Goal: Task Accomplishment & Management: Complete application form

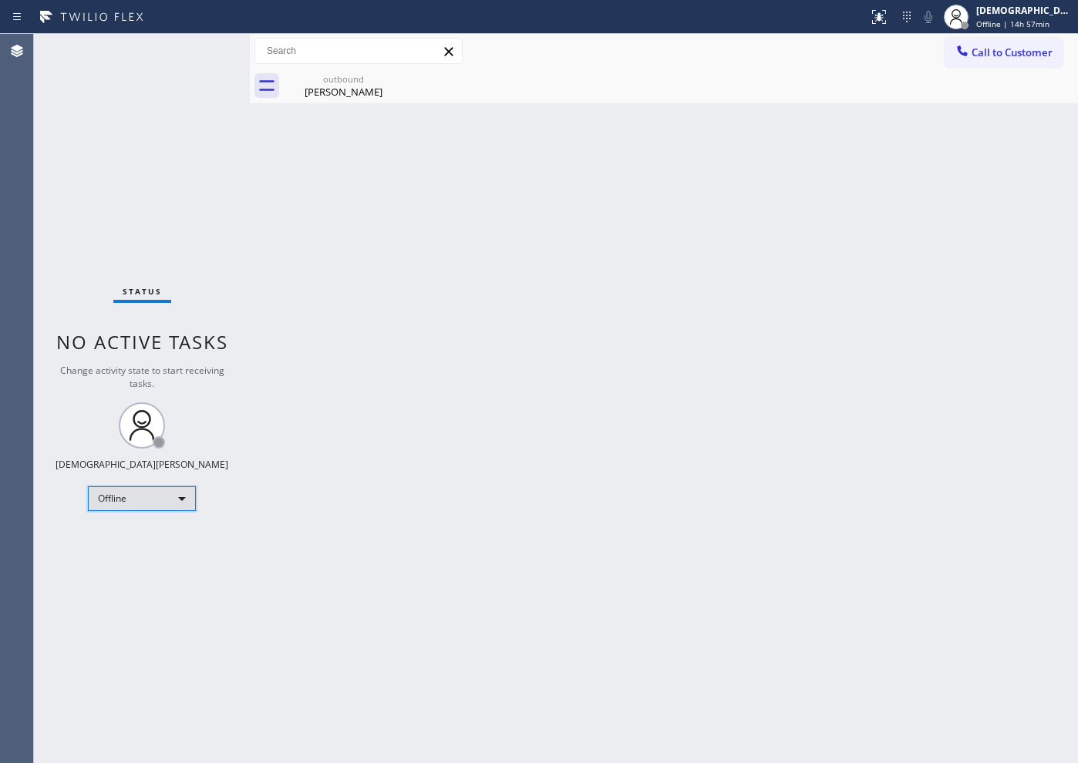
click at [153, 504] on div "Offline" at bounding box center [142, 499] width 108 height 25
click at [150, 546] on li "Available" at bounding box center [141, 540] width 105 height 19
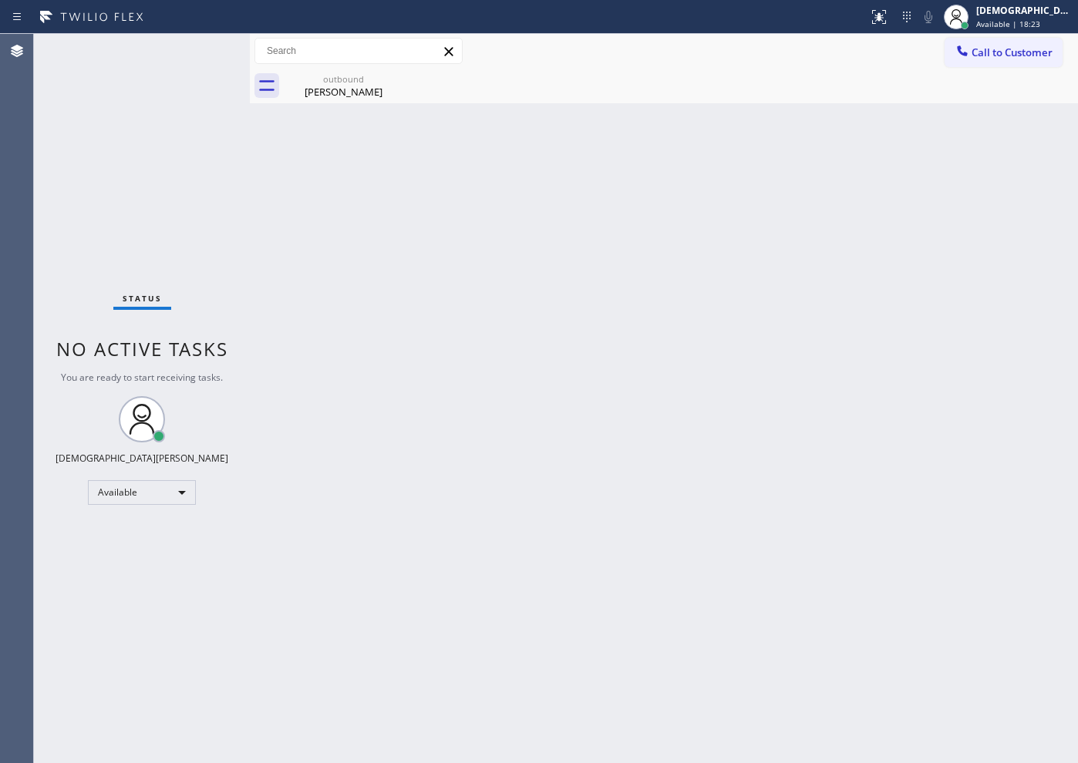
click at [45, 270] on div "Status No active tasks You are ready to start receiving tasks. Christian Cinco …" at bounding box center [142, 399] width 216 height 730
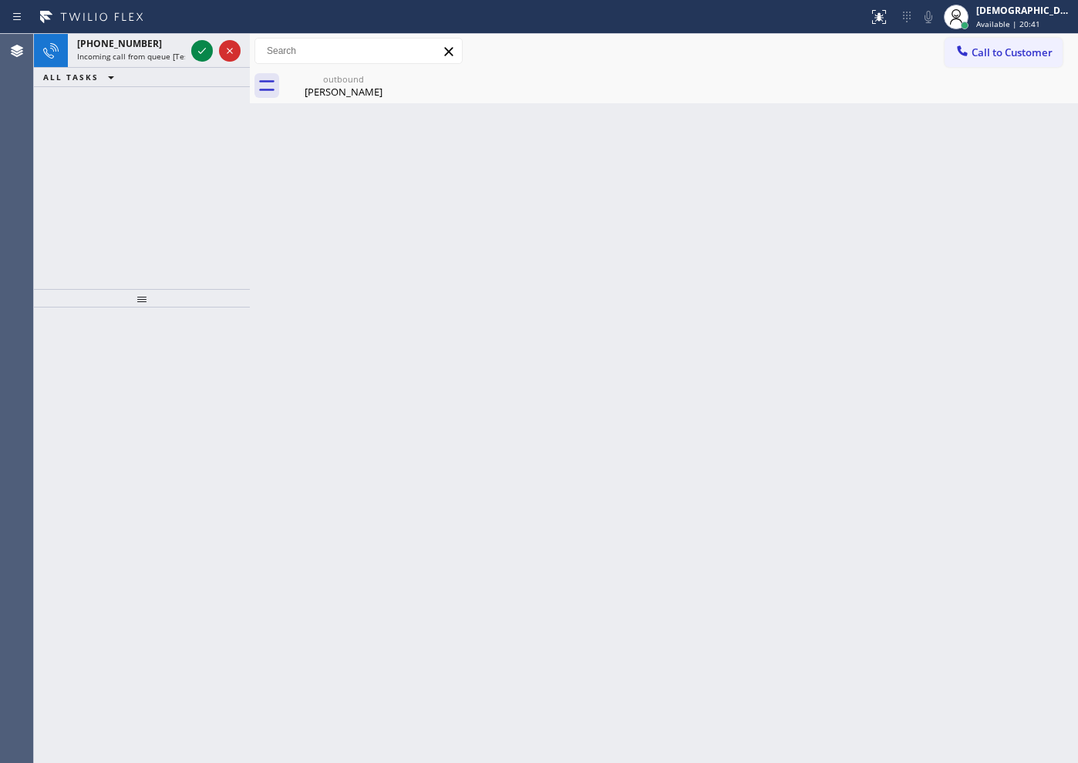
click at [117, 145] on div "[PHONE_NUMBER] Incoming call from queue [Test] All ALL TASKS ALL TASKS ACTIVE T…" at bounding box center [142, 161] width 216 height 255
click at [201, 52] on icon at bounding box center [202, 51] width 8 height 6
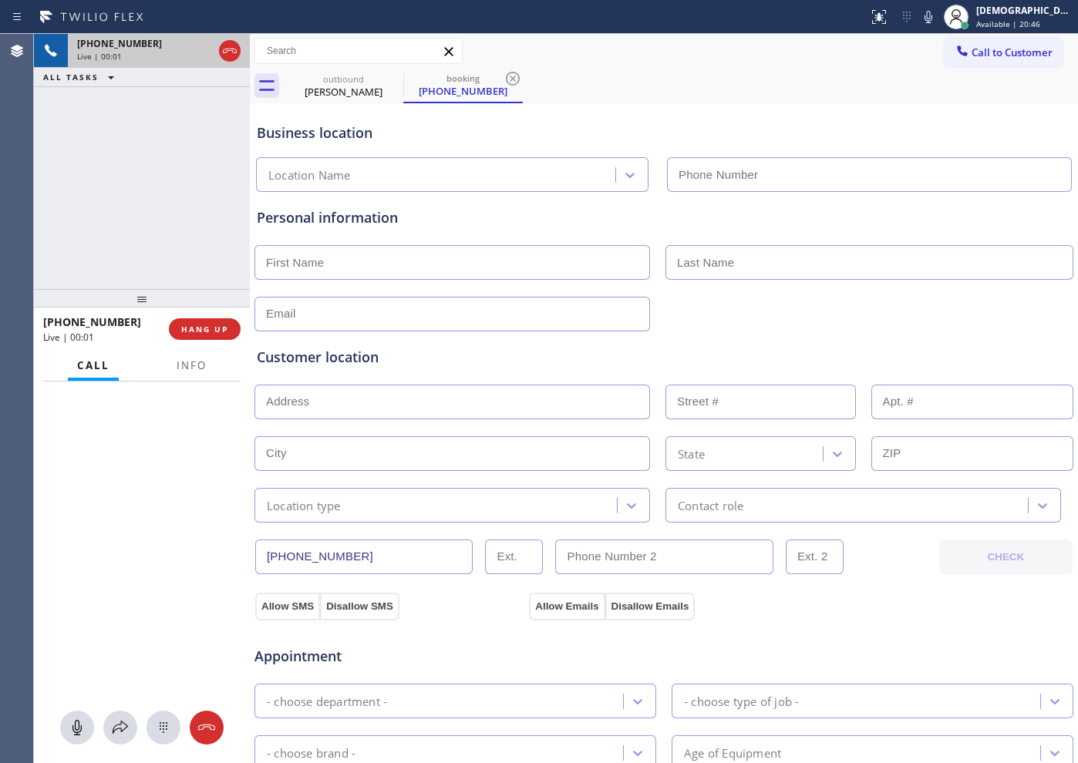
type input "[PHONE_NUMBER]"
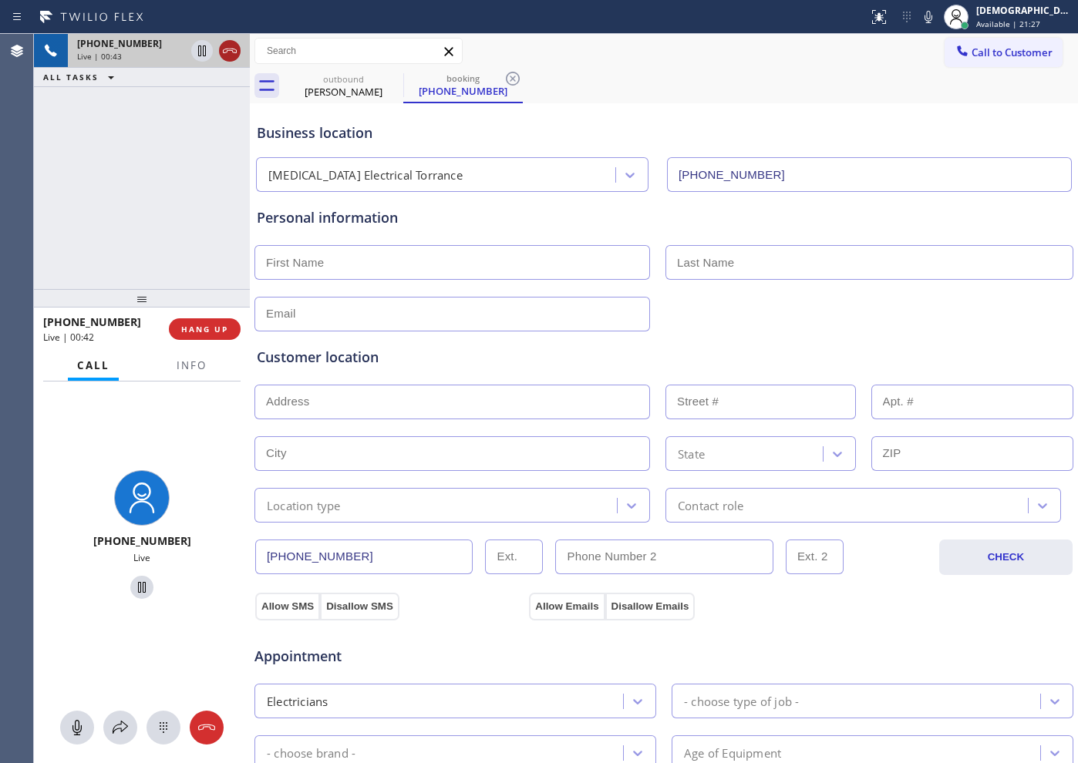
click at [220, 52] on div at bounding box center [230, 51] width 22 height 19
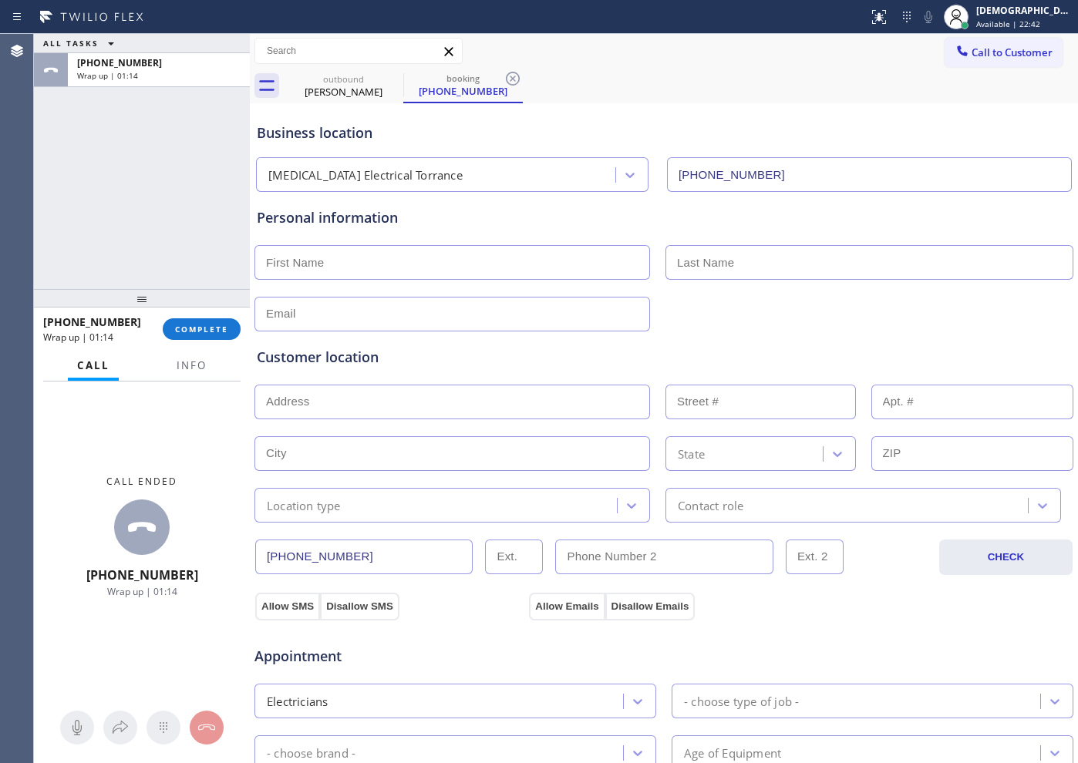
click at [218, 342] on div "[PHONE_NUMBER] Wrap up | 01:14 COMPLETE" at bounding box center [141, 329] width 197 height 40
click at [214, 325] on span "COMPLETE" at bounding box center [201, 329] width 53 height 11
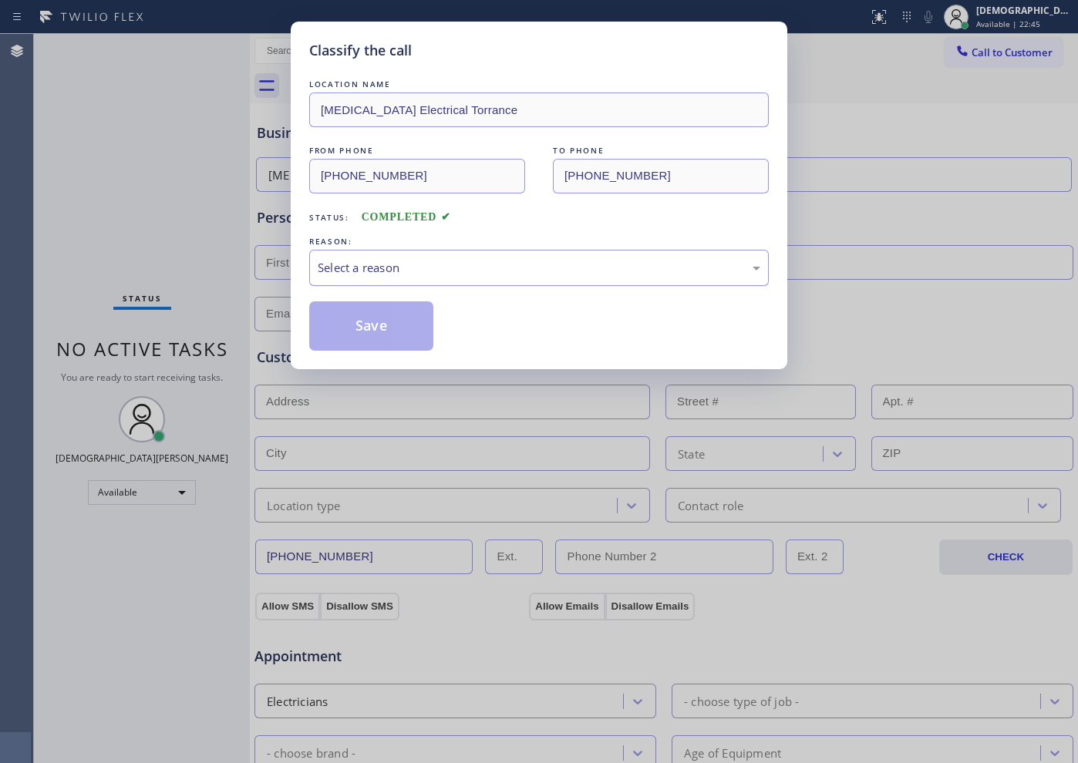
click at [363, 274] on div "Select a reason" at bounding box center [539, 268] width 443 height 18
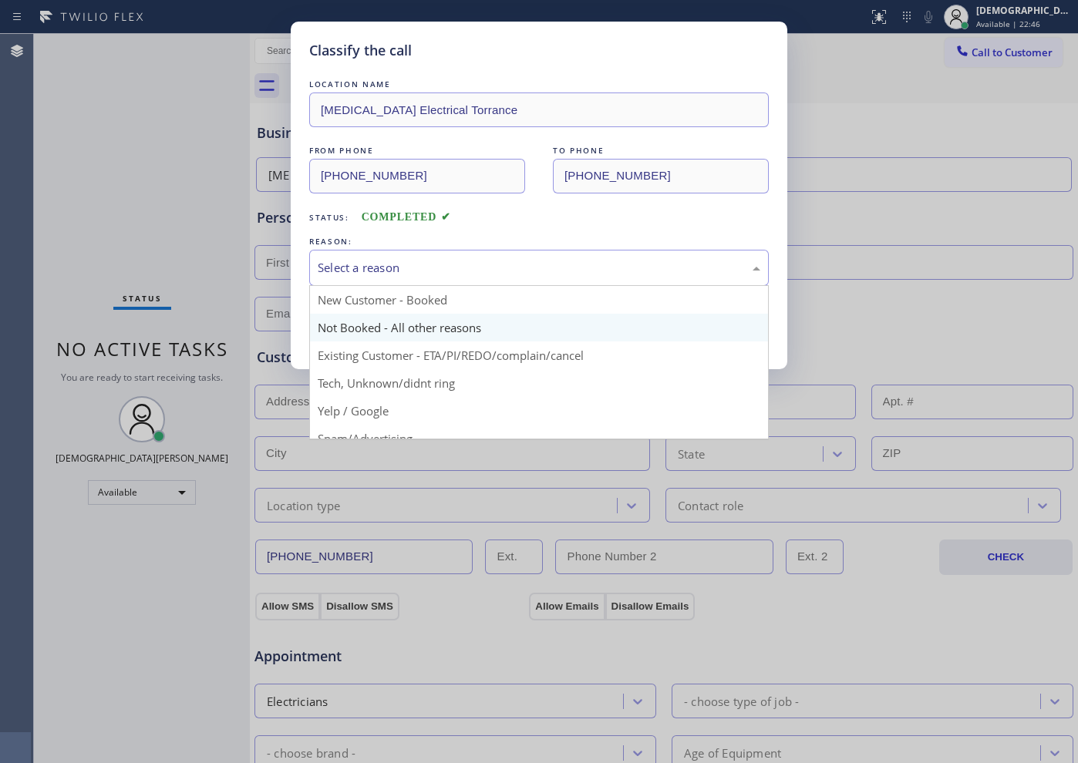
click at [366, 324] on button "Save" at bounding box center [371, 326] width 124 height 49
type input "[PHONE_NUMBER]"
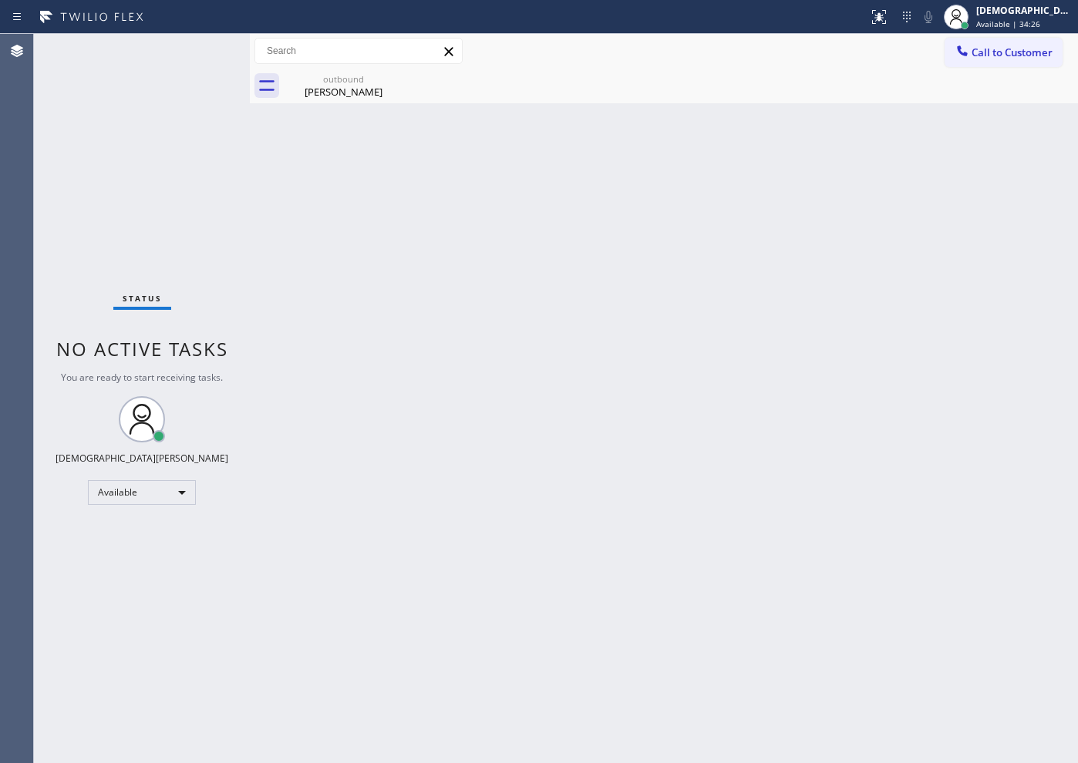
click at [86, 172] on div "Status No active tasks You are ready to start receiving tasks. Christian Cinco …" at bounding box center [142, 399] width 216 height 730
click at [197, 273] on div "Status No active tasks You are ready to start receiving tasks. Christian Cinco …" at bounding box center [142, 399] width 216 height 730
click at [178, 183] on div "Status No active tasks You are ready to start receiving tasks. Christian Cinco …" at bounding box center [142, 399] width 216 height 730
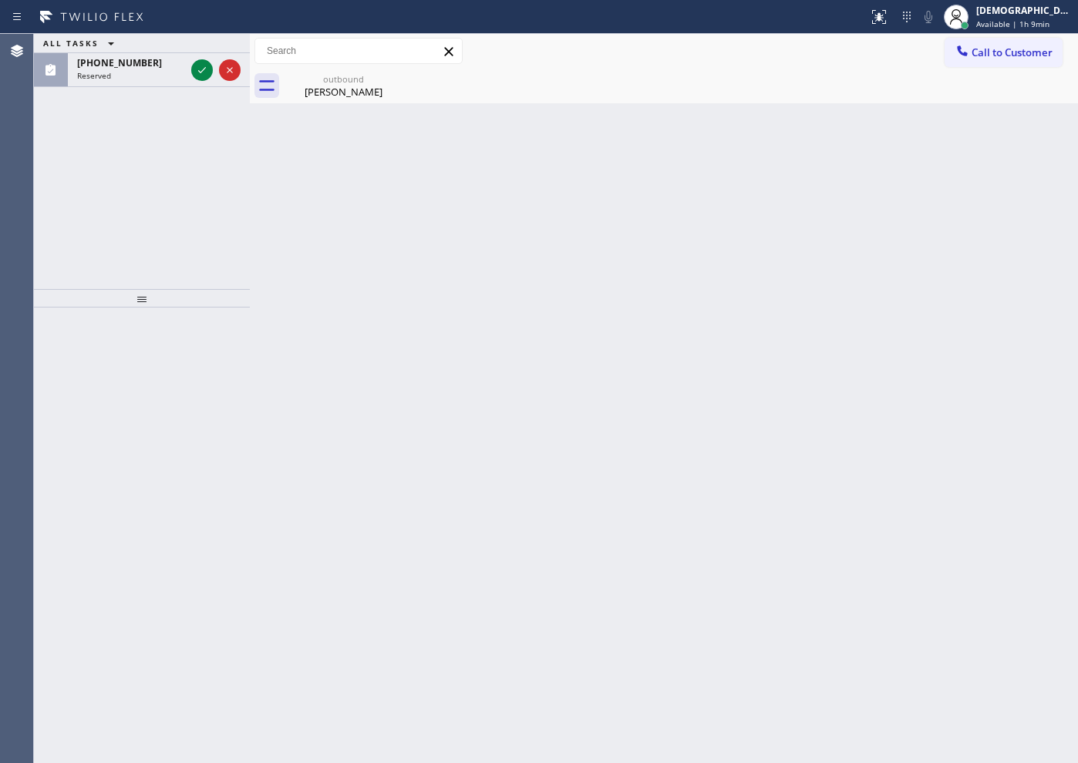
drag, startPoint x: 190, startPoint y: 187, endPoint x: 196, endPoint y: 175, distance: 13.8
click at [190, 187] on div "ALL TASKS ALL TASKS ACTIVE TASKS TASKS IN WRAP UP [PHONE_NUMBER] Reserved" at bounding box center [142, 161] width 216 height 255
click at [207, 65] on icon at bounding box center [202, 70] width 19 height 19
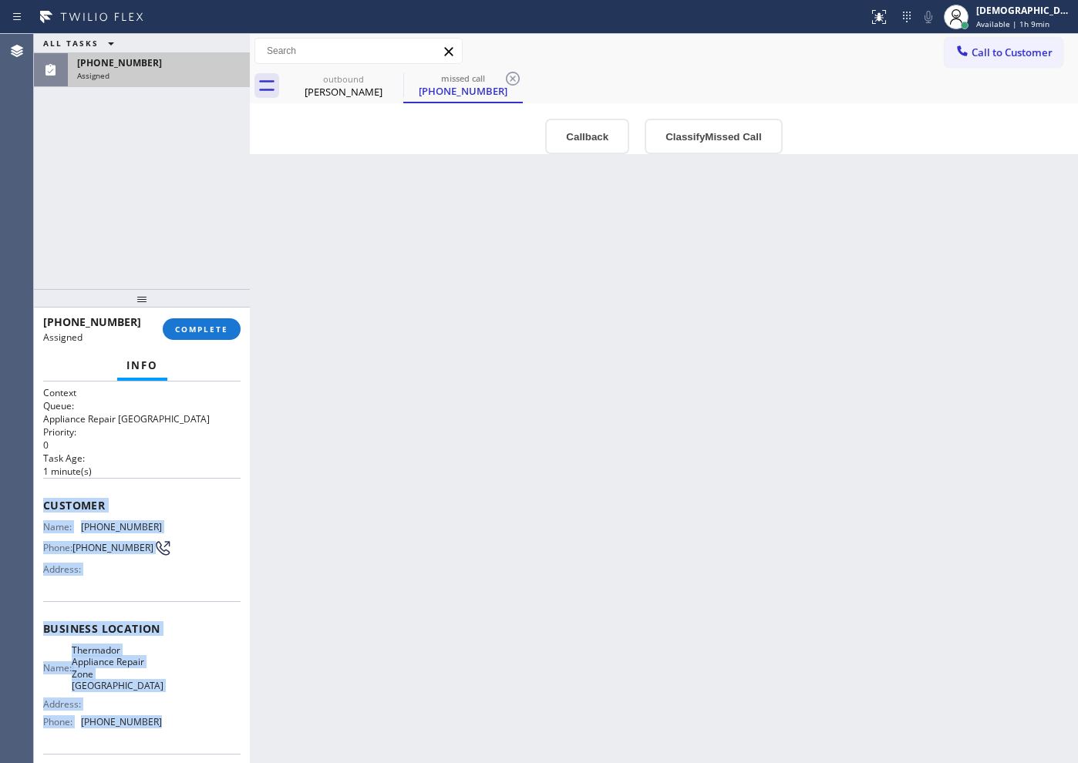
drag, startPoint x: 161, startPoint y: 726, endPoint x: 42, endPoint y: 507, distance: 249.5
click at [42, 507] on div "Context Queue: Appliance Repair High End Priority: 0 Task Age: [DEMOGRAPHIC_DAT…" at bounding box center [142, 573] width 216 height 382
copy div "Customer Name: [PHONE_NUMBER] Phone: [PHONE_NUMBER] Address: Business location …"
click at [192, 337] on button "COMPLETE" at bounding box center [202, 330] width 78 height 22
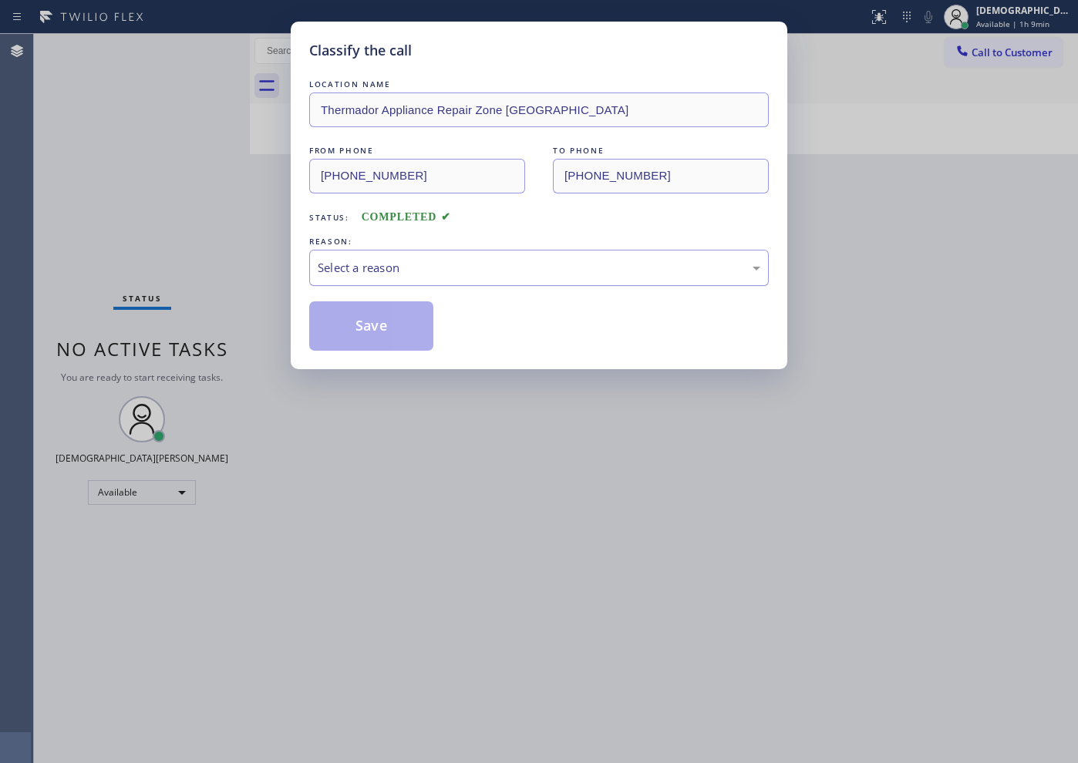
click at [341, 260] on div "Select a reason" at bounding box center [539, 268] width 443 height 18
click at [346, 331] on button "Save" at bounding box center [371, 326] width 124 height 49
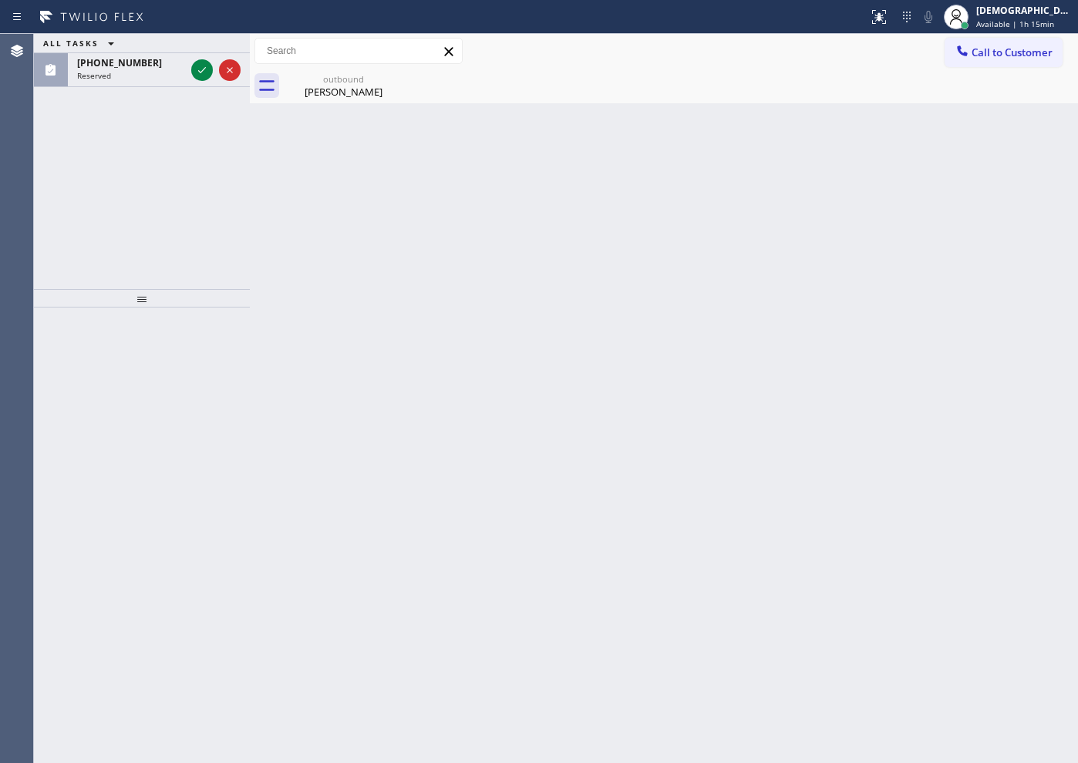
click at [67, 194] on div "ALL TASKS ALL TASKS ACTIVE TASKS TASKS IN WRAP UP [PHONE_NUMBER] Reserved" at bounding box center [142, 161] width 216 height 255
click at [207, 66] on icon at bounding box center [202, 70] width 19 height 19
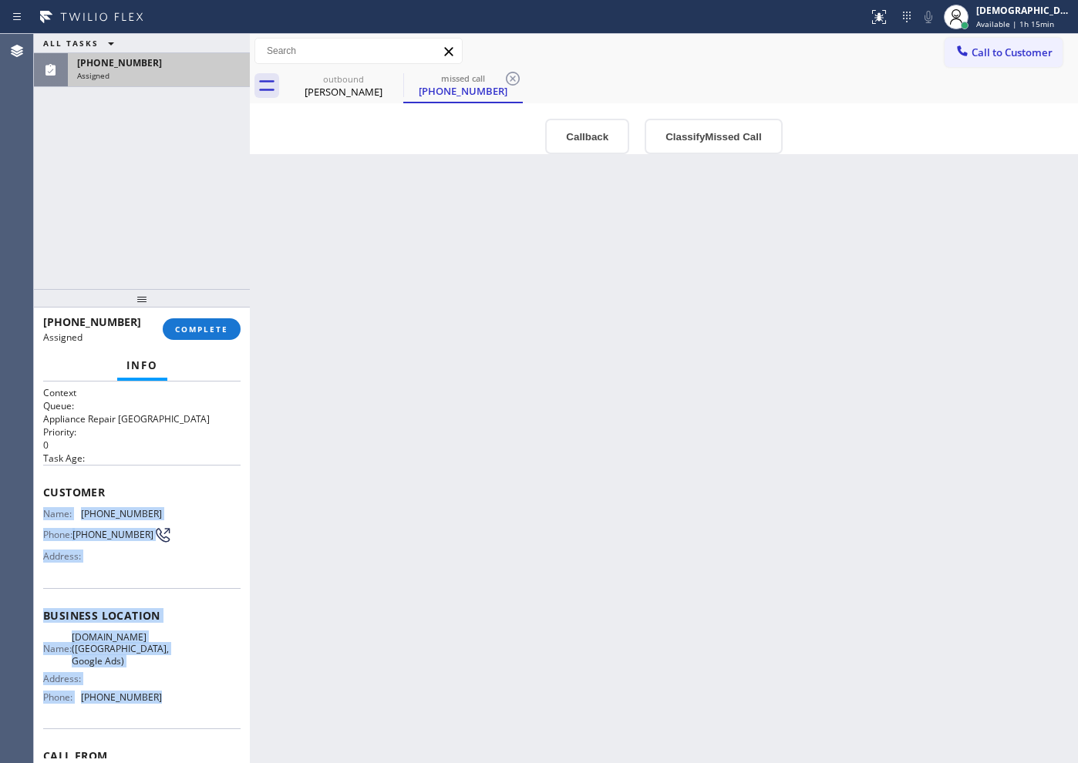
drag, startPoint x: 163, startPoint y: 709, endPoint x: 43, endPoint y: 513, distance: 229.5
click at [43, 513] on div "Context Queue: Appliance Repair High End Priority: 0 Task Age: Customer Name: […" at bounding box center [141, 616] width 197 height 460
copy div "Name: [PHONE_NUMBER] Phone: [PHONE_NUMBER] Address: Business location Name: [DO…"
click at [177, 322] on button "COMPLETE" at bounding box center [202, 330] width 78 height 22
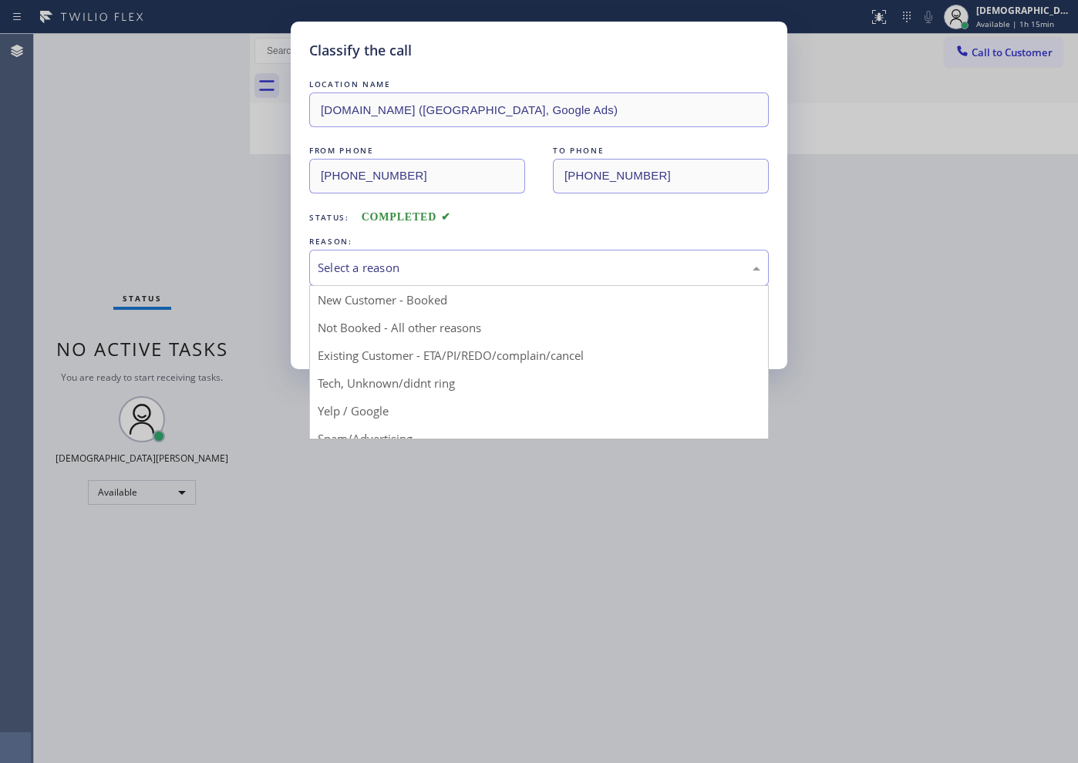
drag, startPoint x: 338, startPoint y: 261, endPoint x: 345, endPoint y: 277, distance: 17.6
click at [339, 261] on div "Select a reason" at bounding box center [539, 268] width 443 height 18
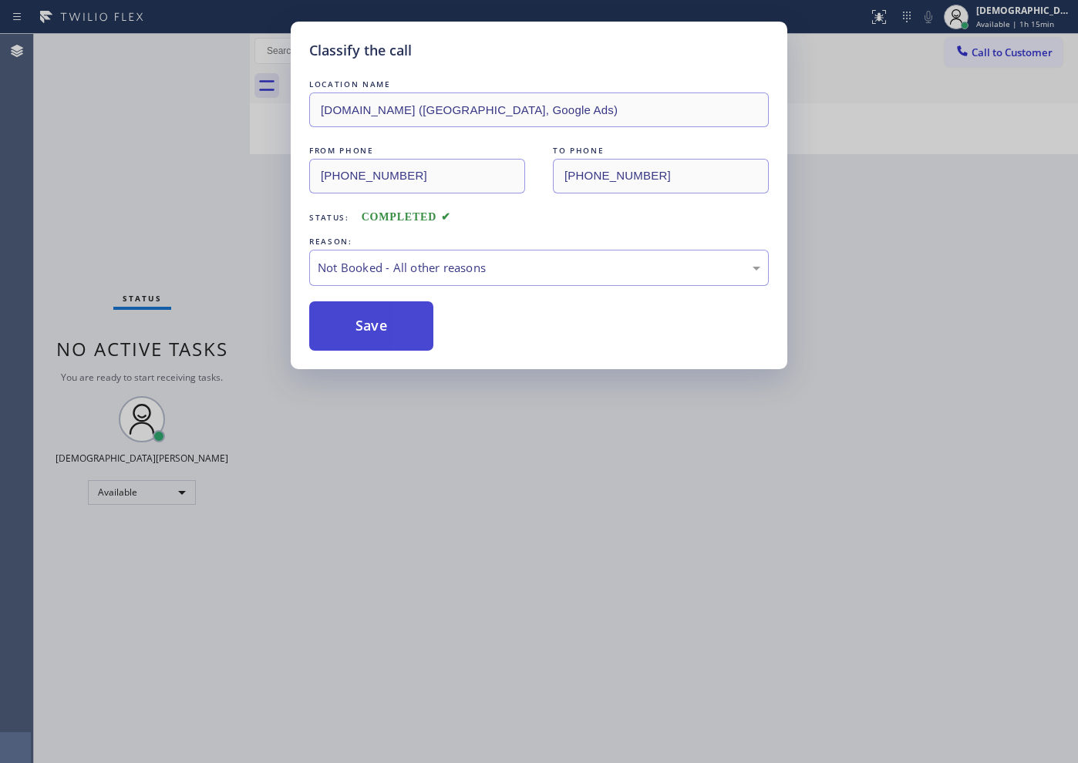
click at [404, 332] on button "Save" at bounding box center [371, 326] width 124 height 49
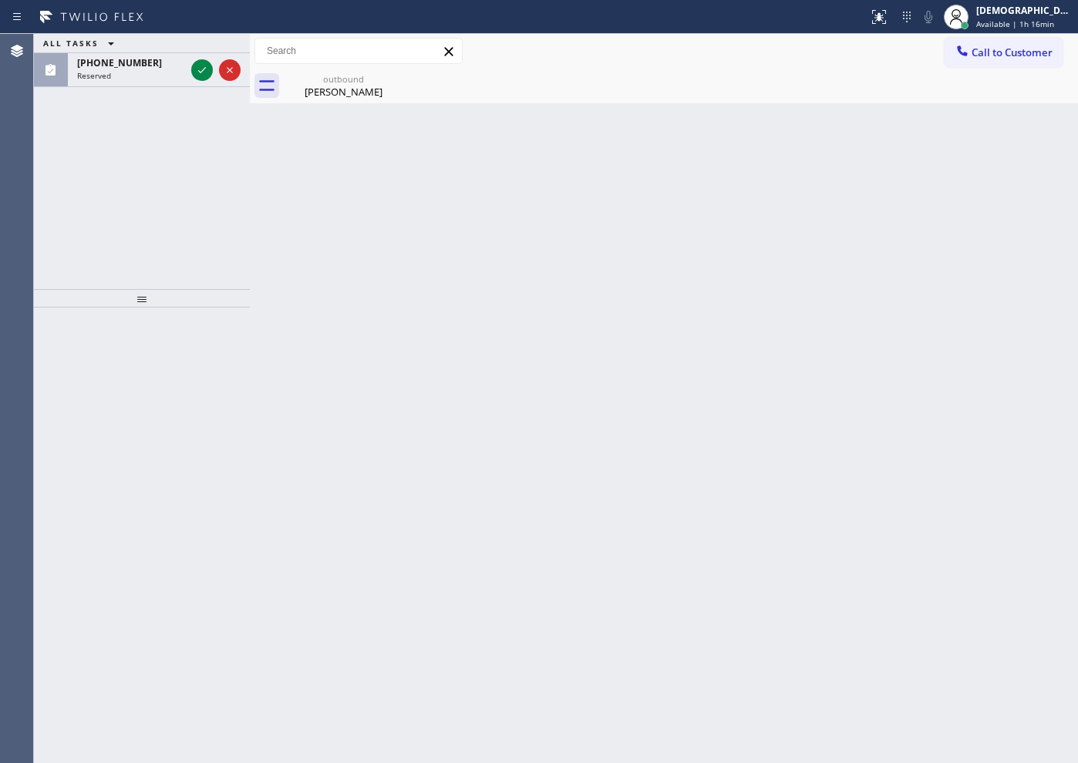
click at [24, 187] on div "Agent Desktop" at bounding box center [16, 399] width 33 height 730
click at [202, 71] on icon at bounding box center [202, 70] width 8 height 6
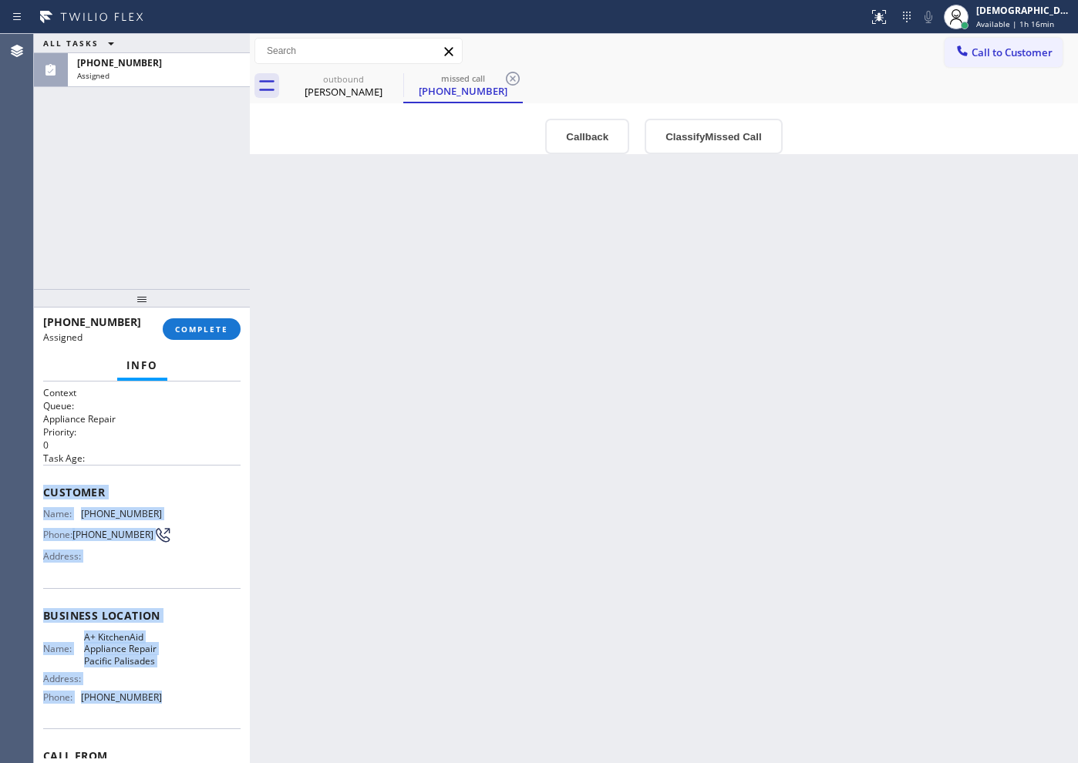
drag, startPoint x: 160, startPoint y: 720, endPoint x: 34, endPoint y: 488, distance: 264.3
click at [34, 488] on div "Context Queue: Appliance Repair Priority: 0 Task Age: Customer Name: [PHONE_NUM…" at bounding box center [142, 573] width 216 height 382
copy div "Customer Name: [PHONE_NUMBER] Phone: [PHONE_NUMBER] Address: Business location …"
click at [217, 325] on span "COMPLETE" at bounding box center [201, 329] width 53 height 11
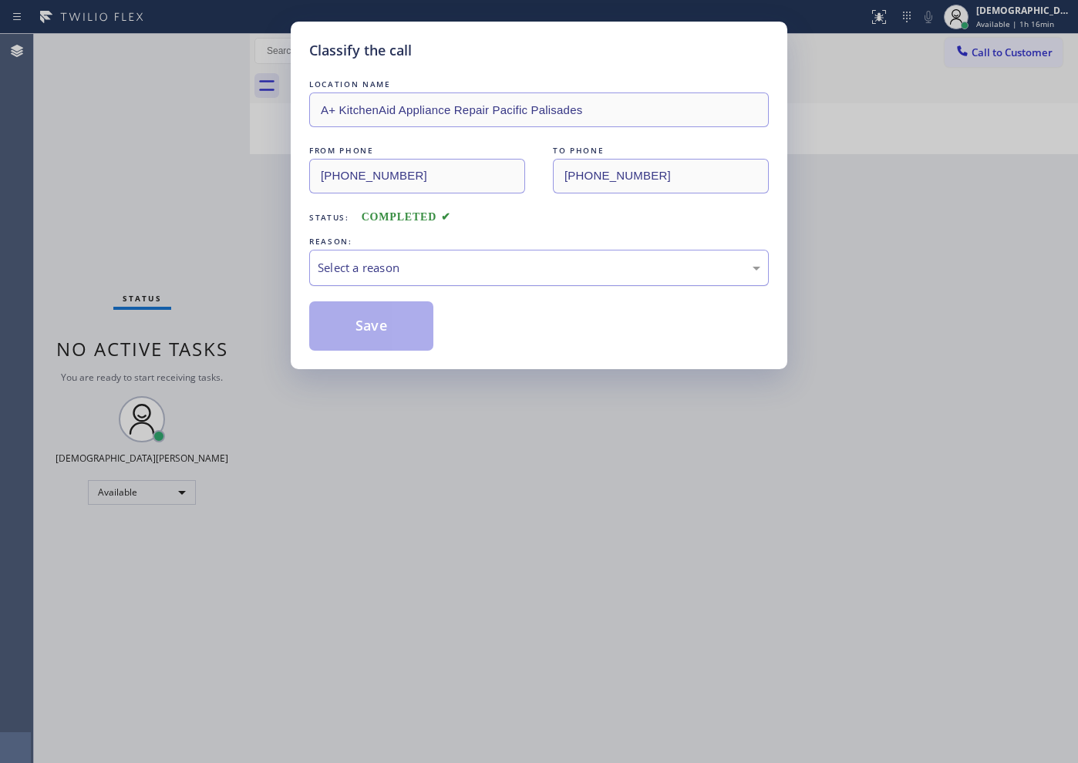
click at [332, 268] on div "Select a reason" at bounding box center [539, 268] width 443 height 18
click at [345, 326] on button "Save" at bounding box center [371, 326] width 124 height 49
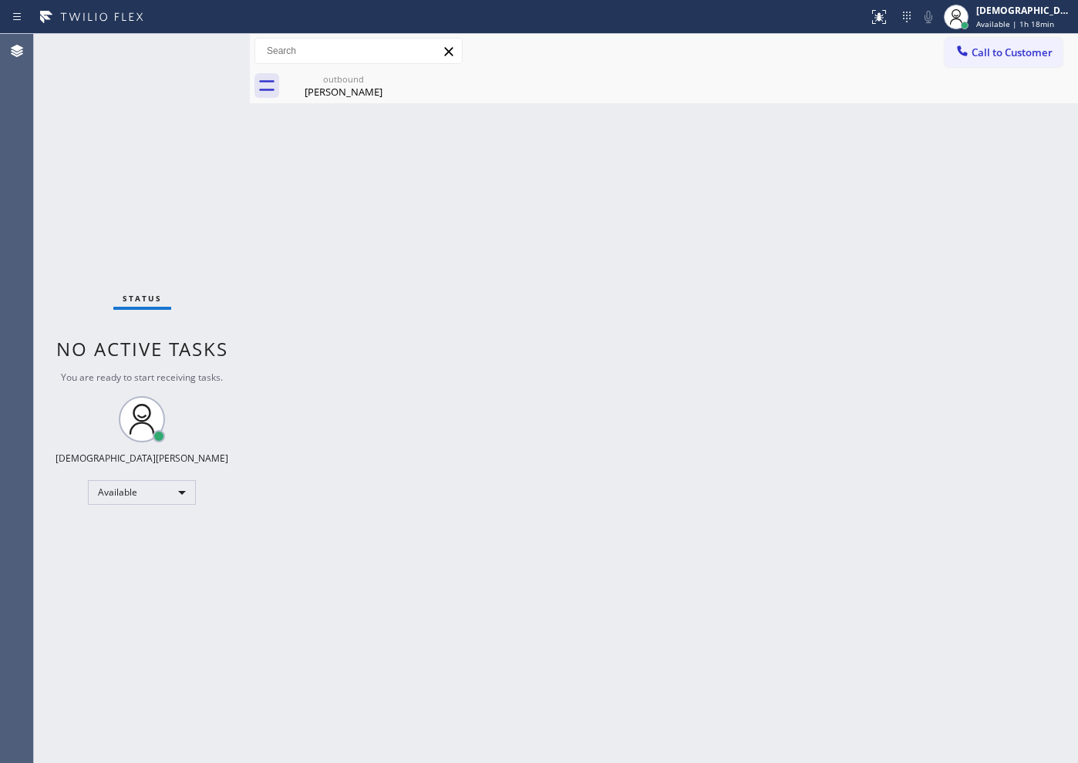
click at [82, 243] on div "Status No active tasks You are ready to start receiving tasks. Christian Cinco …" at bounding box center [142, 399] width 216 height 730
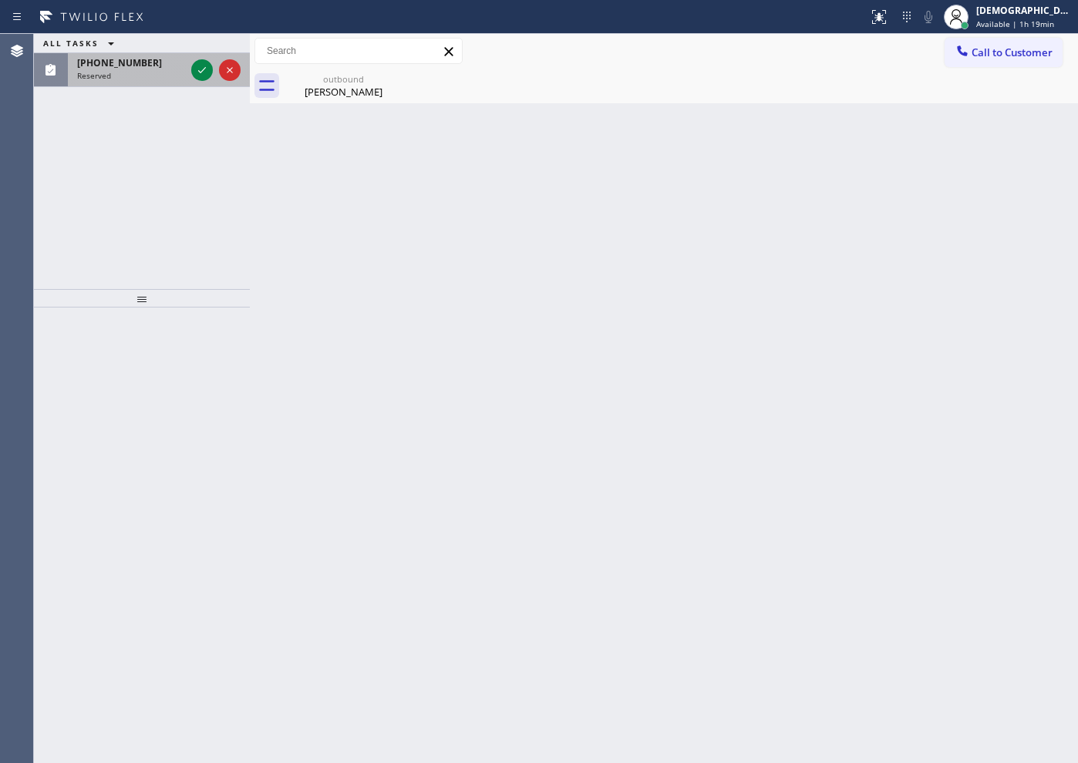
click at [211, 80] on div at bounding box center [216, 70] width 56 height 34
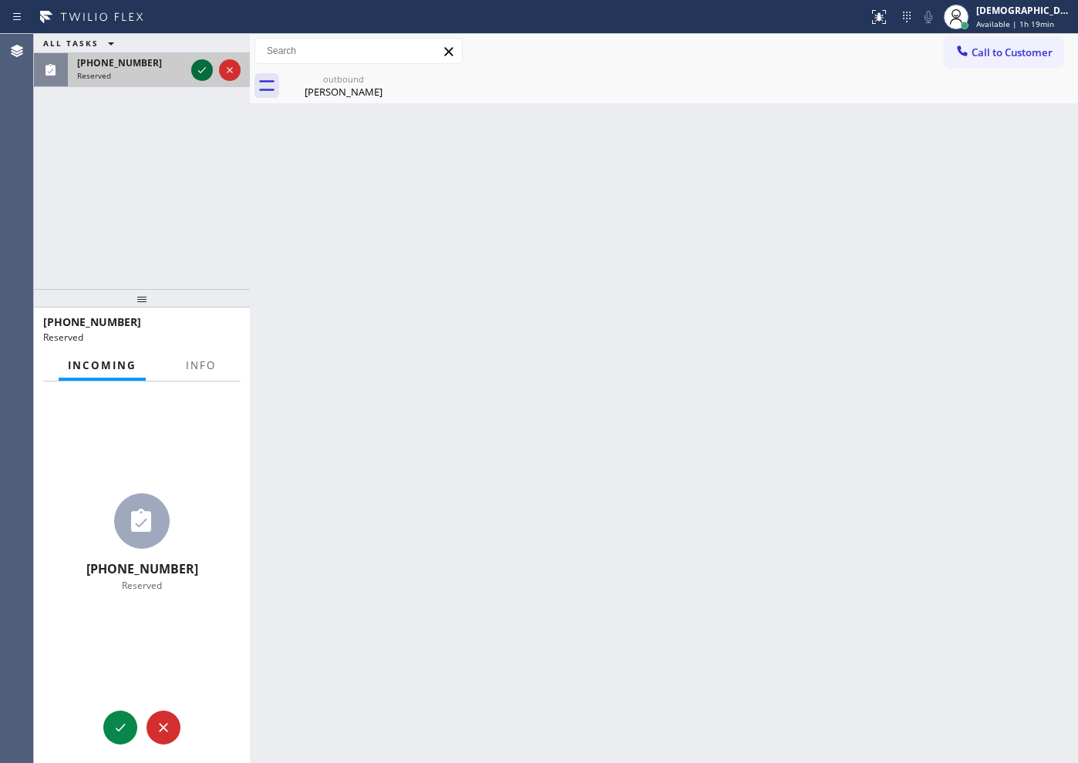
click at [207, 76] on icon at bounding box center [202, 70] width 19 height 19
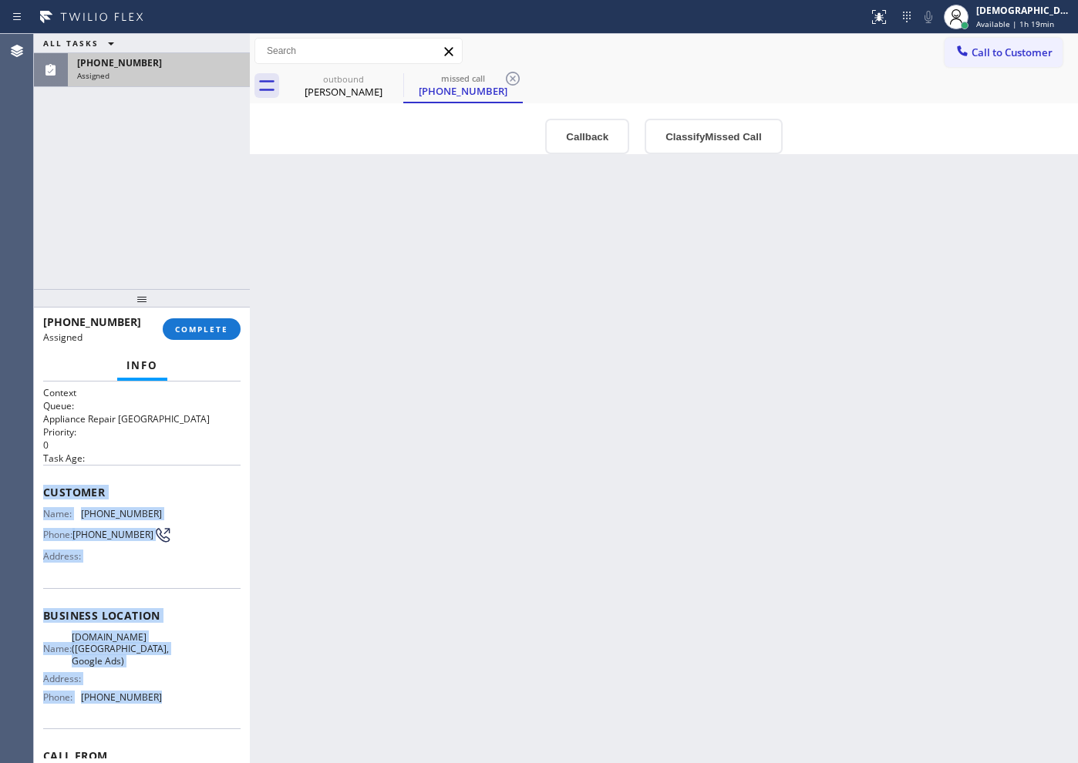
drag, startPoint x: 161, startPoint y: 708, endPoint x: 39, endPoint y: 497, distance: 243.9
click at [39, 497] on div "Context Queue: Appliance Repair High End Priority: 0 Task Age: Customer Name: […" at bounding box center [142, 573] width 216 height 382
copy div "Customer Name: [PHONE_NUMBER] Phone: [PHONE_NUMBER] Address: Business location …"
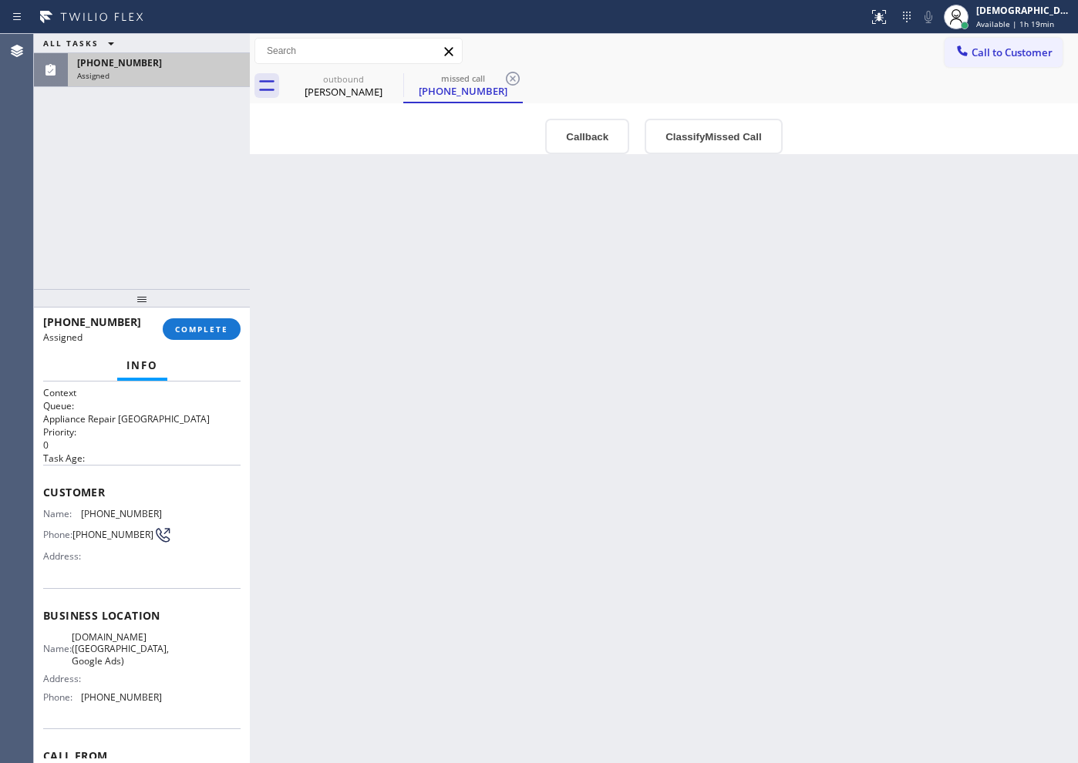
click at [199, 312] on div "[PHONE_NUMBER] Assigned COMPLETE" at bounding box center [141, 329] width 197 height 40
click at [201, 322] on button "COMPLETE" at bounding box center [202, 330] width 78 height 22
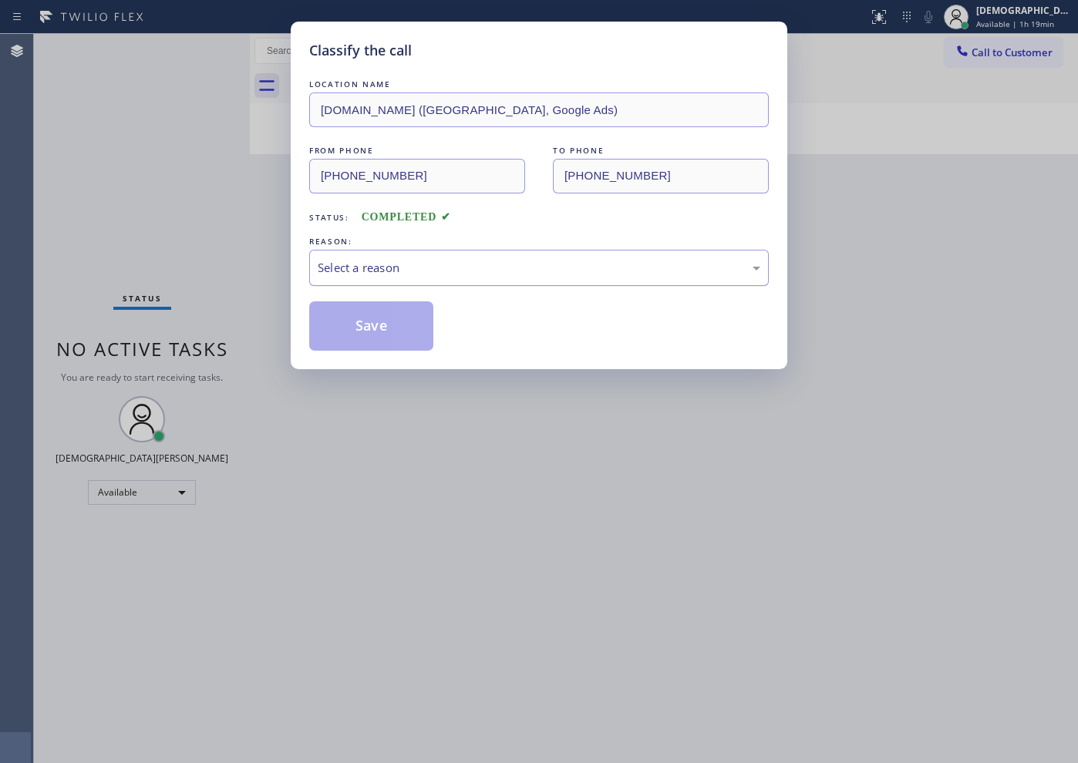
click at [321, 252] on div "Select a reason" at bounding box center [539, 268] width 460 height 36
click at [341, 317] on button "Save" at bounding box center [371, 326] width 124 height 49
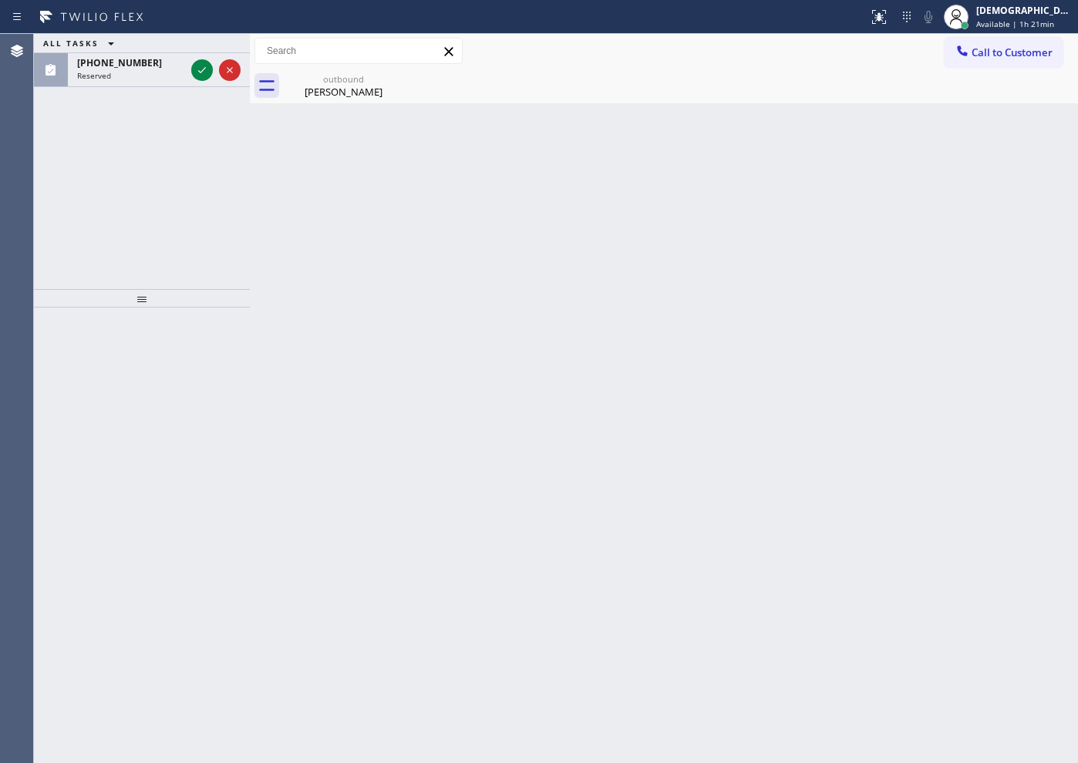
click at [85, 203] on div "ALL TASKS ALL TASKS ACTIVE TASKS TASKS IN WRAP UP [PHONE_NUMBER] Reserved" at bounding box center [142, 161] width 216 height 255
click at [201, 74] on icon at bounding box center [202, 70] width 19 height 19
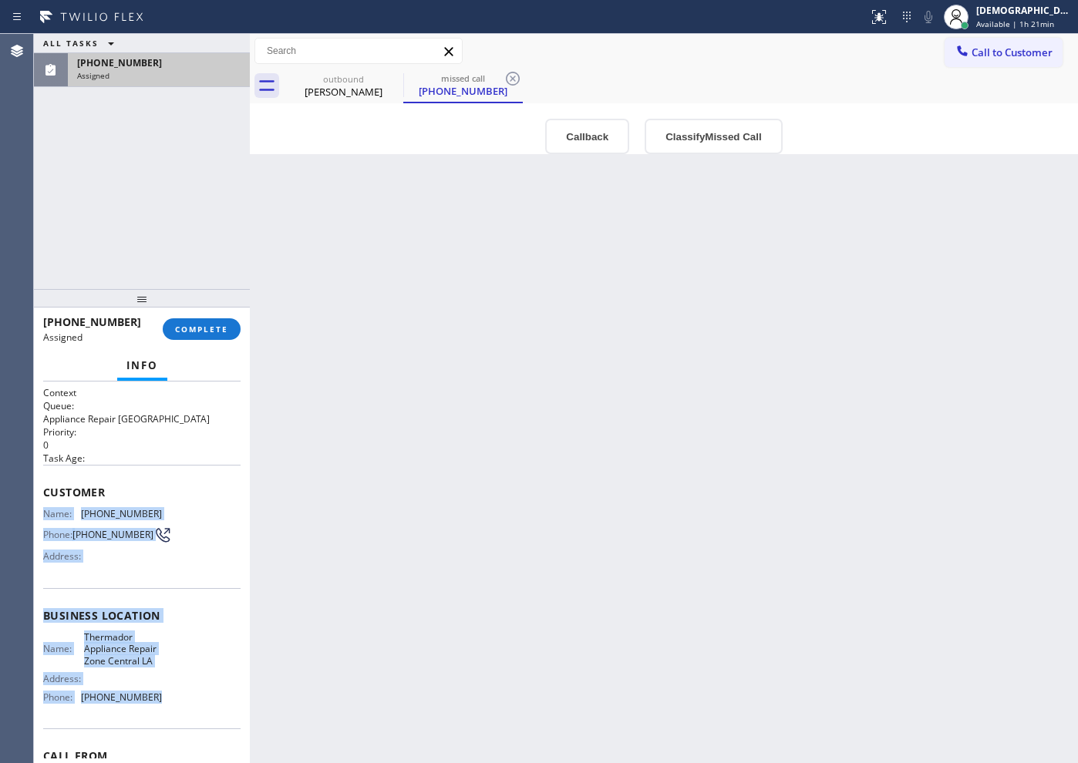
drag, startPoint x: 154, startPoint y: 717, endPoint x: 42, endPoint y: 507, distance: 238.1
click at [42, 507] on div "Context Queue: Appliance Repair High End Priority: 0 Task Age: Customer Name: […" at bounding box center [142, 573] width 216 height 382
copy div "Name: [PHONE_NUMBER] Phone: [PHONE_NUMBER] Address: Business location Name: The…"
click at [197, 337] on button "COMPLETE" at bounding box center [202, 330] width 78 height 22
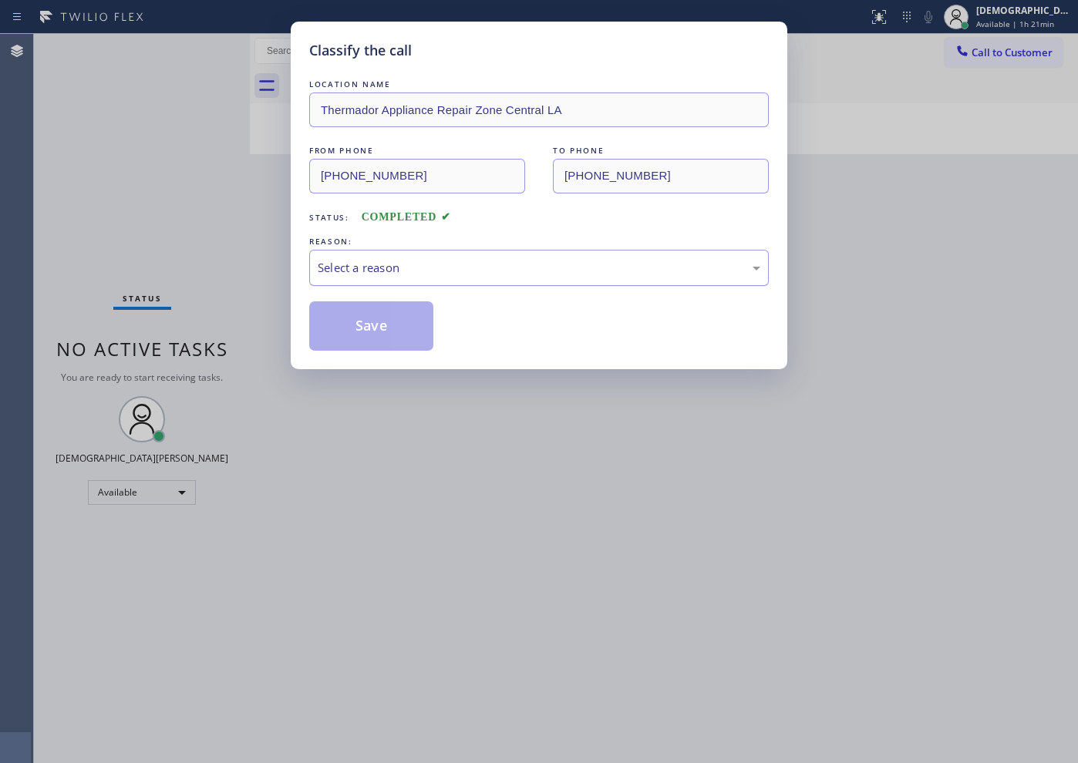
click at [374, 281] on div "Select a reason" at bounding box center [539, 268] width 460 height 36
click at [366, 323] on button "Save" at bounding box center [371, 326] width 124 height 49
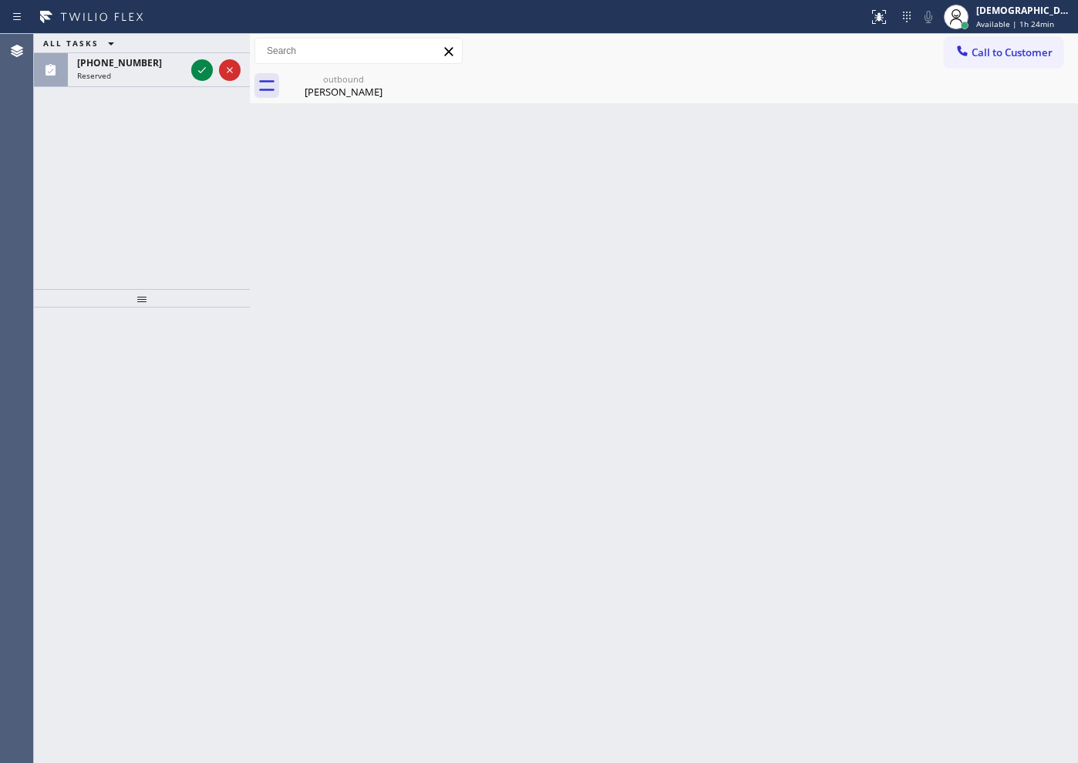
click at [86, 163] on div "ALL TASKS ALL TASKS ACTIVE TASKS TASKS IN WRAP UP [PHONE_NUMBER] Reserved" at bounding box center [142, 161] width 216 height 255
click at [203, 73] on icon at bounding box center [202, 70] width 19 height 19
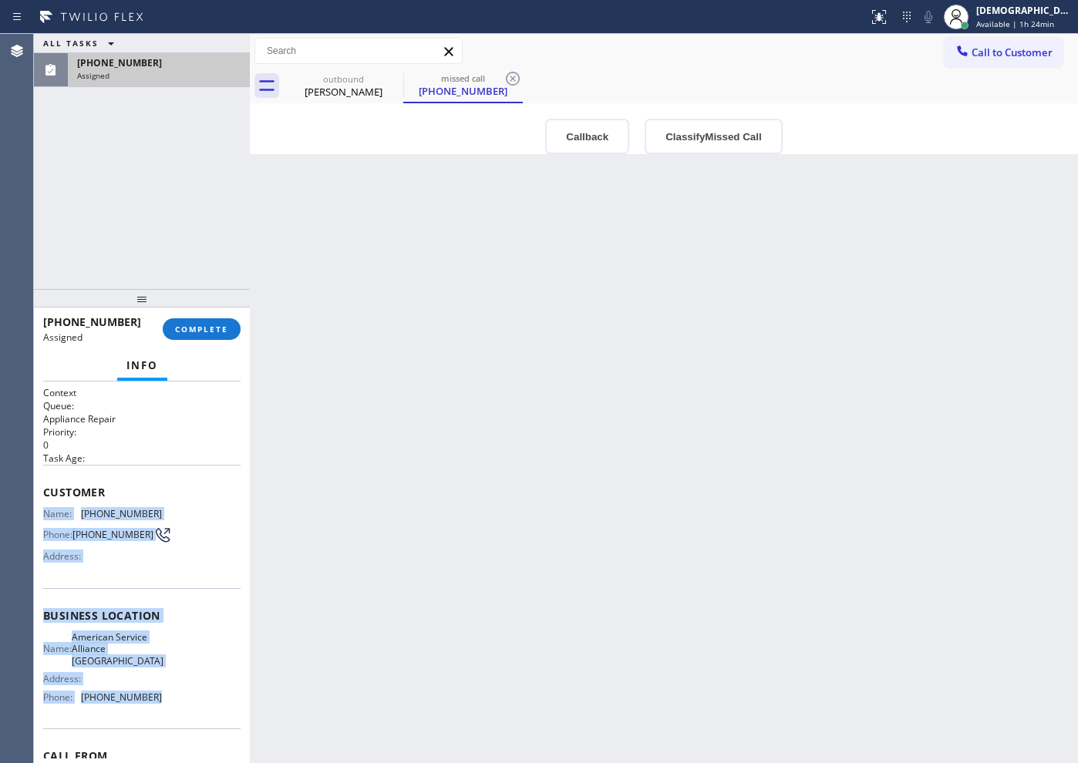
drag, startPoint x: 118, startPoint y: 650, endPoint x: 44, endPoint y: 509, distance: 159.4
click at [44, 509] on div "Context Queue: Appliance Repair Priority: 0 Task Age: Customer Name: [PHONE_NUM…" at bounding box center [141, 616] width 197 height 460
copy div "Name: [PHONE_NUMBER] Phone: [PHONE_NUMBER] Address: Business location Name: Ame…"
click at [185, 319] on button "COMPLETE" at bounding box center [202, 330] width 78 height 22
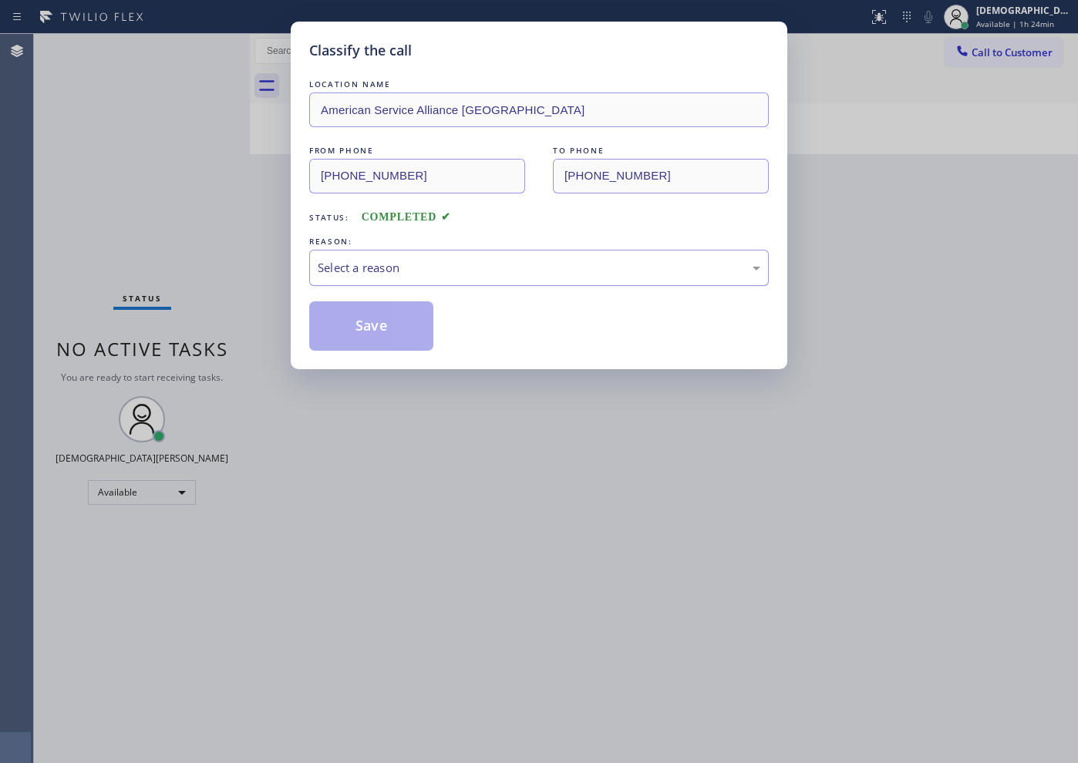
click at [359, 268] on div "Select a reason" at bounding box center [539, 268] width 443 height 18
click at [358, 338] on button "Save" at bounding box center [371, 326] width 124 height 49
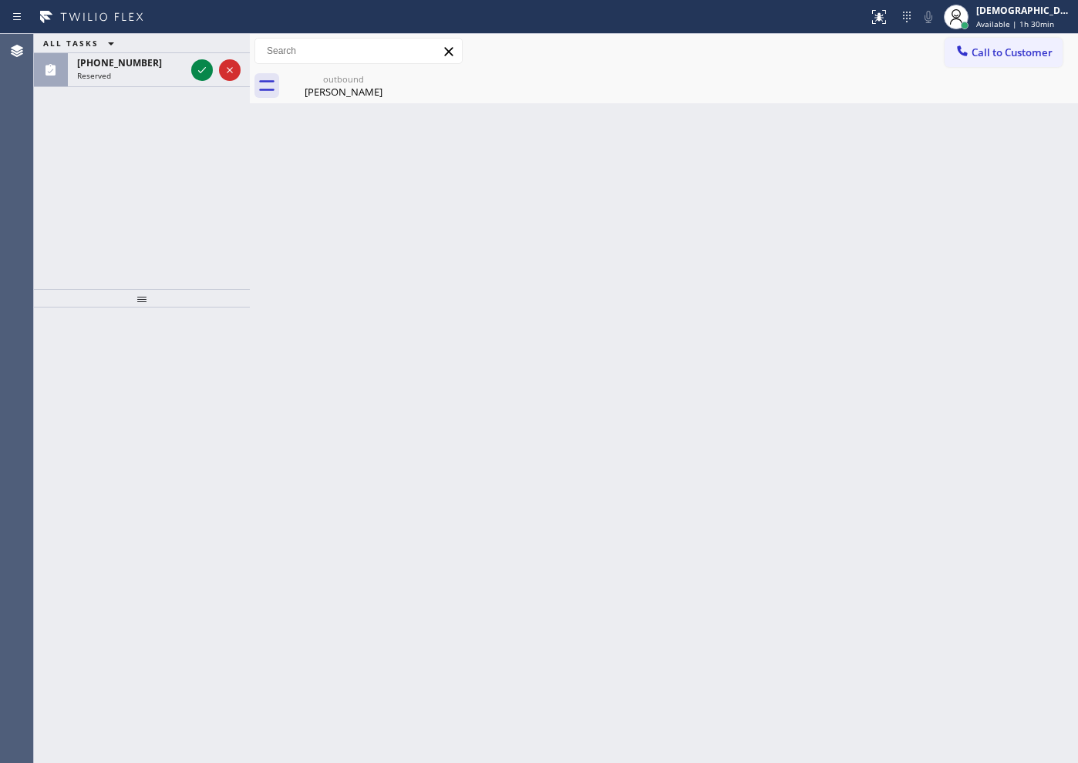
click at [90, 259] on div "ALL TASKS ALL TASKS ACTIVE TASKS TASKS IN WRAP UP [PHONE_NUMBER] Reserved" at bounding box center [142, 161] width 216 height 255
click at [194, 68] on icon at bounding box center [202, 70] width 19 height 19
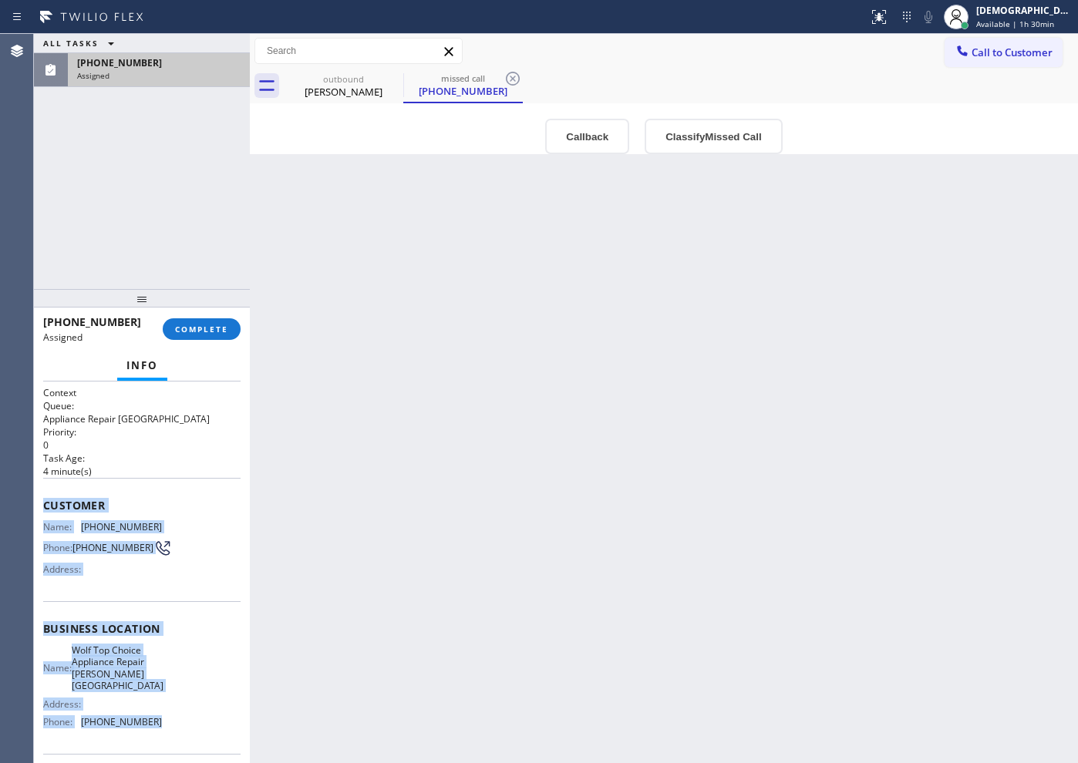
drag, startPoint x: 157, startPoint y: 737, endPoint x: 41, endPoint y: 503, distance: 261.4
click at [41, 503] on div "Context Queue: Appliance Repair High End Priority: 0 Task Age: [DEMOGRAPHIC_DAT…" at bounding box center [142, 573] width 216 height 382
copy div "Customer Name: [PHONE_NUMBER] Phone: [PHONE_NUMBER] Address: Business location …"
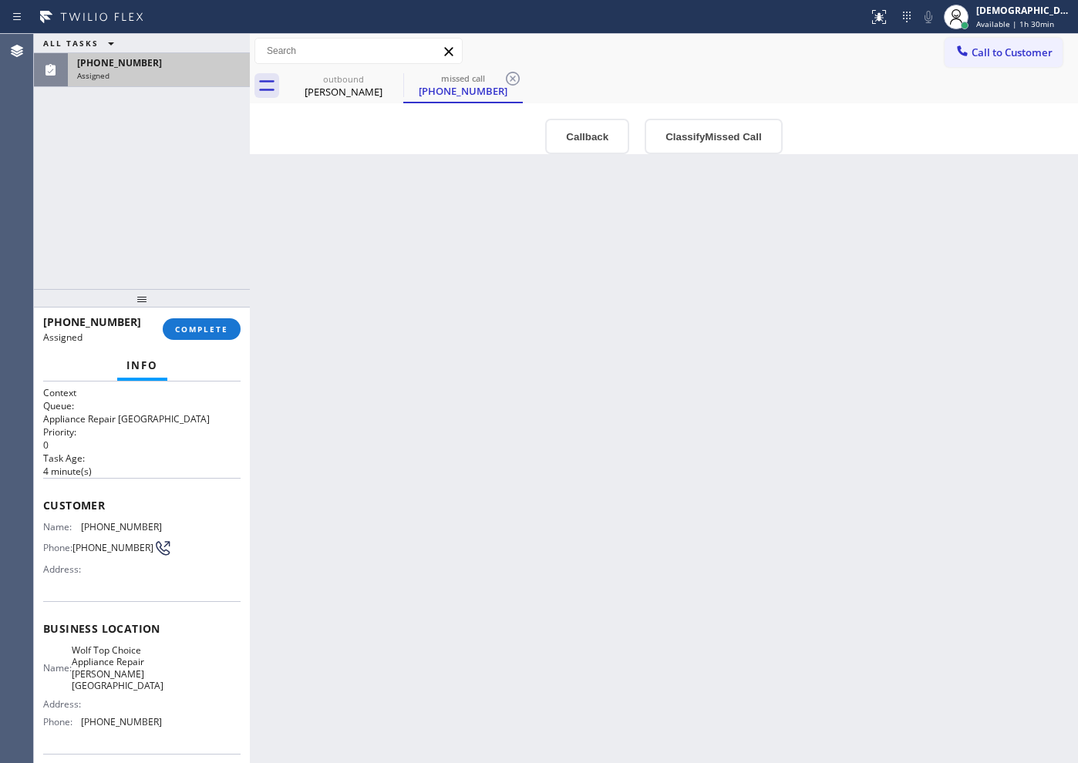
click at [236, 314] on div "[PHONE_NUMBER] Assigned COMPLETE" at bounding box center [141, 329] width 197 height 40
click at [218, 324] on span "COMPLETE" at bounding box center [201, 329] width 53 height 11
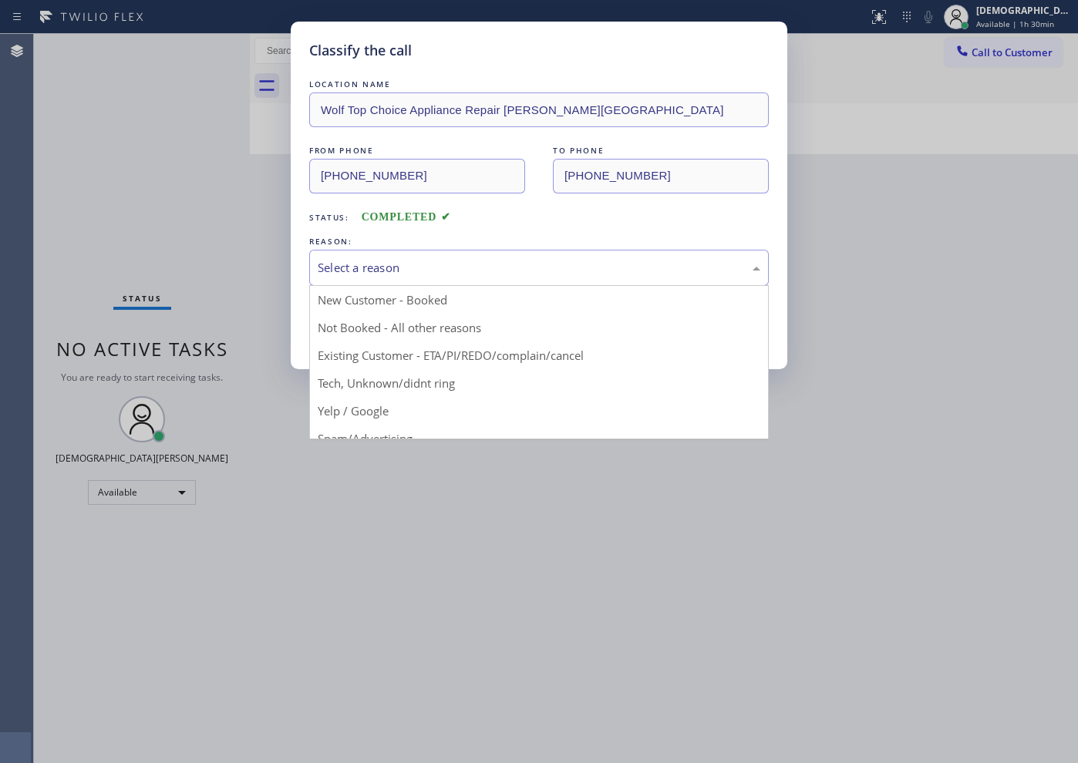
click at [386, 277] on div "Select a reason" at bounding box center [539, 268] width 460 height 36
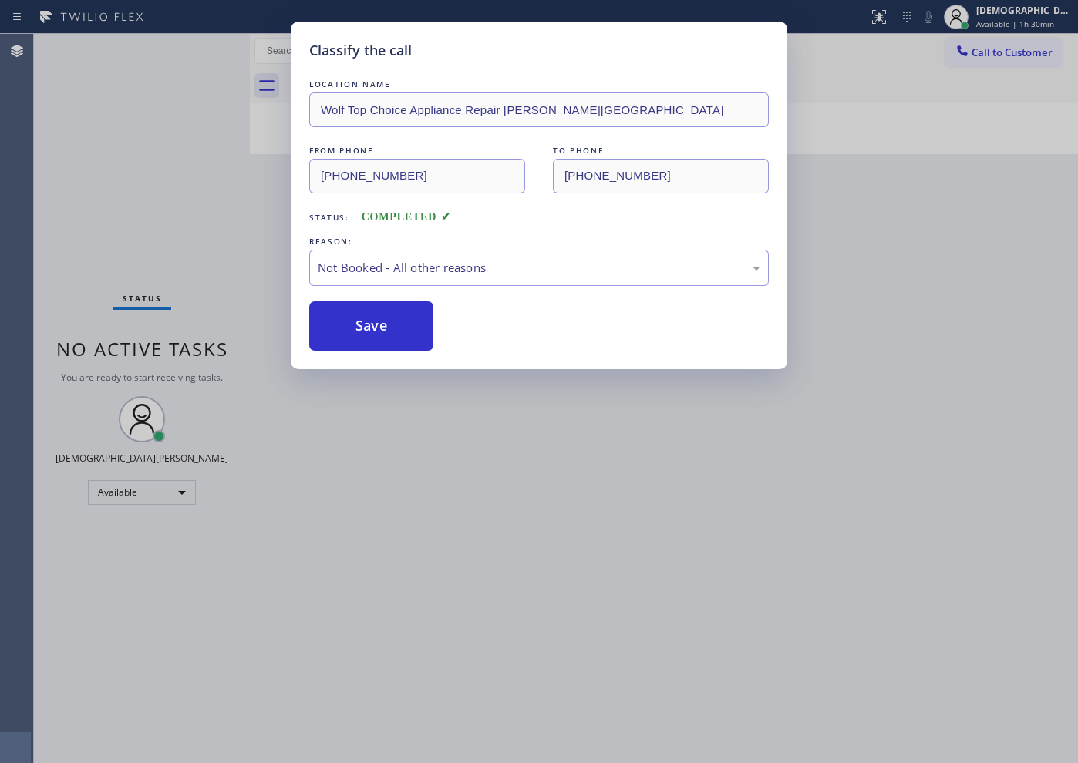
click at [373, 320] on button "Save" at bounding box center [371, 326] width 124 height 49
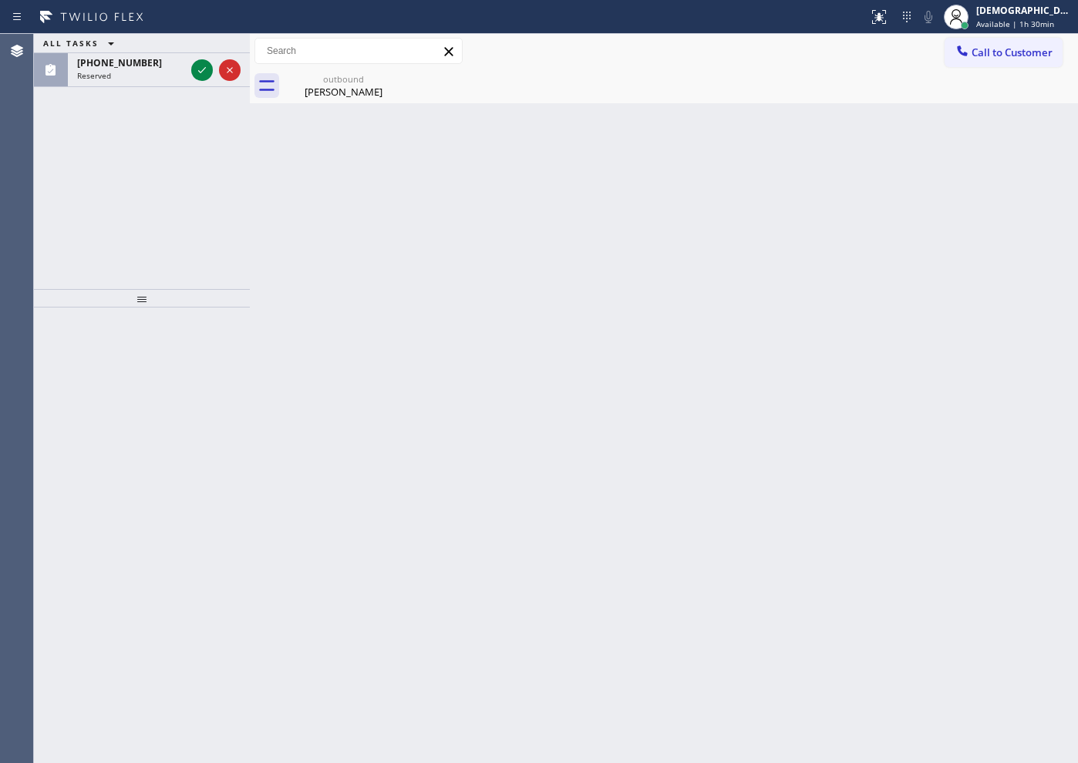
click at [99, 166] on div "ALL TASKS ALL TASKS ACTIVE TASKS TASKS IN WRAP UP [PHONE_NUMBER] Reserved" at bounding box center [142, 161] width 216 height 255
click at [62, 204] on div "ALL TASKS ALL TASKS ACTIVE TASKS TASKS IN WRAP UP [PHONE_NUMBER] Reserved" at bounding box center [142, 161] width 216 height 255
click at [203, 74] on icon at bounding box center [202, 70] width 19 height 19
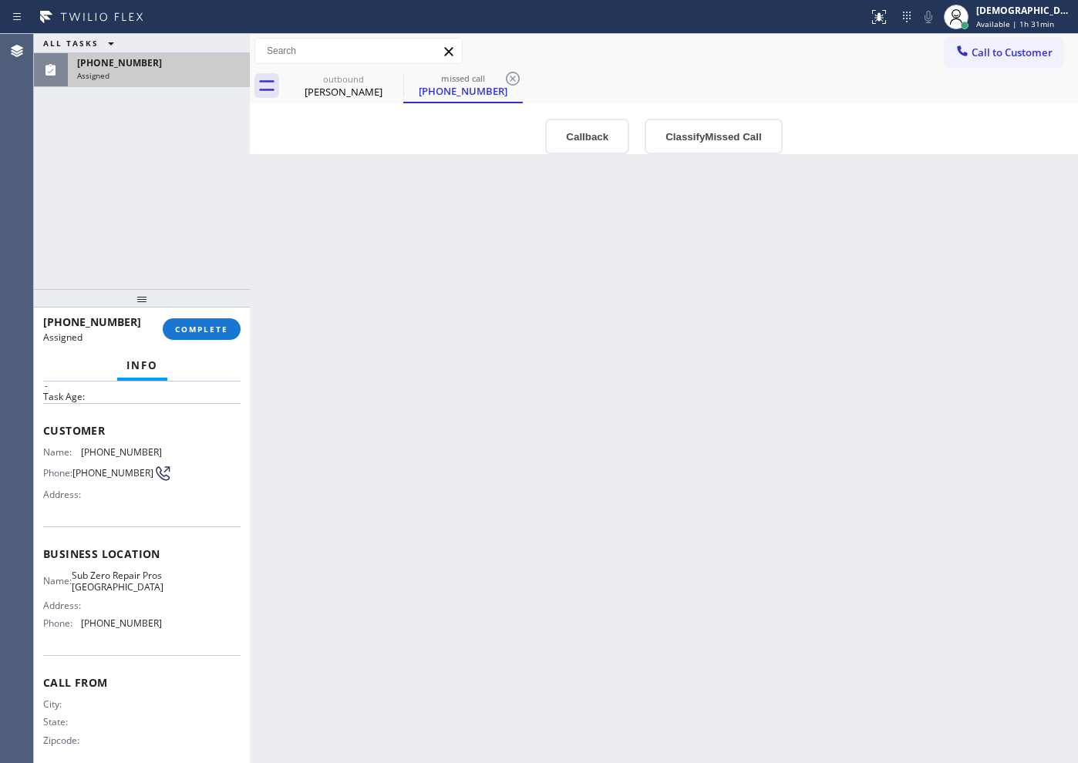
scroll to position [92, 0]
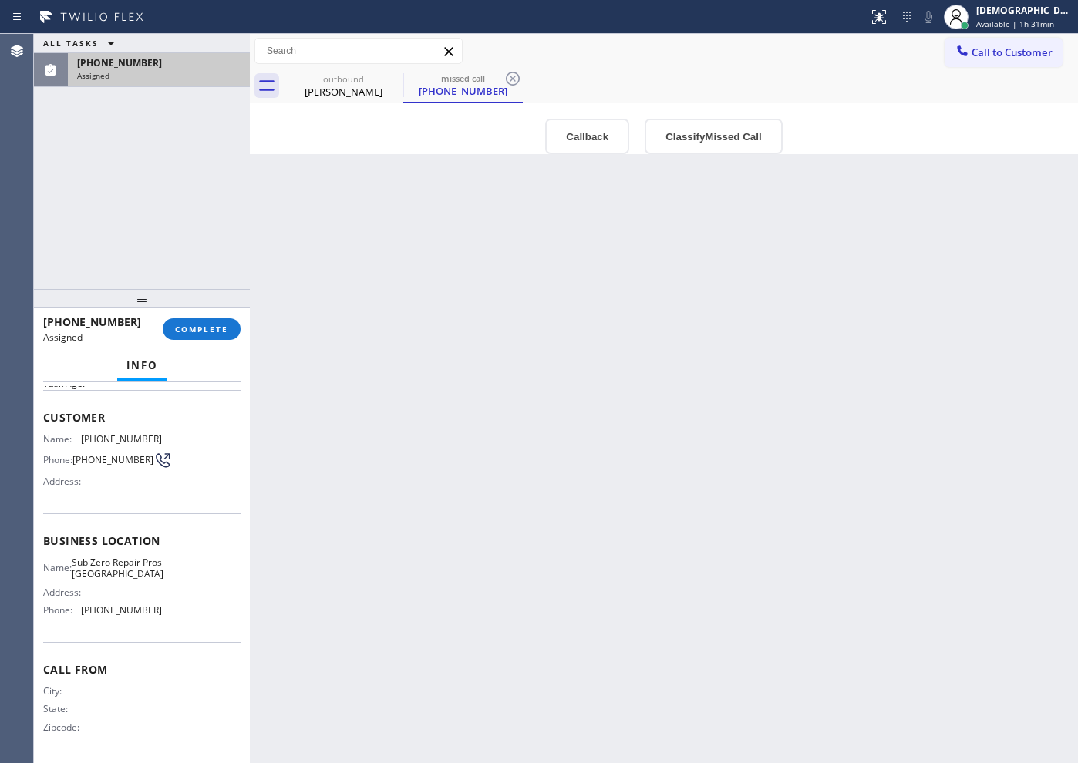
drag, startPoint x: 138, startPoint y: 578, endPoint x: 322, endPoint y: 615, distance: 188.0
click at [322, 615] on div "Back to Dashboard Change Sender ID Customers Technicians Select a contact Outbo…" at bounding box center [664, 399] width 828 height 730
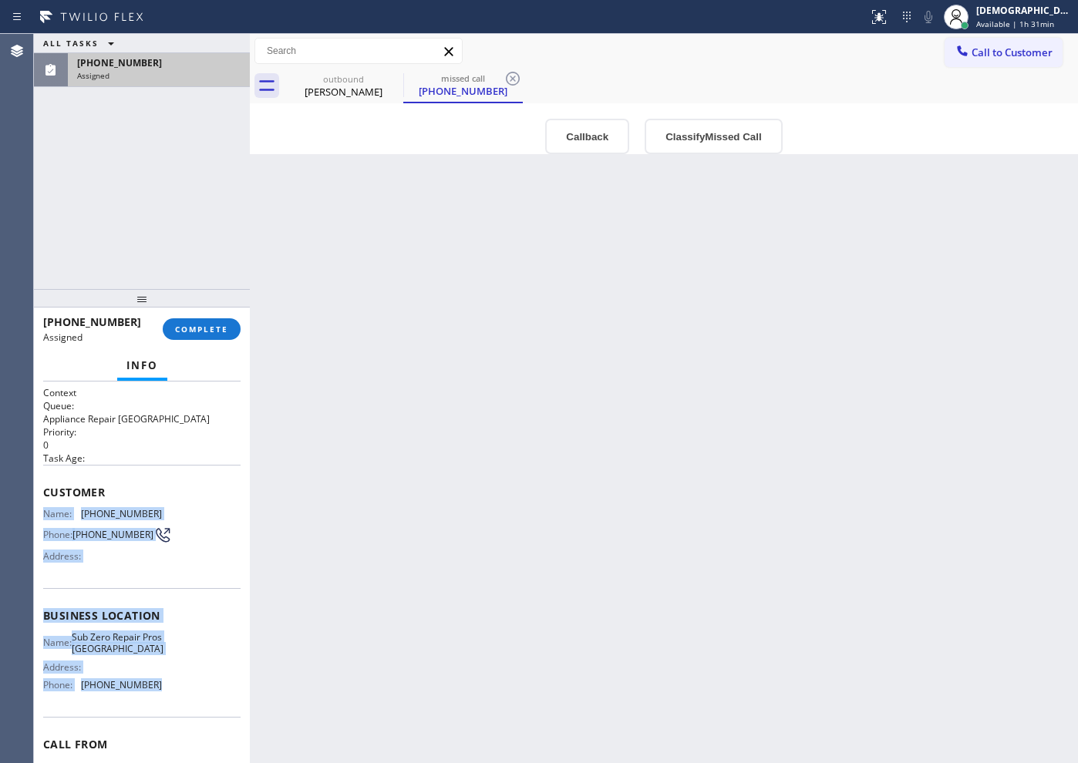
drag, startPoint x: 186, startPoint y: 614, endPoint x: 42, endPoint y: 513, distance: 176.1
click at [42, 513] on div "Context Queue: Appliance Repair High End Priority: 0 Task Age: Customer Name: […" at bounding box center [142, 573] width 216 height 382
copy div "Name: [PHONE_NUMBER] Phone: [PHONE_NUMBER] Address: Business location Name: Sub…"
click at [185, 331] on span "COMPLETE" at bounding box center [201, 329] width 53 height 11
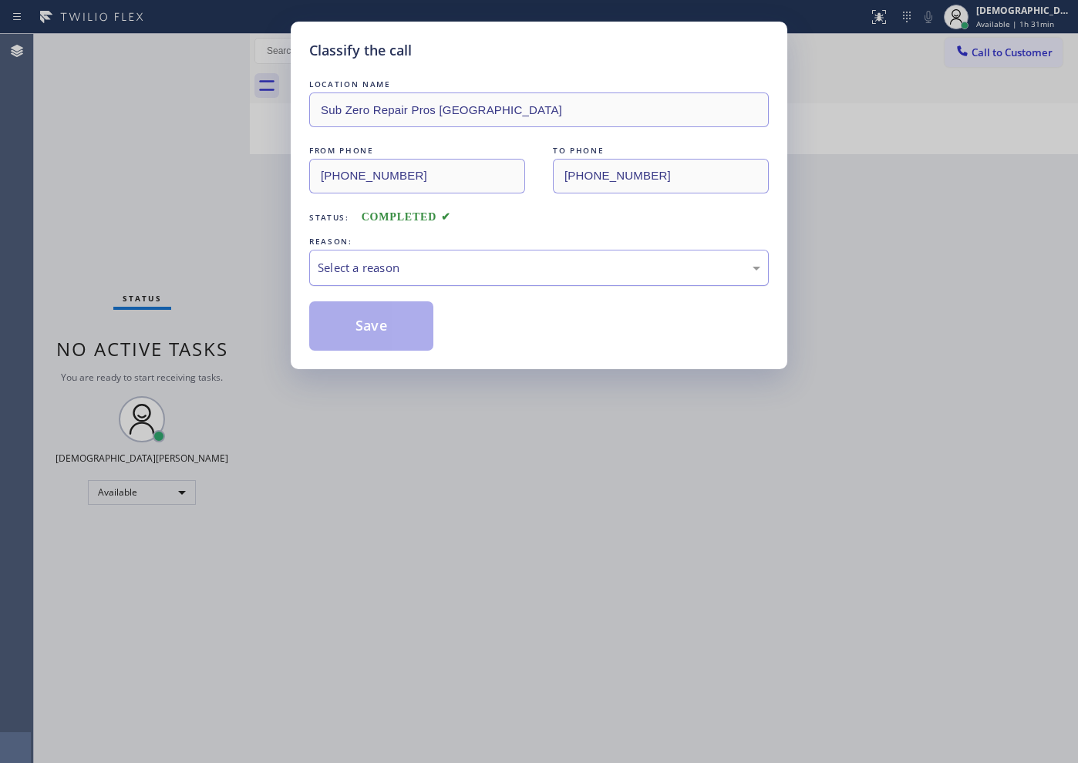
click at [344, 270] on div "Select a reason" at bounding box center [539, 268] width 443 height 18
click at [345, 329] on button "Save" at bounding box center [371, 326] width 124 height 49
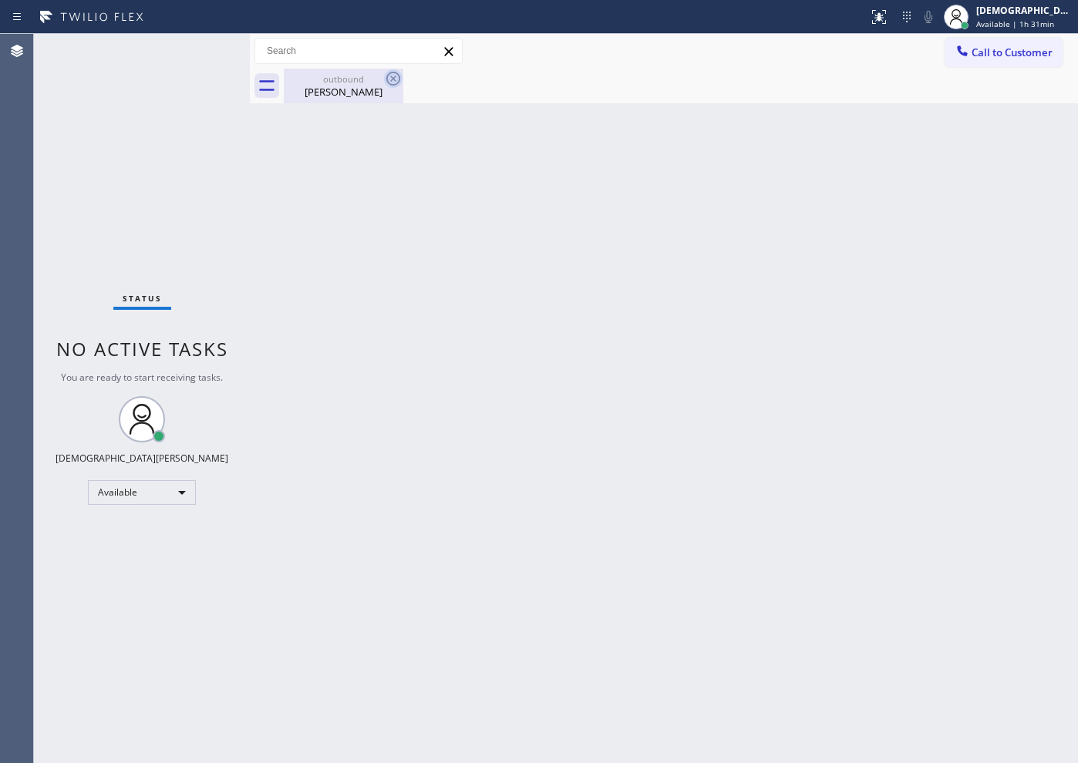
click at [387, 78] on icon at bounding box center [393, 79] width 14 height 14
click at [394, 74] on icon at bounding box center [393, 78] width 19 height 19
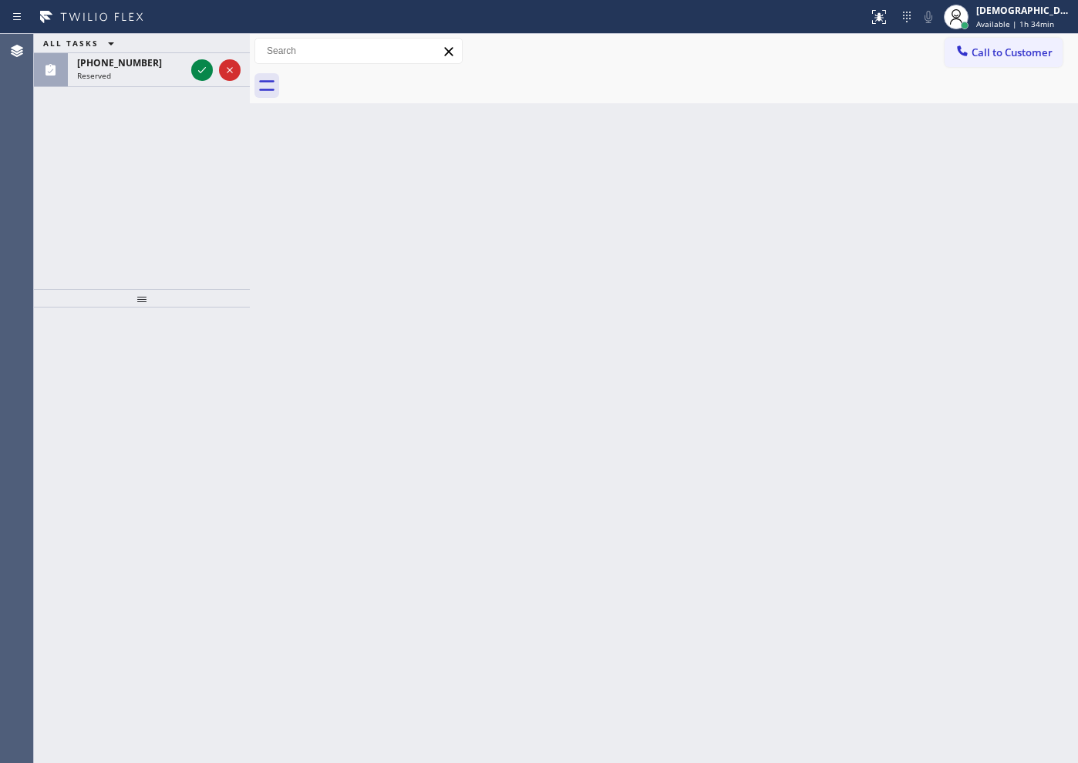
click at [101, 212] on div "ALL TASKS ALL TASKS ACTIVE TASKS TASKS IN WRAP UP (737) 282-7608 Reserved" at bounding box center [142, 161] width 216 height 255
click at [206, 66] on icon at bounding box center [202, 70] width 19 height 19
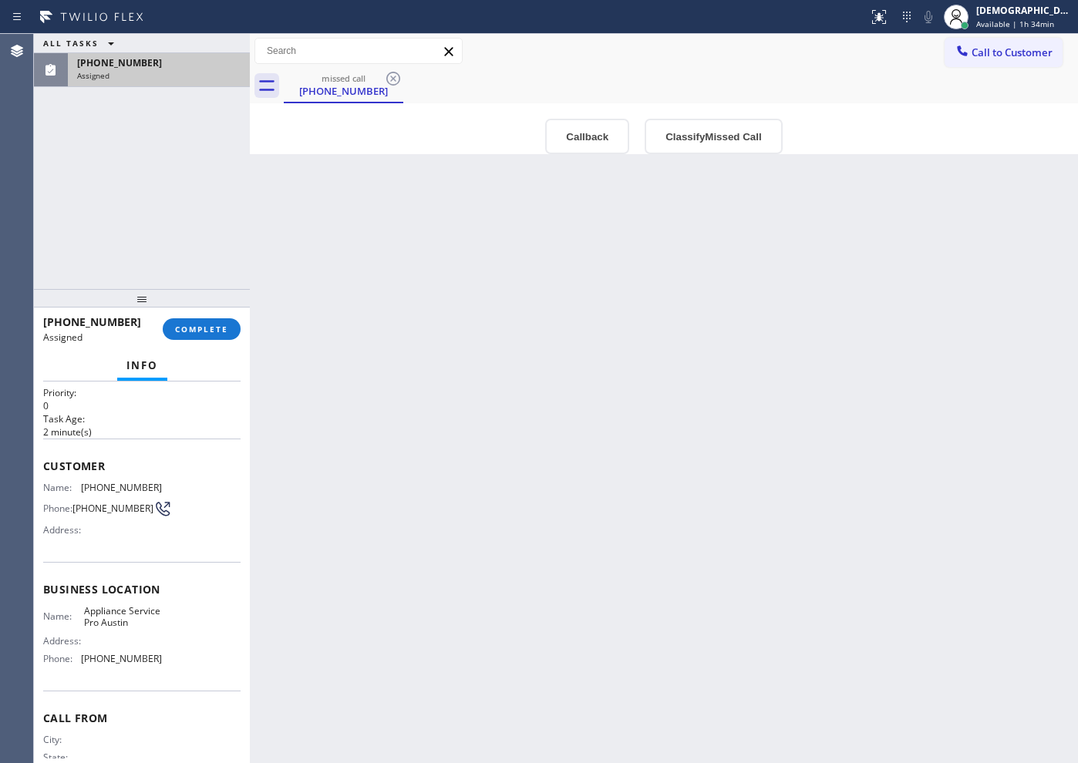
scroll to position [96, 0]
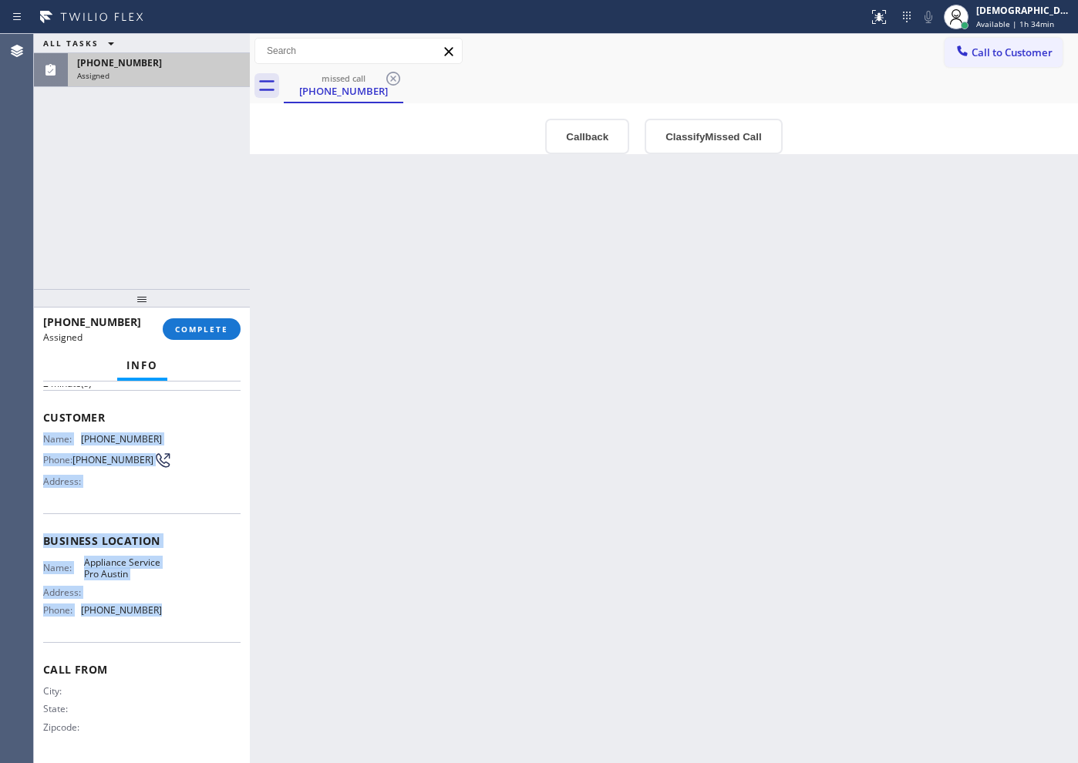
drag, startPoint x: 172, startPoint y: 625, endPoint x: 39, endPoint y: 430, distance: 236.4
click at [39, 430] on div "Context Queue: Appliance Repair High End Priority: 0 Task Age: 2 minute(s) Cust…" at bounding box center [142, 573] width 216 height 382
copy div "Name: (737) 282-7608 Phone: (737) 282-7608 Address: Business location Name: App…"
click at [222, 328] on span "COMPLETE" at bounding box center [201, 329] width 53 height 11
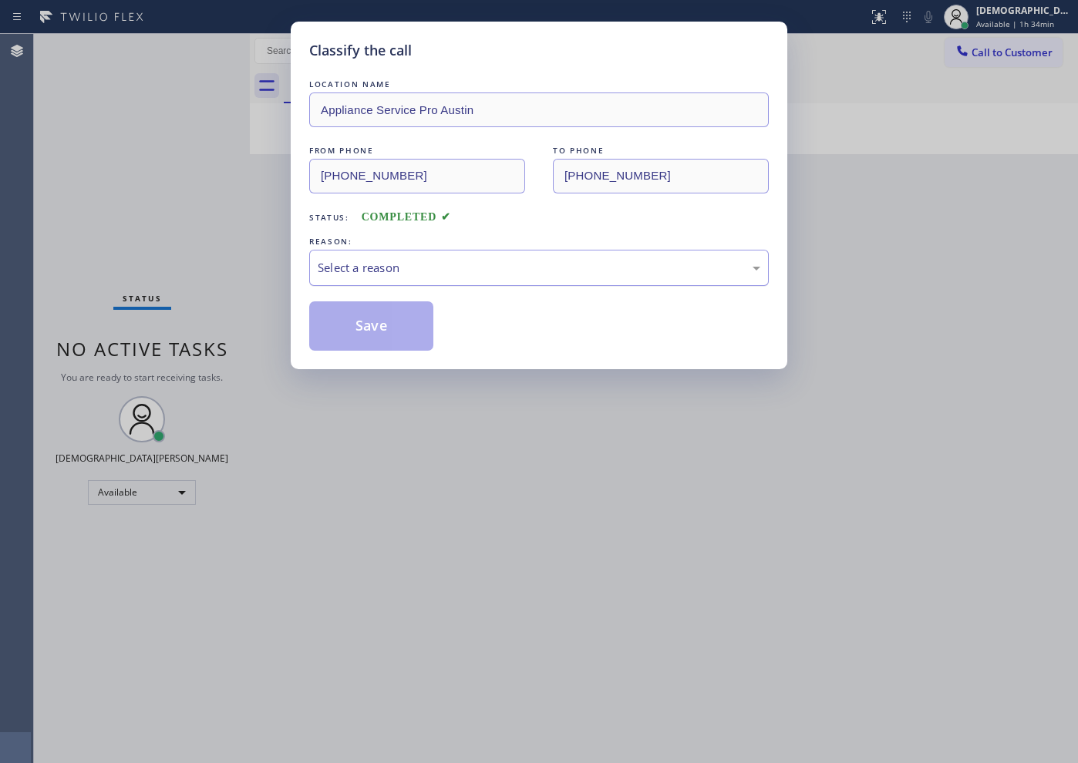
click at [364, 276] on div "Select a reason" at bounding box center [539, 268] width 443 height 18
click at [356, 329] on button "Save" at bounding box center [371, 326] width 124 height 49
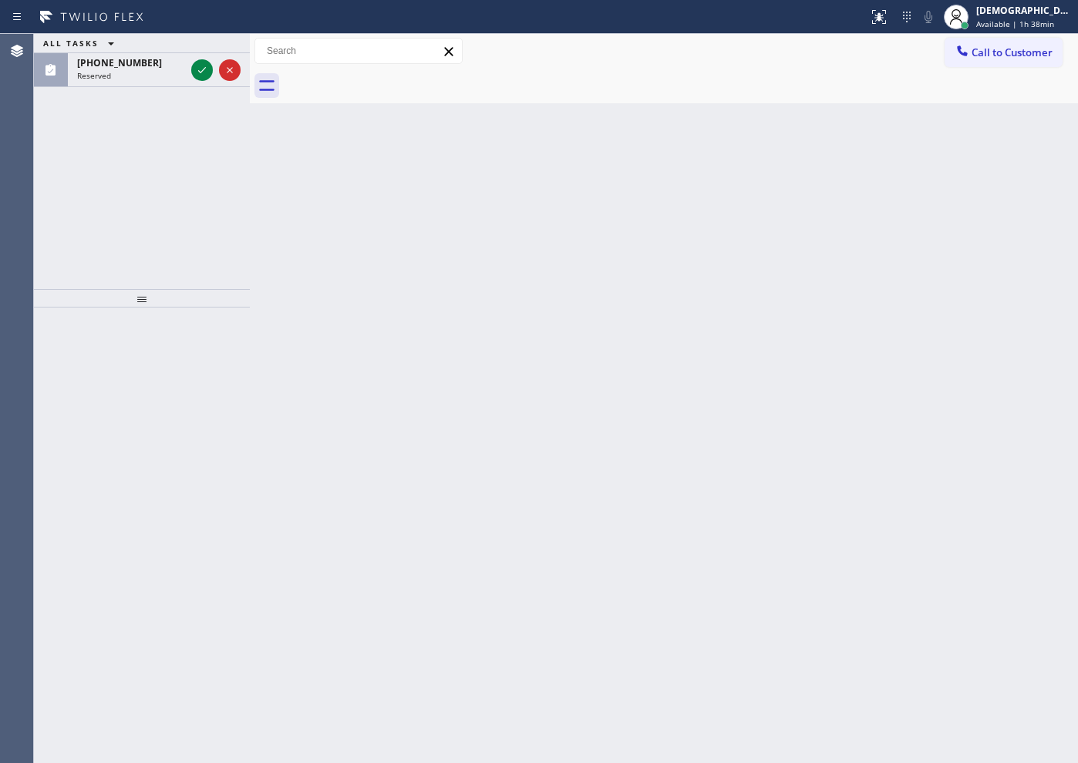
click at [82, 214] on div "ALL TASKS ALL TASKS ACTIVE TASKS TASKS IN WRAP UP (833) 627-7985 Reserved" at bounding box center [142, 161] width 216 height 255
click at [201, 62] on icon at bounding box center [202, 70] width 19 height 19
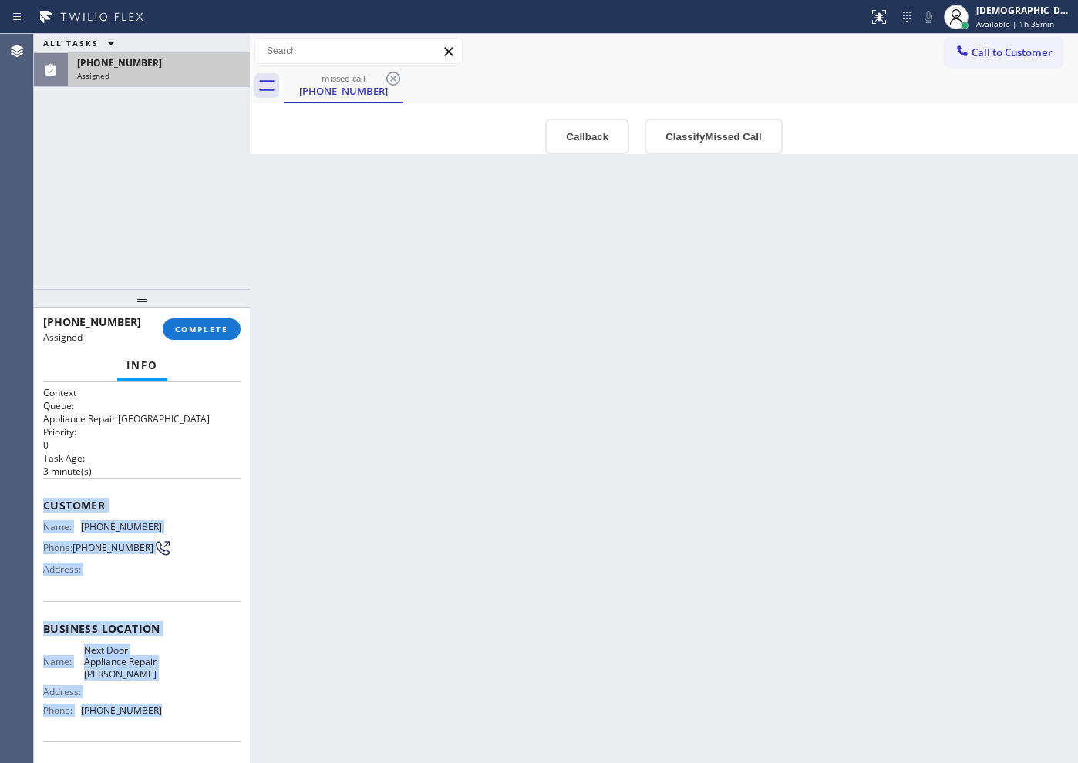
drag, startPoint x: 176, startPoint y: 625, endPoint x: 43, endPoint y: 498, distance: 183.3
click at [43, 498] on div "Context Queue: Appliance Repair High End Priority: 0 Task Age: 3 minute(s) Cust…" at bounding box center [141, 622] width 197 height 473
copy div "Customer Name: (833) 627-7985 Phone: (833) 627-7985 Address: Business location …"
click at [188, 324] on span "COMPLETE" at bounding box center [201, 329] width 53 height 11
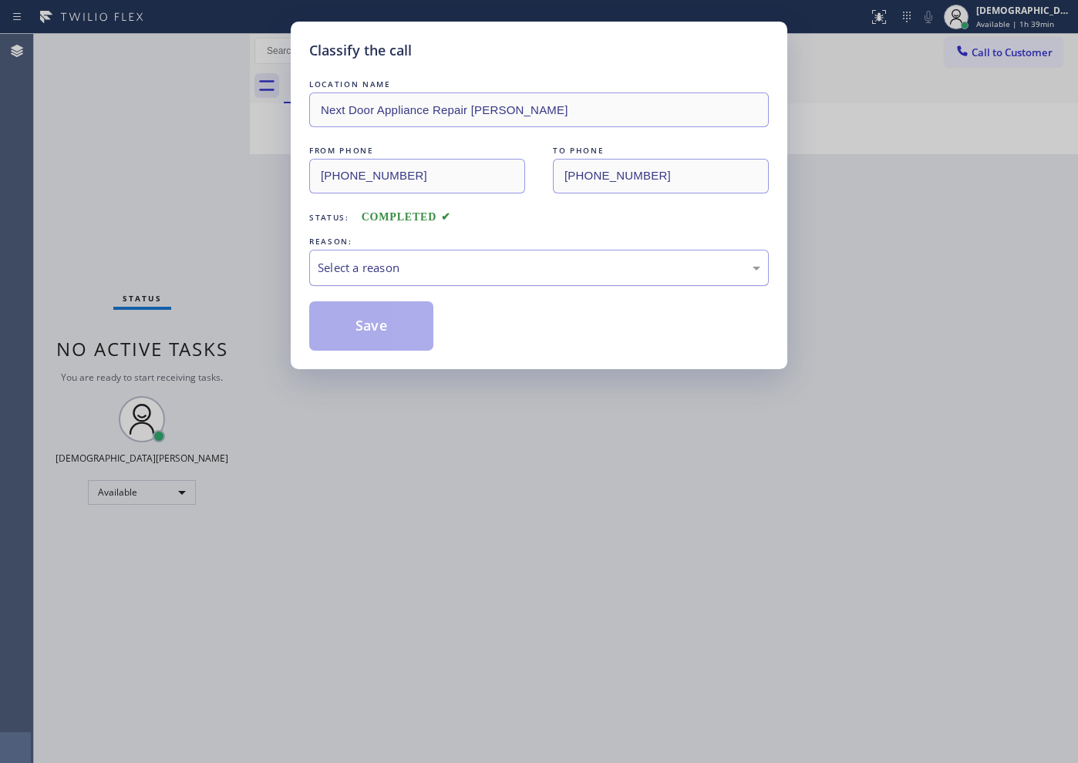
click at [335, 261] on div "Select a reason" at bounding box center [539, 268] width 443 height 18
click at [338, 317] on button "Save" at bounding box center [371, 326] width 124 height 49
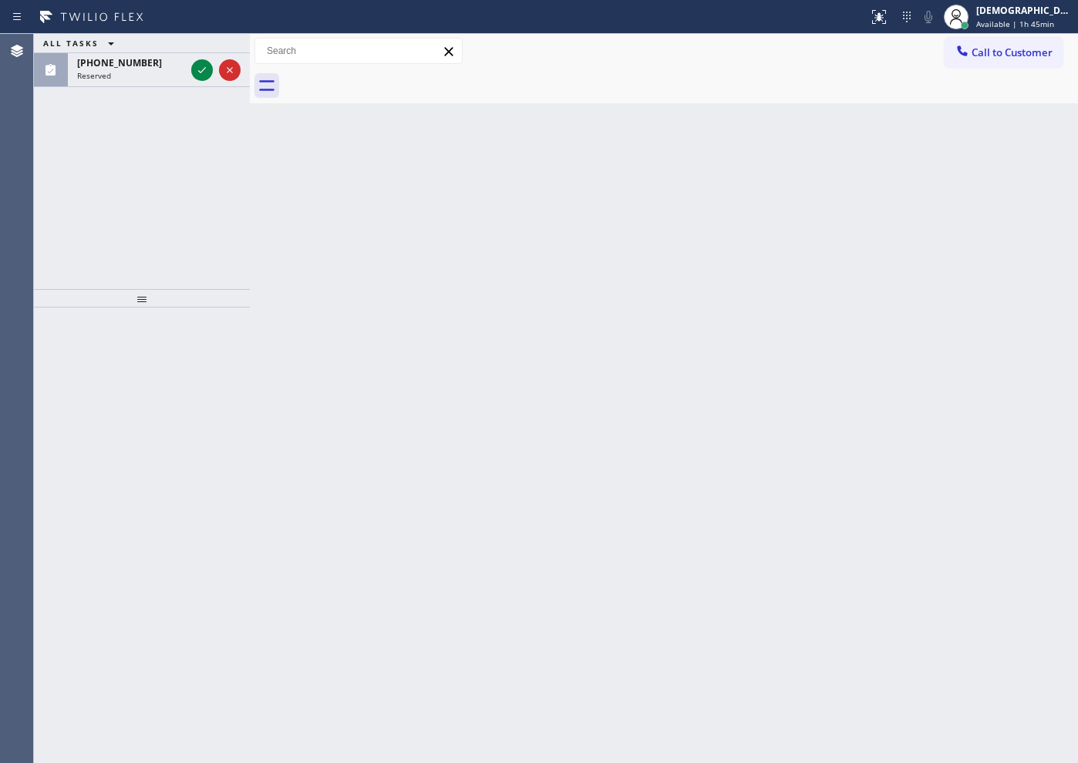
click at [83, 147] on div "ALL TASKS ALL TASKS ACTIVE TASKS TASKS IN WRAP UP (864) 755-6250 Reserved" at bounding box center [142, 161] width 216 height 255
click at [197, 66] on icon at bounding box center [202, 70] width 19 height 19
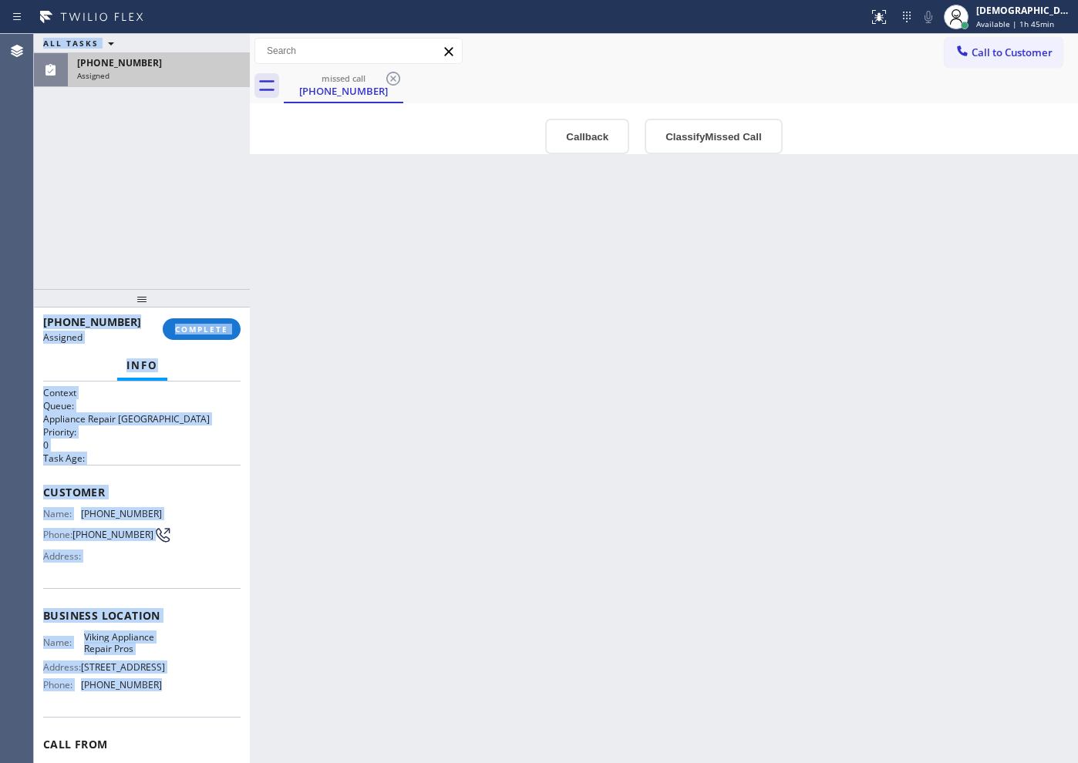
drag, startPoint x: 157, startPoint y: 609, endPoint x: 33, endPoint y: 520, distance: 152.4
click at [33, 520] on div "Agent Desktop Classify the call LOCATION NAME Sub Zero Repair Pros Philadelphia…" at bounding box center [539, 399] width 1078 height 730
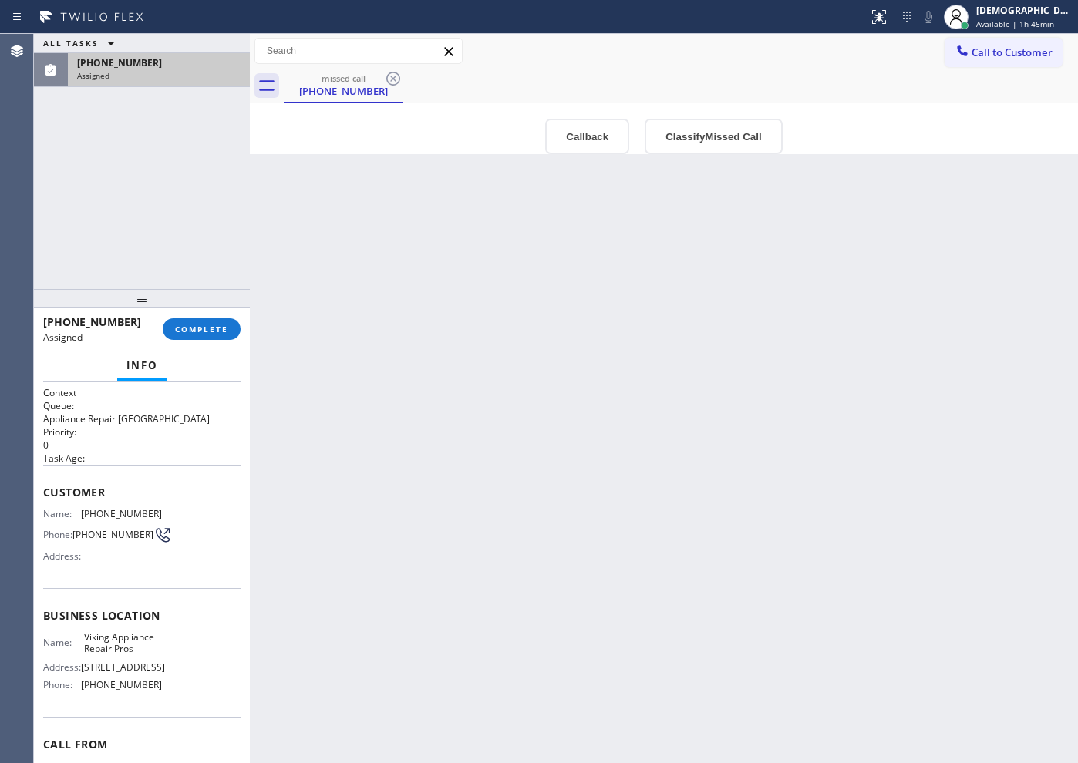
click at [33, 520] on div "Agent Desktop" at bounding box center [17, 399] width 34 height 730
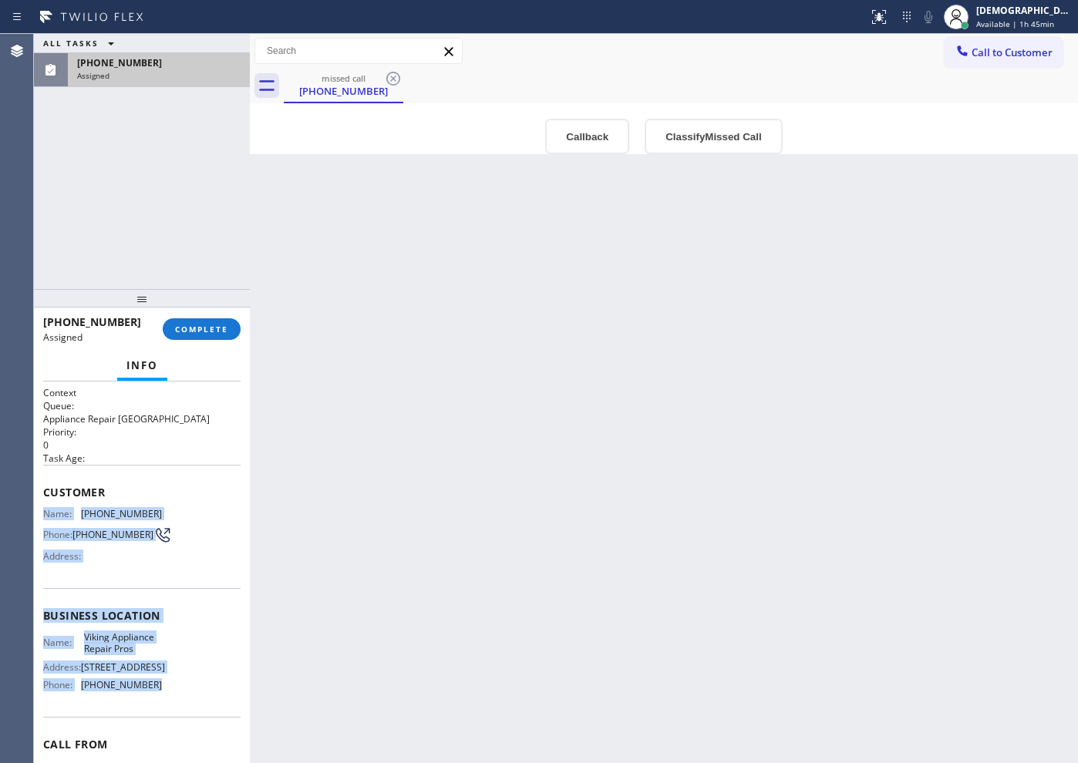
drag, startPoint x: 168, startPoint y: 704, endPoint x: 35, endPoint y: 514, distance: 231.5
click at [35, 514] on div "Context Queue: Appliance Repair High End Priority: 0 Task Age: Customer Name: (…" at bounding box center [142, 573] width 216 height 382
copy div "Name: (864) 755-6250 Phone: (864) 755-6250 Address: Business location Name: Vik…"
click at [187, 321] on button "COMPLETE" at bounding box center [202, 330] width 78 height 22
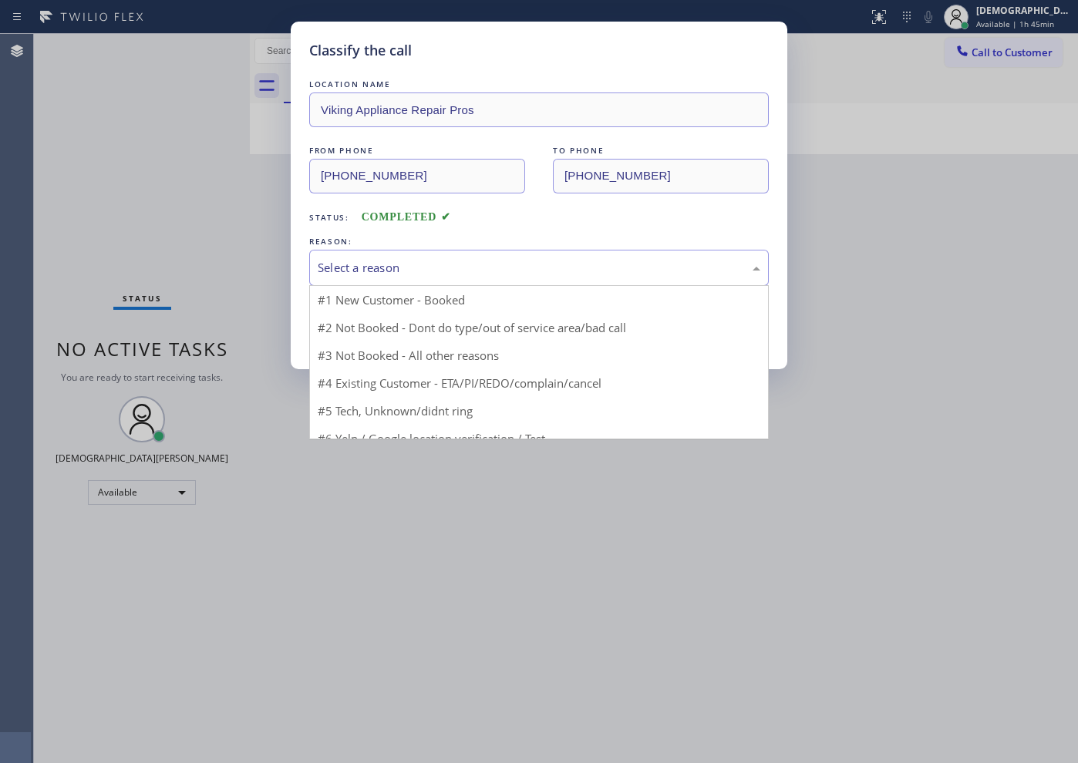
click at [342, 265] on div "Select a reason" at bounding box center [539, 268] width 443 height 18
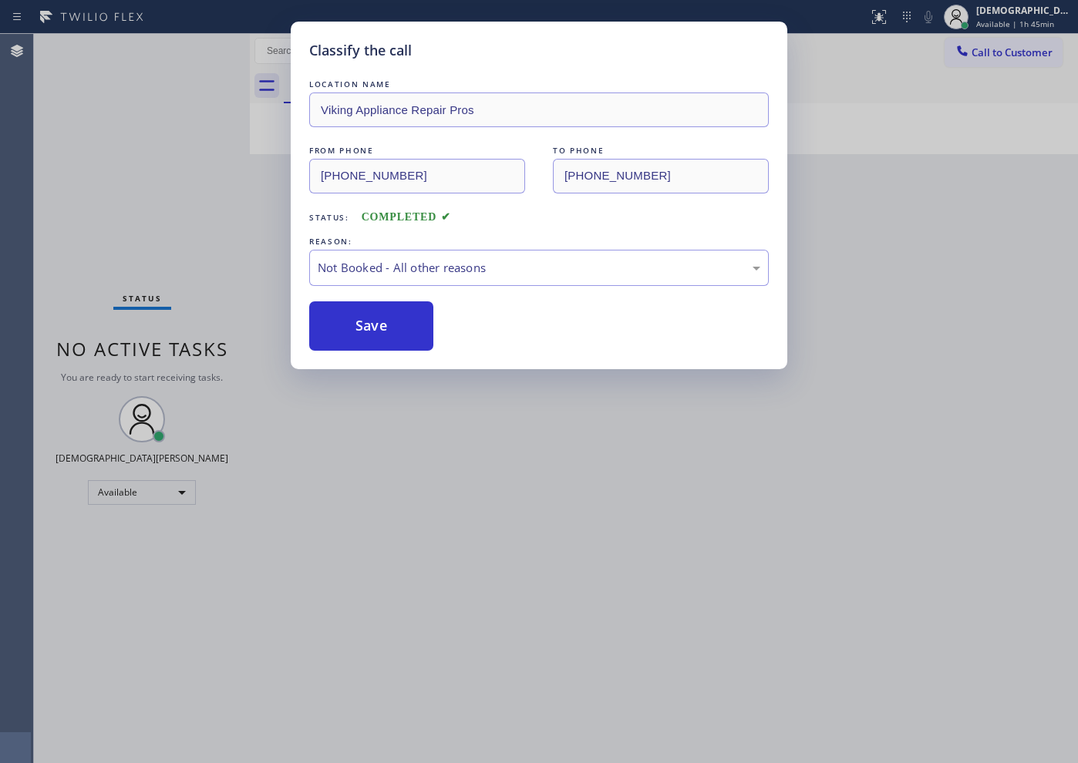
click at [335, 325] on button "Save" at bounding box center [371, 326] width 124 height 49
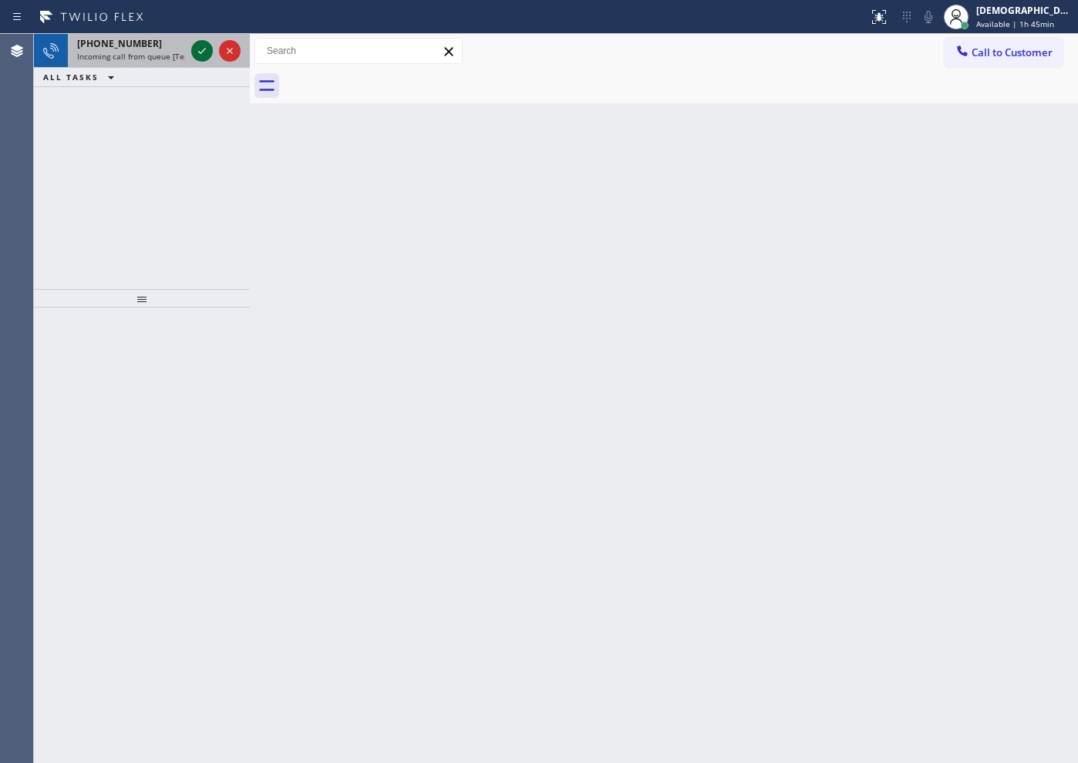
click at [204, 50] on icon at bounding box center [202, 51] width 8 height 6
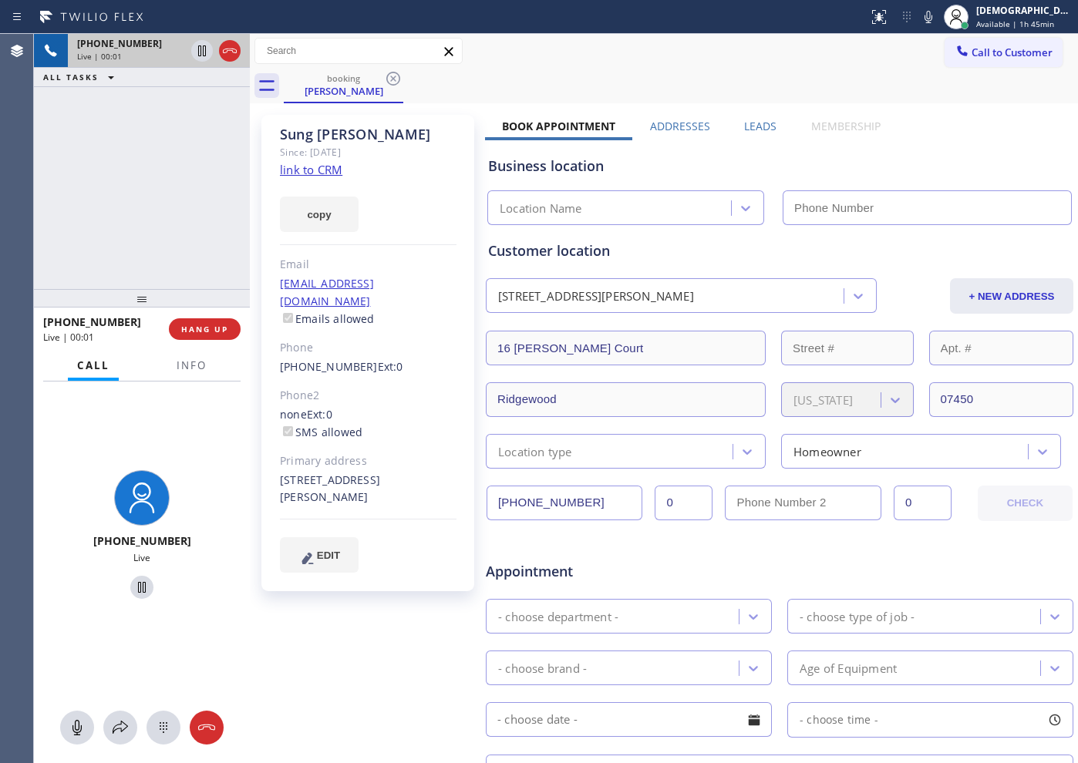
type input "(609) 391-2222"
click at [319, 170] on link "link to CRM" at bounding box center [311, 169] width 62 height 15
click at [203, 46] on icon at bounding box center [202, 51] width 8 height 11
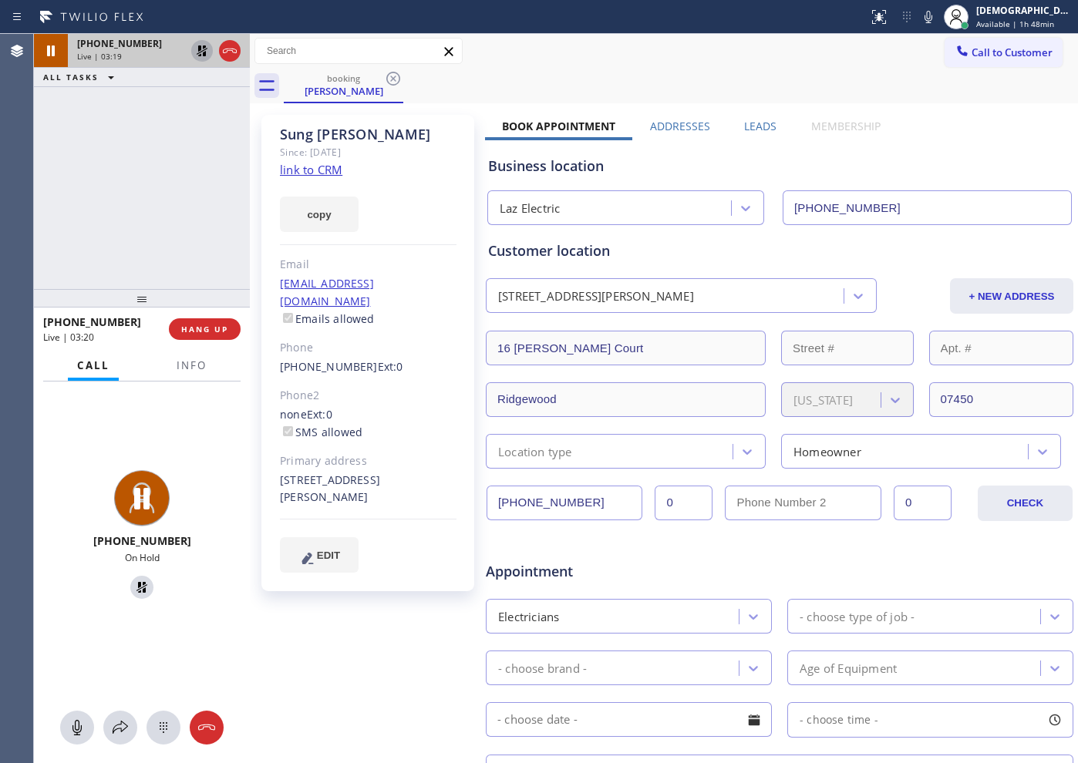
click at [96, 140] on div "+15512655339 Live | 03:19 ALL TASKS ALL TASKS ACTIVE TASKS TASKS IN WRAP UP" at bounding box center [142, 161] width 216 height 255
click at [197, 49] on icon at bounding box center [202, 51] width 19 height 19
click at [32, 225] on div "Agent Desktop" at bounding box center [16, 399] width 33 height 730
click at [917, 300] on div "+ NEW ADDRESS" at bounding box center [976, 295] width 197 height 35
drag, startPoint x: 97, startPoint y: 182, endPoint x: 120, endPoint y: 185, distance: 23.3
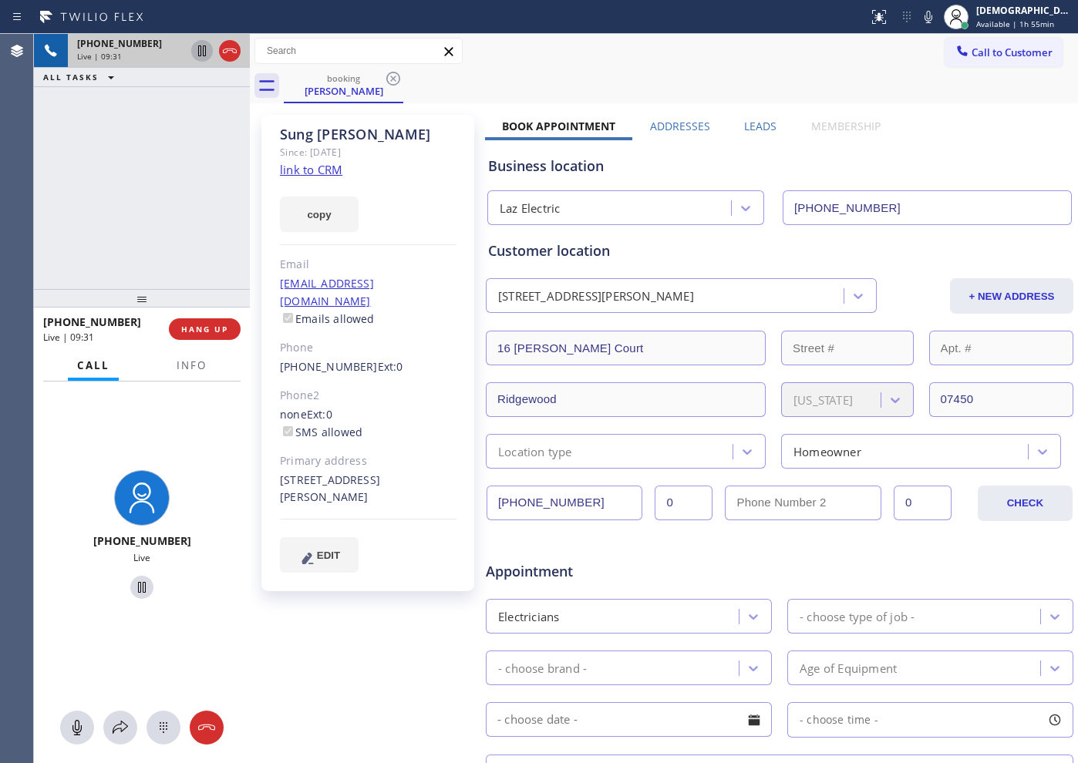
click at [96, 182] on div "+15512655339 Live | 09:31 ALL TASKS ALL TASKS ACTIVE TASKS TASKS IN WRAP UP" at bounding box center [142, 161] width 216 height 255
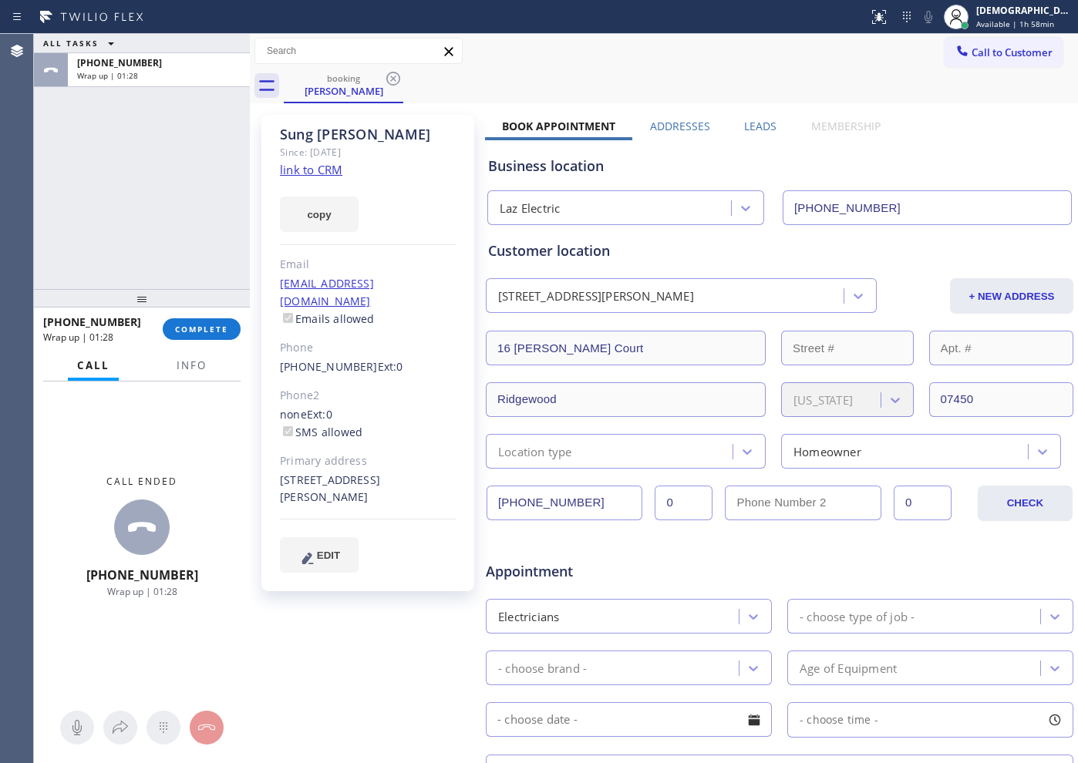
click at [84, 232] on div "ALL TASKS ALL TASKS ACTIVE TASKS TASKS IN WRAP UP +15512655339 Wrap up | 01:28" at bounding box center [142, 161] width 216 height 255
click at [673, 450] on div "Location type" at bounding box center [611, 451] width 242 height 27
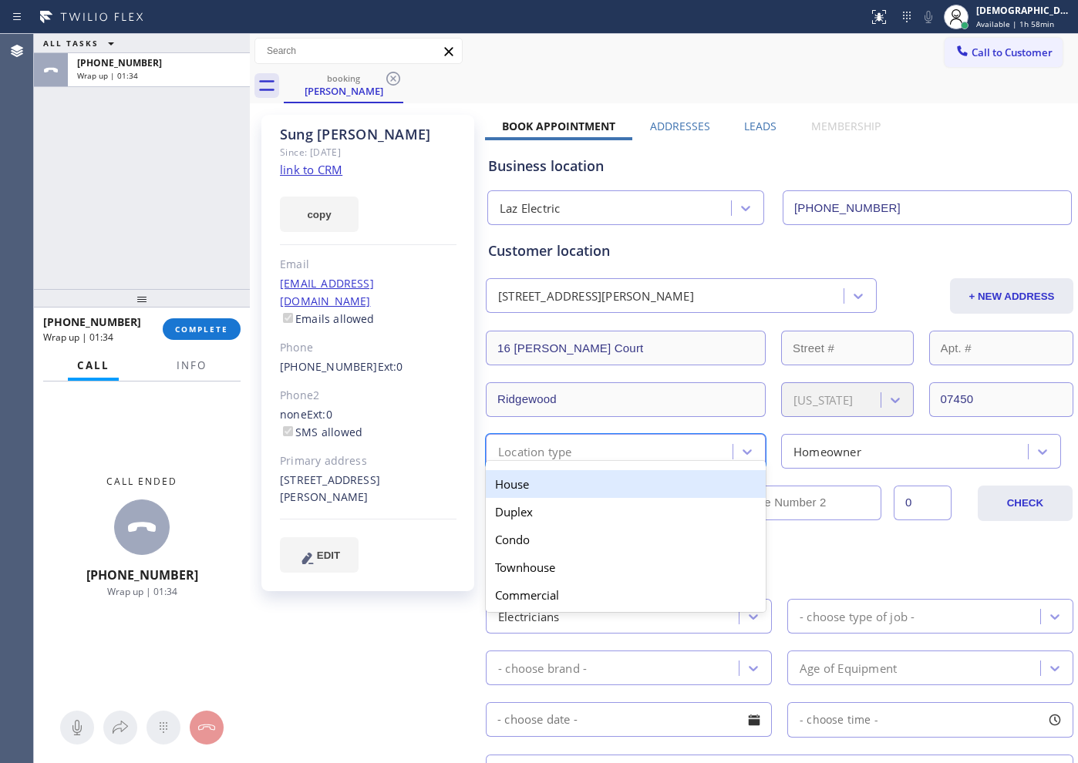
click at [606, 484] on div "House" at bounding box center [626, 484] width 280 height 28
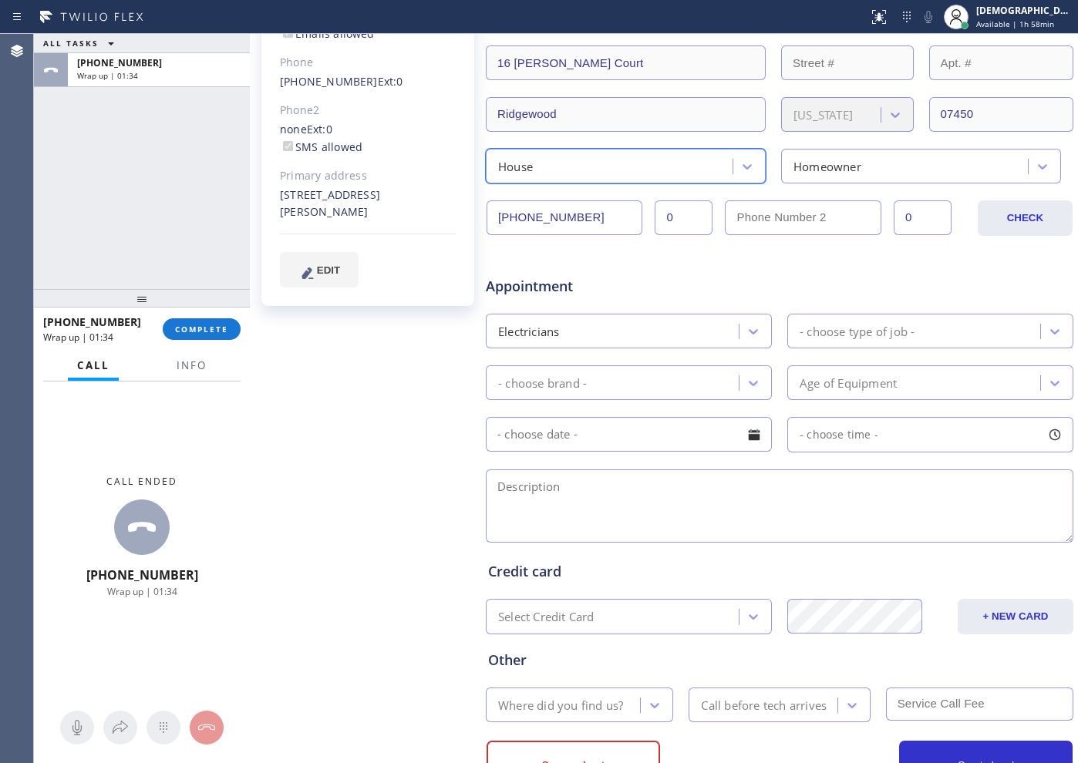
scroll to position [289, 0]
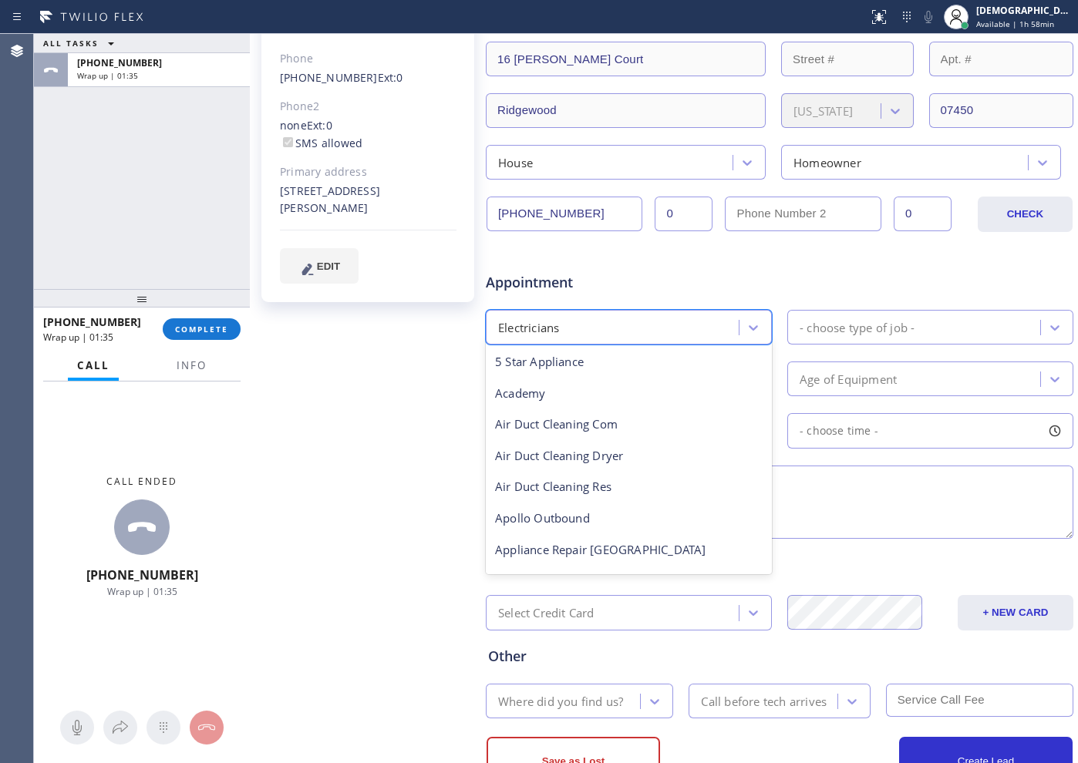
click at [690, 322] on div "Electricians" at bounding box center [614, 327] width 248 height 27
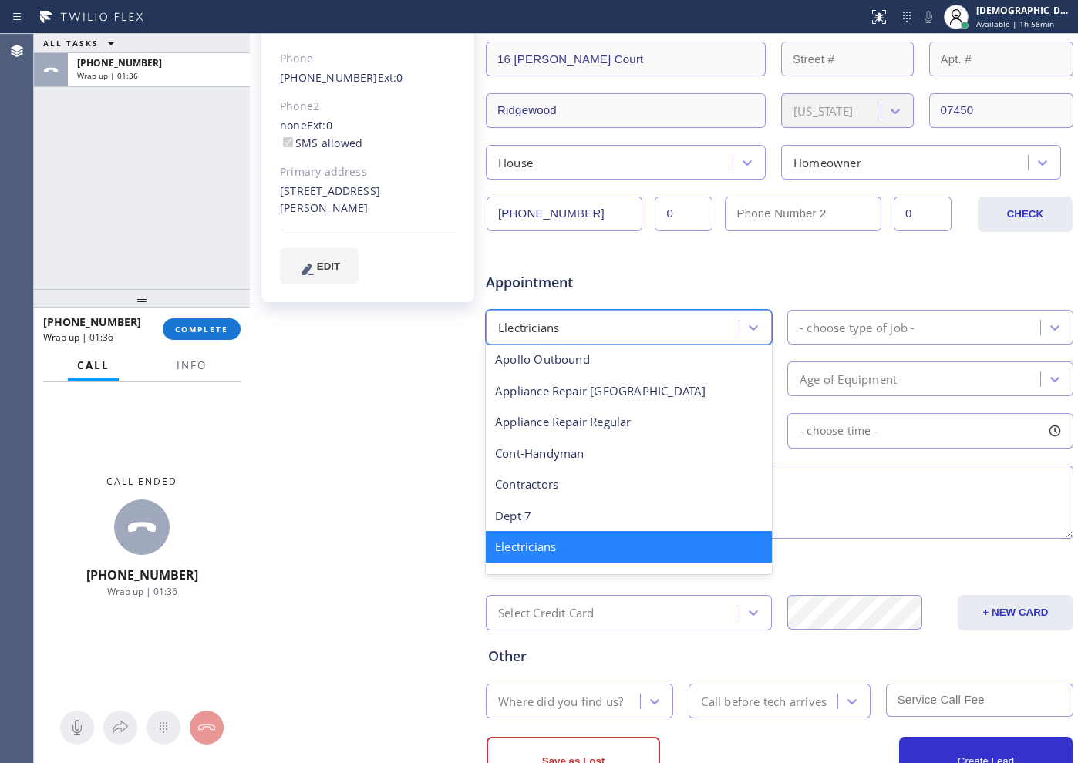
click at [798, 274] on div "Appointment" at bounding box center [779, 273] width 591 height 39
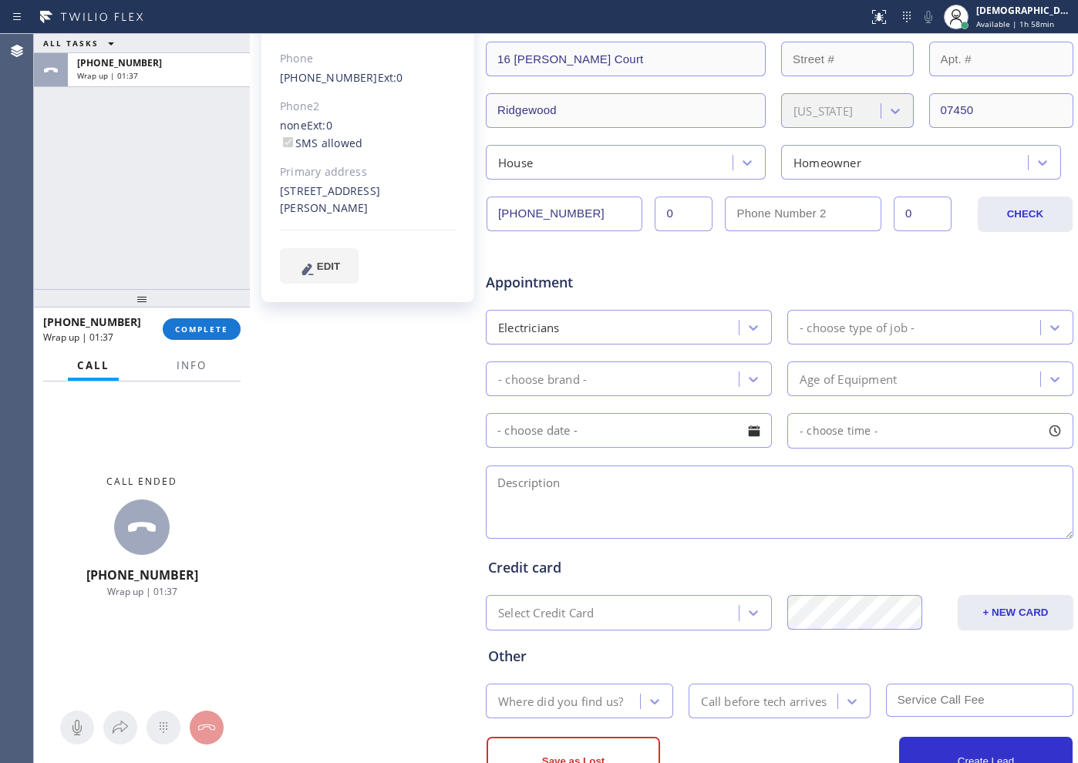
click at [821, 321] on div "- choose type of job -" at bounding box center [857, 328] width 115 height 18
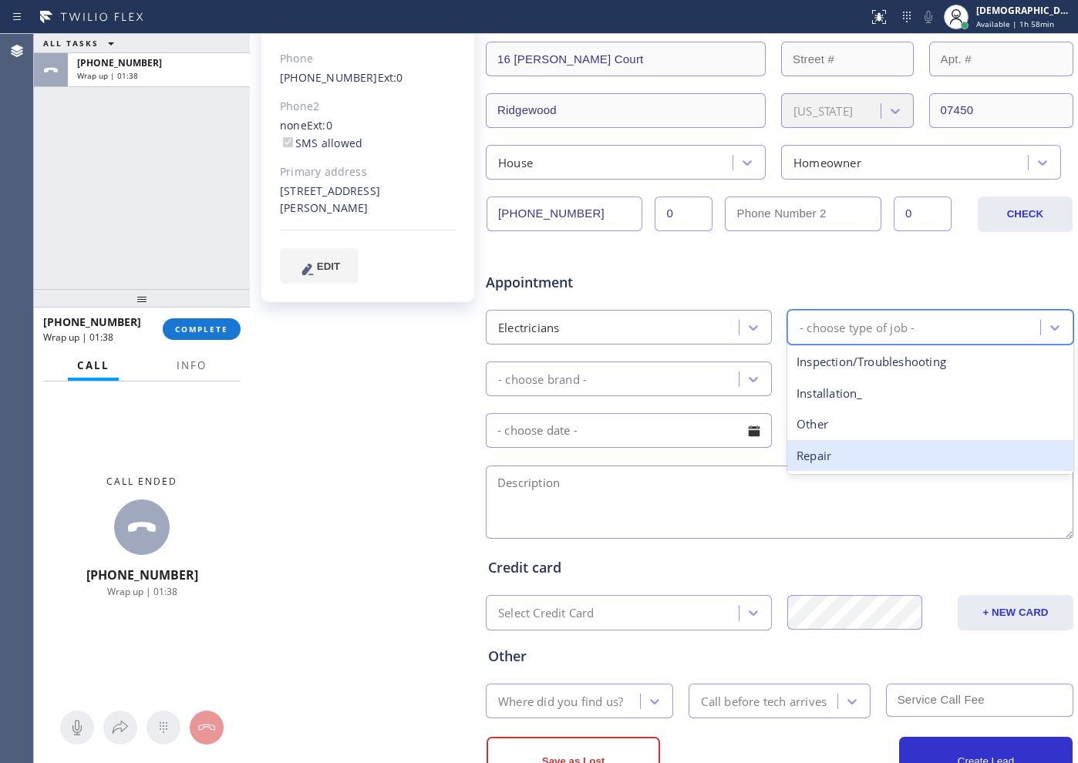
click at [811, 456] on div "Repair" at bounding box center [930, 456] width 286 height 32
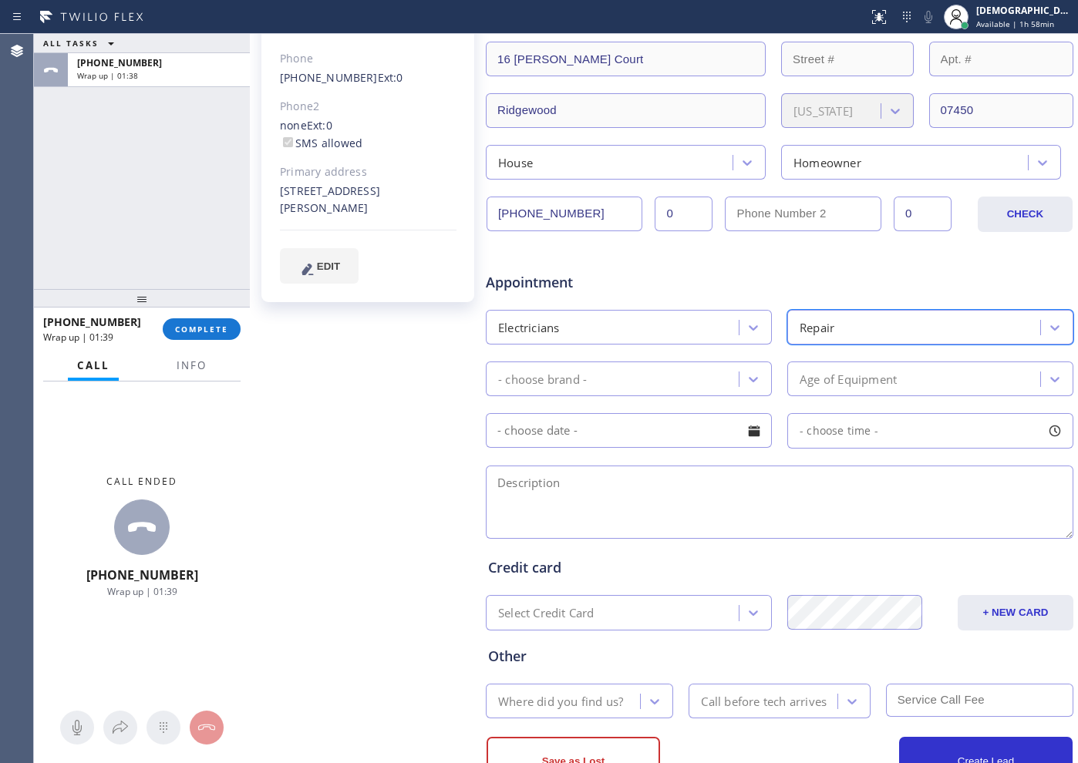
click at [616, 384] on div "- choose brand -" at bounding box center [614, 379] width 248 height 27
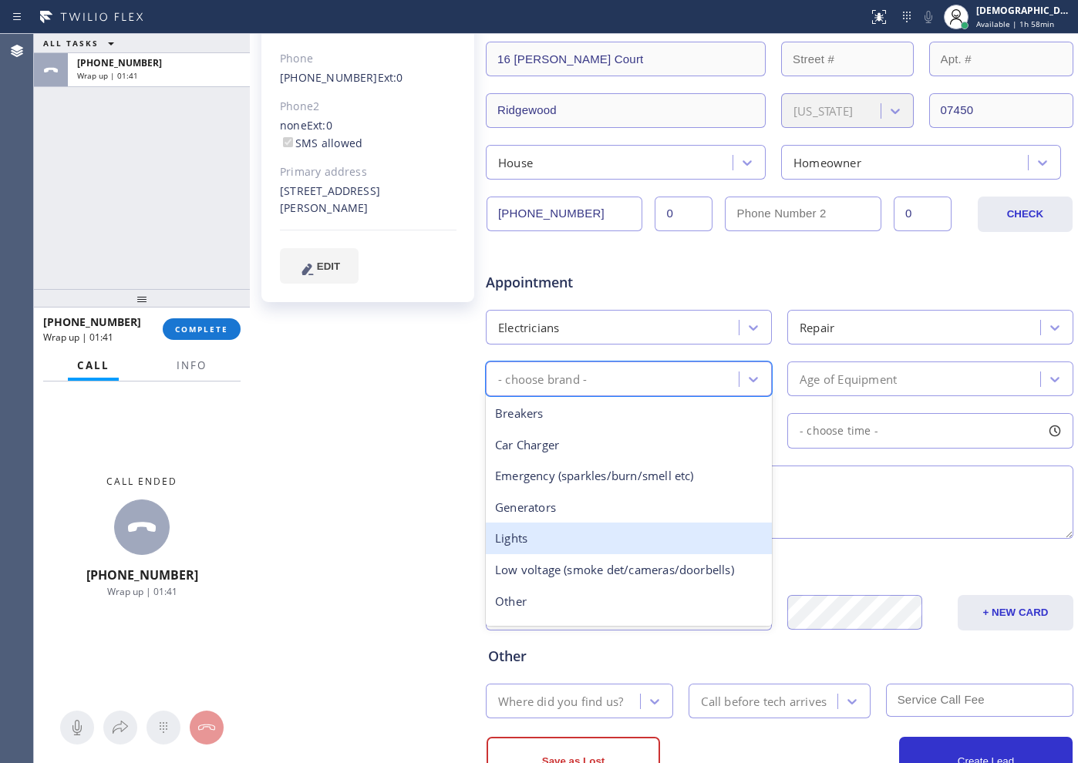
click at [598, 538] on div "Lights" at bounding box center [629, 539] width 286 height 32
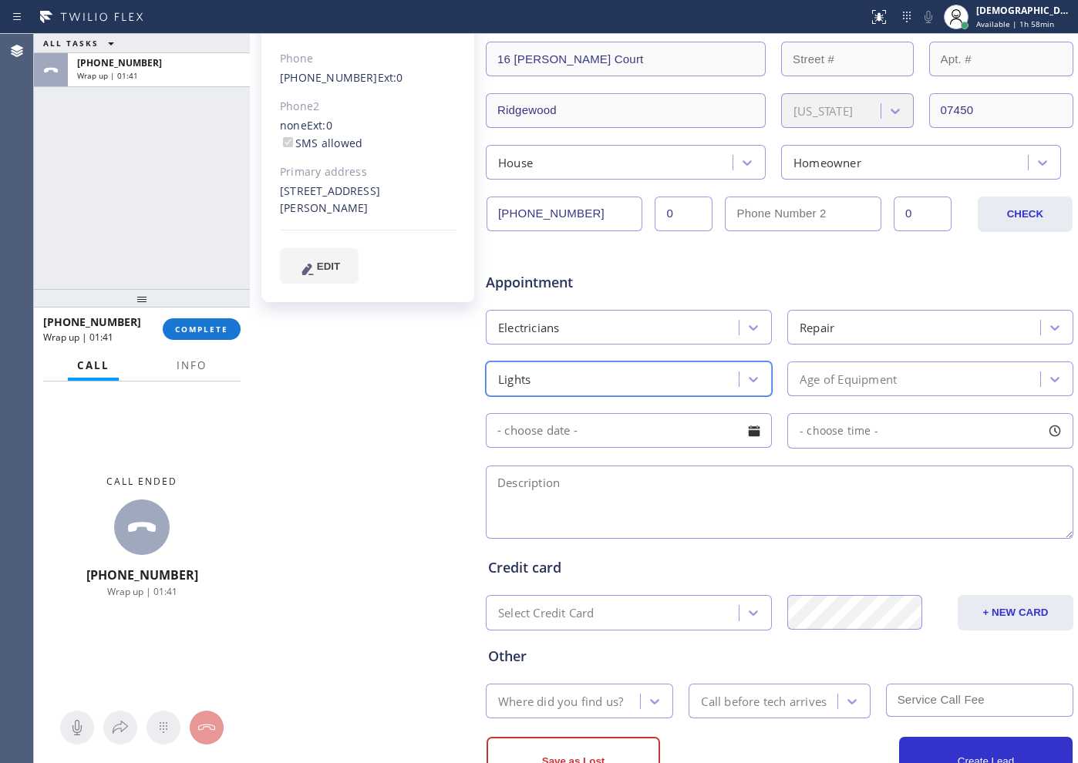
click at [819, 380] on div "Age of Equipment" at bounding box center [848, 379] width 97 height 18
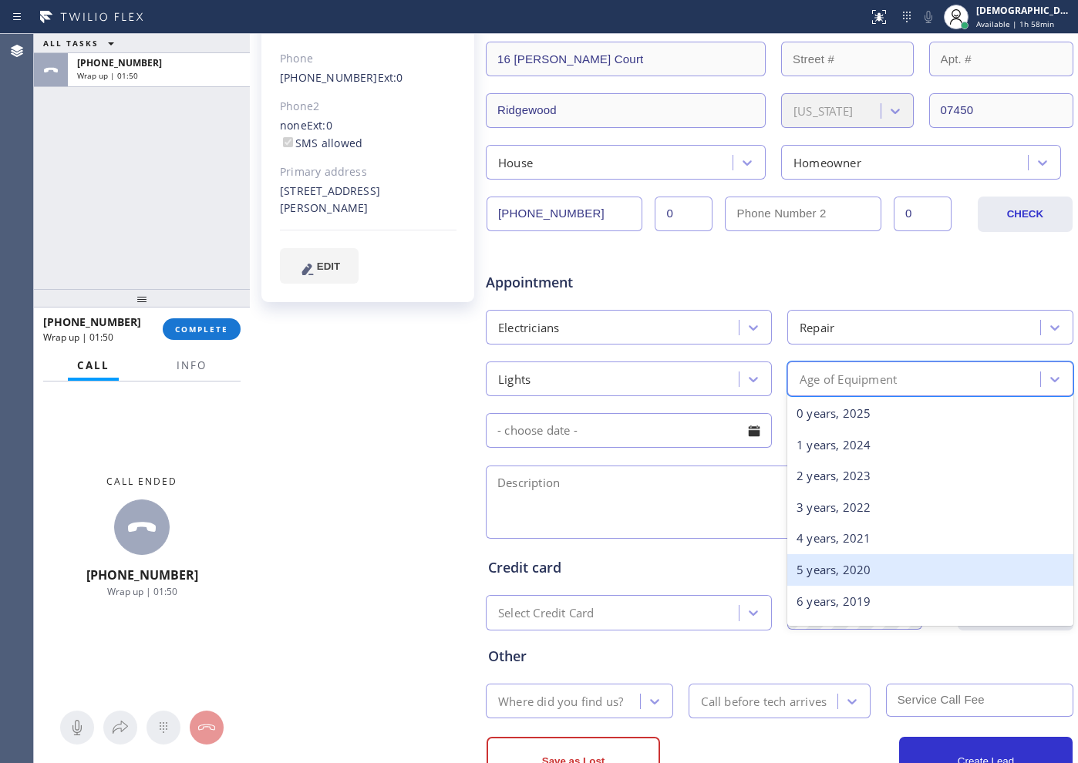
click at [845, 554] on div "5 years, 2020" at bounding box center [930, 570] width 286 height 32
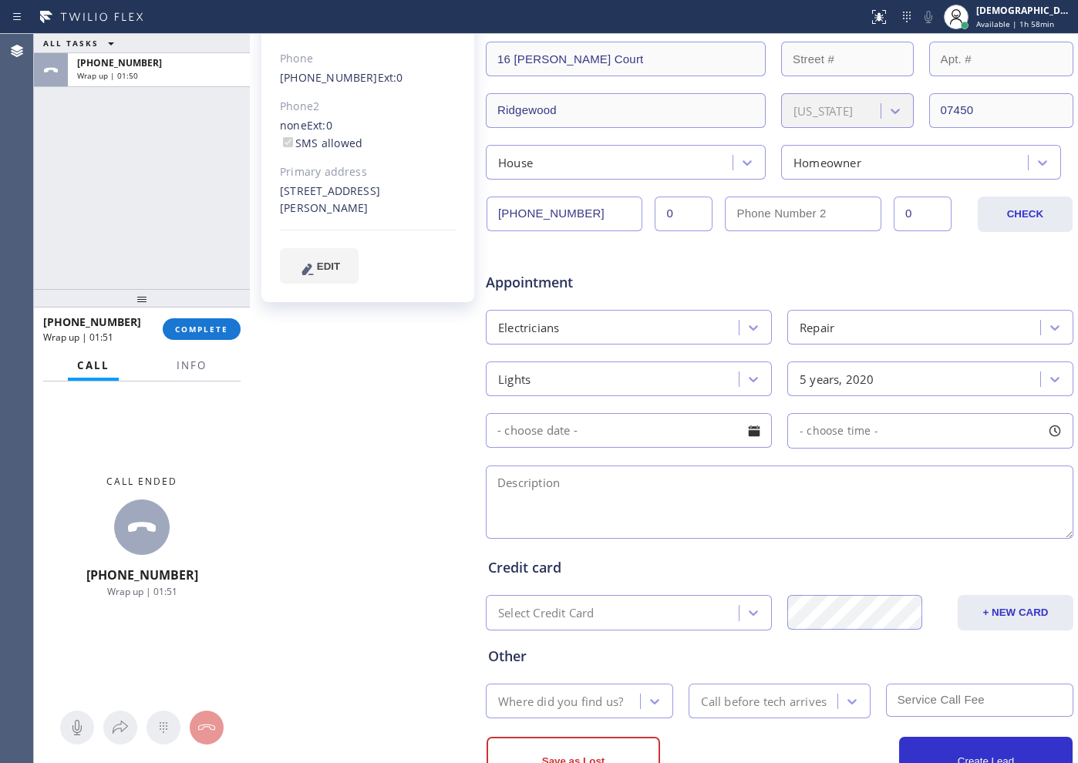
click at [629, 442] on input "text" at bounding box center [629, 430] width 286 height 35
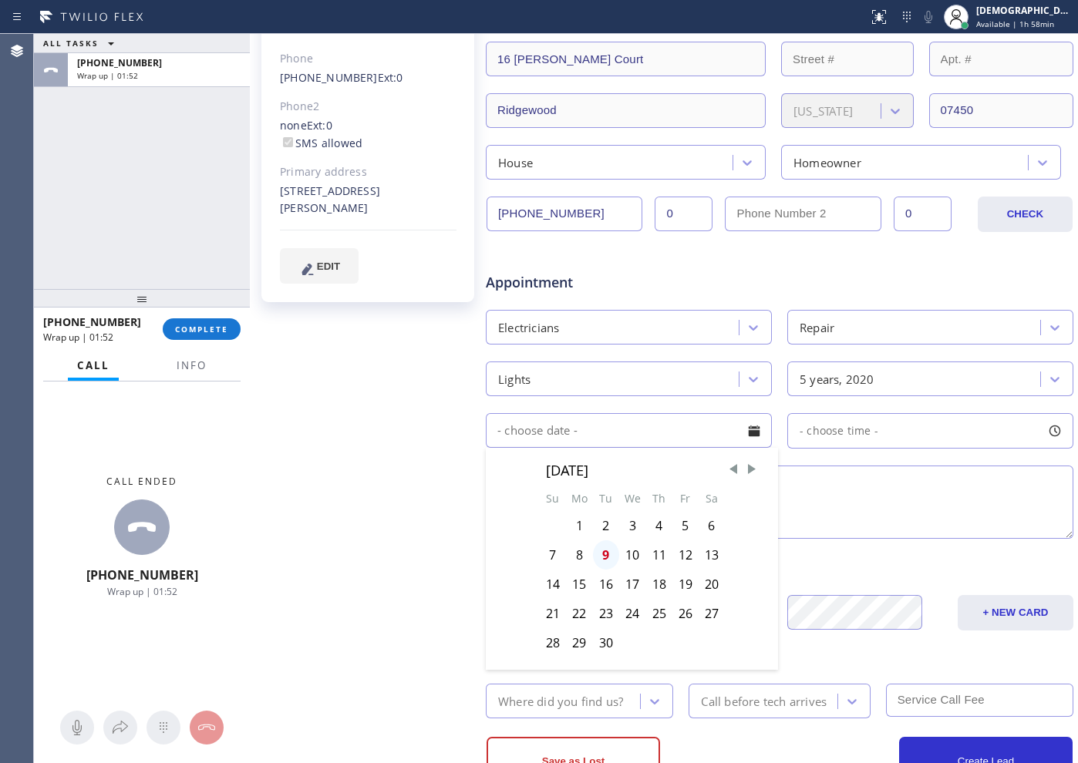
click at [609, 553] on div "9" at bounding box center [606, 555] width 26 height 29
type input "09/09/2025"
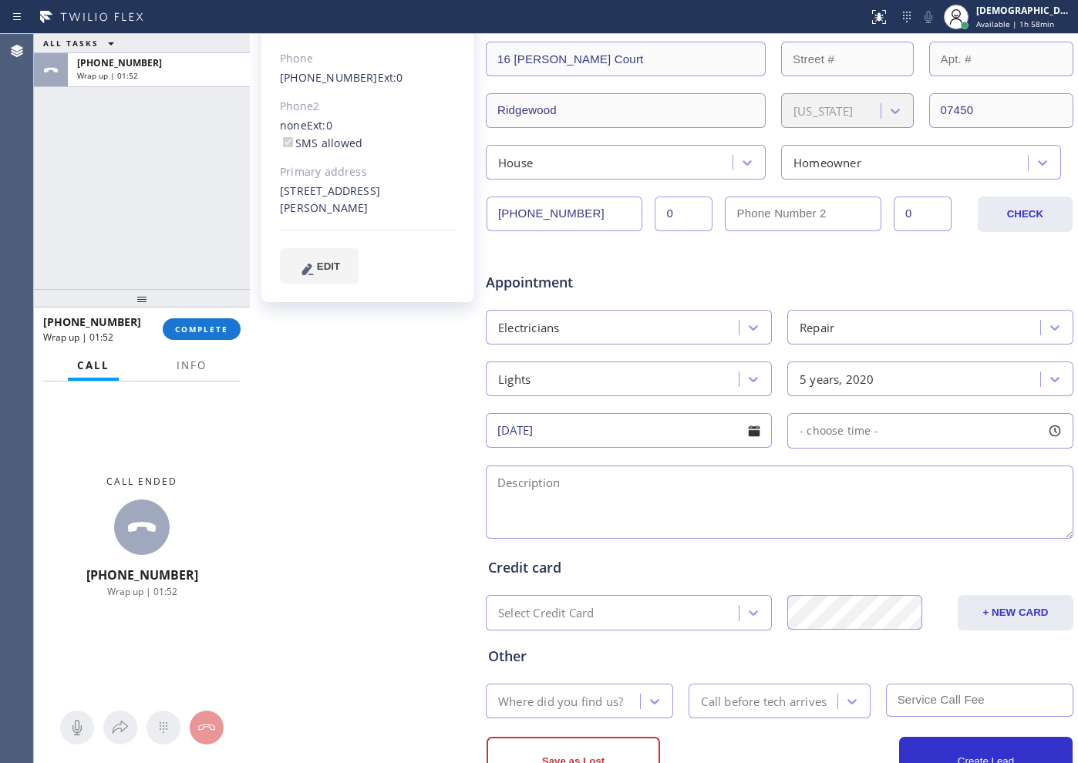
click at [806, 432] on span "- choose time -" at bounding box center [839, 430] width 79 height 15
drag, startPoint x: 803, startPoint y: 525, endPoint x: 1253, endPoint y: 547, distance: 450.9
click at [1077, 547] on html "Status report No issues detected If you experience an issue, please download th…" at bounding box center [539, 381] width 1078 height 763
drag, startPoint x: 802, startPoint y: 524, endPoint x: 982, endPoint y: 535, distance: 180.1
click at [984, 535] on div at bounding box center [993, 525] width 19 height 32
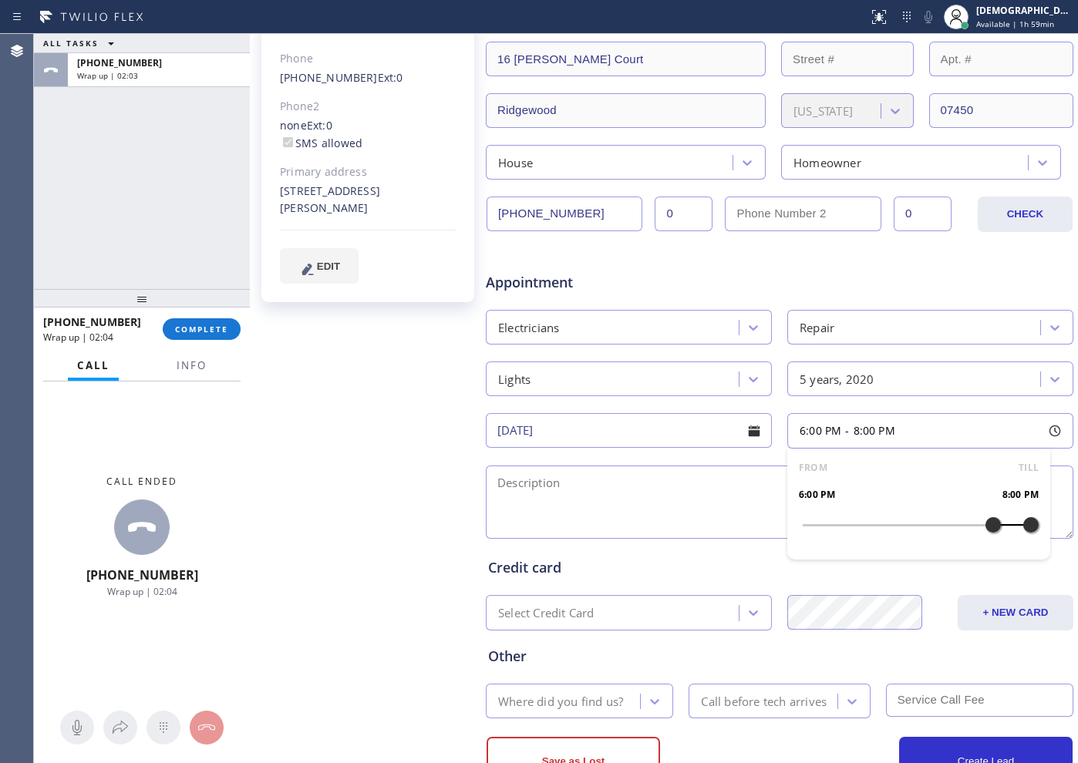
click at [613, 474] on textarea at bounding box center [780, 502] width 588 height 73
click at [570, 485] on textarea "6-8 / $75 /" at bounding box center [780, 502] width 588 height 73
click at [600, 486] on textarea "6-8 / $75 /" at bounding box center [780, 502] width 588 height 73
paste textarea "@Kate @Lyra"
click at [659, 498] on textarea "6-8 / $75 / @Kate @Lyra" at bounding box center [780, 502] width 588 height 73
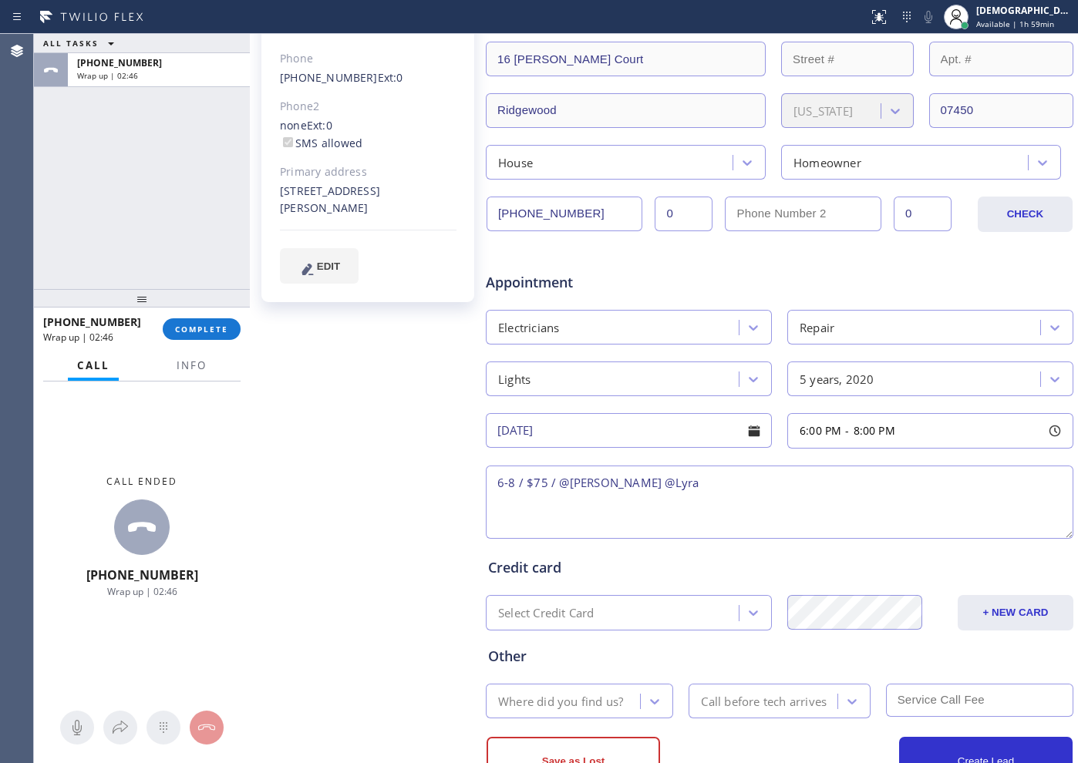
drag, startPoint x: 639, startPoint y: 490, endPoint x: 554, endPoint y: 484, distance: 84.3
click at [554, 484] on textarea "6-8 / $75 / @Kate @Lyra" at bounding box center [780, 502] width 588 height 73
paste textarea "2 ceiling light is not working , its too dim and wont turn off 16 Patricia Cour…"
click at [487, 501] on textarea "6-8 / $75 / 2 ceiling light is not working , its too dim and wont turn off 16 P…" at bounding box center [780, 502] width 588 height 73
click at [691, 499] on textarea "6-8 / $75 / 2 ceiling light is not working , its too dim and wont turn off / Ho…" at bounding box center [780, 502] width 588 height 73
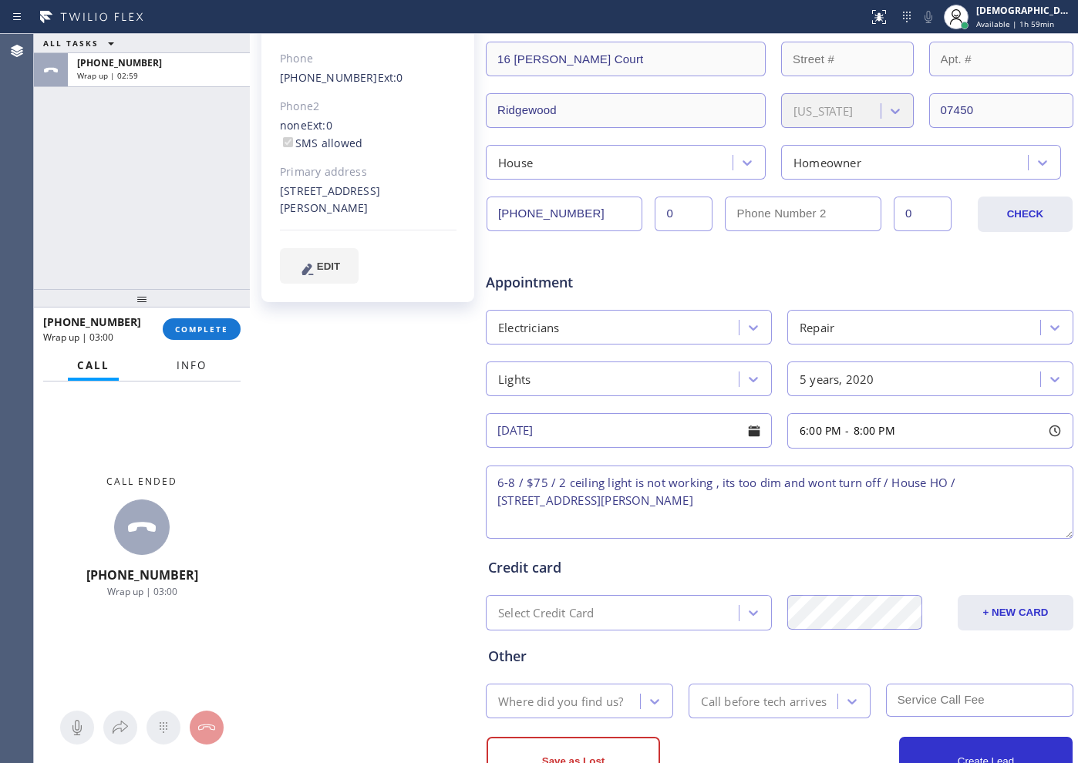
click at [180, 366] on span "Info" at bounding box center [192, 366] width 30 height 14
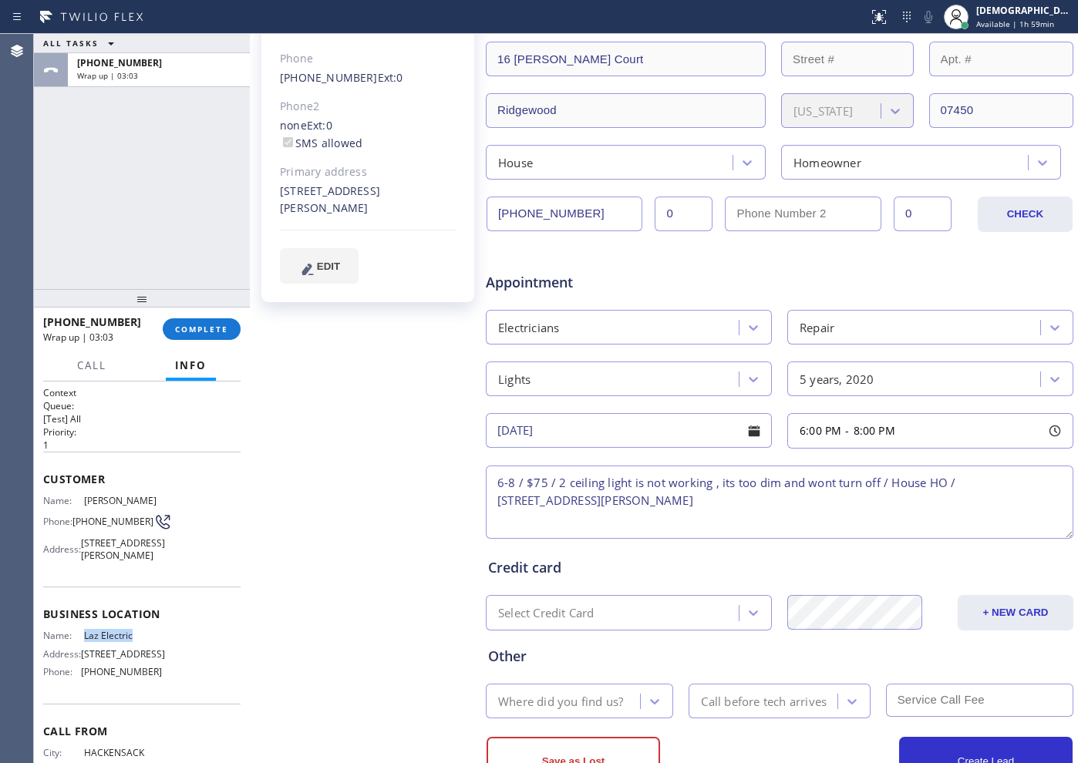
drag, startPoint x: 132, startPoint y: 652, endPoint x: 82, endPoint y: 656, distance: 50.3
click at [84, 642] on span "Laz Electric" at bounding box center [122, 636] width 77 height 12
copy span "Laz Electric"
click at [705, 497] on textarea "6-8 / $75 / 2 ceiling light is not working , its too dim and wont turn off / Ho…" at bounding box center [780, 502] width 588 height 73
paste textarea "Laz Electric"
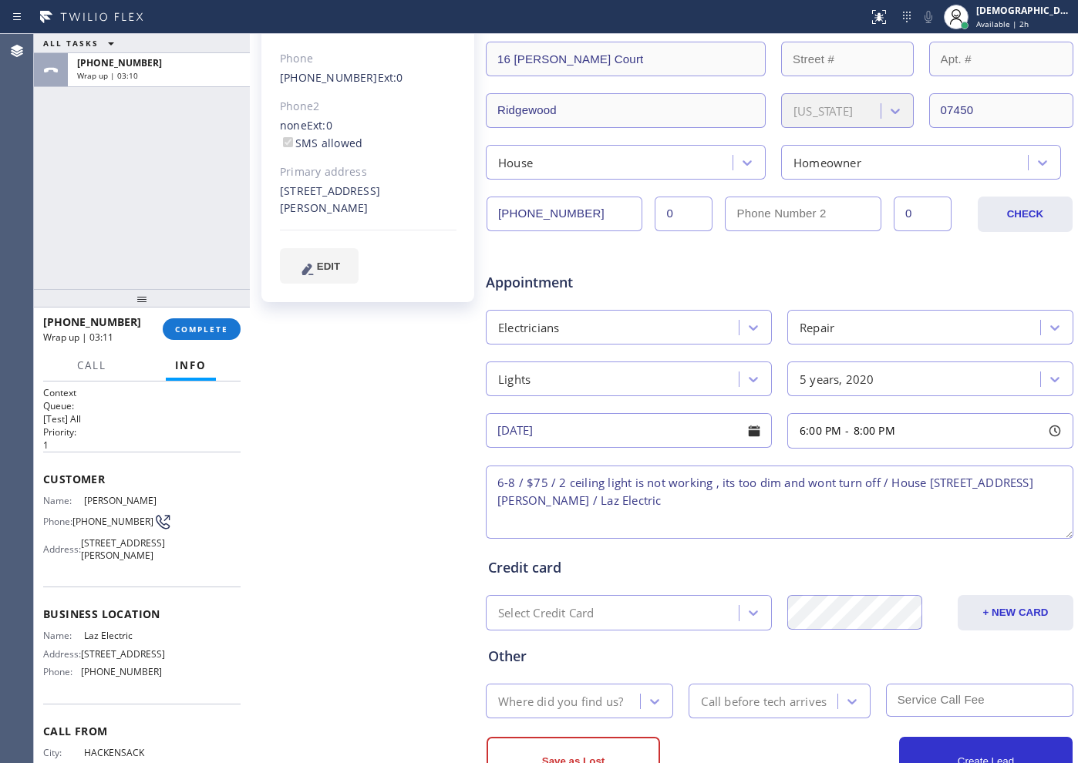
click at [754, 507] on textarea "6-8 / $75 / 2 ceiling light is not working , its too dim and wont turn off / Ho…" at bounding box center [780, 502] width 588 height 73
paste textarea "Please call customer 30 minutes prior to arrival"
type textarea "6-8 / $75 / 2 ceiling light is not working , its too dim and wont turn off / Ho…"
click at [733, 533] on textarea "6-8 / $75 / 2 ceiling light is not working , its too dim and wont turn off / Ho…" at bounding box center [780, 502] width 588 height 73
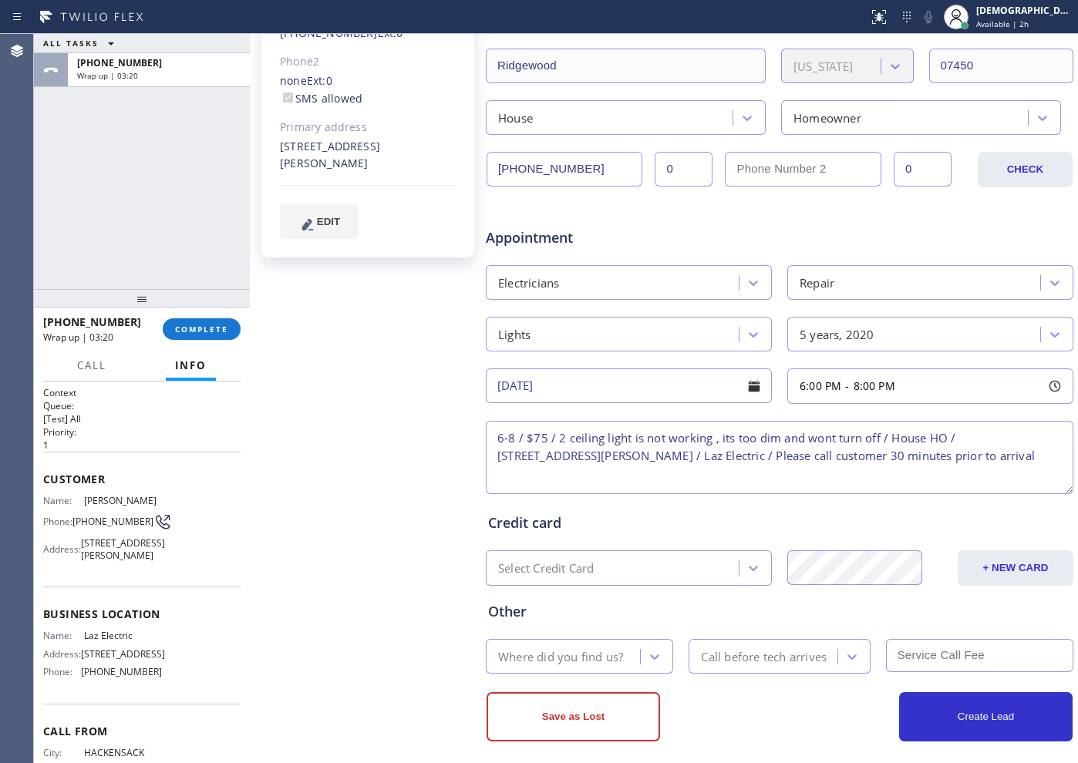
scroll to position [347, 0]
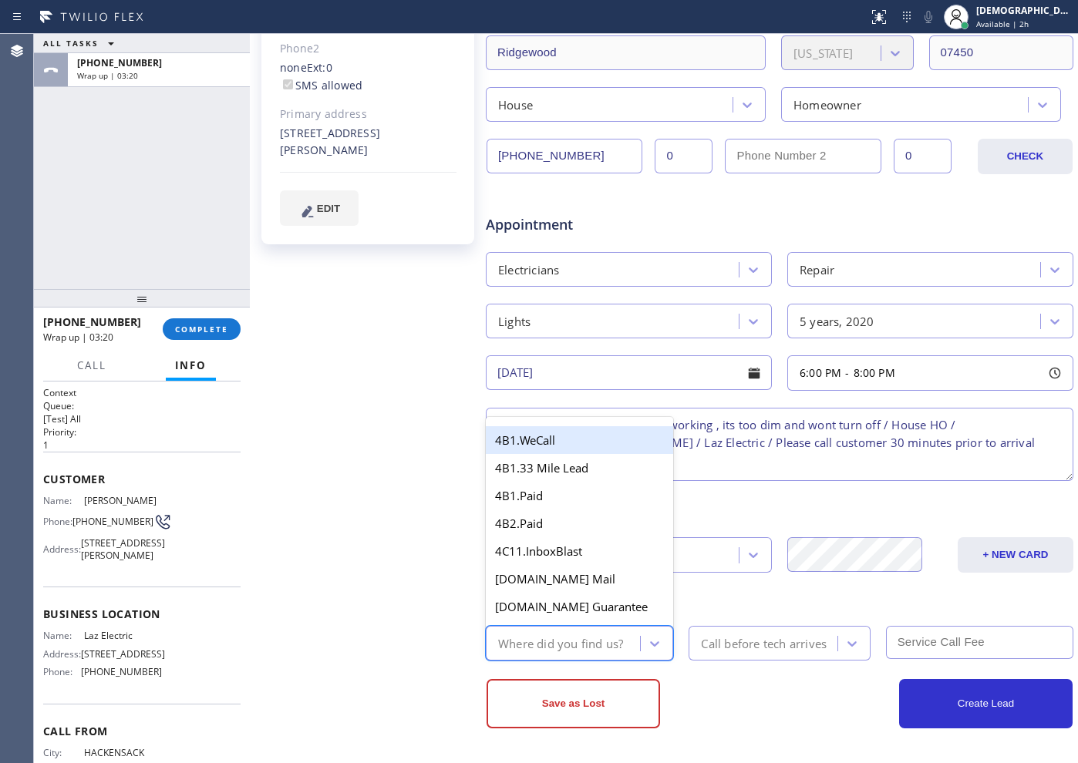
click at [583, 639] on div "Where did you find us?" at bounding box center [560, 644] width 125 height 18
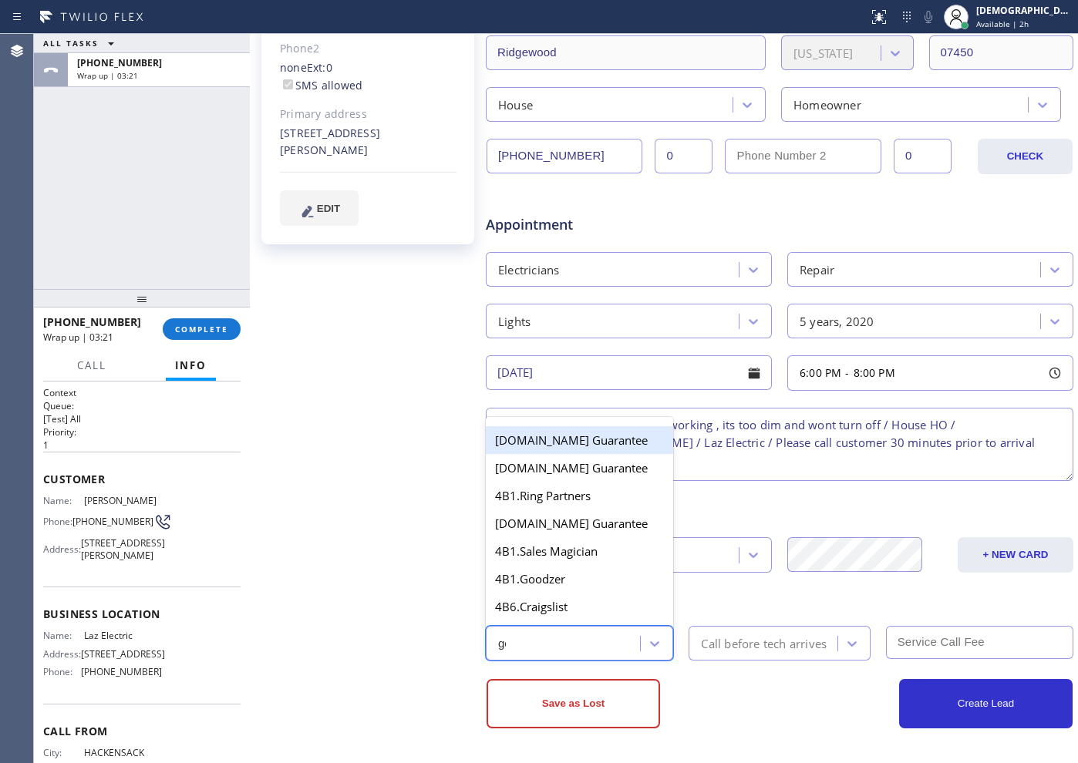
type input "goo"
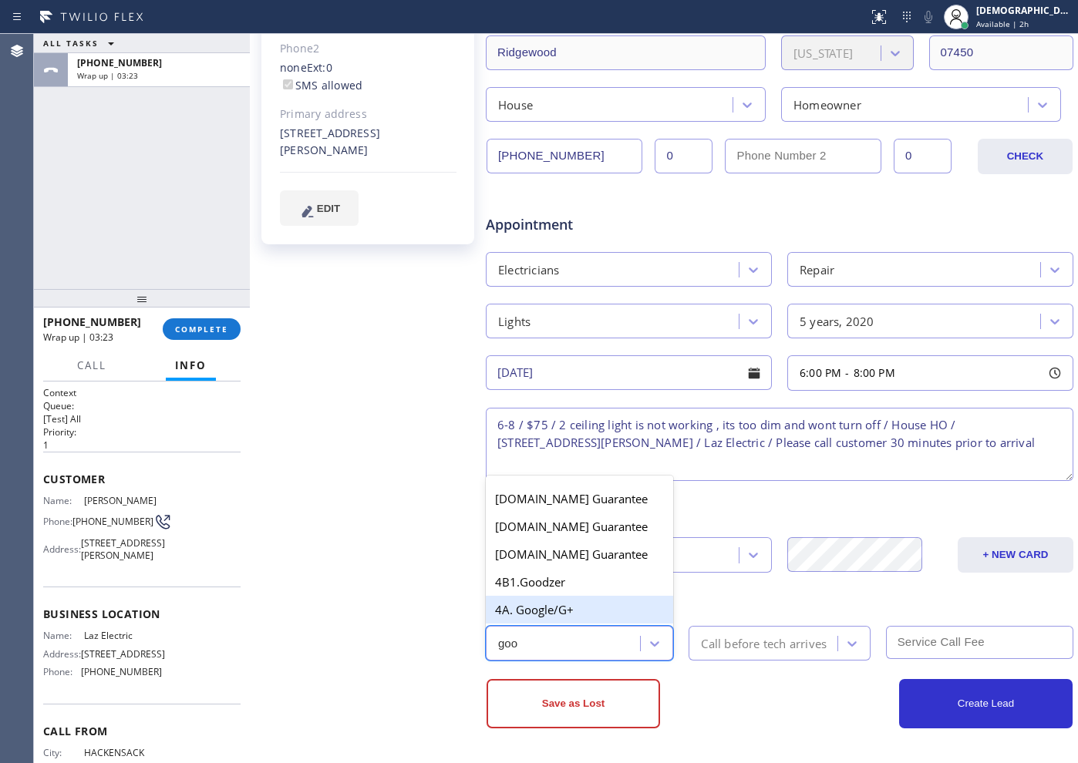
click at [583, 618] on div "4A. Google/G+" at bounding box center [579, 610] width 187 height 28
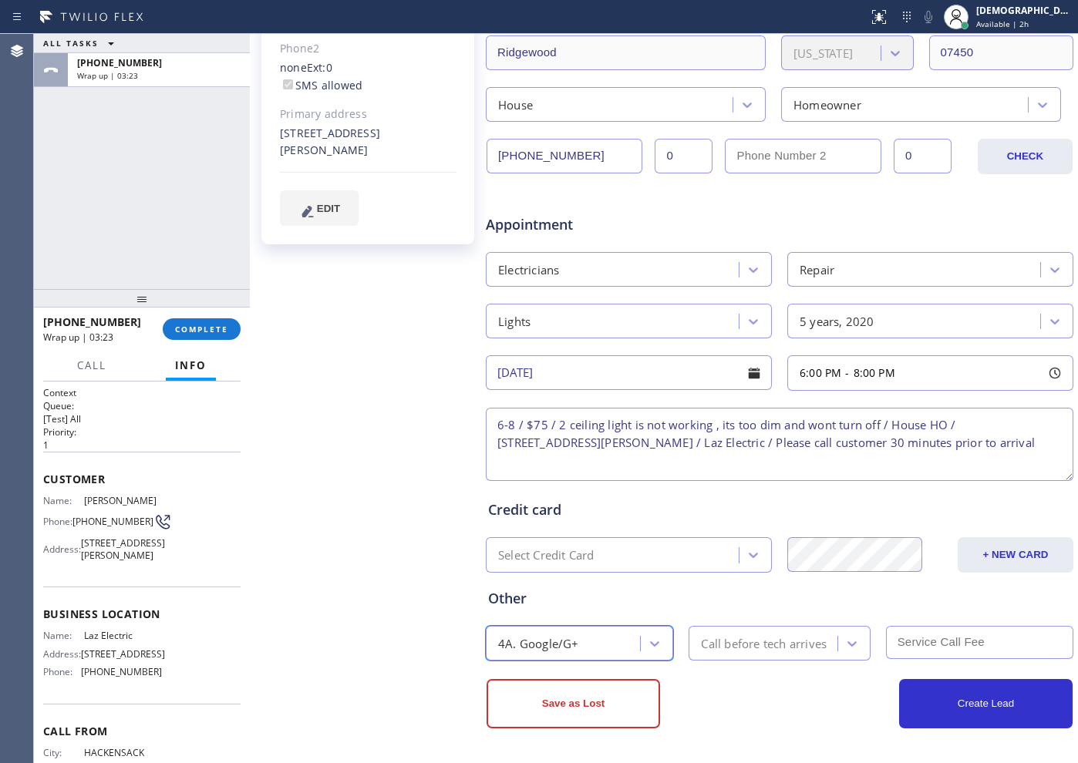
click at [733, 643] on div "Call before tech arrives" at bounding box center [764, 644] width 126 height 18
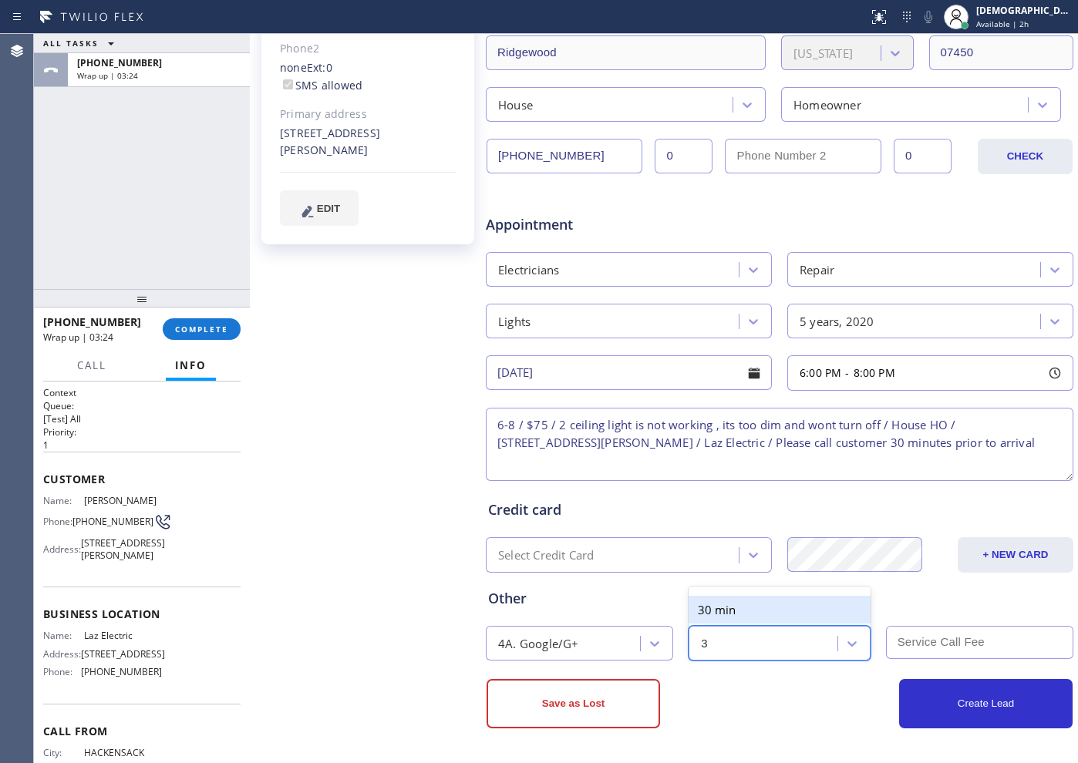
type input "30"
drag, startPoint x: 717, startPoint y: 605, endPoint x: 865, endPoint y: 626, distance: 148.9
click at [718, 604] on div "30 min" at bounding box center [779, 610] width 181 height 28
click at [927, 642] on input "text" at bounding box center [979, 642] width 187 height 33
type input "0"
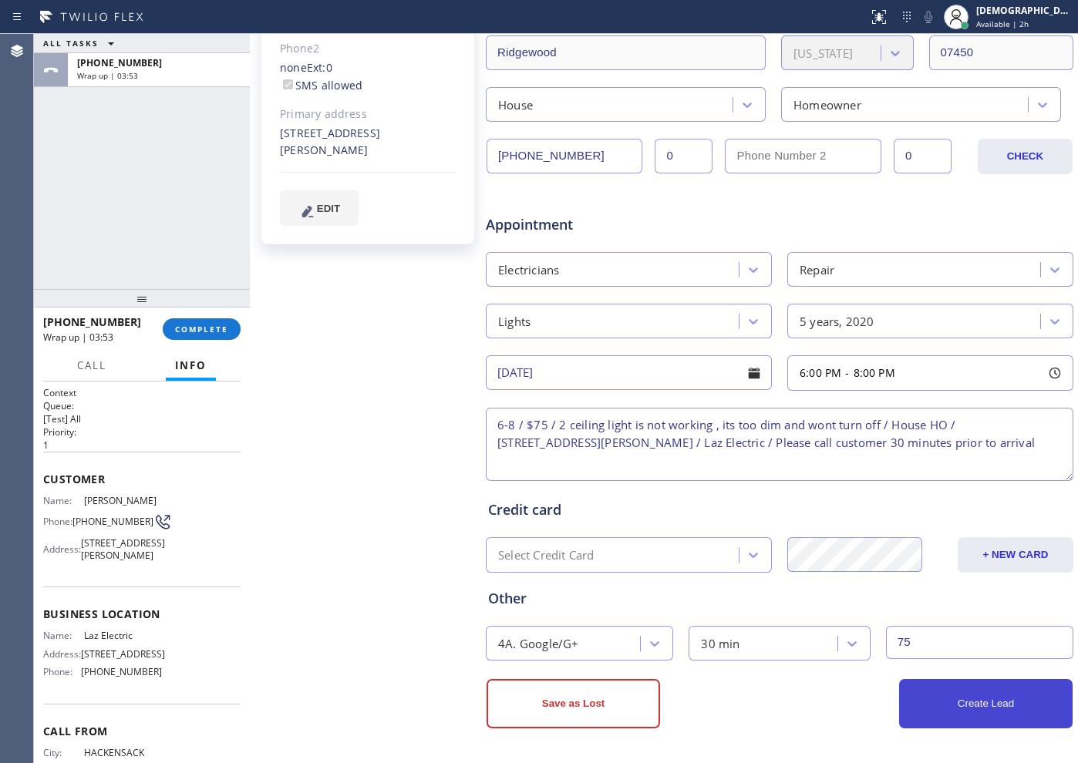
type input "75"
click at [966, 711] on button "Create Lead" at bounding box center [986, 703] width 174 height 49
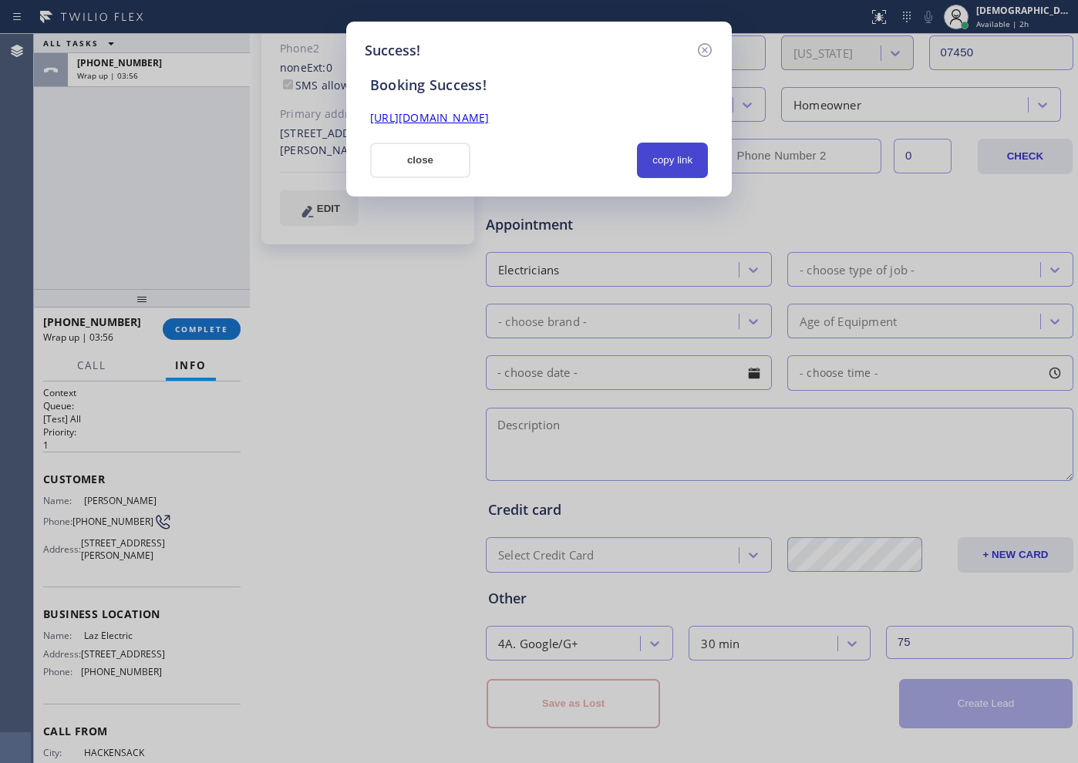
click at [662, 154] on button "copy link" at bounding box center [672, 160] width 71 height 35
click at [489, 117] on link "https://erp.apollosoft.co/customer/756823#portlet_lead" at bounding box center [429, 117] width 119 height 15
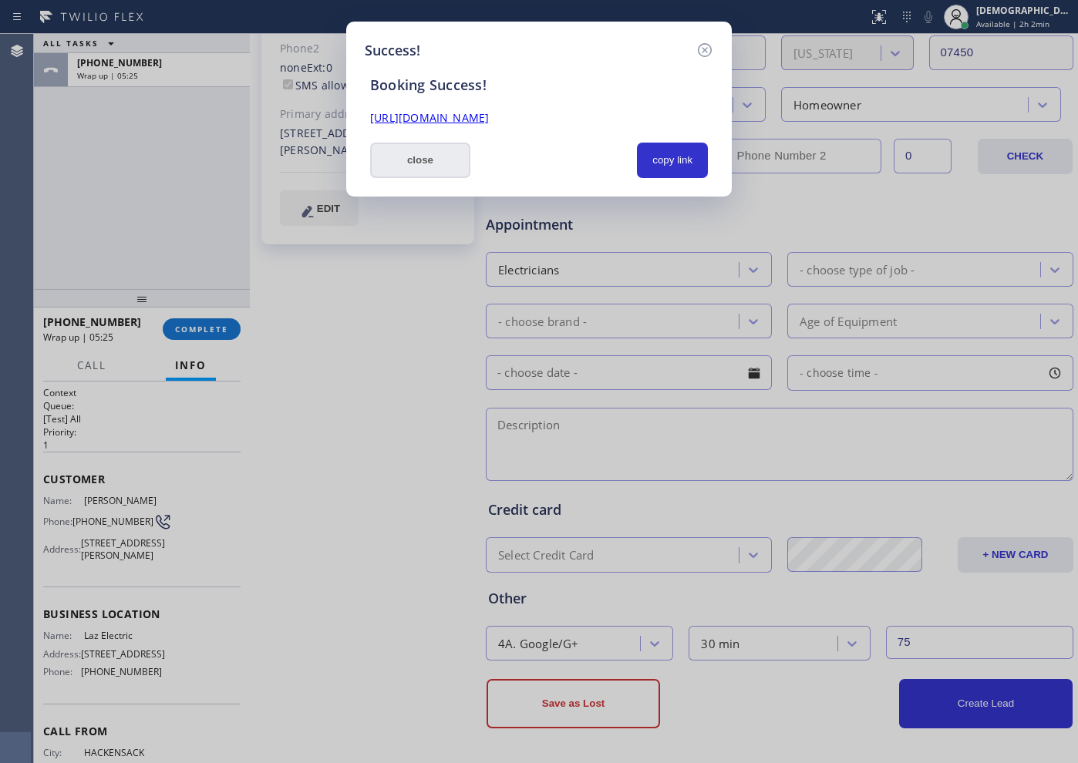
click at [402, 157] on button "close" at bounding box center [420, 160] width 100 height 35
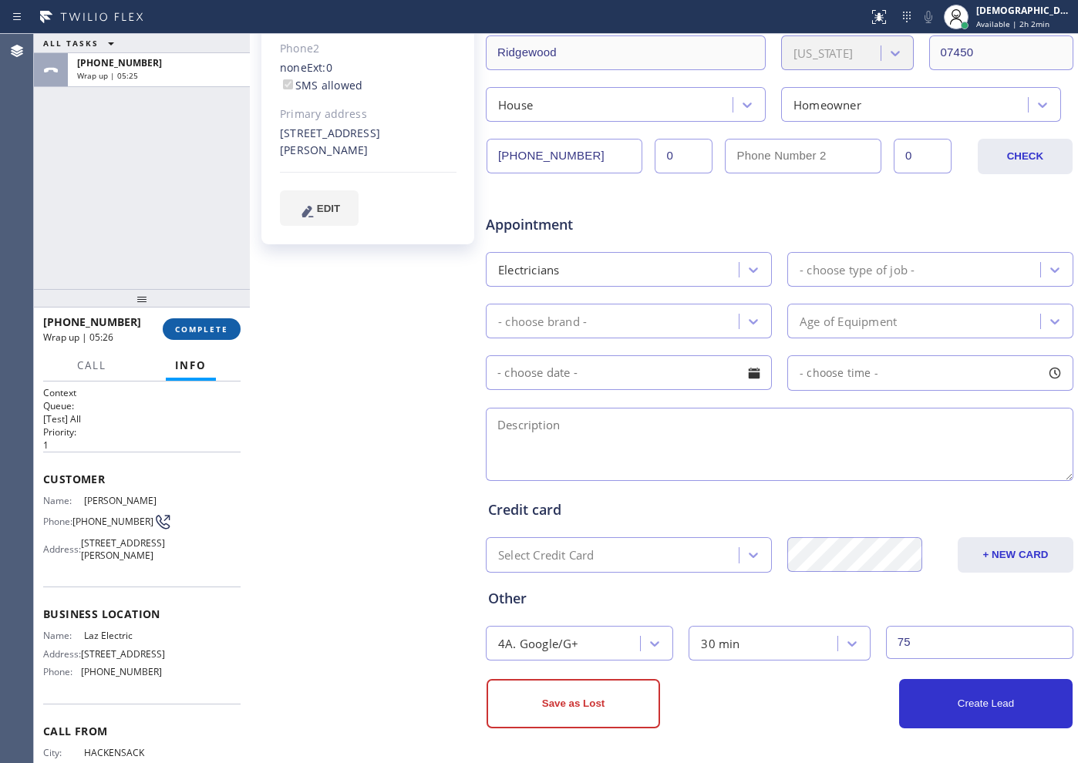
click at [220, 328] on span "COMPLETE" at bounding box center [201, 329] width 53 height 11
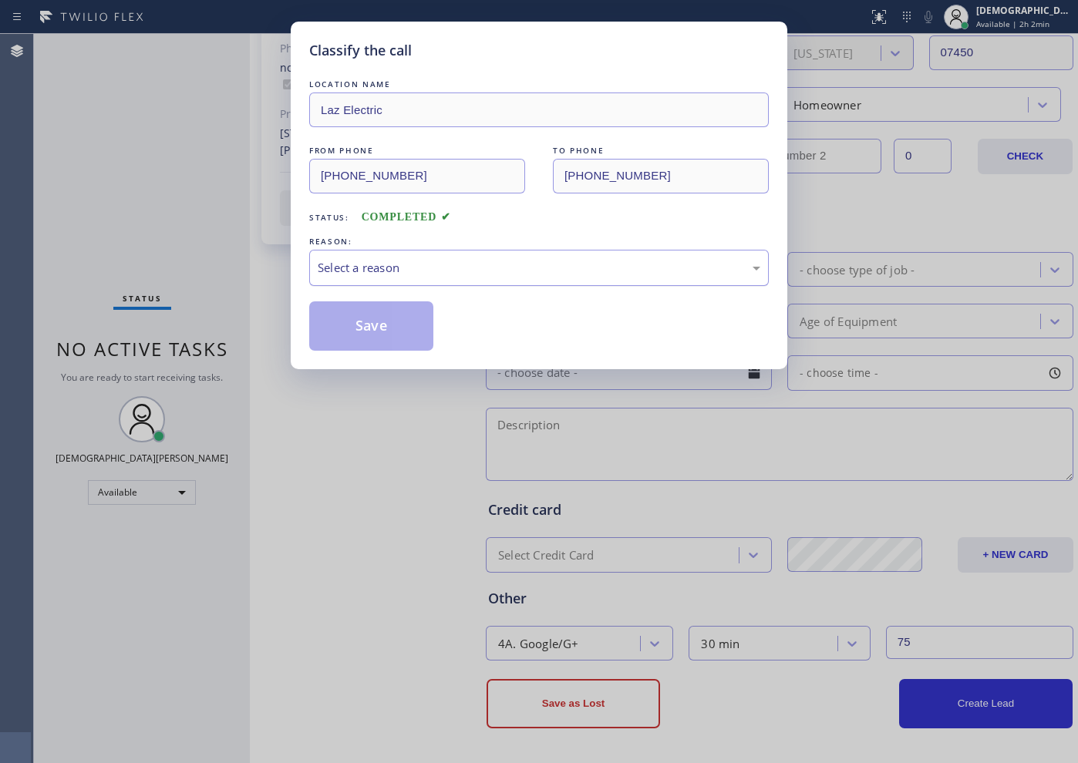
click at [556, 275] on div "Select a reason" at bounding box center [539, 268] width 443 height 18
click at [384, 331] on button "Save" at bounding box center [371, 326] width 124 height 49
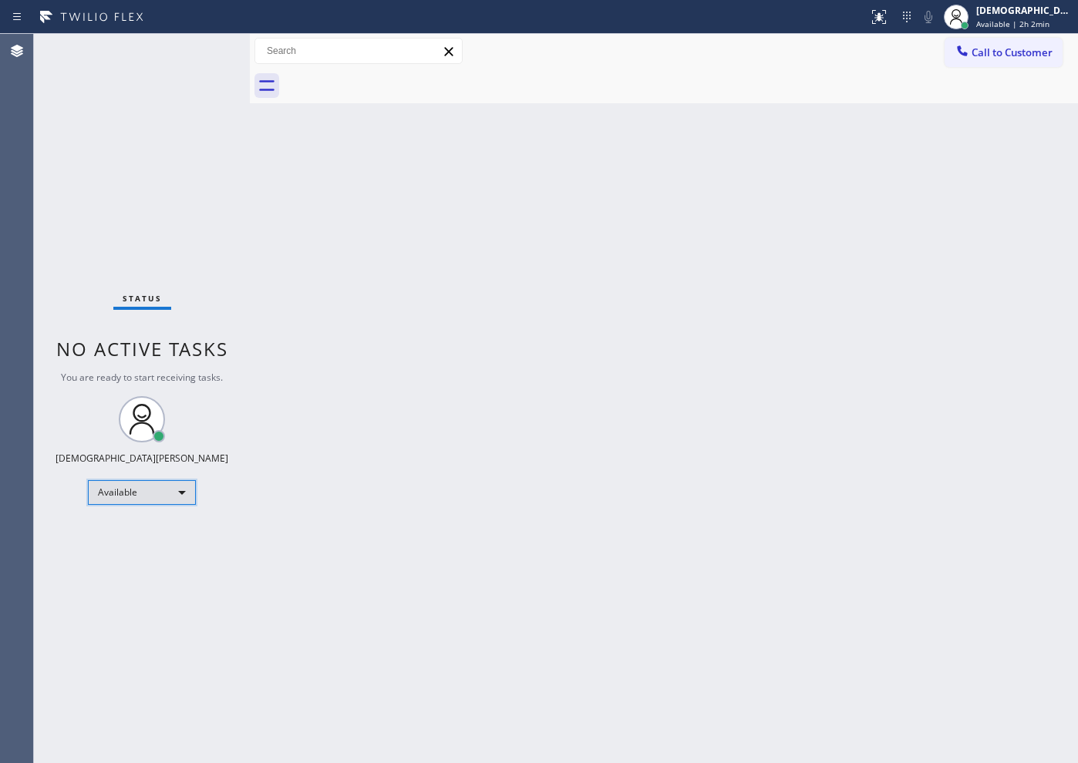
click at [159, 494] on div "Available" at bounding box center [142, 492] width 108 height 25
click at [147, 565] on li "Break" at bounding box center [141, 572] width 105 height 19
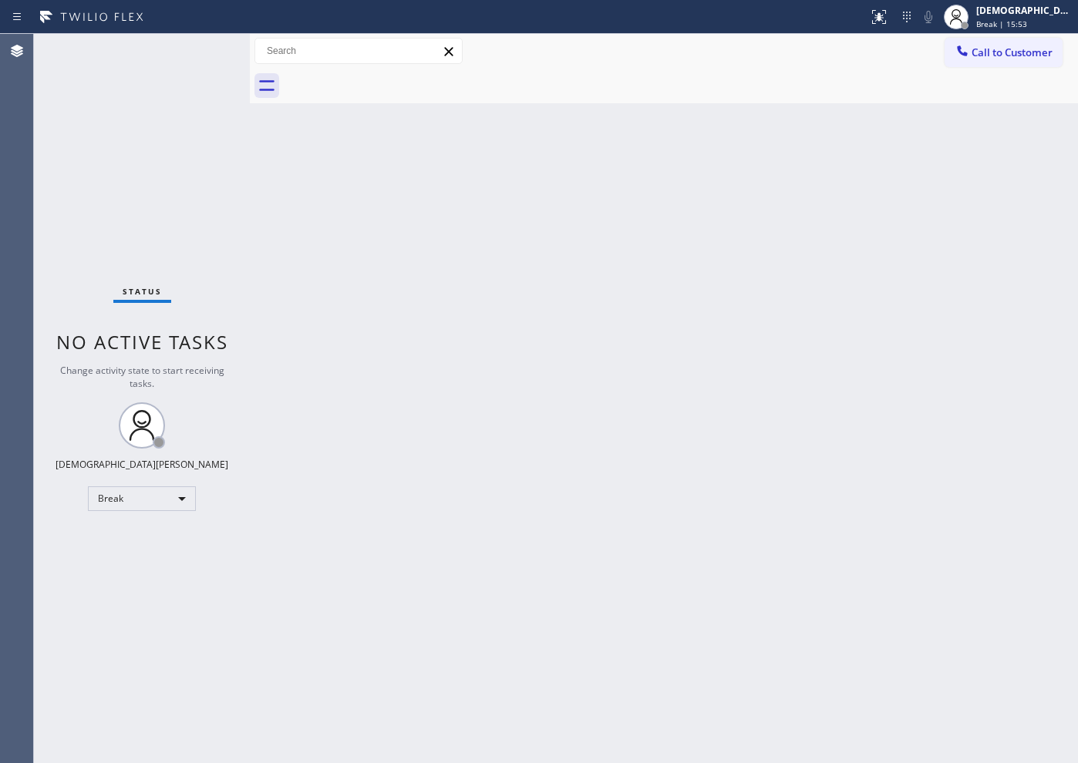
click at [110, 236] on div "Status No active tasks Change activity state to start receiving tasks. Christia…" at bounding box center [142, 399] width 216 height 730
click at [170, 514] on div "Status No active tasks Change activity state to start receiving tasks. Christia…" at bounding box center [142, 399] width 216 height 730
click at [161, 507] on div "Break" at bounding box center [142, 499] width 108 height 25
click at [141, 536] on li "Available" at bounding box center [141, 540] width 105 height 19
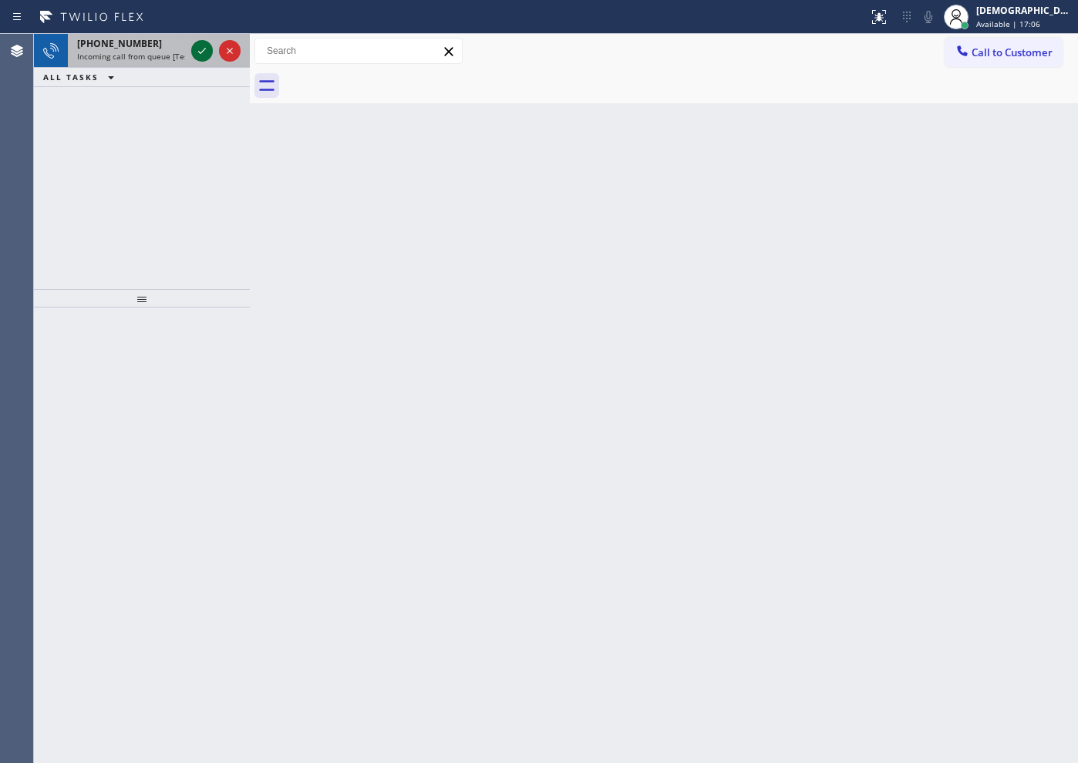
click at [202, 55] on icon at bounding box center [202, 51] width 19 height 19
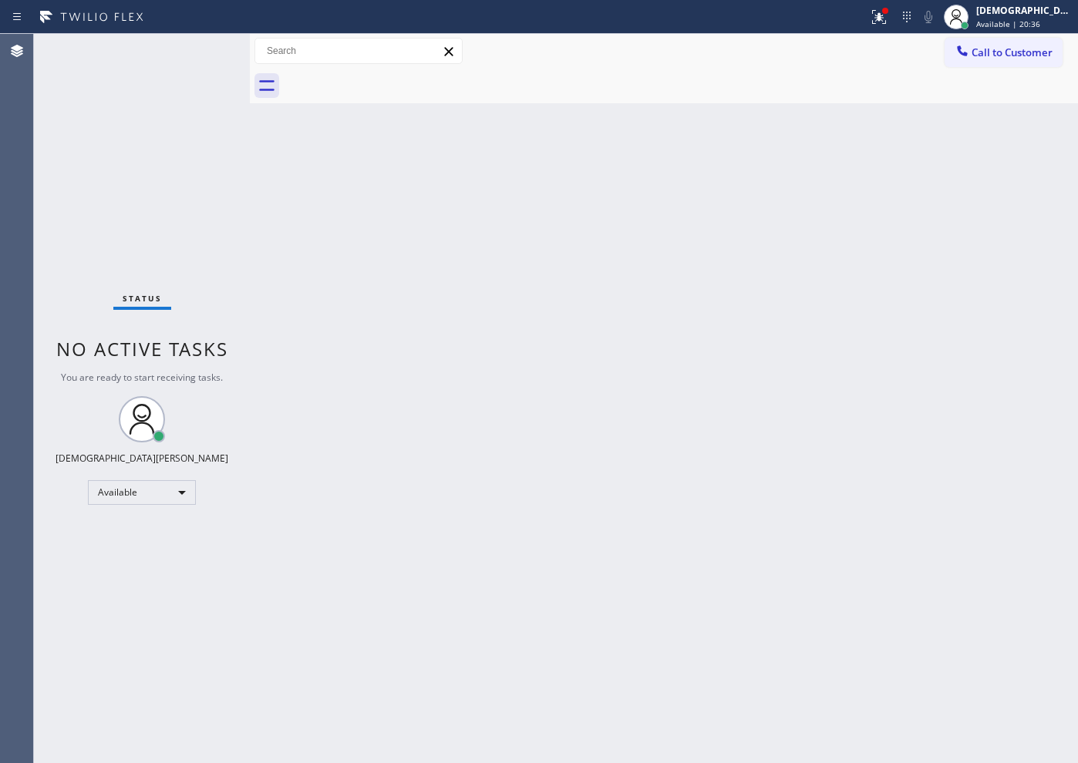
click at [204, 52] on div "Status No active tasks You are ready to start receiving tasks. Christian Cinco …" at bounding box center [142, 399] width 216 height 730
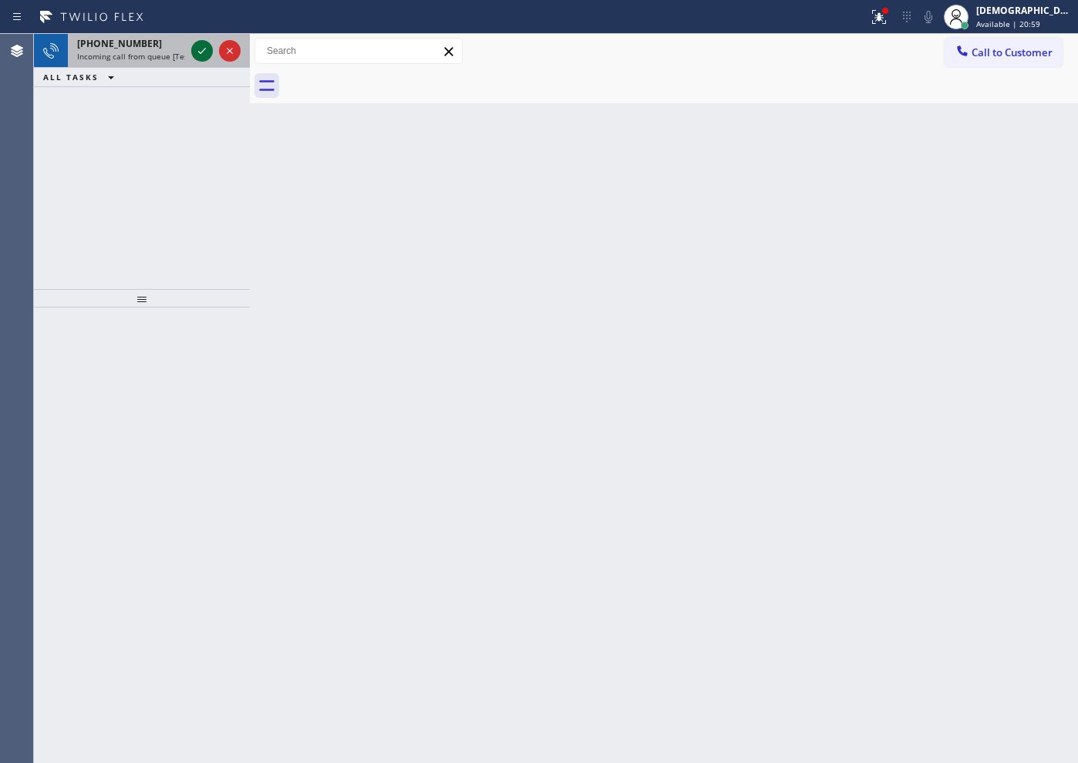
click at [203, 49] on icon at bounding box center [202, 51] width 19 height 19
click at [190, 47] on div at bounding box center [216, 51] width 56 height 34
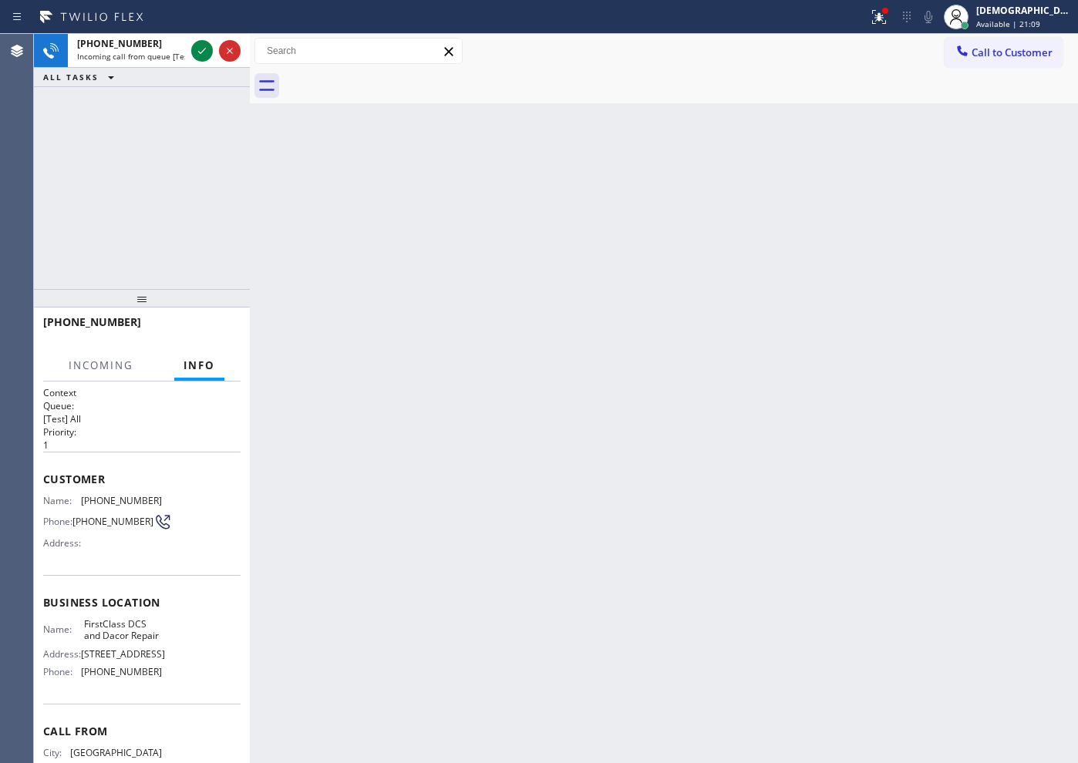
click at [190, 47] on div at bounding box center [216, 51] width 56 height 34
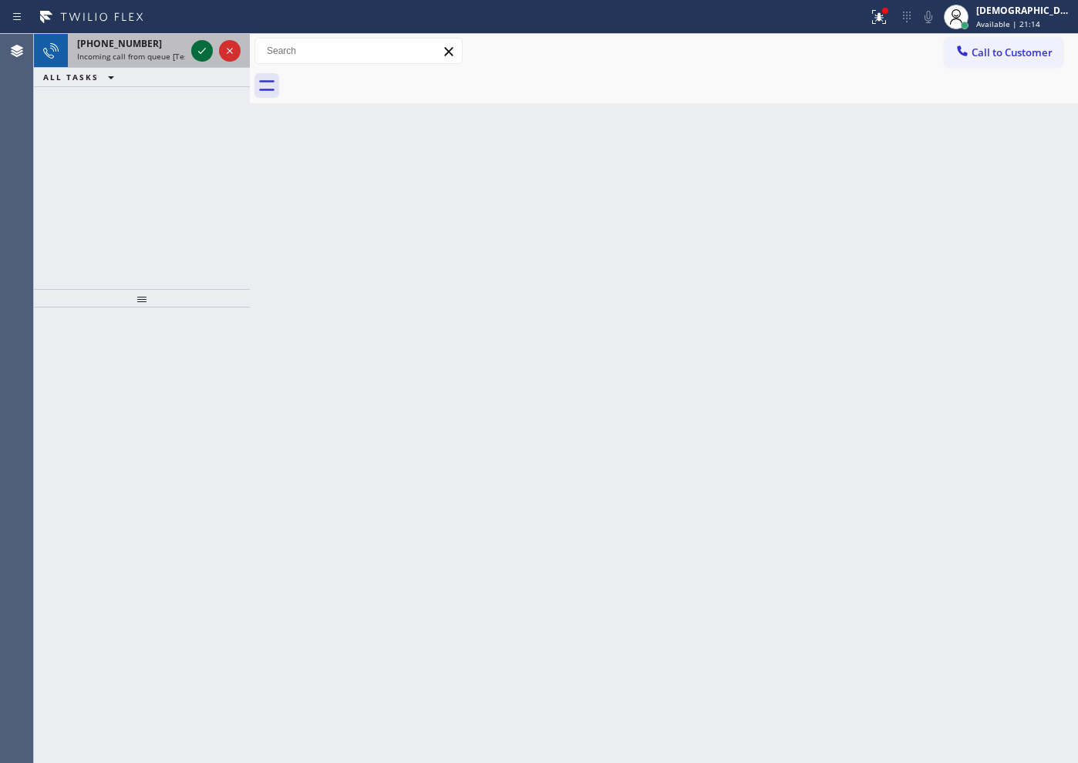
click at [207, 55] on icon at bounding box center [202, 51] width 19 height 19
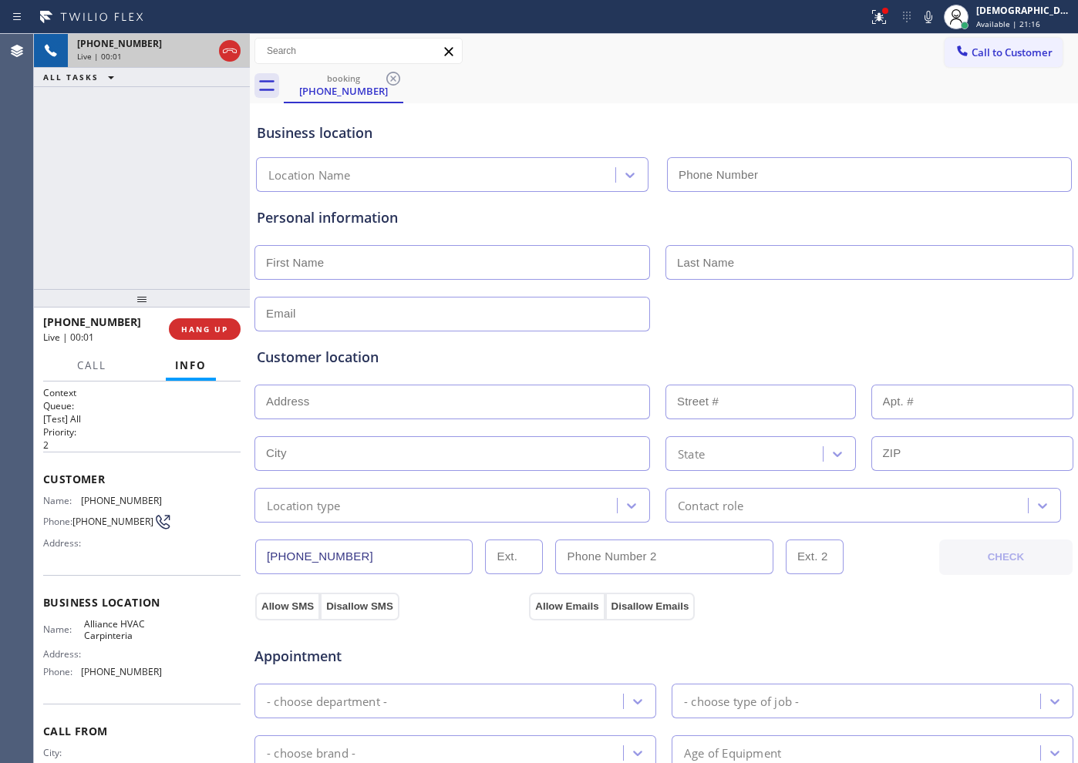
type input "(805) 262-8985"
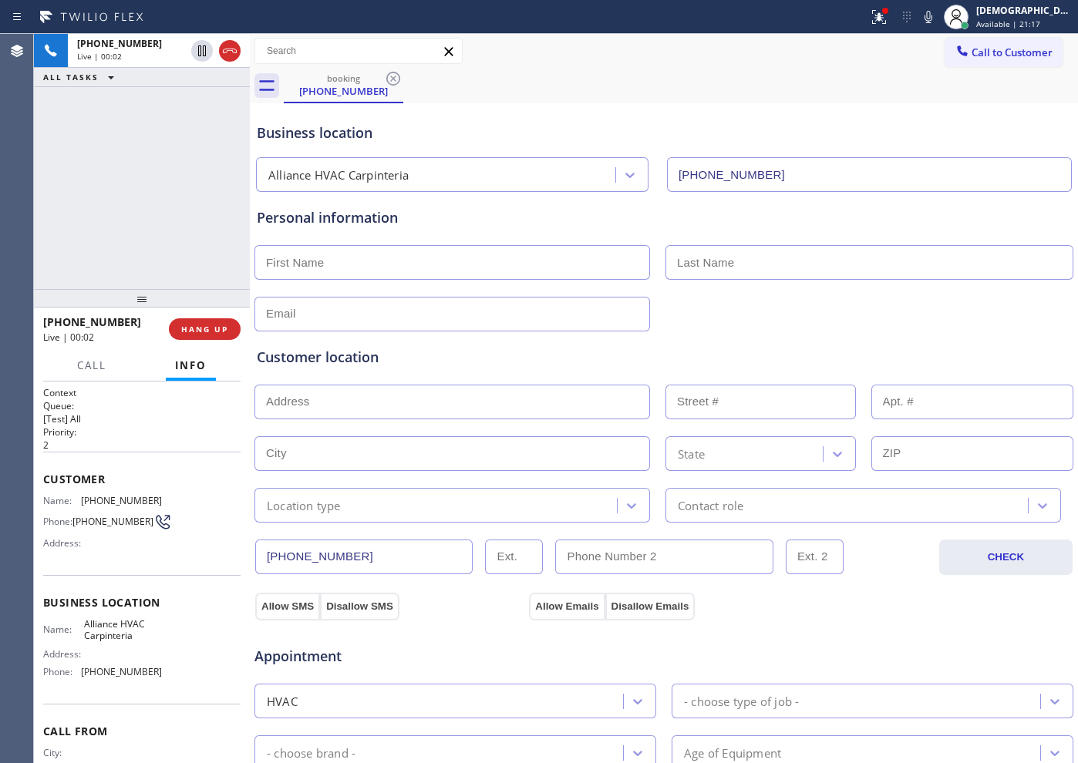
drag, startPoint x: 234, startPoint y: 56, endPoint x: 238, endPoint y: 99, distance: 43.4
click at [234, 56] on icon at bounding box center [230, 51] width 19 height 19
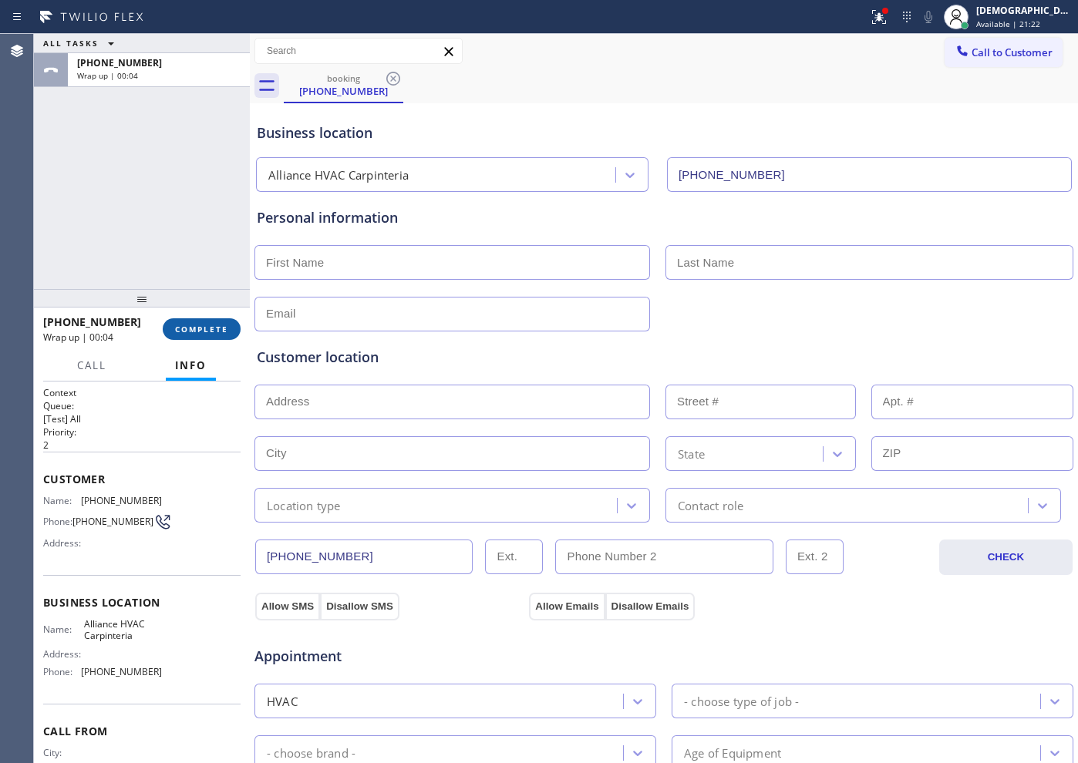
click at [203, 332] on span "COMPLETE" at bounding box center [201, 329] width 53 height 11
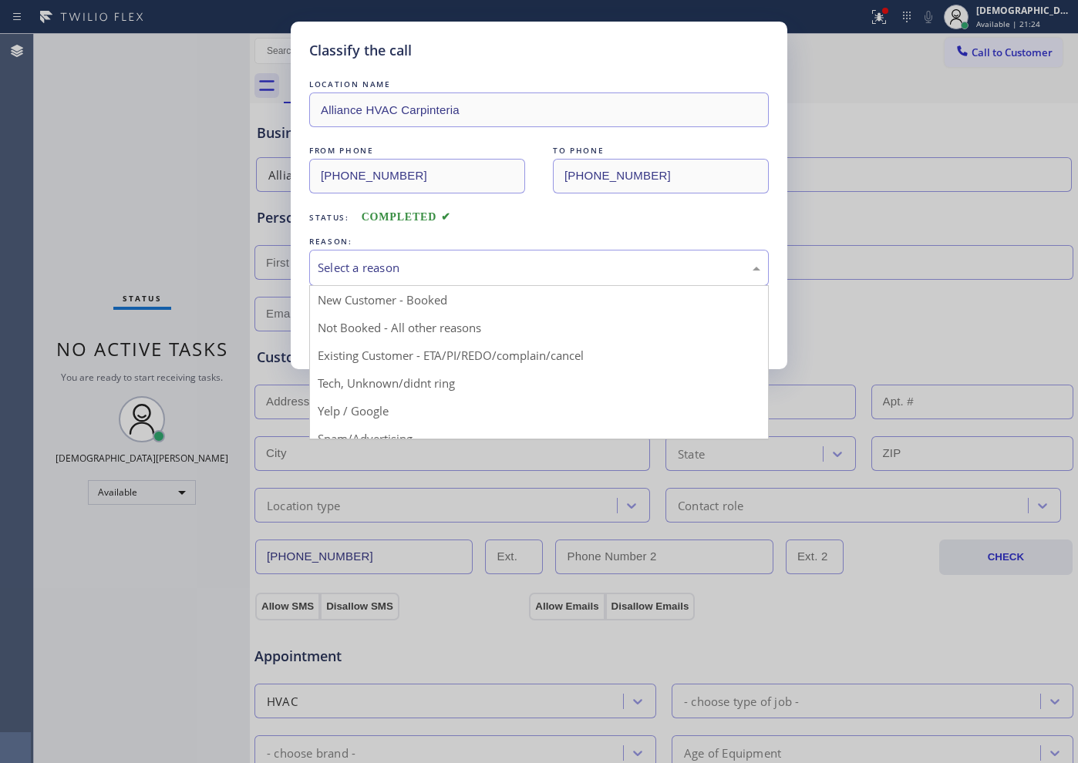
click at [420, 265] on div "Select a reason" at bounding box center [539, 268] width 443 height 18
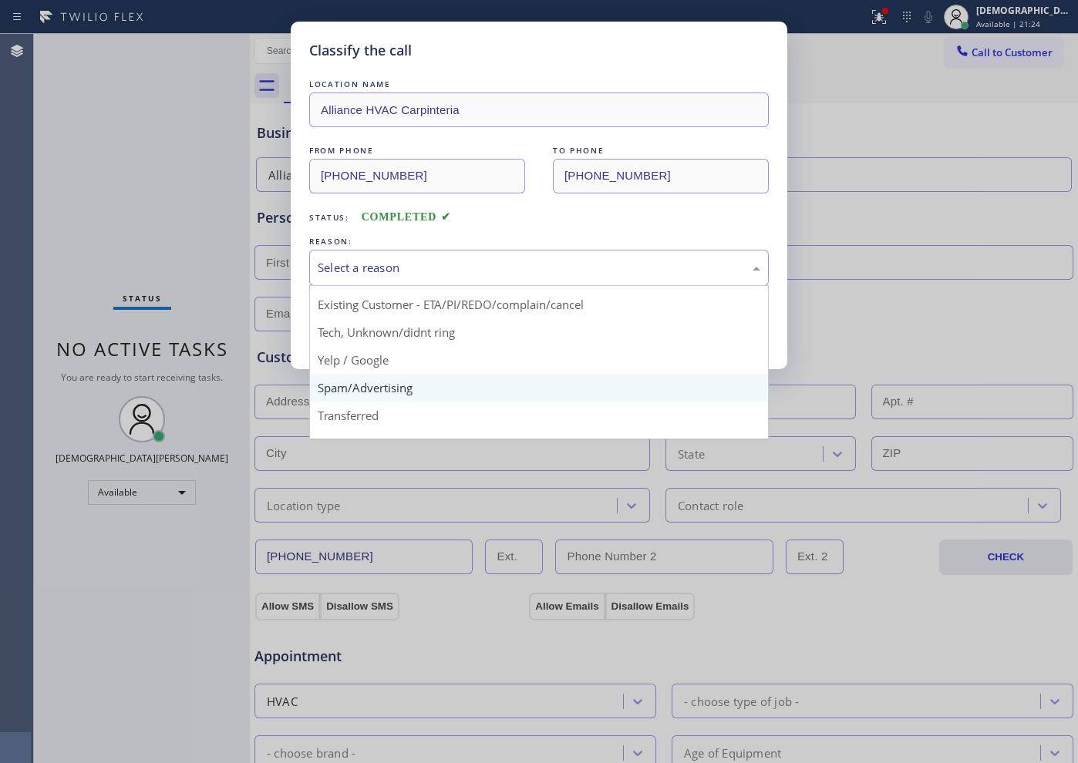
scroll to position [97, 0]
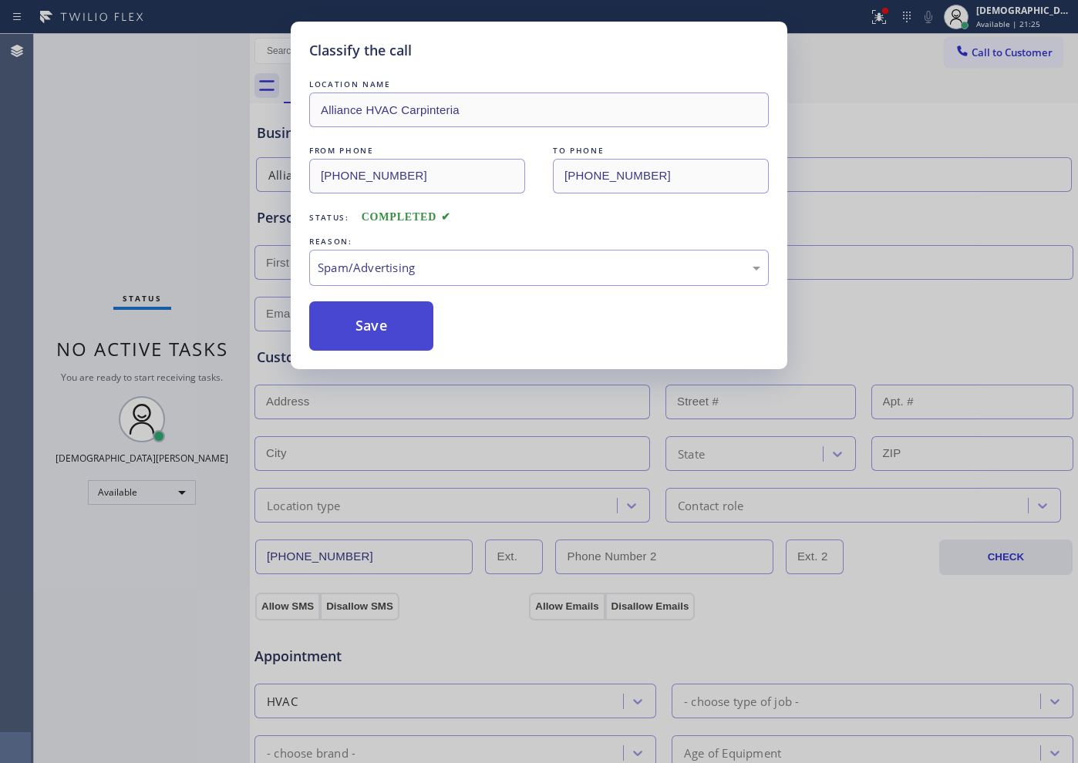
click at [404, 347] on button "Save" at bounding box center [371, 326] width 124 height 49
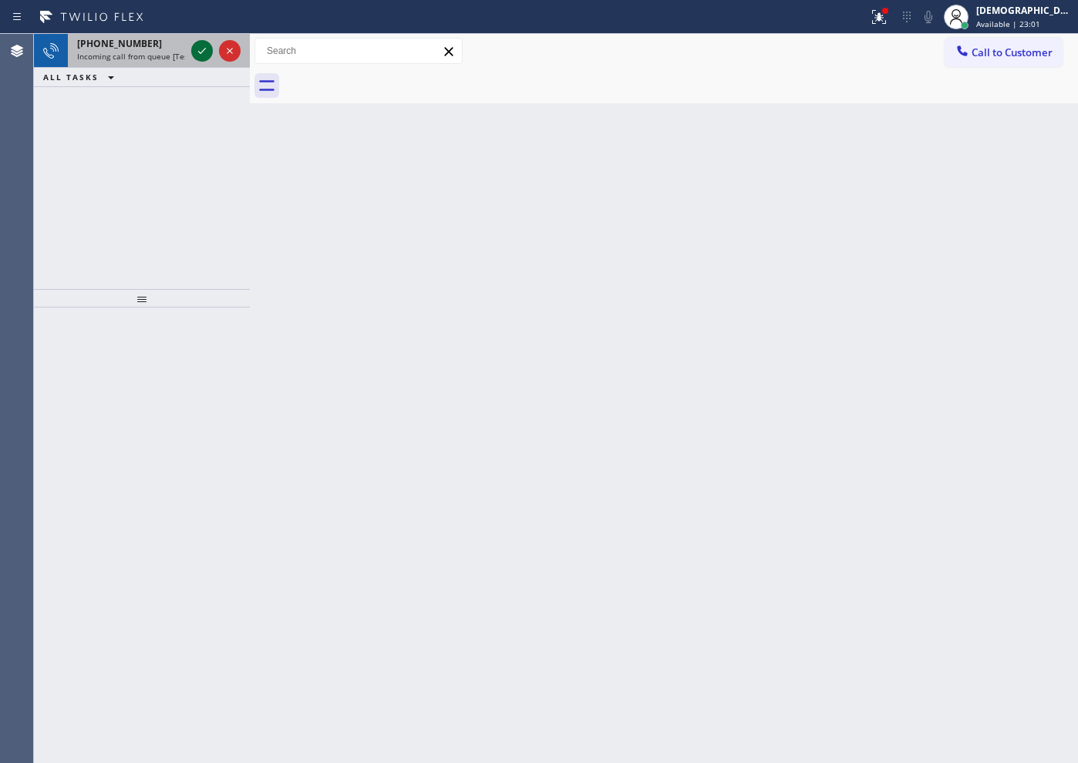
click at [202, 55] on icon at bounding box center [202, 51] width 19 height 19
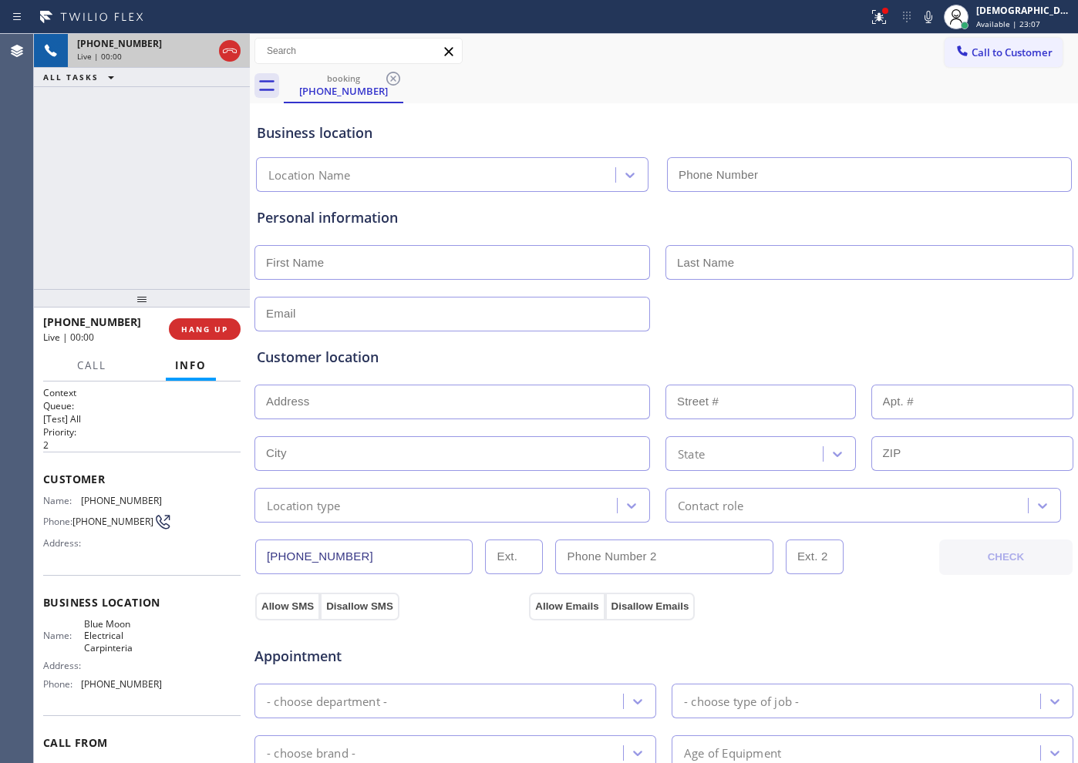
type input "(805) 222-7751"
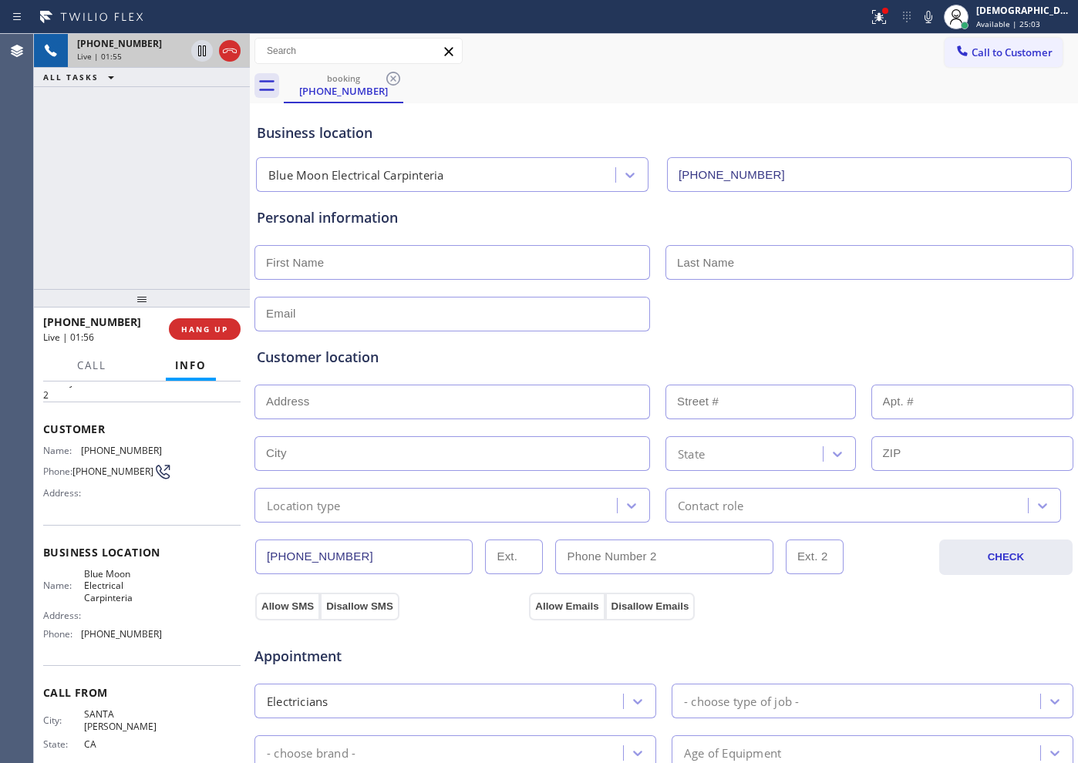
scroll to position [79, 0]
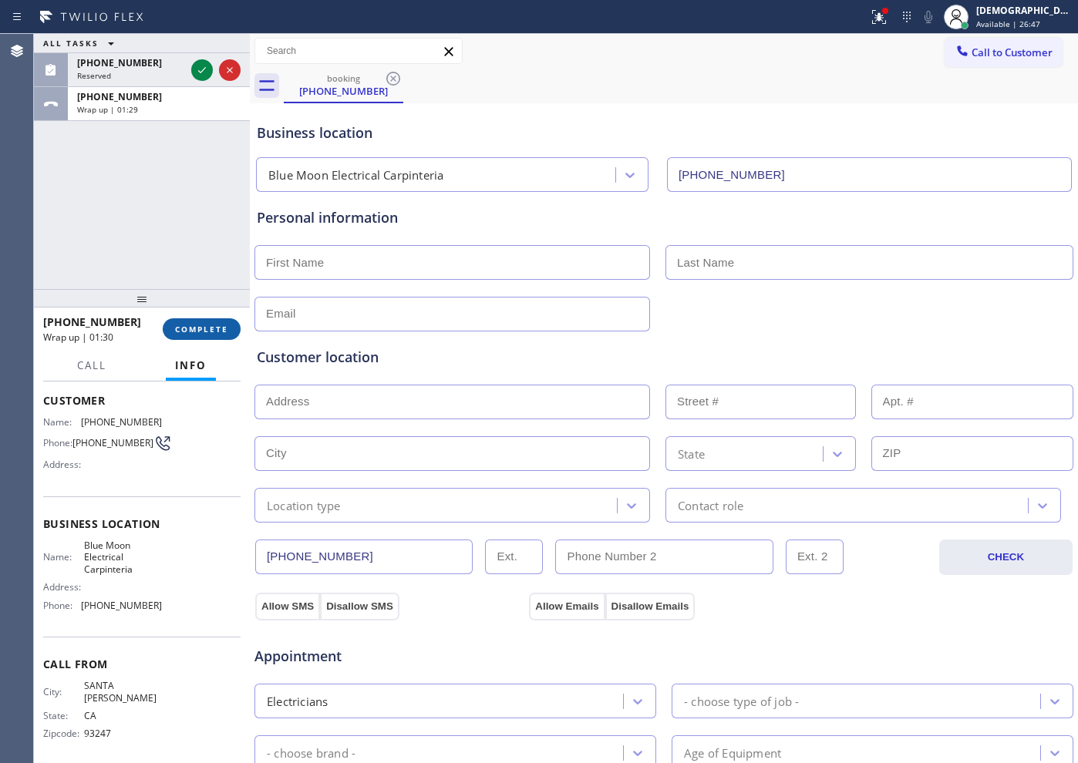
click at [220, 327] on span "COMPLETE" at bounding box center [201, 329] width 53 height 11
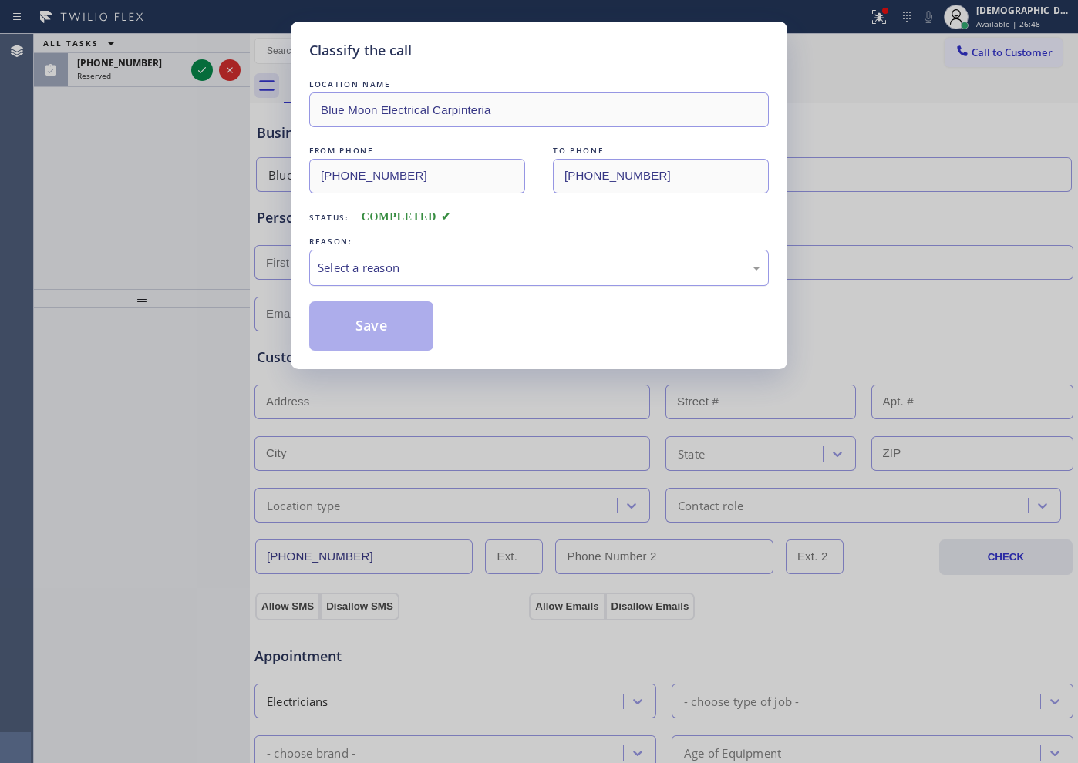
click at [430, 264] on div "Select a reason" at bounding box center [539, 268] width 443 height 18
click at [404, 336] on button "Save" at bounding box center [371, 326] width 124 height 49
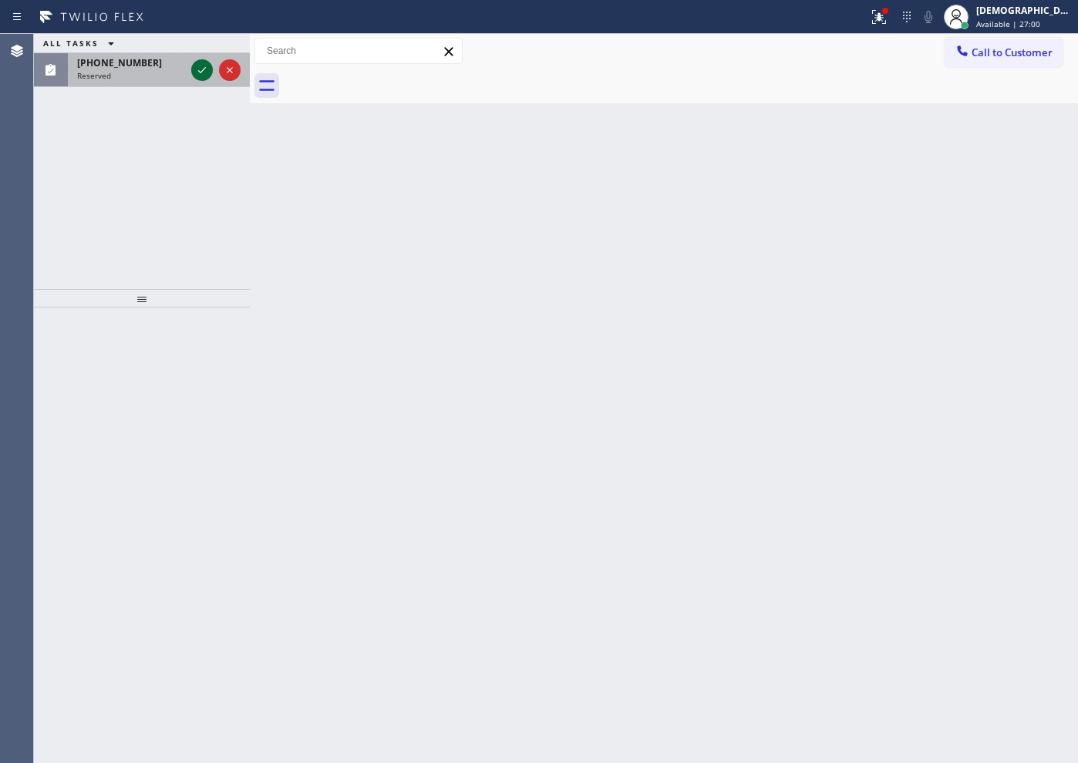
click at [203, 68] on icon at bounding box center [202, 70] width 19 height 19
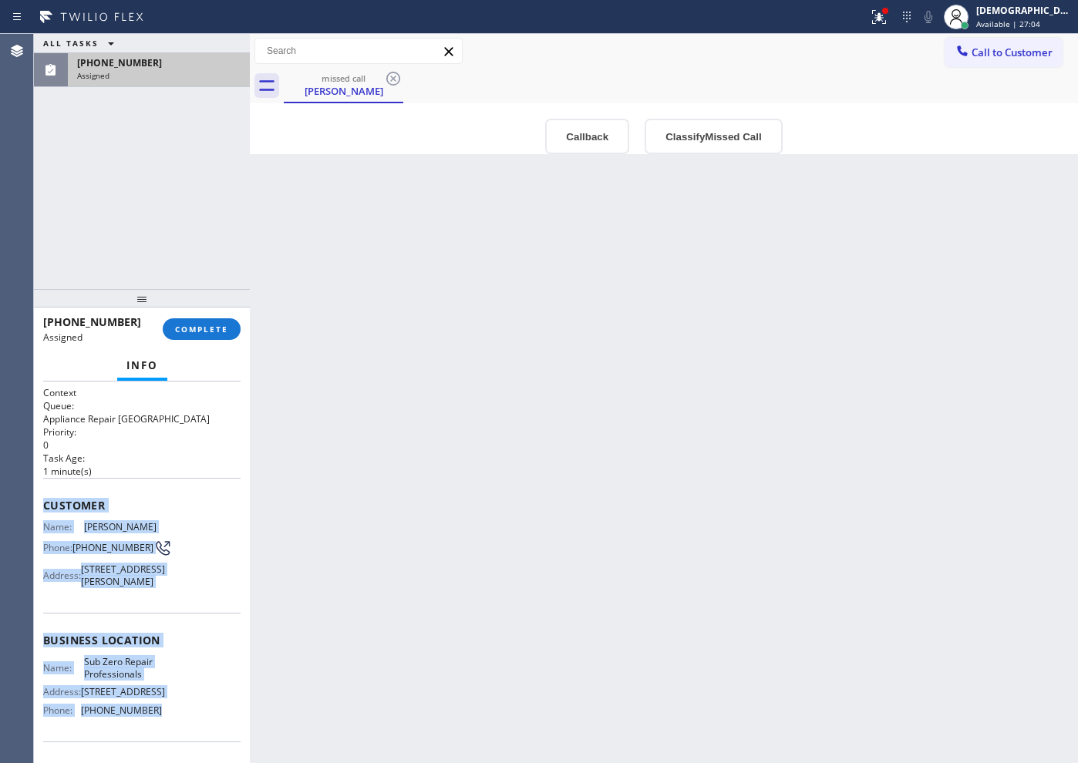
drag, startPoint x: 163, startPoint y: 611, endPoint x: 35, endPoint y: 506, distance: 165.5
click at [35, 506] on div "Context Queue: Appliance Repair High End Priority: 0 Task Age: 1 minute(s) Cust…" at bounding box center [142, 573] width 216 height 382
copy div "Customer Name: Lisa Podell Phone: (206) 799-5697 Address: 621 W Kinnear Pl, Sea…"
click at [209, 334] on span "COMPLETE" at bounding box center [201, 329] width 53 height 11
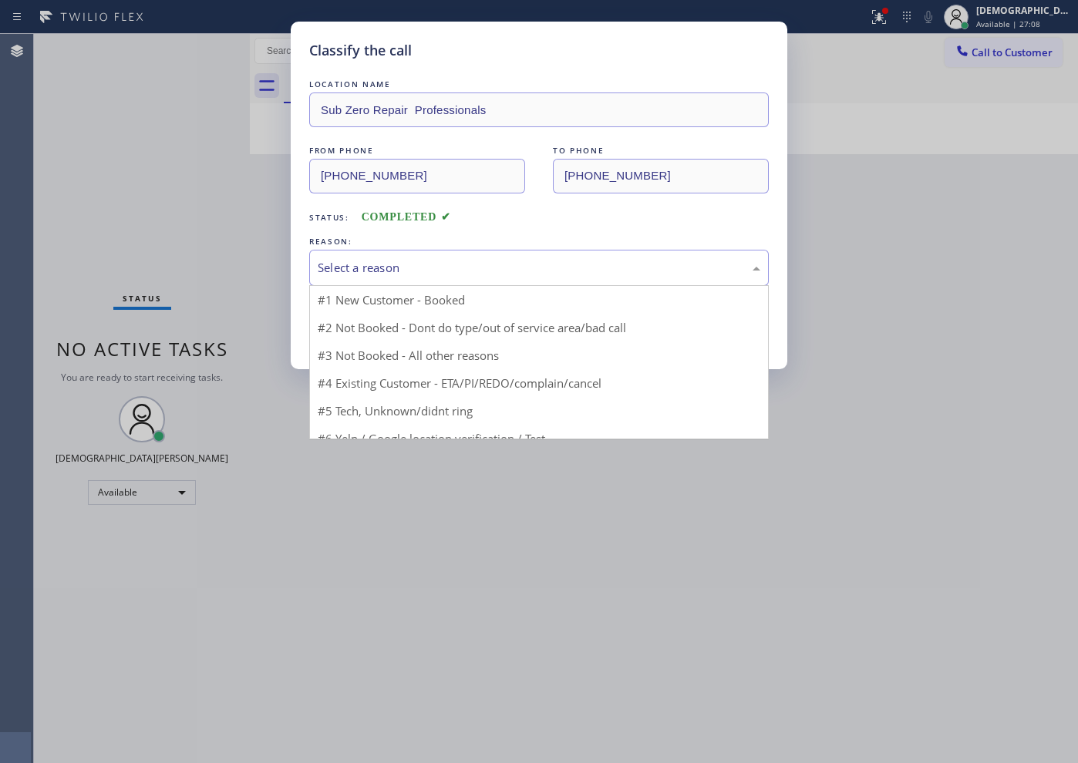
click at [359, 259] on div "Select a reason" at bounding box center [539, 268] width 443 height 18
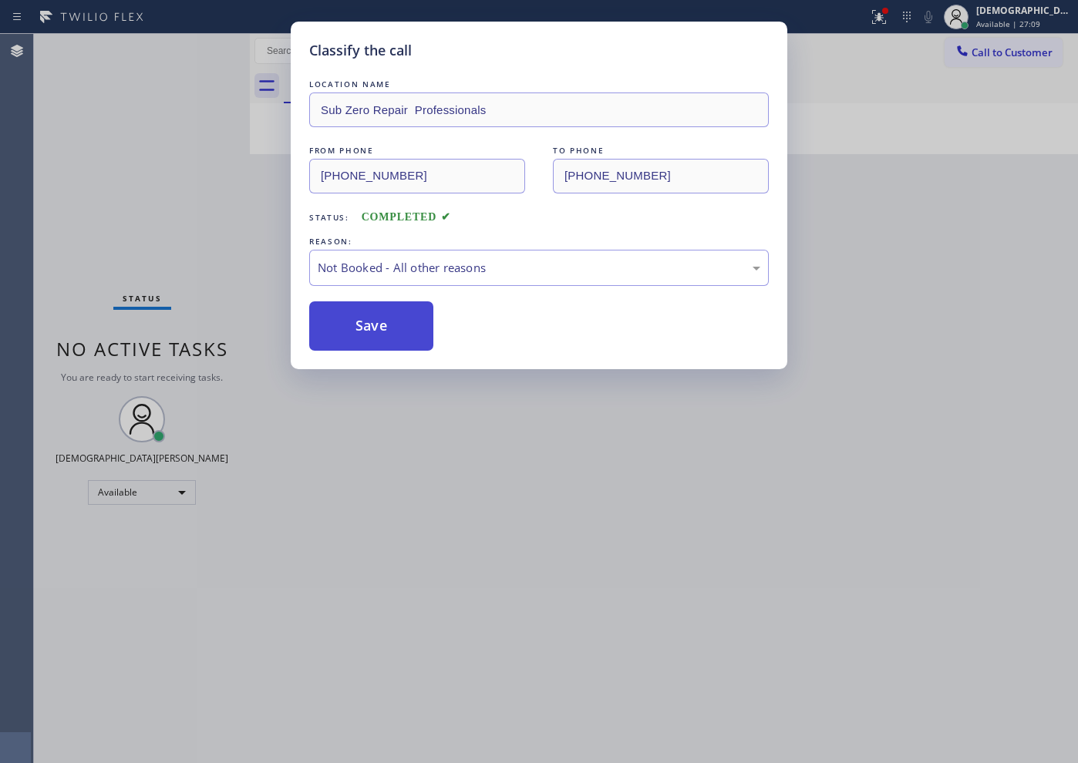
click at [346, 322] on button "Save" at bounding box center [371, 326] width 124 height 49
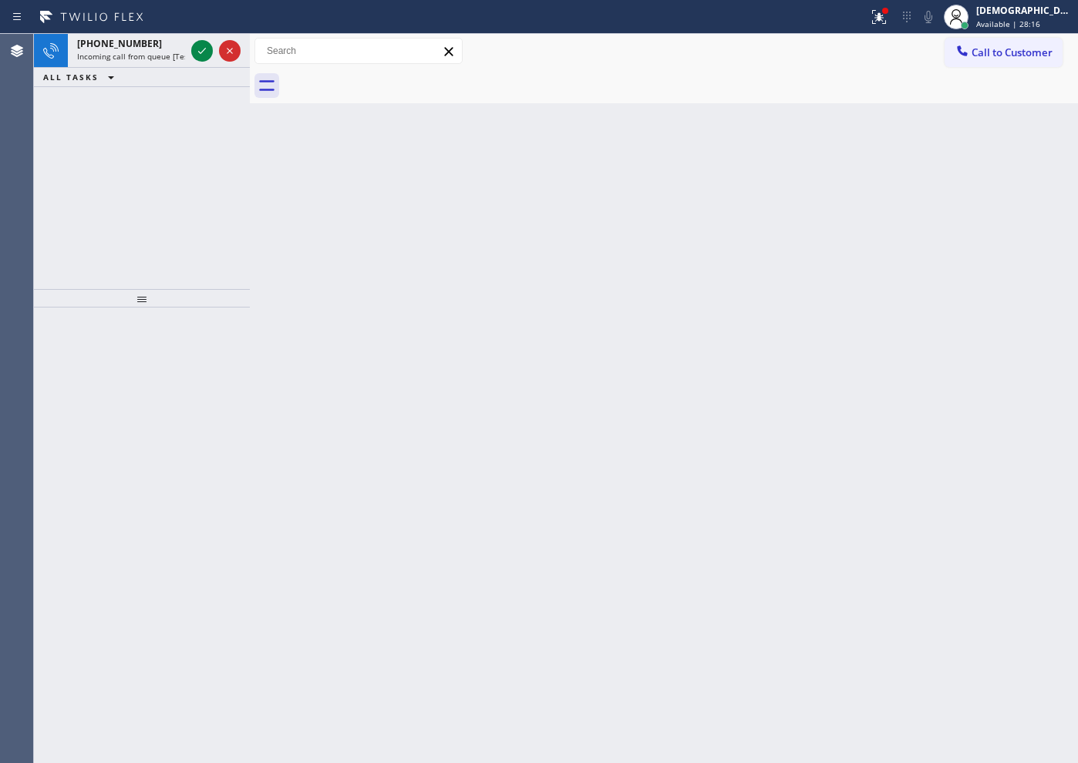
drag, startPoint x: 59, startPoint y: 190, endPoint x: 115, endPoint y: 129, distance: 83.0
click at [59, 190] on div "+12036761806 Incoming call from queue [Test] All ALL TASKS ALL TASKS ACTIVE TAS…" at bounding box center [142, 161] width 216 height 255
click at [197, 52] on icon at bounding box center [202, 51] width 19 height 19
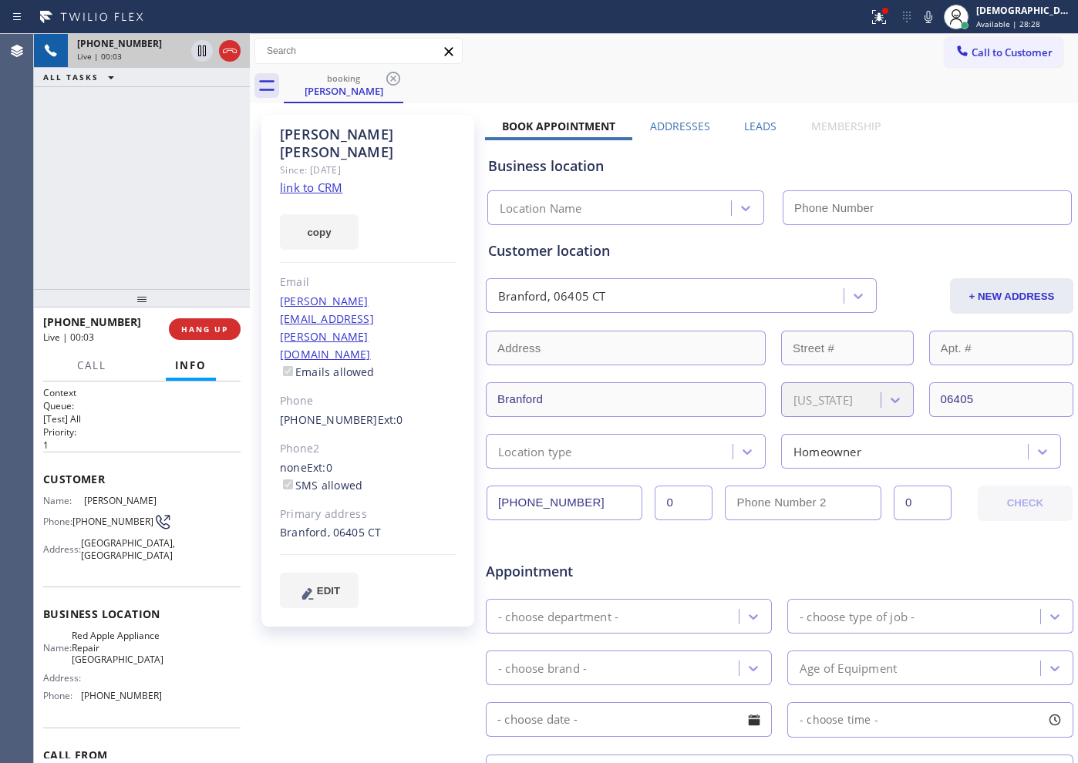
type input "(203) 693-9269"
click at [312, 180] on link "link to CRM" at bounding box center [311, 187] width 62 height 15
click at [224, 38] on div at bounding box center [216, 51] width 56 height 34
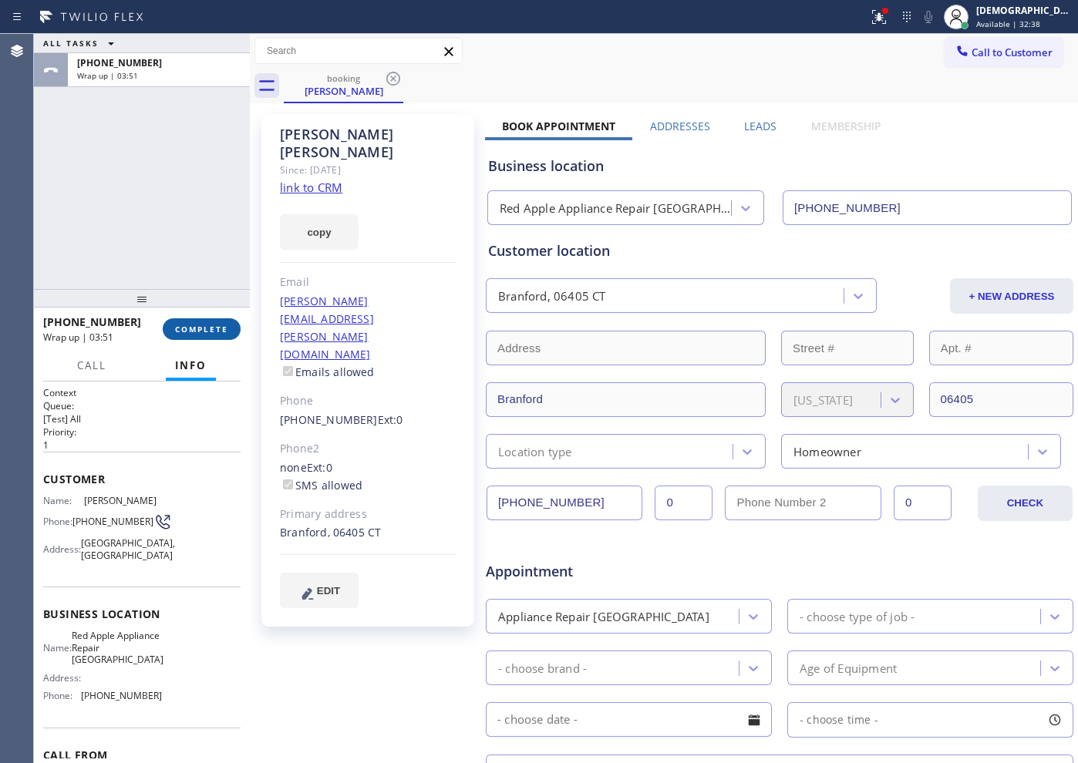
click at [203, 338] on button "COMPLETE" at bounding box center [202, 330] width 78 height 22
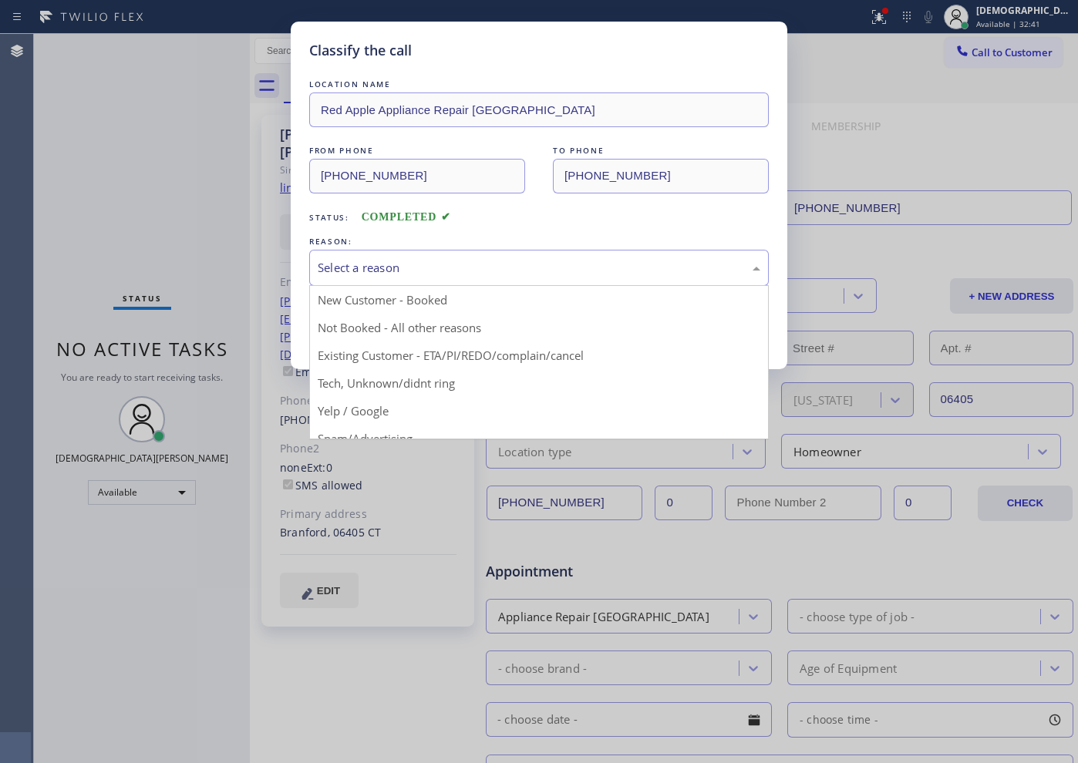
click at [324, 263] on div "Select a reason" at bounding box center [539, 268] width 443 height 18
click at [271, 222] on div "Classify the call LOCATION NAME Red Apple Appliance Repair Branford FROM PHONE …" at bounding box center [539, 381] width 1078 height 763
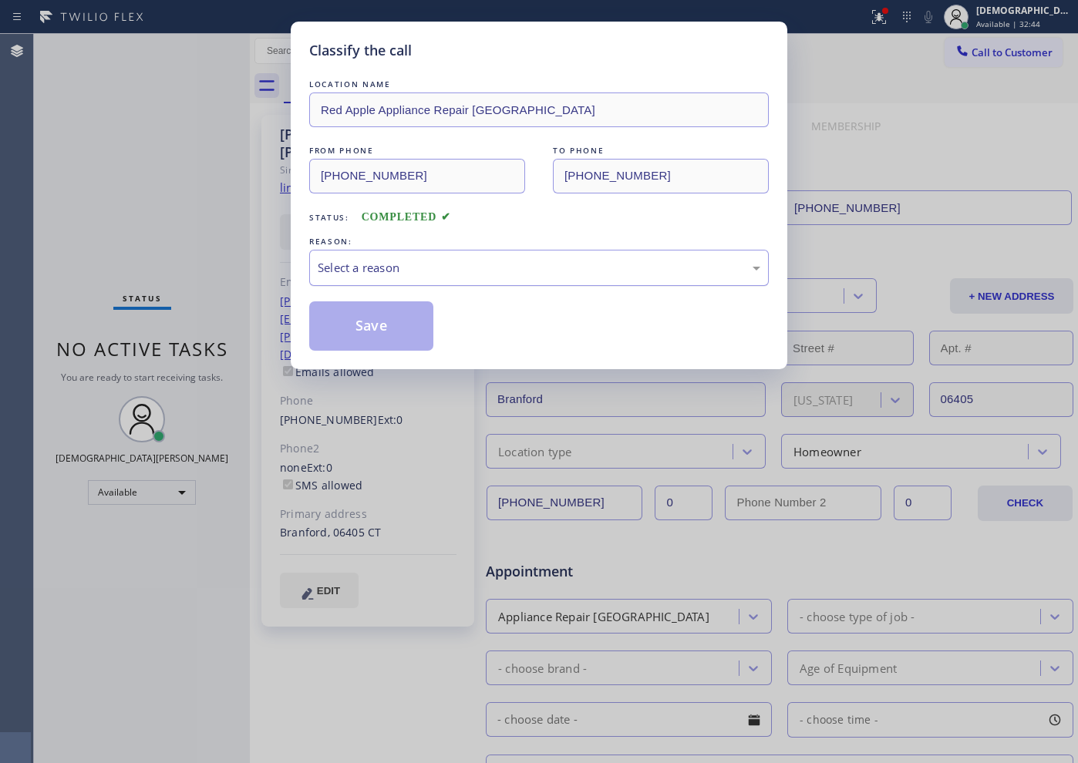
drag, startPoint x: 330, startPoint y: 261, endPoint x: 332, endPoint y: 271, distance: 10.1
click at [331, 261] on div "Select a reason" at bounding box center [539, 268] width 443 height 18
click at [354, 335] on button "Save" at bounding box center [371, 326] width 124 height 49
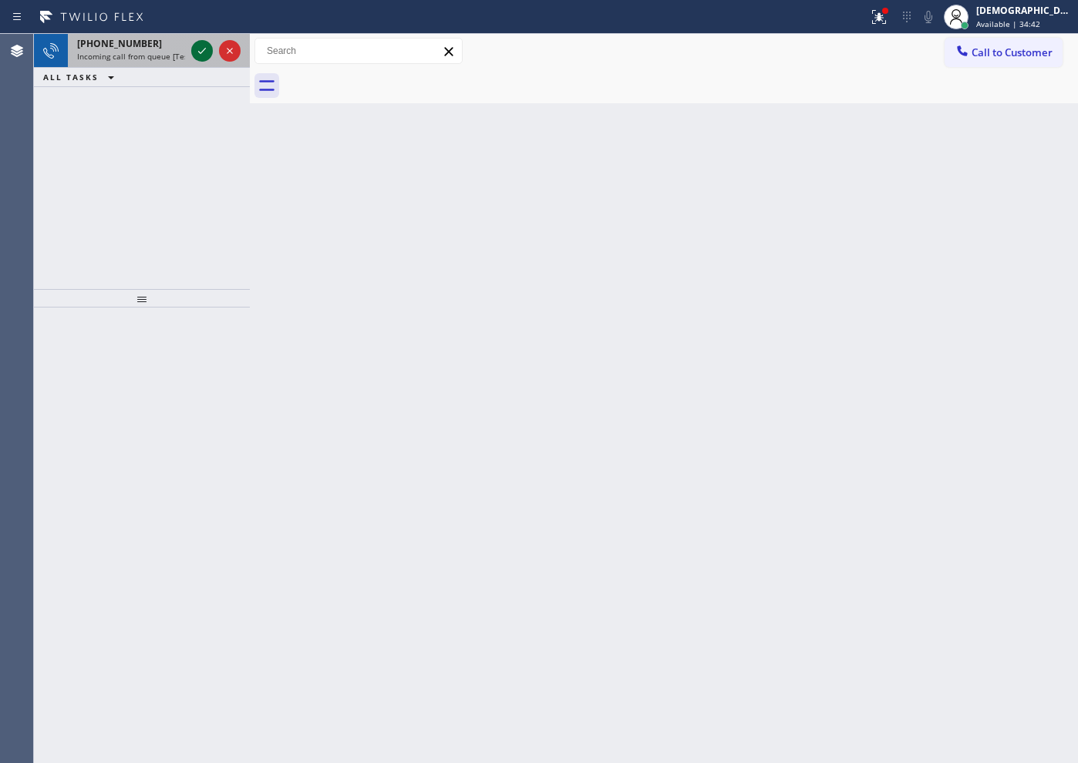
click at [206, 47] on icon at bounding box center [202, 51] width 19 height 19
click at [201, 42] on icon at bounding box center [202, 51] width 19 height 19
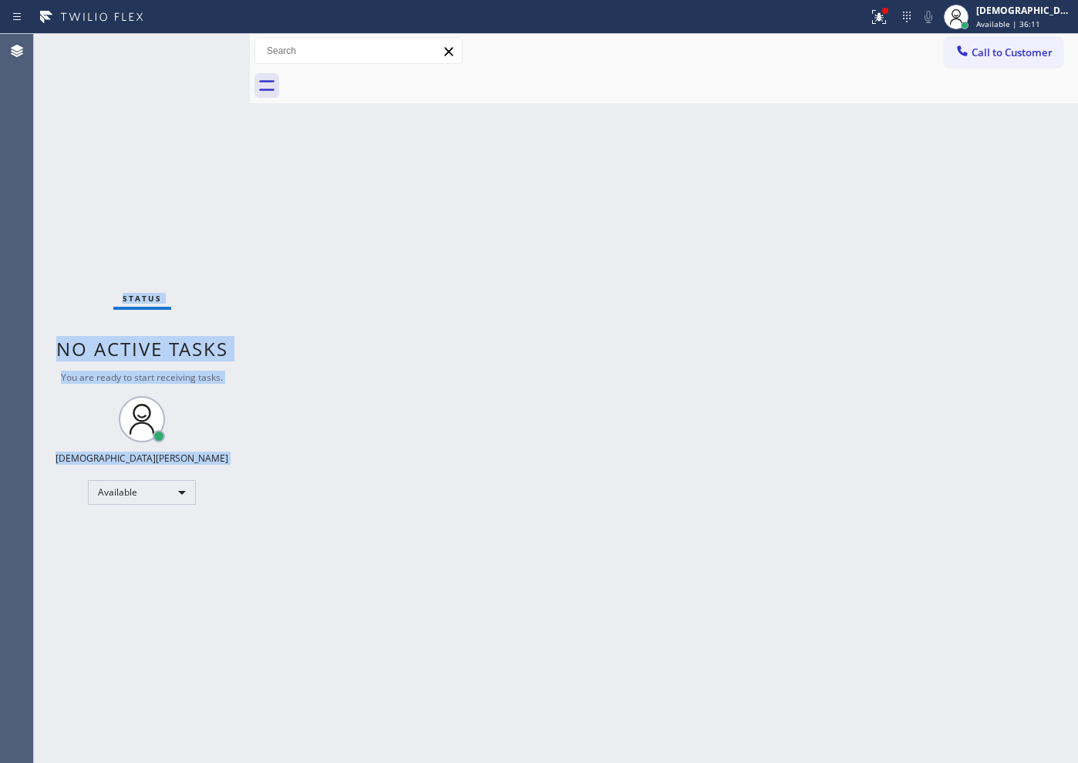
click at [201, 41] on div "Status No active tasks You are ready to start receiving tasks. Christian Cinco …" at bounding box center [142, 399] width 216 height 730
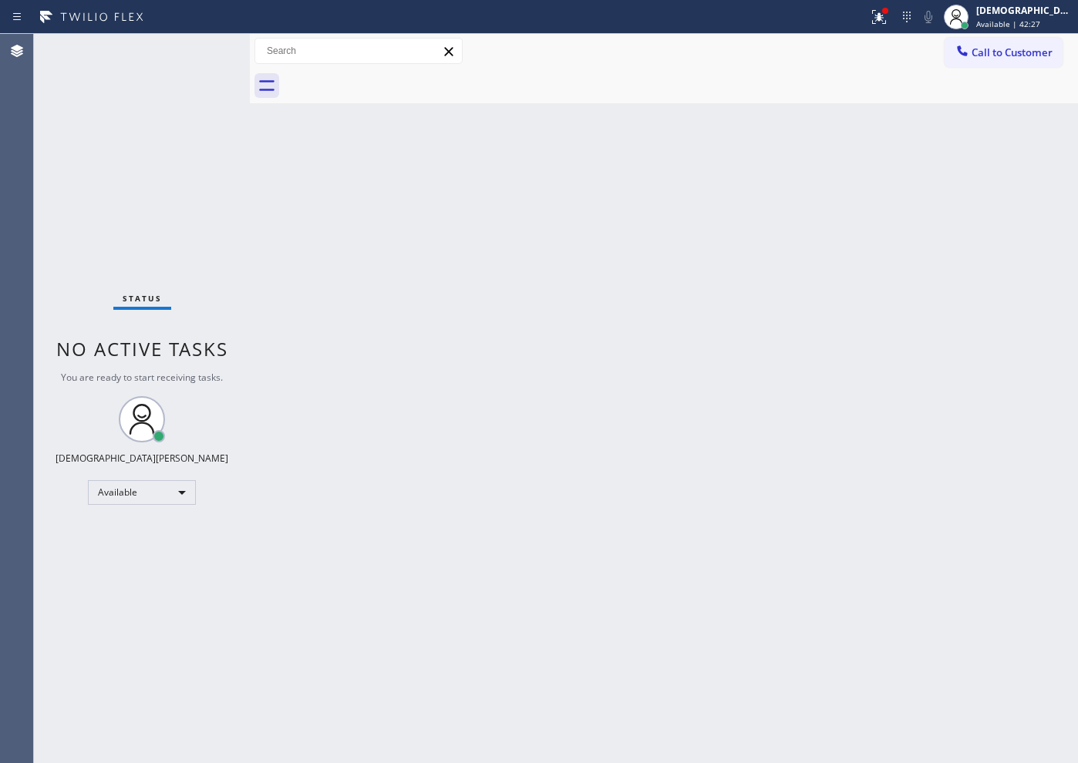
click at [196, 228] on div "Status No active tasks You are ready to start receiving tasks. Christian Cinco …" at bounding box center [142, 399] width 216 height 730
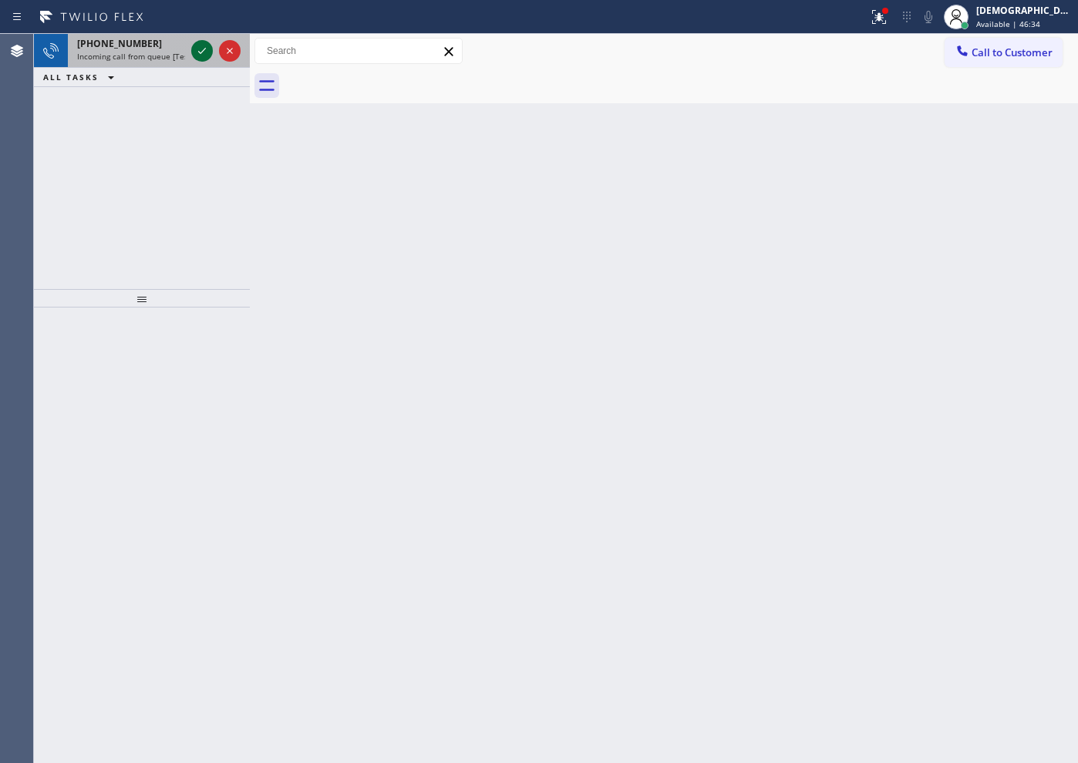
click at [192, 53] on div at bounding box center [202, 51] width 22 height 19
click at [197, 56] on icon at bounding box center [202, 51] width 19 height 19
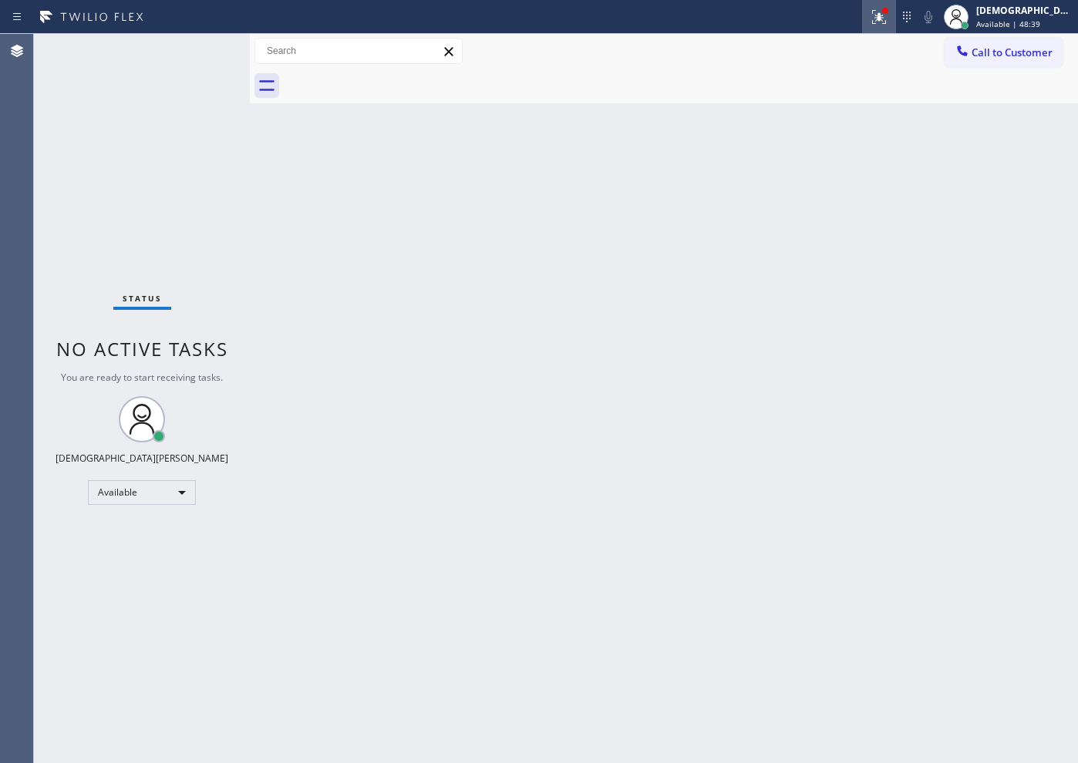
click at [888, 18] on icon at bounding box center [879, 17] width 19 height 19
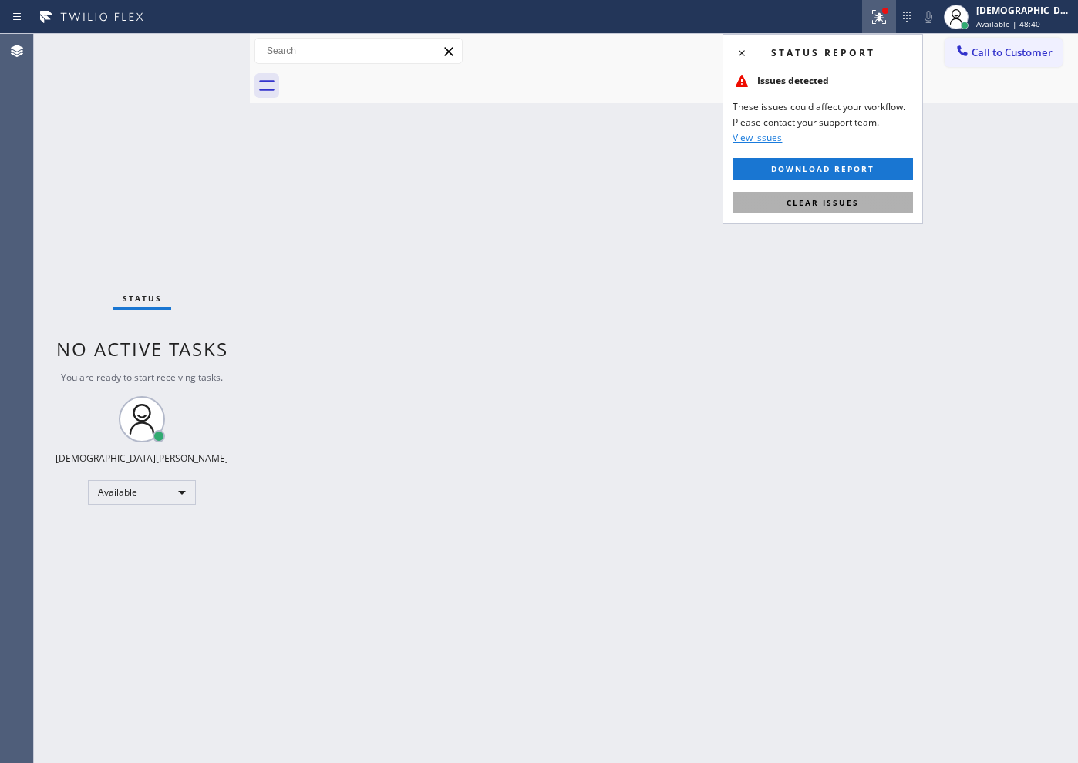
click at [858, 199] on button "Clear issues" at bounding box center [823, 203] width 180 height 22
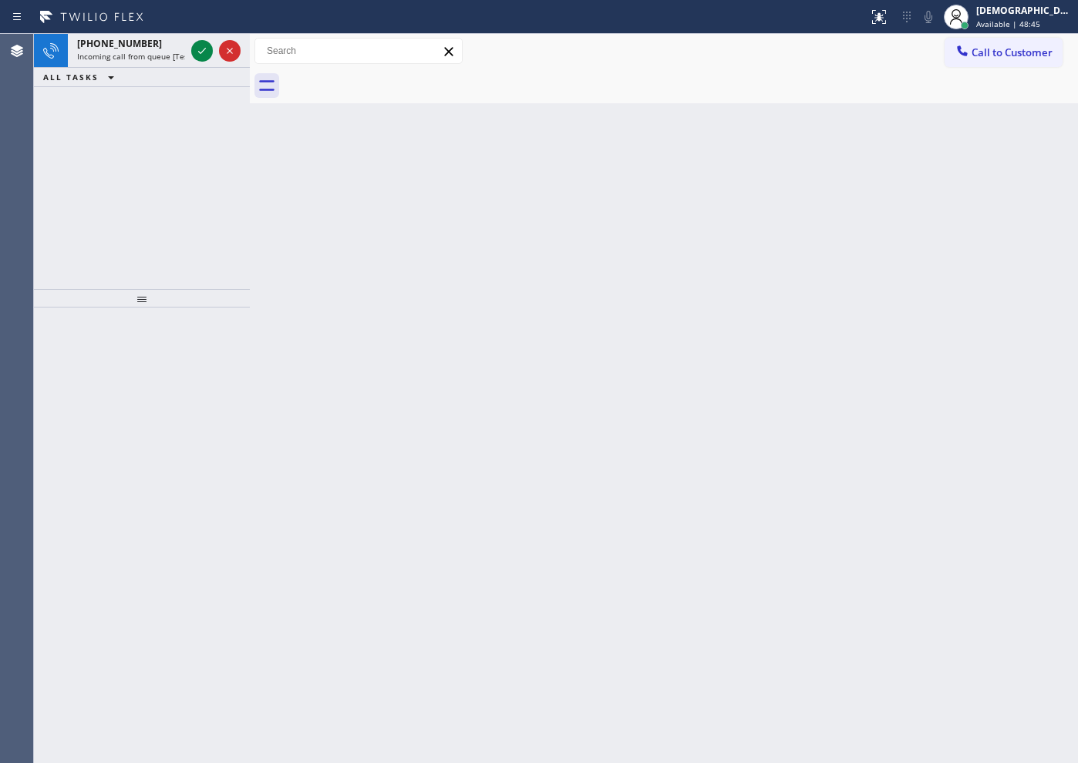
click at [72, 107] on div "+12137603113 Incoming call from queue [Test] All ALL TASKS ALL TASKS ACTIVE TAS…" at bounding box center [142, 161] width 216 height 255
click at [192, 46] on div at bounding box center [202, 51] width 22 height 19
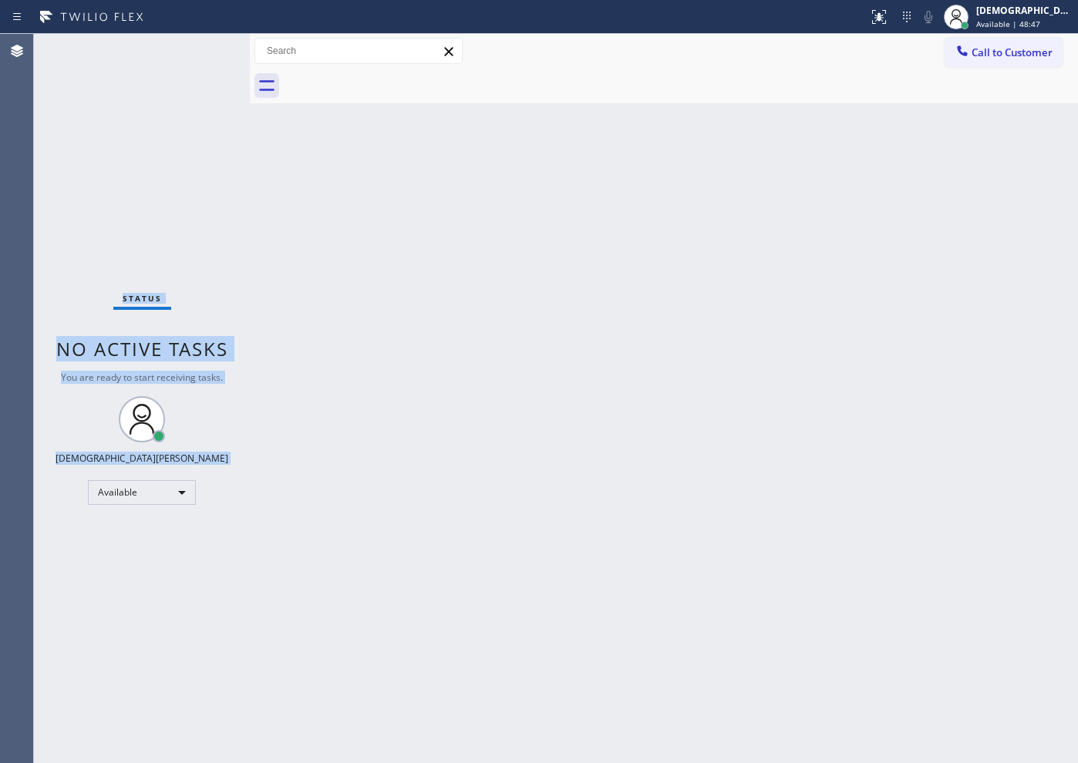
click at [195, 46] on div "Status No active tasks You are ready to start receiving tasks. Christian Cinco …" at bounding box center [142, 399] width 216 height 730
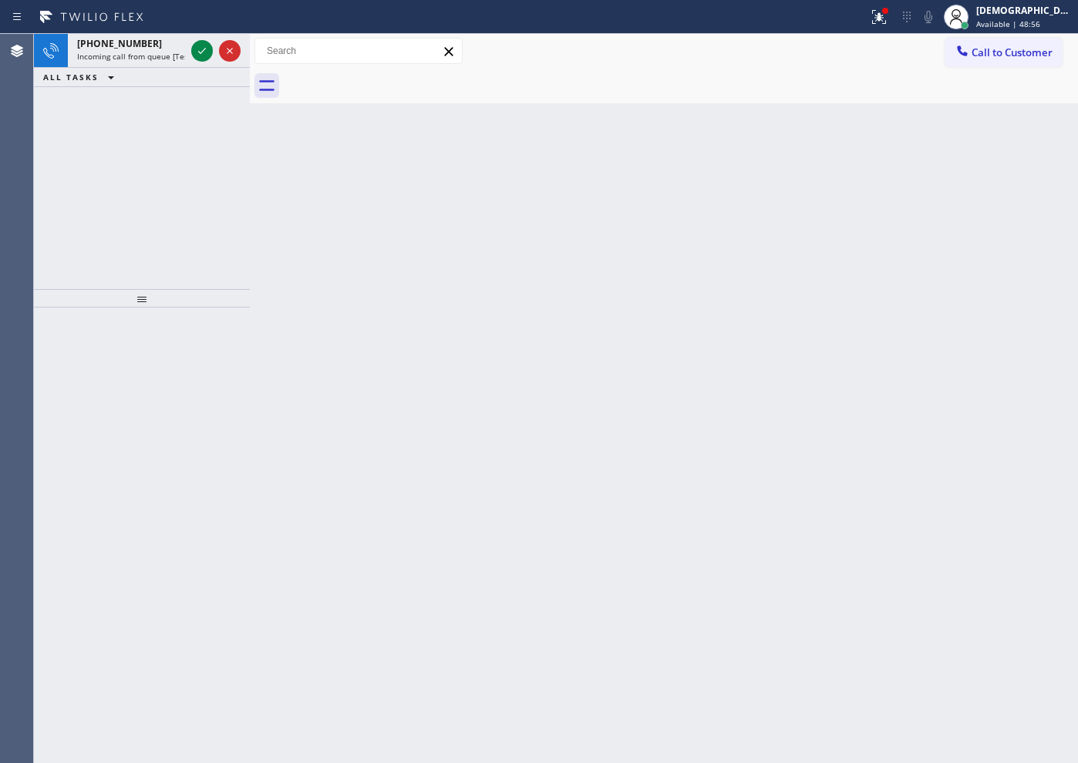
click at [99, 167] on div "+15033498235 Incoming call from queue [Test] All ALL TASKS ALL TASKS ACTIVE TAS…" at bounding box center [142, 161] width 216 height 255
click at [204, 53] on icon at bounding box center [202, 51] width 19 height 19
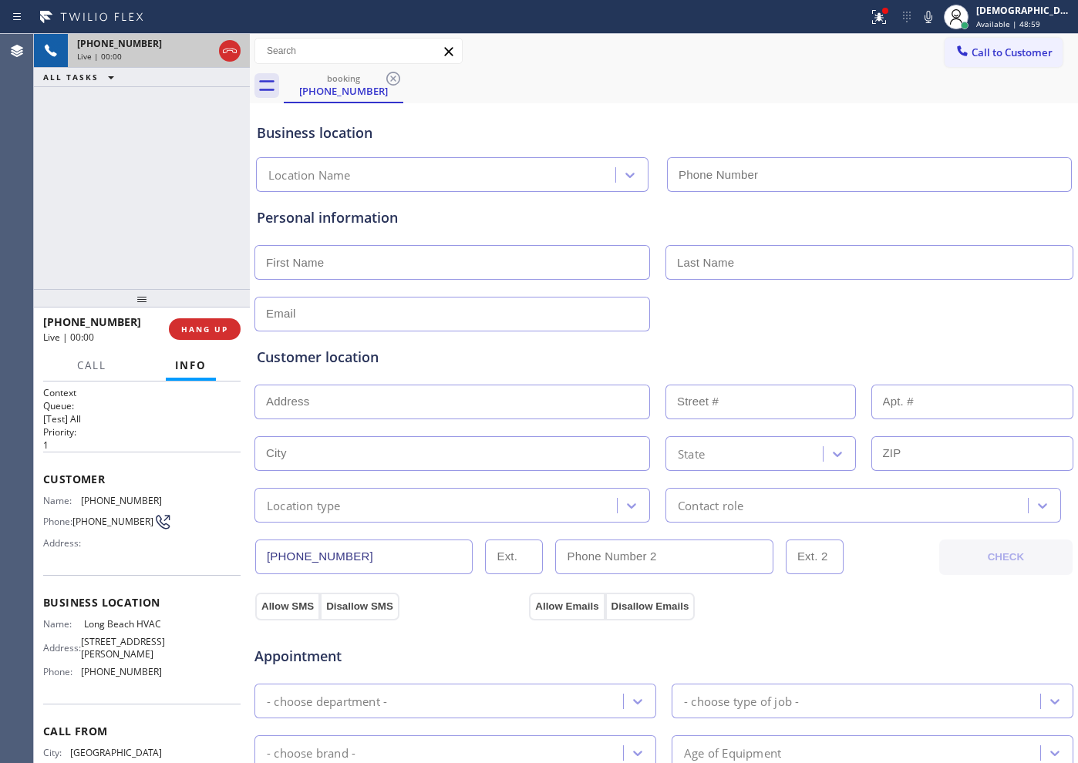
type input "(323) 641-4970"
click at [202, 49] on icon at bounding box center [202, 51] width 19 height 19
click at [83, 180] on div "+15033498235 Live | 04:25 ALL TASKS ALL TASKS ACTIVE TASKS TASKS IN WRAP UP" at bounding box center [142, 161] width 216 height 255
click at [205, 49] on icon at bounding box center [202, 51] width 11 height 11
click at [201, 49] on icon at bounding box center [202, 51] width 8 height 11
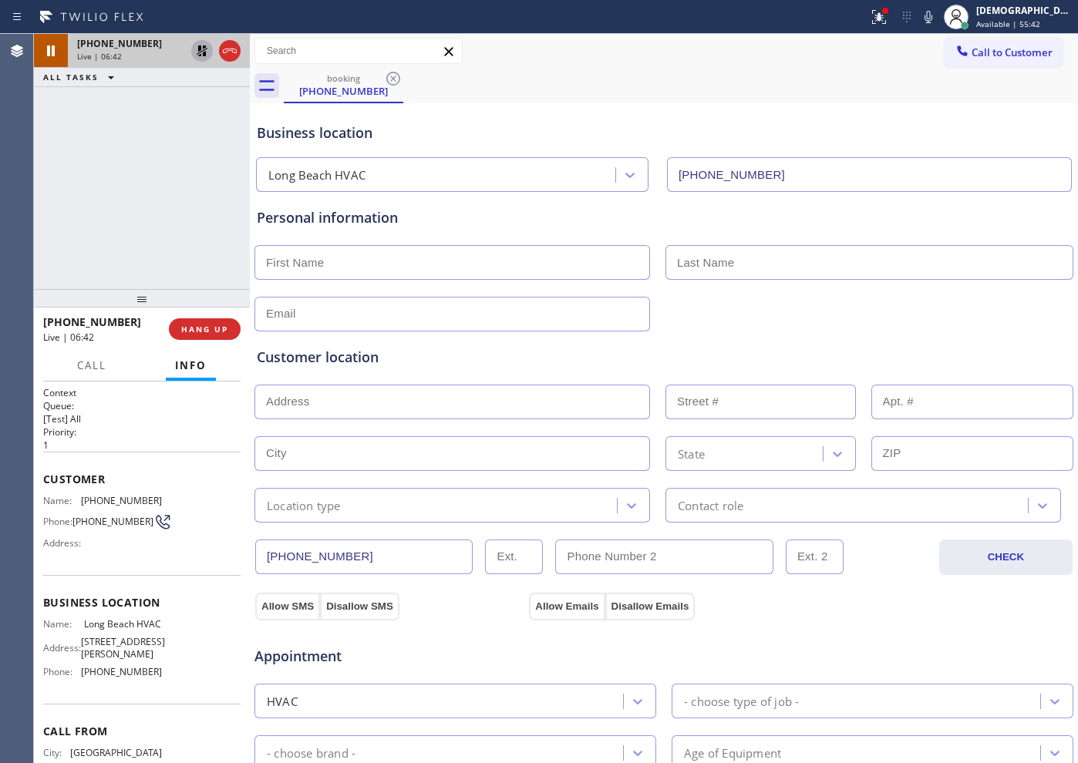
click at [90, 163] on div "+15033498235 Live | 06:42 ALL TASKS ALL TASKS ACTIVE TASKS TASKS IN WRAP UP" at bounding box center [142, 161] width 216 height 255
click at [197, 55] on icon at bounding box center [202, 51] width 19 height 19
click at [48, 191] on div "+15033498235 Live | 07:19 ALL TASKS ALL TASKS ACTIVE TASKS TASKS IN WRAP UP" at bounding box center [142, 161] width 216 height 255
click at [235, 56] on icon at bounding box center [230, 51] width 19 height 19
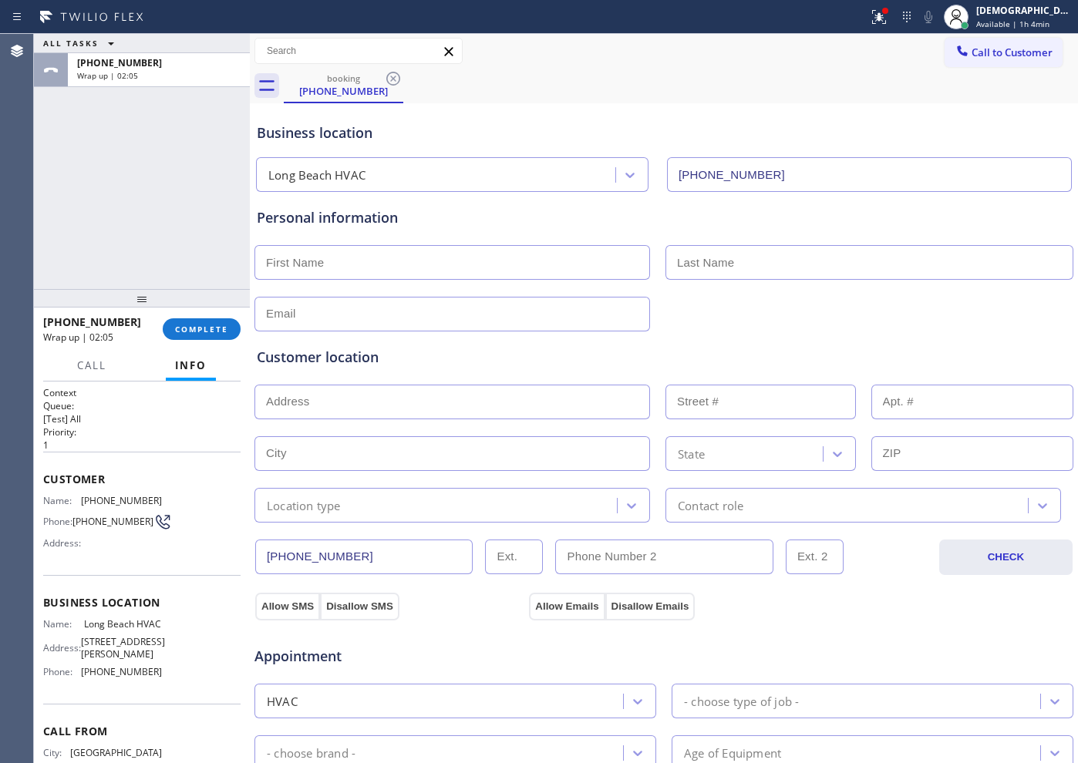
click at [82, 231] on div "ALL TASKS ALL TASKS ACTIVE TASKS TASKS IN WRAP UP +15033498235 Wrap up | 02:05" at bounding box center [142, 161] width 216 height 255
click at [444, 267] on input "text" at bounding box center [452, 262] width 396 height 35
type input "Mike"
click at [707, 254] on input "text" at bounding box center [870, 262] width 408 height 35
type input "Willis"
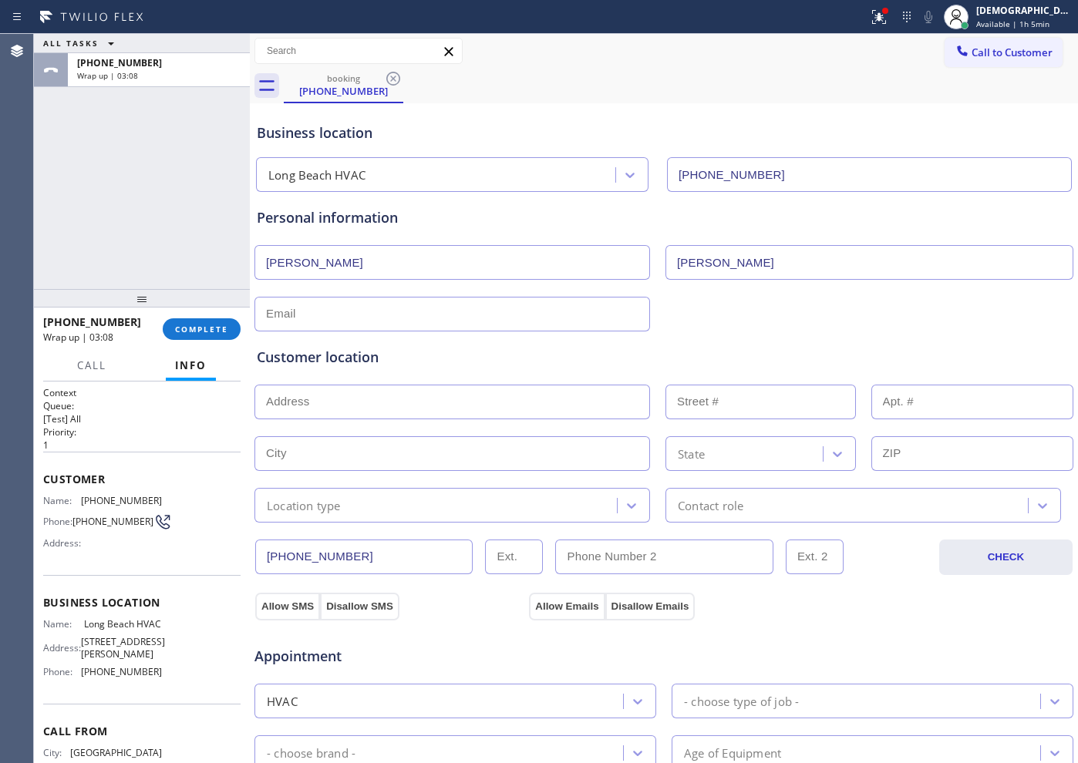
click at [436, 320] on input "text" at bounding box center [452, 314] width 396 height 35
paste input "mx.willis@outlook.com"
type input "mx.willis@outlook.com"
click at [443, 358] on div "Customer location" at bounding box center [664, 357] width 814 height 21
click at [403, 398] on input "text" at bounding box center [452, 402] width 396 height 35
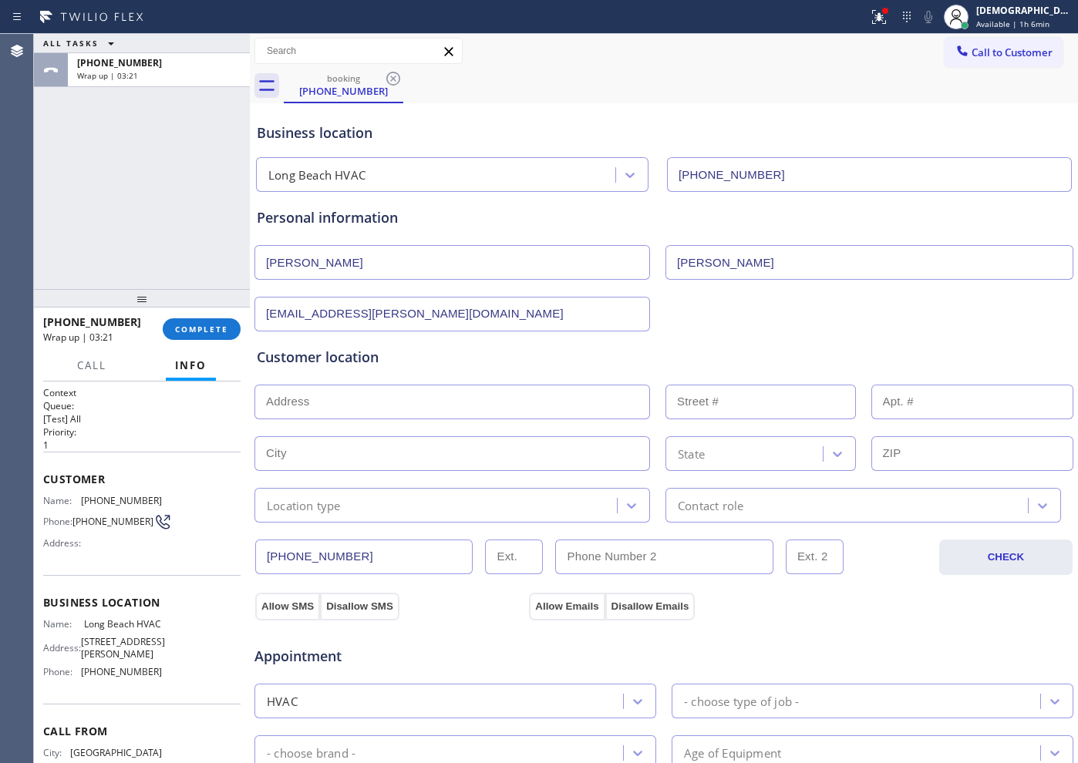
paste input "4282 Pacific AveLong Beach, CA 90807"
type input "4282 Pacific Ave"
type input "4282"
type input "Long Beach"
type input "90807"
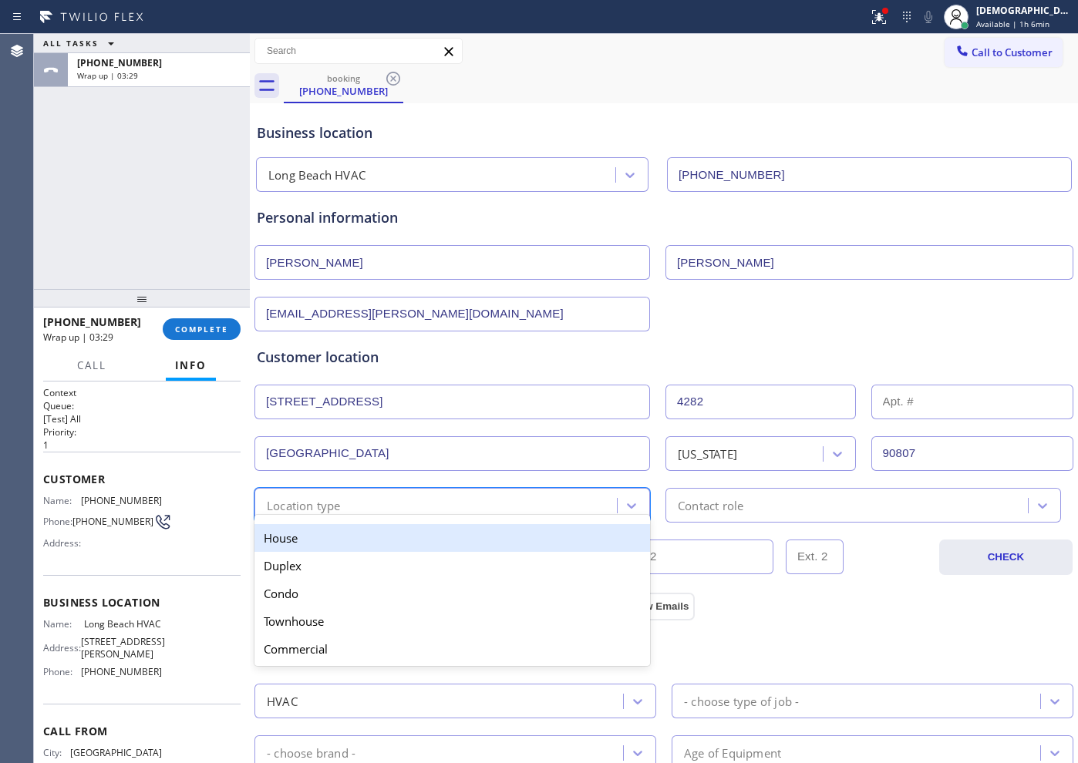
click at [405, 510] on div "Location type" at bounding box center [438, 505] width 358 height 27
click at [385, 544] on div "House" at bounding box center [452, 538] width 396 height 28
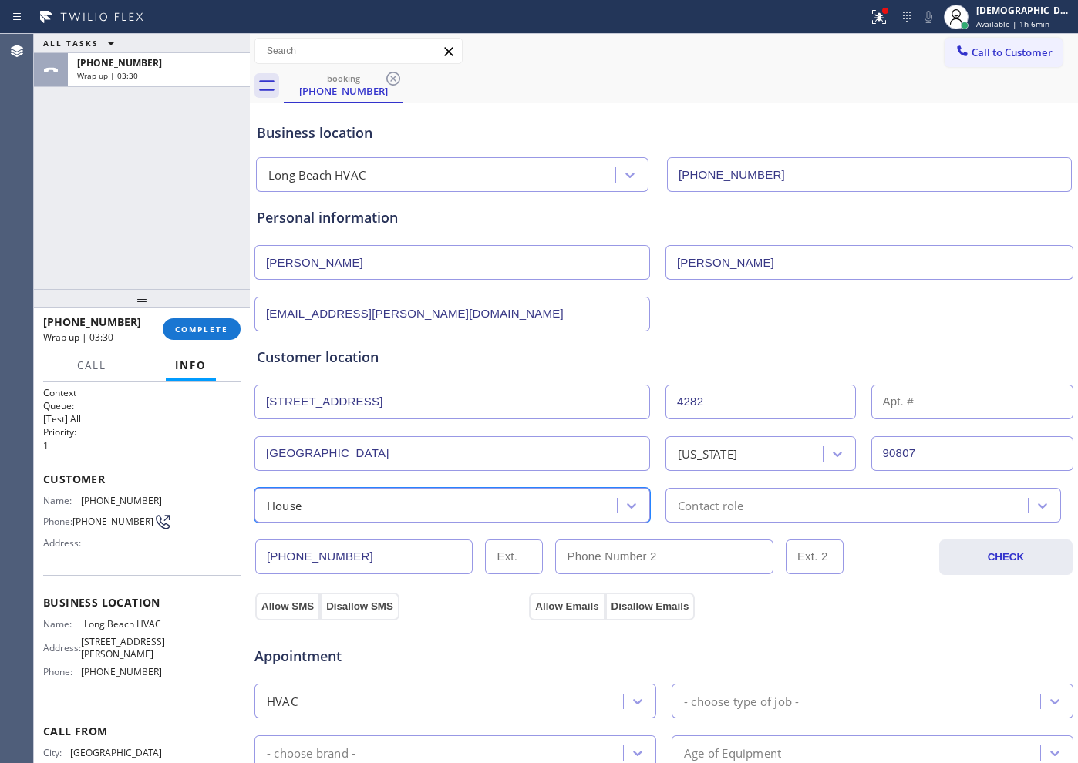
click at [670, 511] on div "Contact role" at bounding box center [849, 505] width 358 height 27
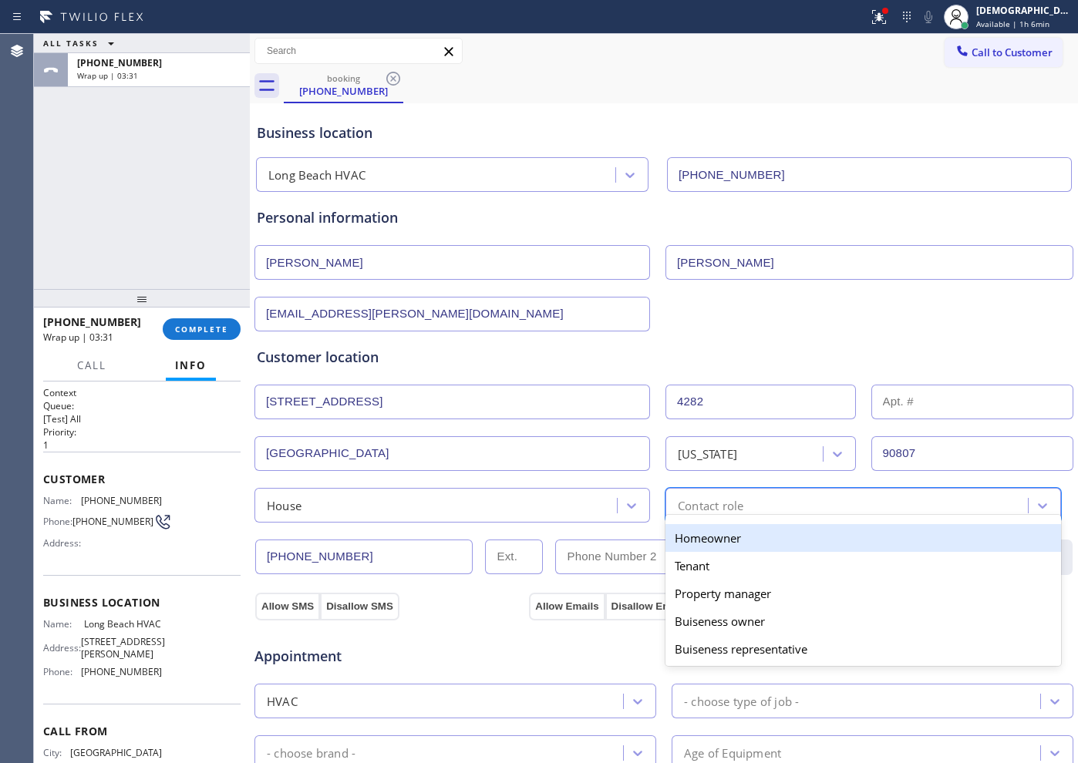
click at [677, 538] on div "Homeowner" at bounding box center [864, 538] width 396 height 28
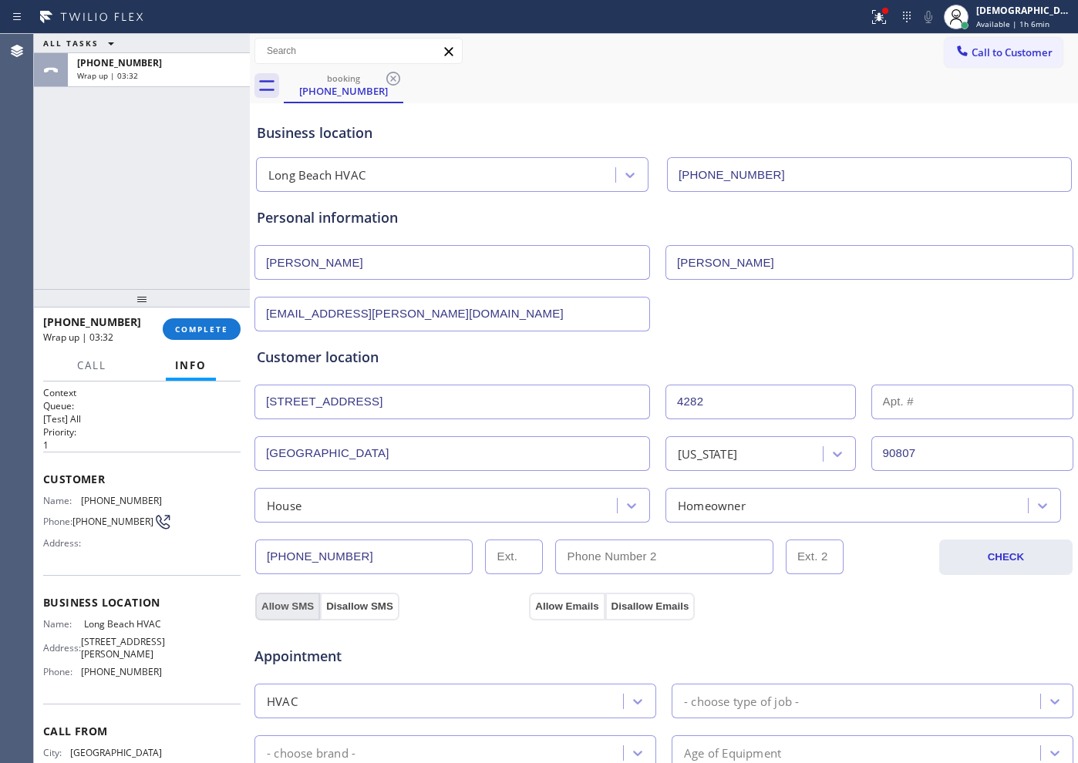
click at [269, 608] on button "Allow SMS" at bounding box center [287, 607] width 65 height 28
click at [542, 606] on button "Allow Emails" at bounding box center [567, 607] width 76 height 28
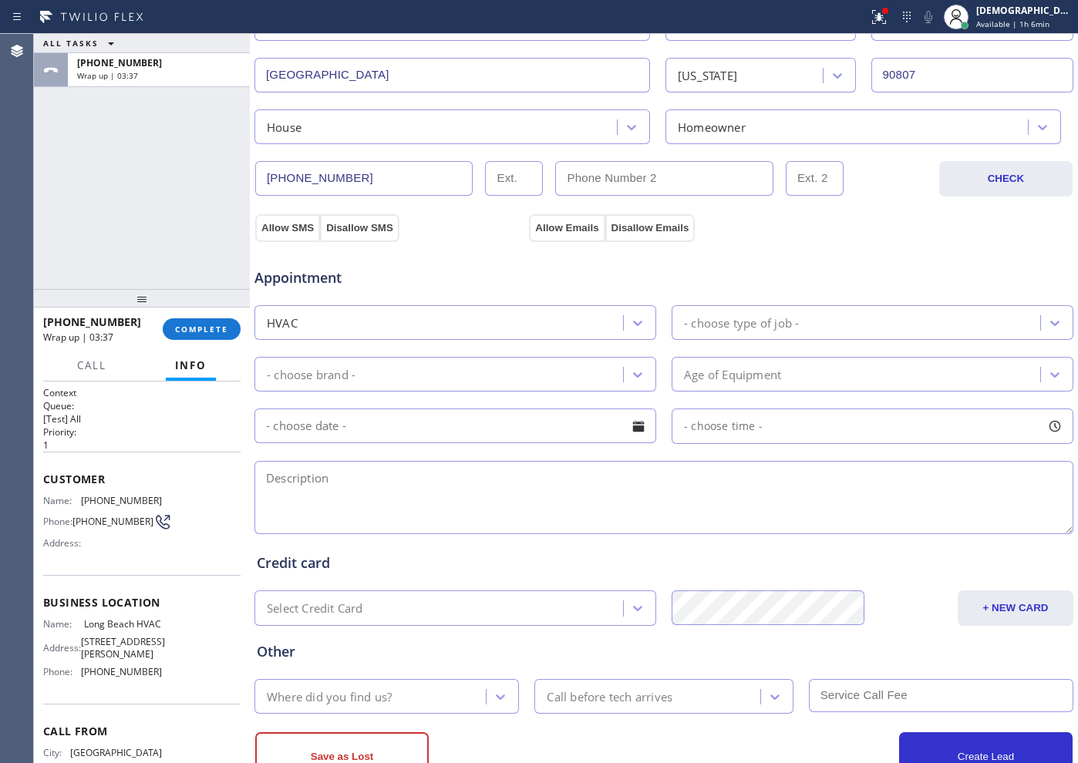
scroll to position [386, 0]
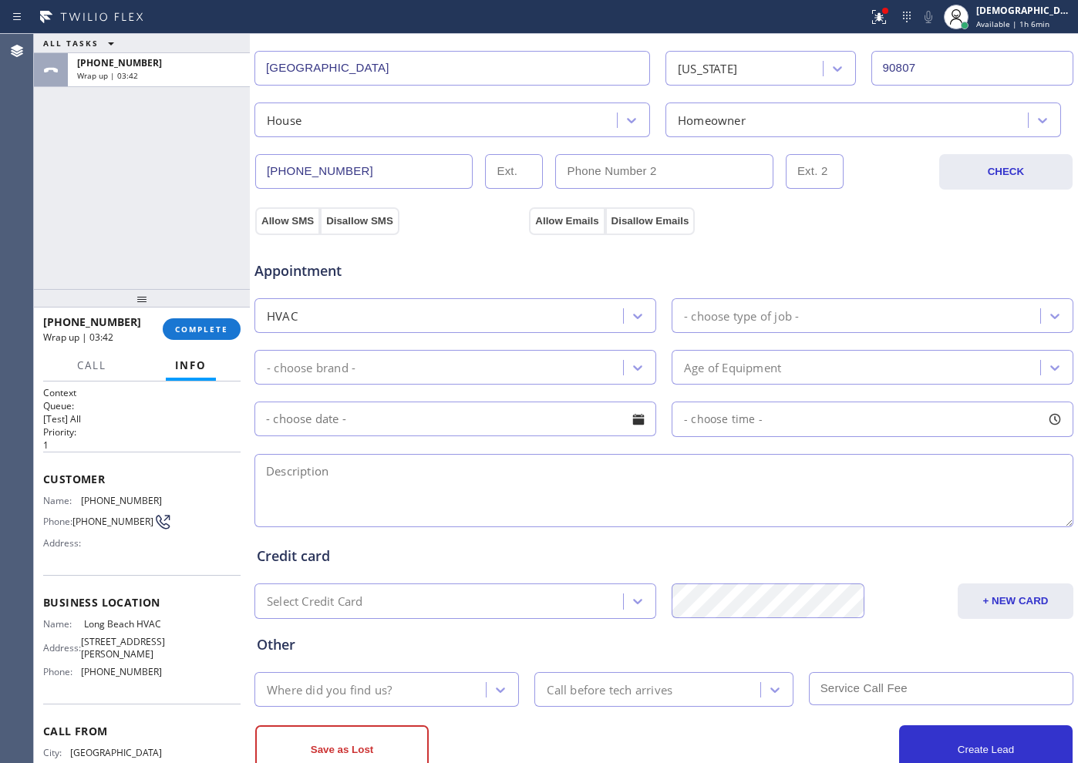
click at [737, 317] on div "- choose type of job -" at bounding box center [741, 316] width 115 height 18
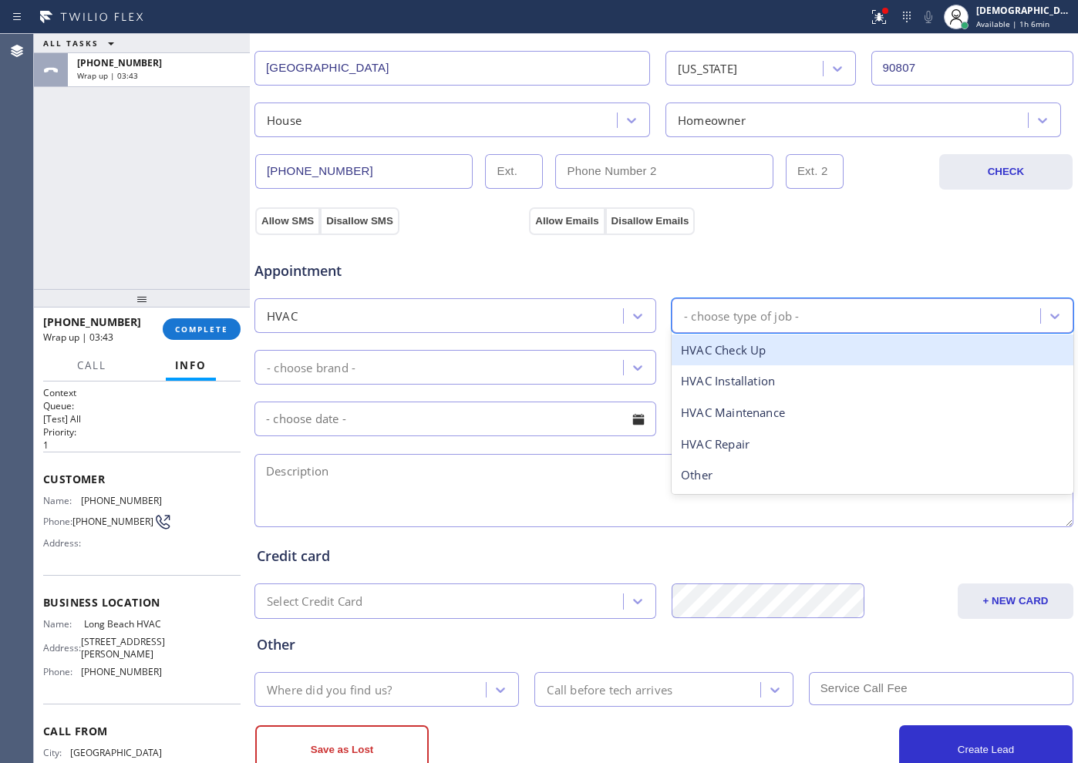
click at [743, 350] on div "HVAC Check Up" at bounding box center [873, 351] width 402 height 32
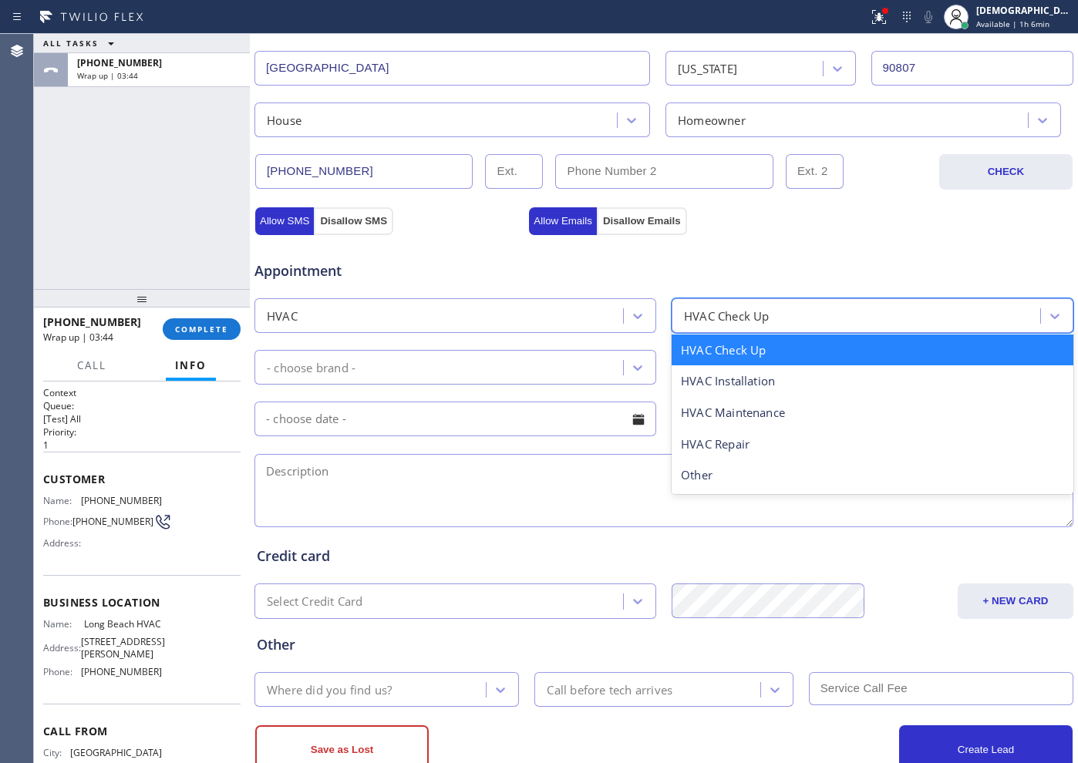
click at [731, 315] on div "HVAC Check Up" at bounding box center [727, 316] width 86 height 18
click at [736, 304] on div "HVAC Check Up" at bounding box center [858, 315] width 364 height 27
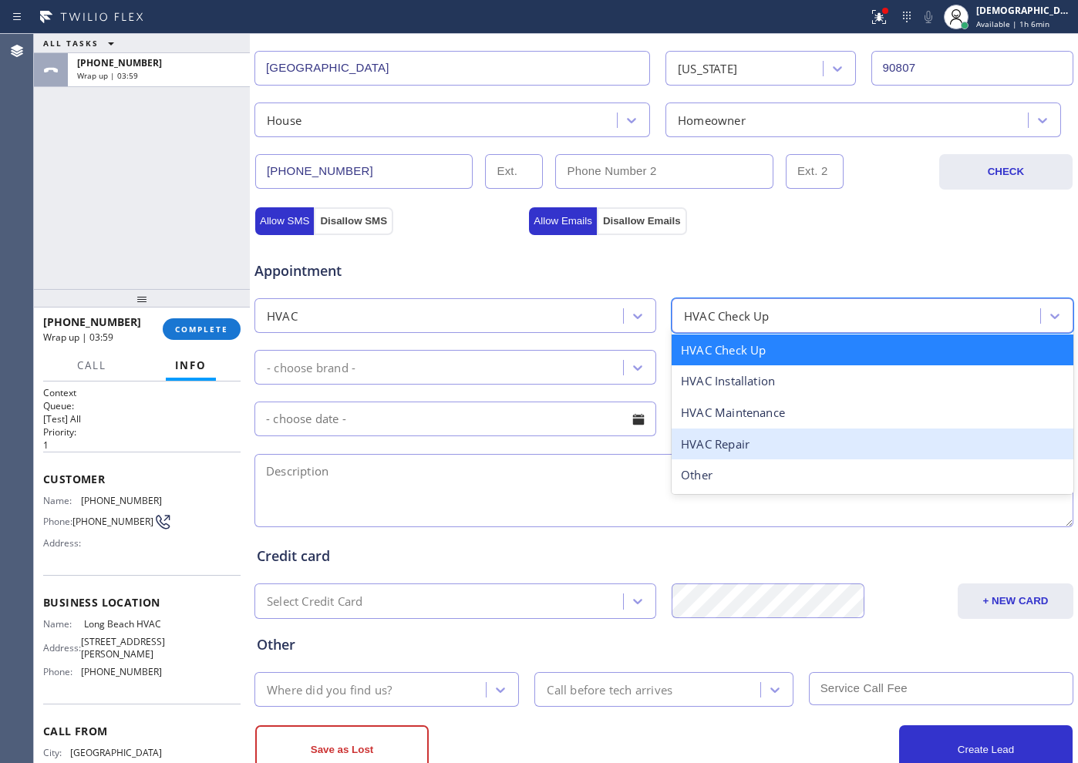
click at [723, 432] on div "HVAC Repair" at bounding box center [873, 445] width 402 height 32
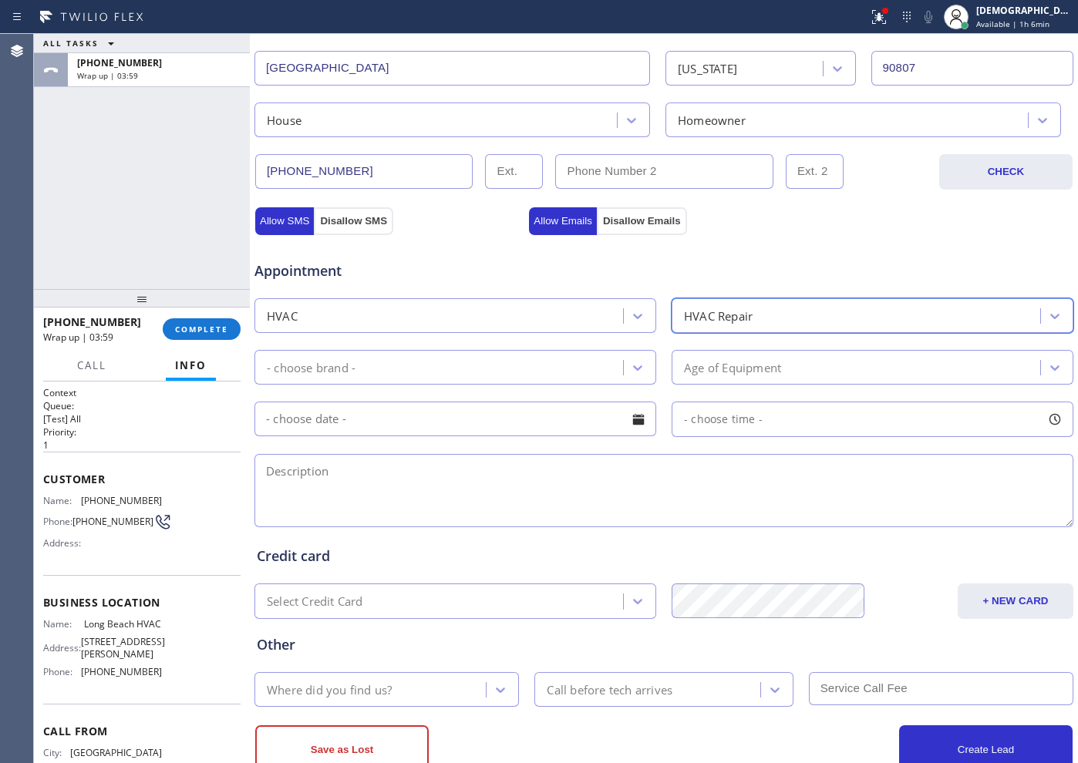
click at [475, 359] on div "- choose brand -" at bounding box center [441, 367] width 364 height 27
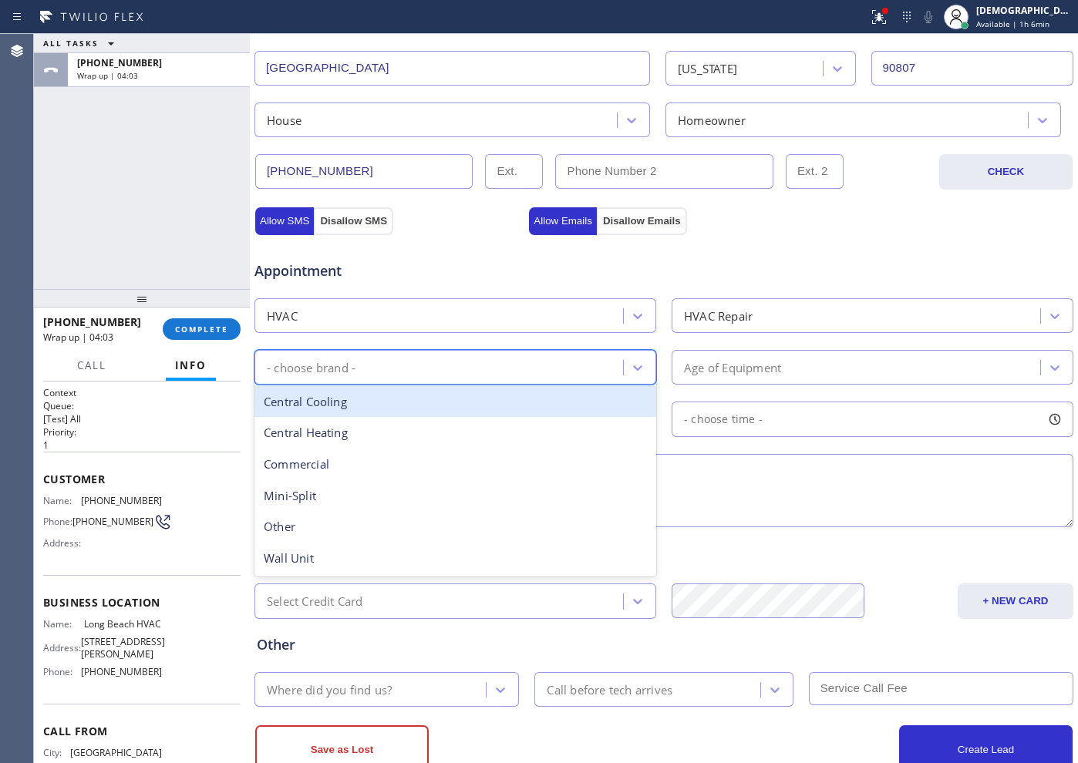
click at [452, 409] on div "Central Cooling" at bounding box center [455, 402] width 402 height 32
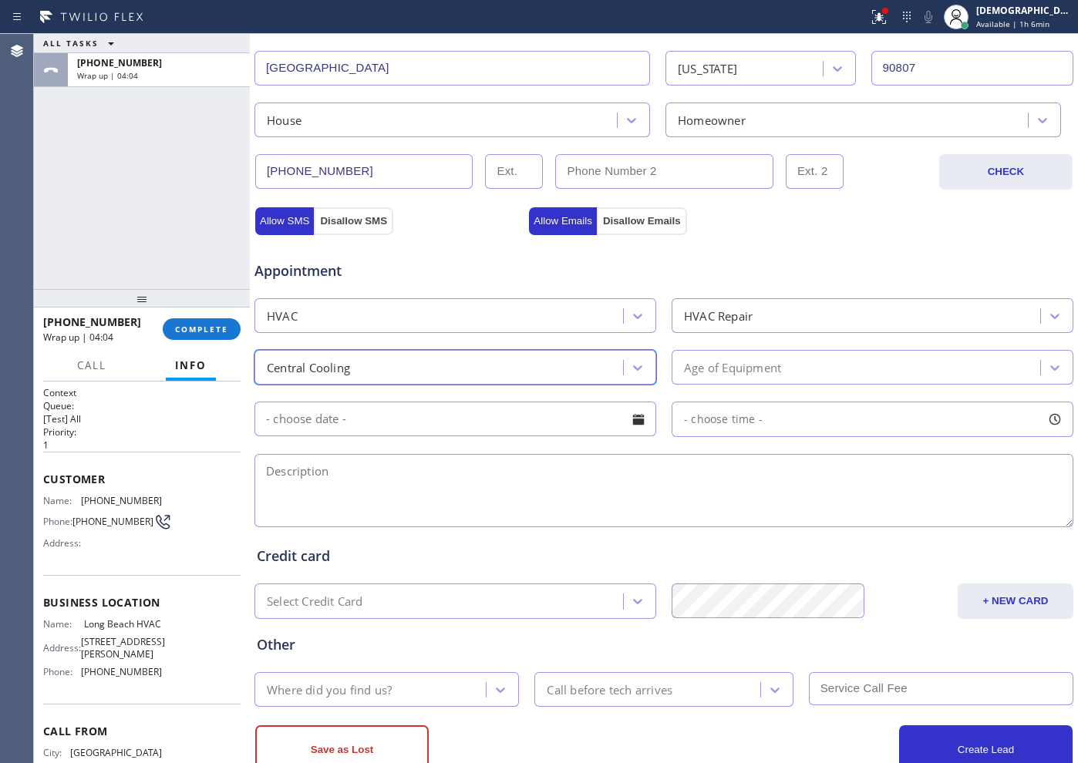
click at [753, 371] on div "Age of Equipment" at bounding box center [732, 368] width 97 height 18
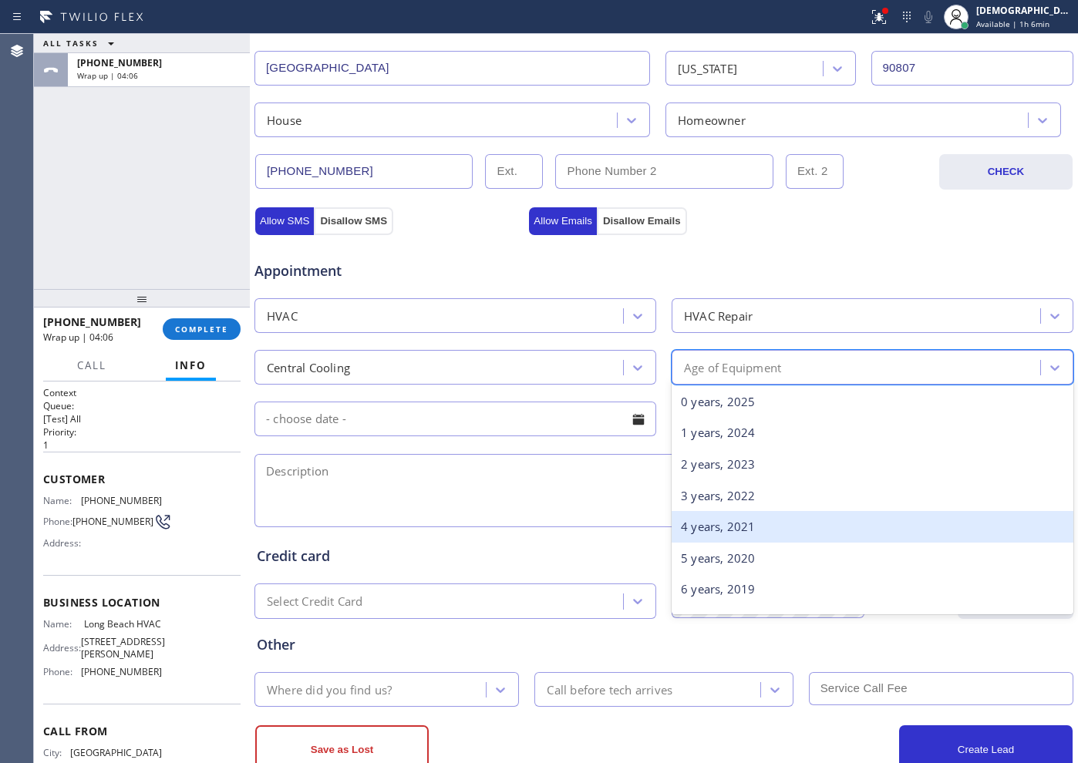
click at [704, 527] on div "4 years, 2021" at bounding box center [873, 527] width 402 height 32
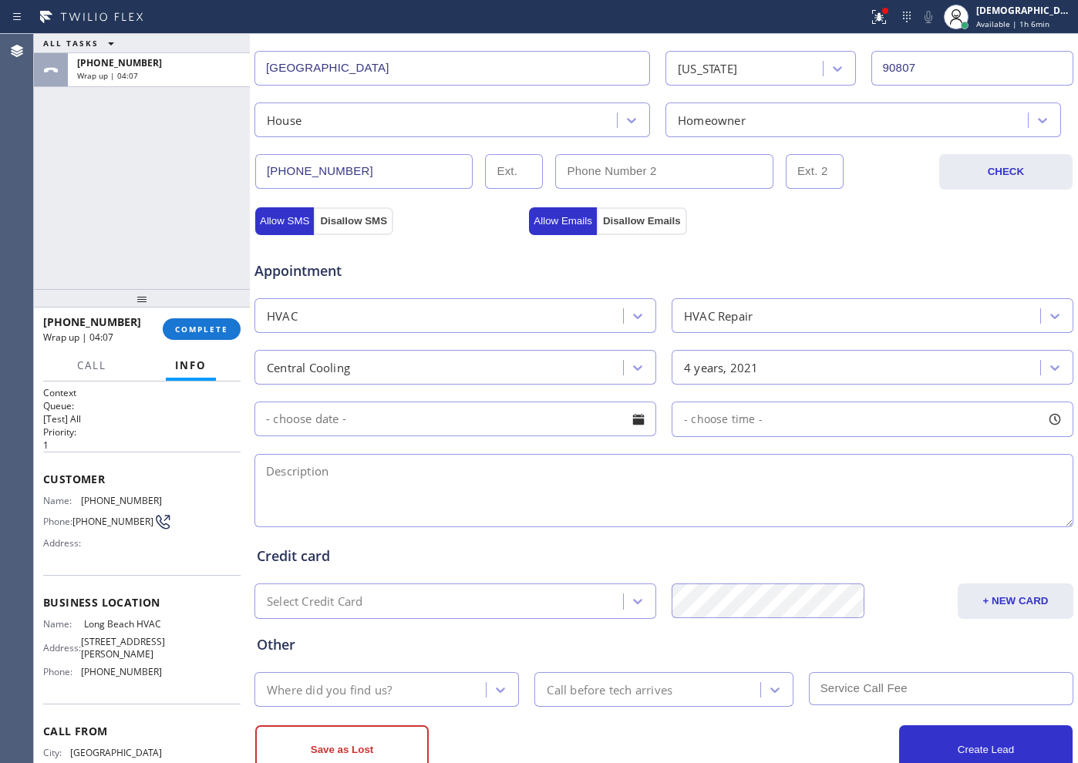
click at [484, 437] on div "Appointment HVAC HVAC Repair Central Cooling 4 years, 2021 - choose time -" at bounding box center [664, 386] width 814 height 288
click at [477, 423] on input "text" at bounding box center [455, 419] width 402 height 35
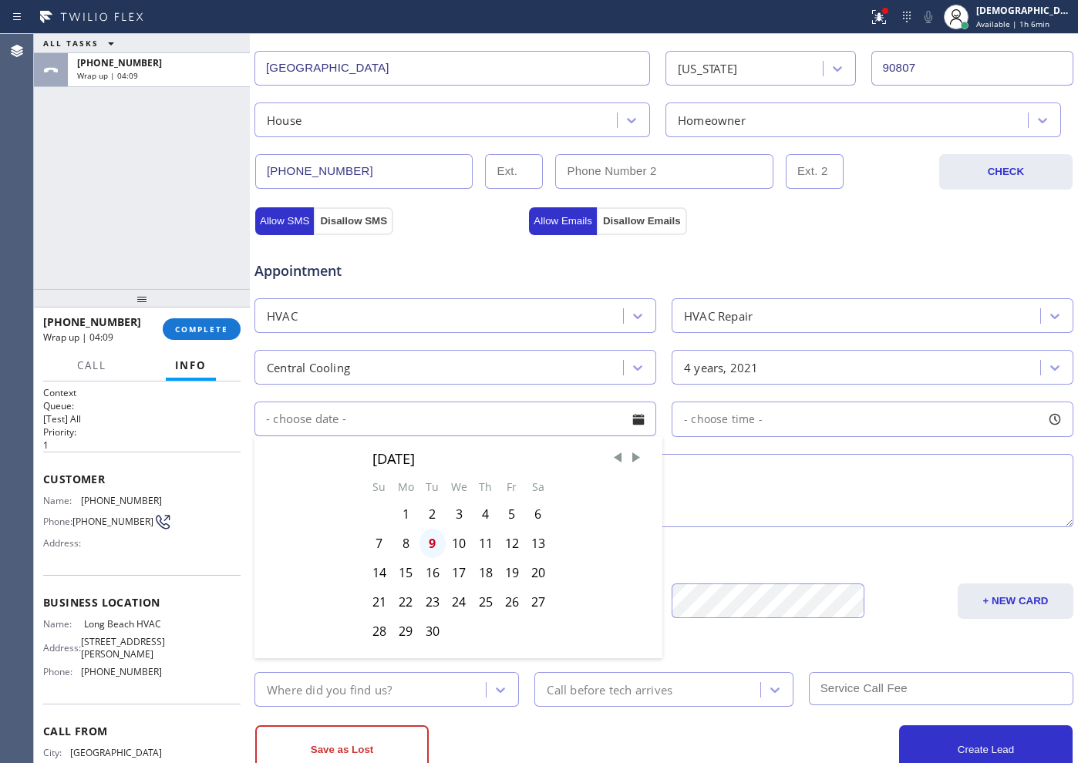
click at [428, 540] on div "9" at bounding box center [433, 543] width 26 height 29
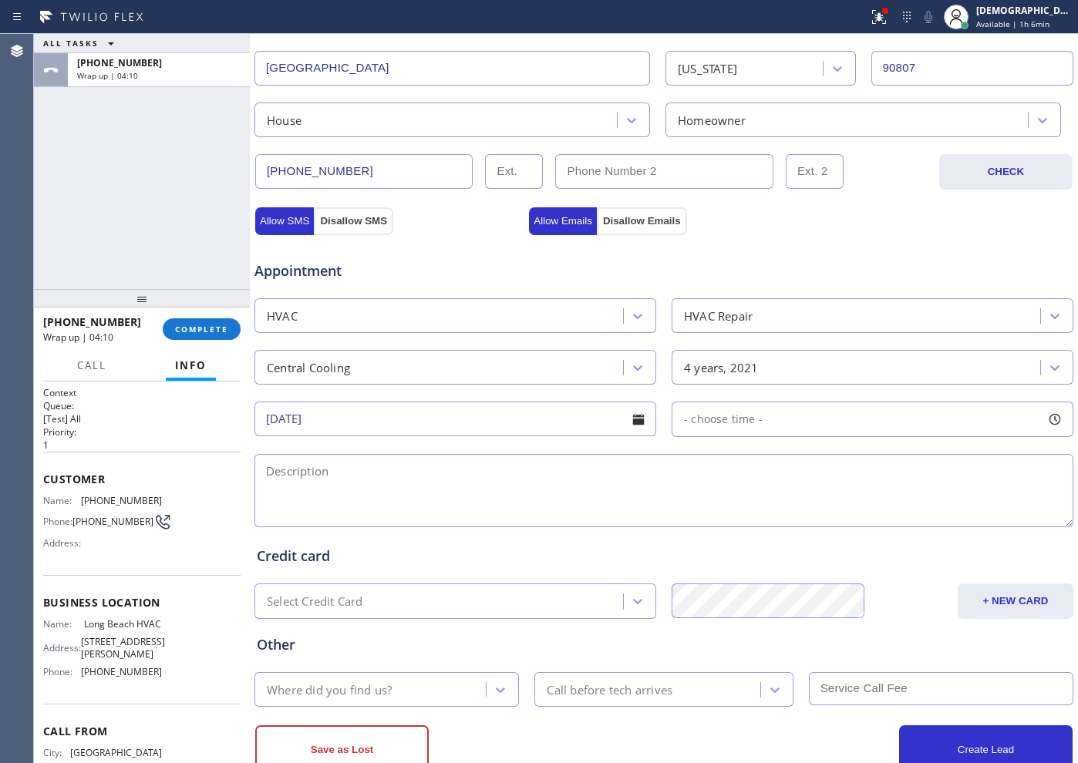
click at [436, 424] on input "09/09/2025" at bounding box center [455, 419] width 402 height 35
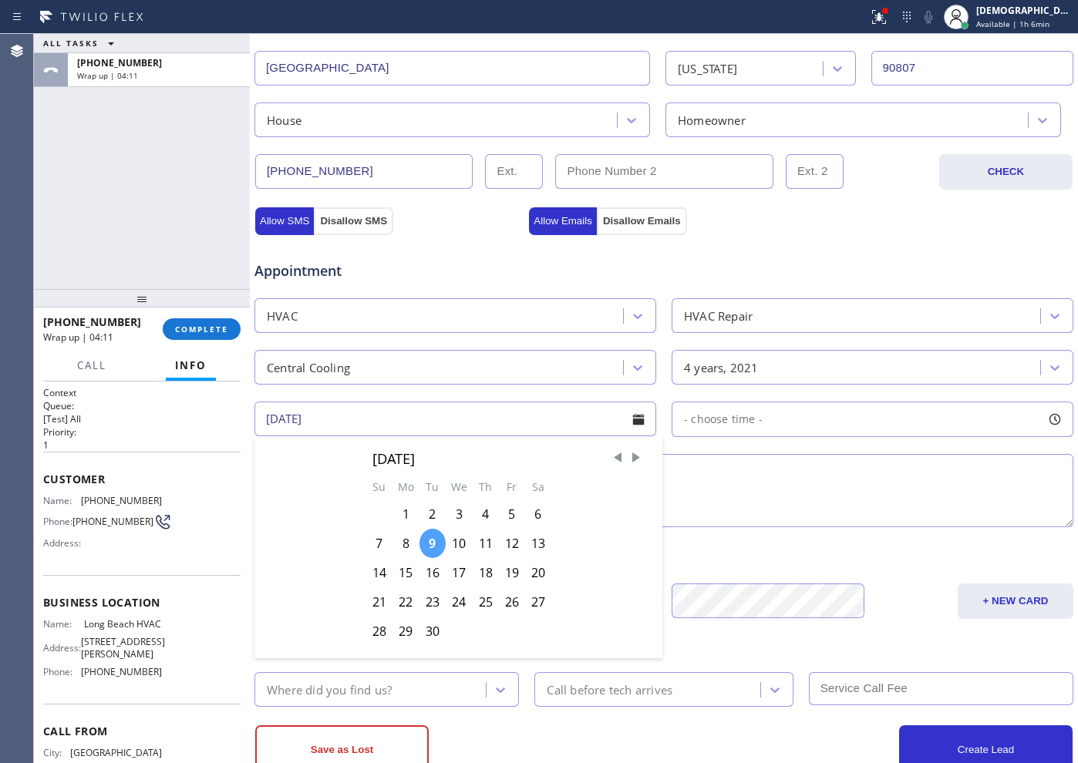
click at [429, 548] on div "9" at bounding box center [433, 543] width 26 height 29
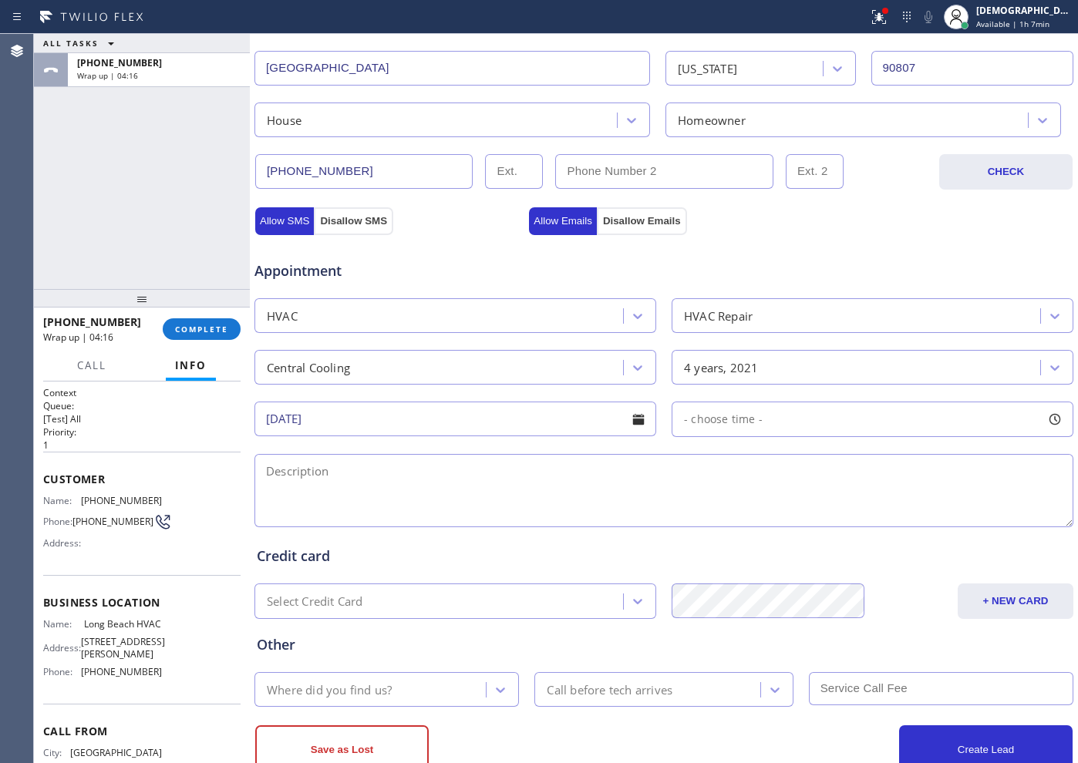
click at [491, 415] on input "09/09/2025" at bounding box center [455, 419] width 402 height 35
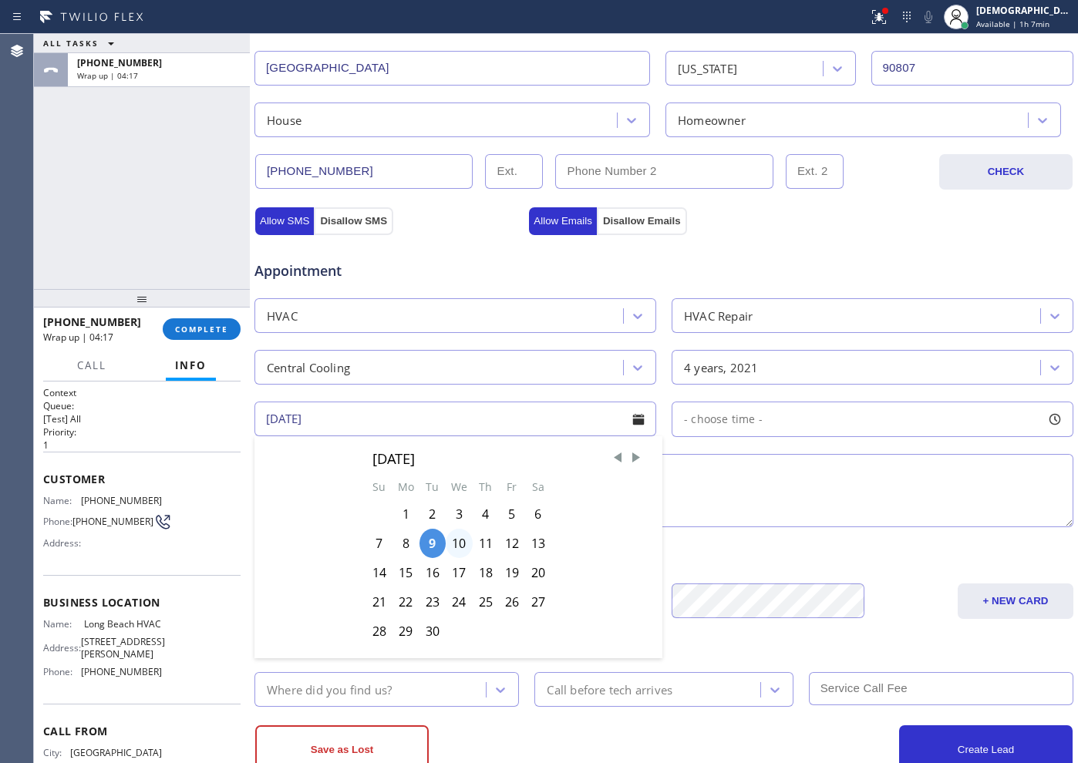
click at [463, 541] on div "10" at bounding box center [459, 543] width 27 height 29
type input "09/10/2025"
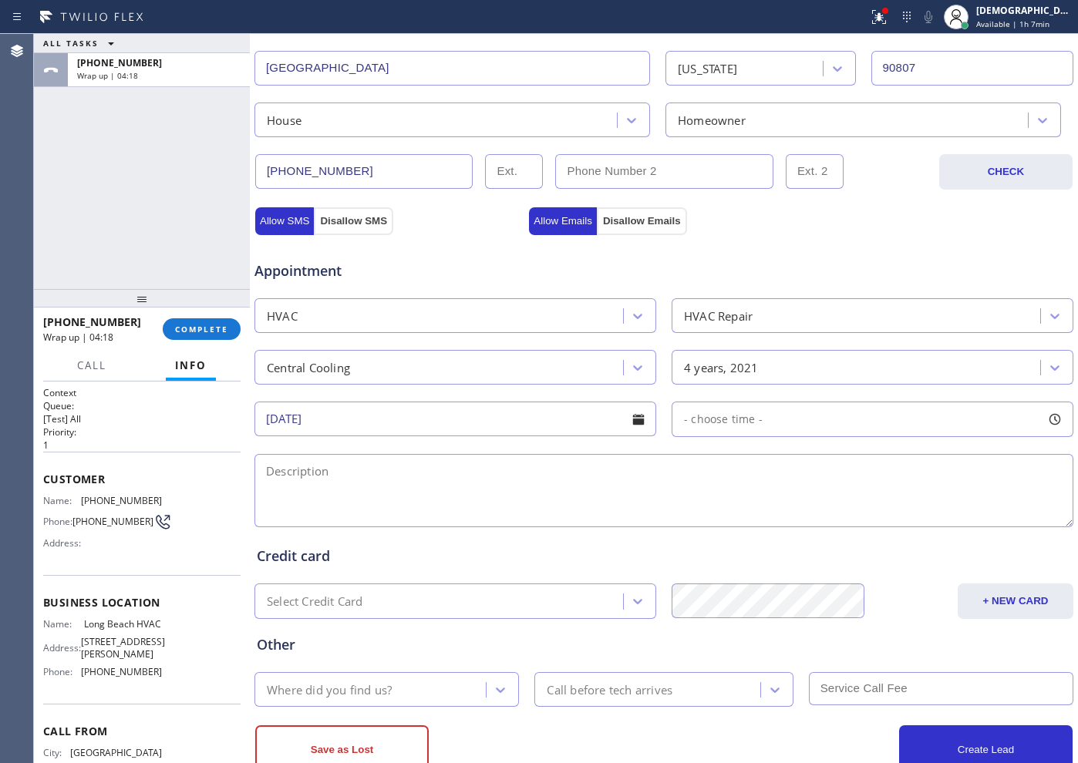
click at [757, 427] on div "- choose time -" at bounding box center [873, 419] width 402 height 35
drag, startPoint x: 686, startPoint y: 512, endPoint x: 881, endPoint y: 513, distance: 195.9
click at [881, 513] on div at bounding box center [887, 513] width 19 height 32
drag, startPoint x: 679, startPoint y: 511, endPoint x: 780, endPoint y: 518, distance: 100.5
click at [797, 517] on div at bounding box center [802, 513] width 19 height 32
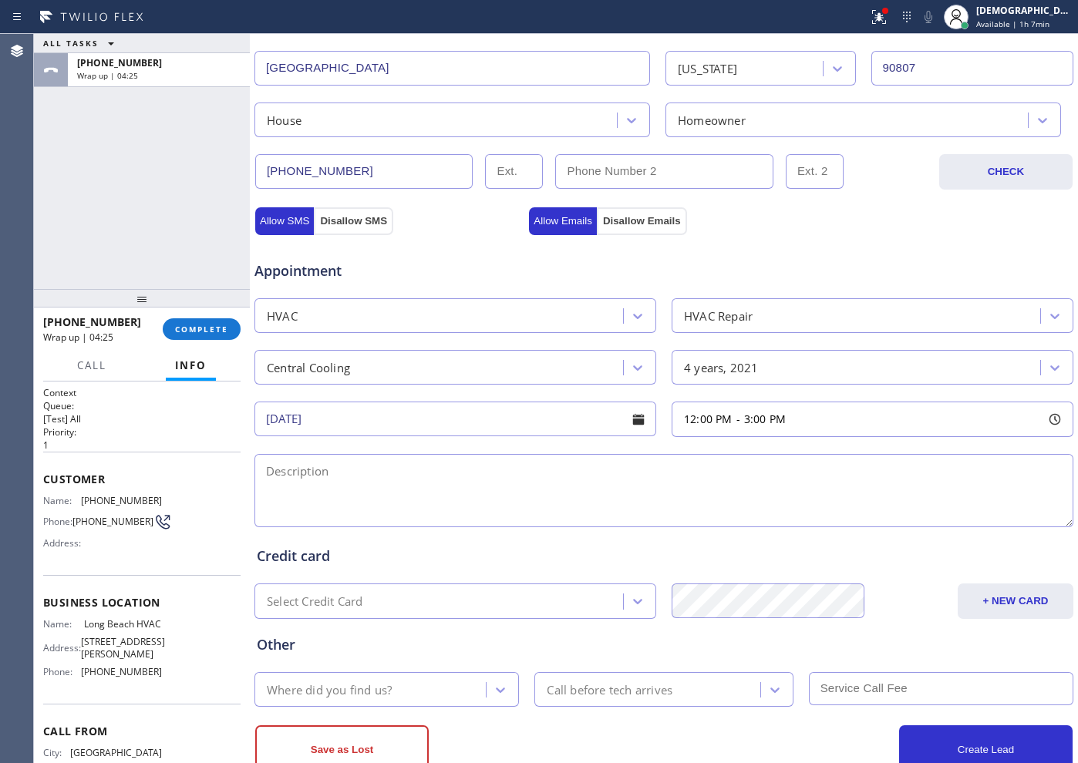
click at [430, 481] on textarea at bounding box center [663, 490] width 819 height 73
click at [338, 463] on textarea "12-3 / $" at bounding box center [663, 490] width 819 height 73
click at [433, 477] on textarea "12-3 / $ 119 /" at bounding box center [663, 490] width 819 height 73
paste textarea "Central Air /condenser located/ backyard ground level / the zone on the upstair…"
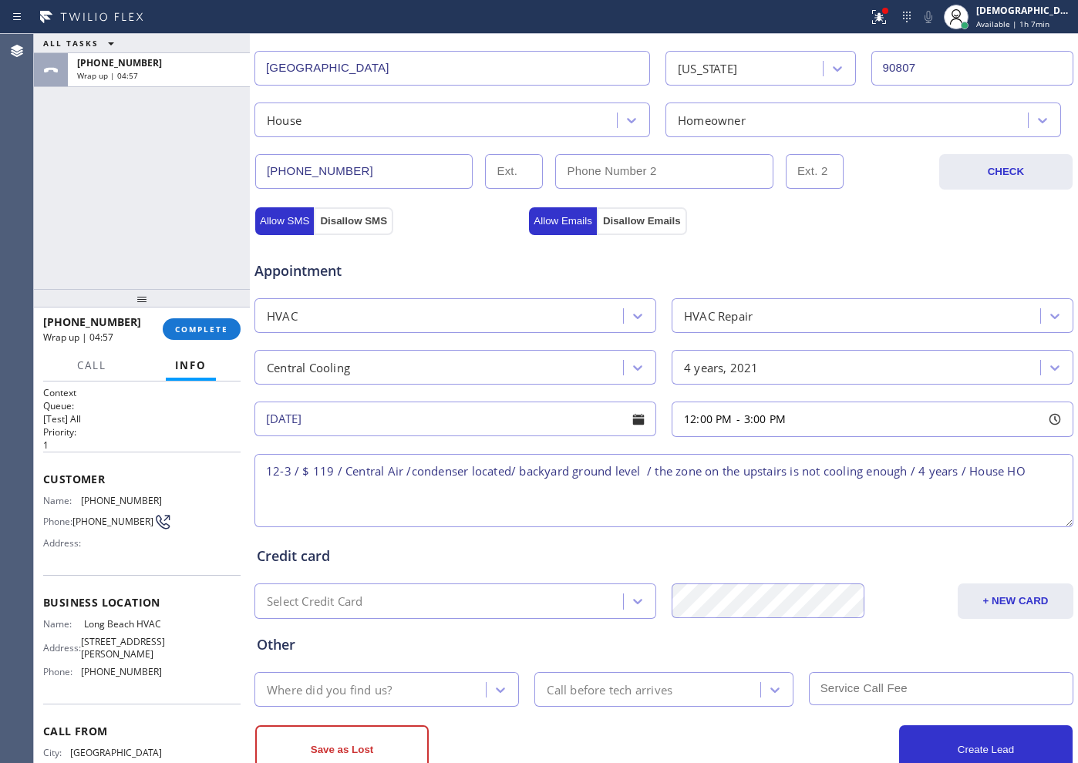
click at [868, 508] on textarea "12-3 / $ 119 / Central Air /condenser located/ backyard ground level / the zone…" at bounding box center [663, 490] width 819 height 73
click at [1036, 470] on textarea "12-3 / $ 119 / Central Air /condenser located/ backyard ground level / the zone…" at bounding box center [663, 490] width 819 height 73
paste textarea "4282 Pacific AveLong Beach, CA 90807"
click at [354, 488] on textarea "12-3 / $ 119 / Central Air /condenser located/ backyard ground level / the zone…" at bounding box center [663, 490] width 819 height 73
click at [137, 630] on span "Long Beach HVAC" at bounding box center [122, 624] width 77 height 12
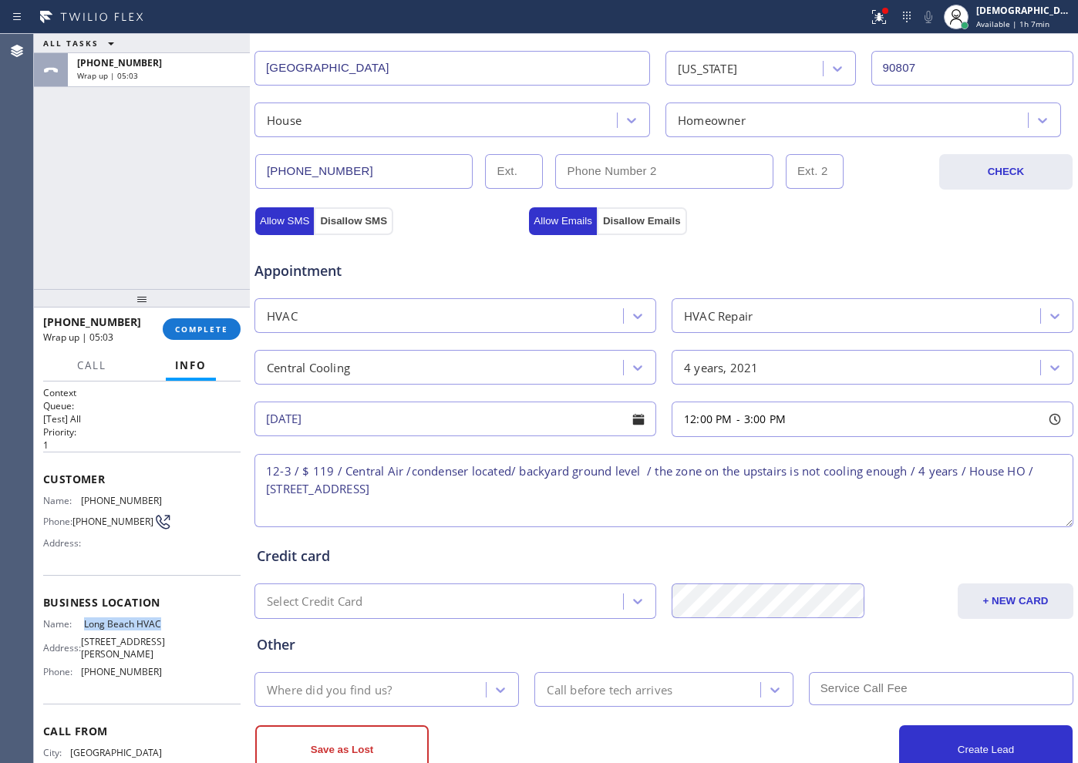
drag, startPoint x: 109, startPoint y: 641, endPoint x: 77, endPoint y: 633, distance: 32.5
click at [77, 630] on div "Name: Long Beach HVAC" at bounding box center [102, 624] width 119 height 12
copy div "Long Beach HVAC"
click at [516, 480] on textarea "12-3 / $ 119 / Central Air /condenser located/ backyard ground level / the zone…" at bounding box center [663, 490] width 819 height 73
click at [507, 487] on textarea "12-3 / $ 119 / Central Air /condenser located/ backyard ground level / the zone…" at bounding box center [663, 490] width 819 height 73
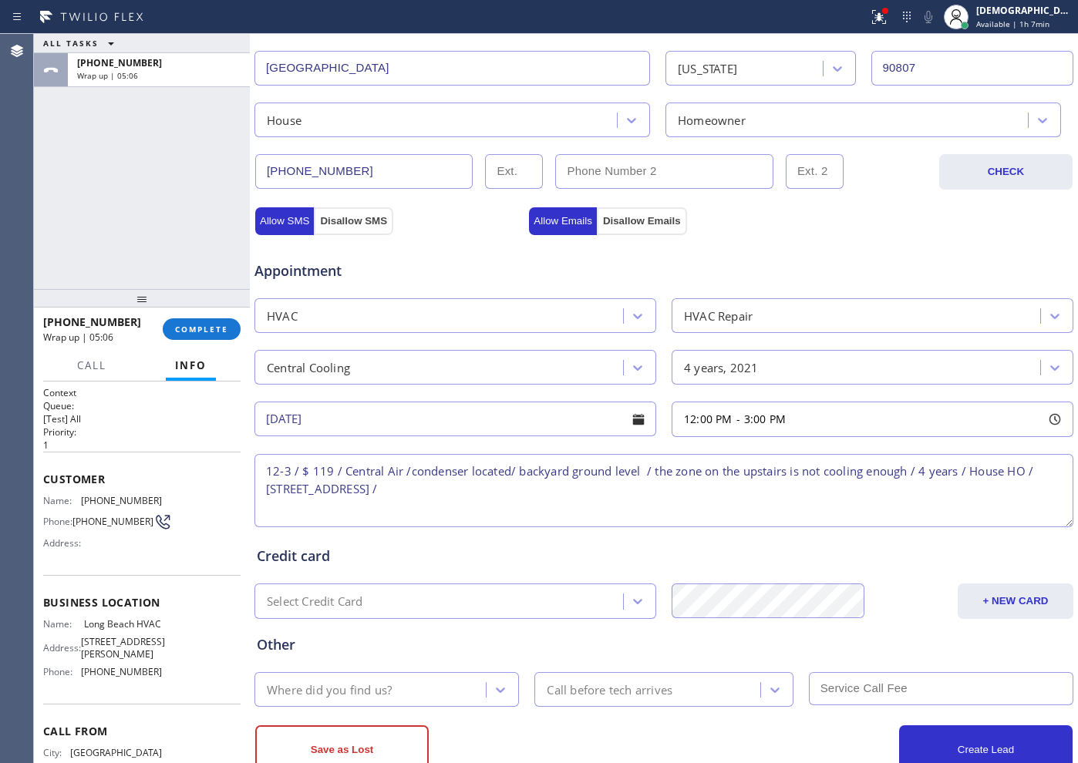
paste textarea "Long Beach HVAC"
click at [268, 511] on textarea "12-3 / $ 119 / Central Air /condenser located/ backyard ground level / the zone…" at bounding box center [663, 490] width 819 height 73
click at [625, 504] on textarea "12-3 / $ 119 / Central Air /condenser located/ backyard ground level / the zone…" at bounding box center [663, 490] width 819 height 73
paste textarea "Please call customer 30 minutes prior to arrival"
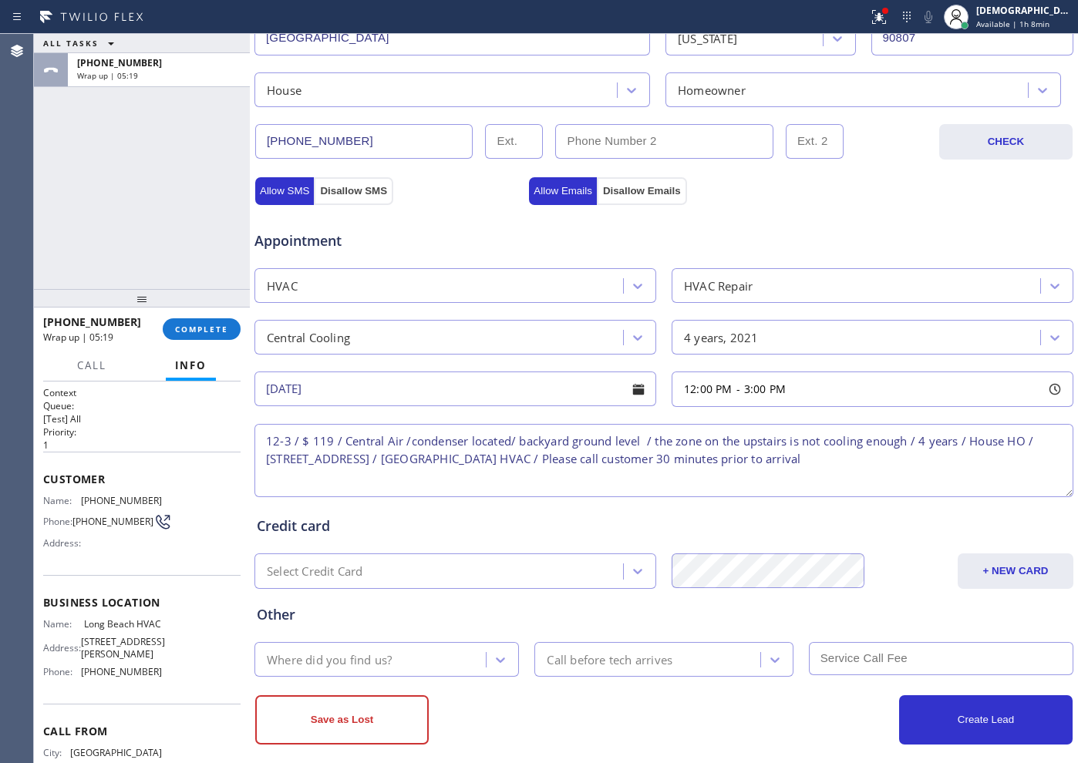
scroll to position [432, 0]
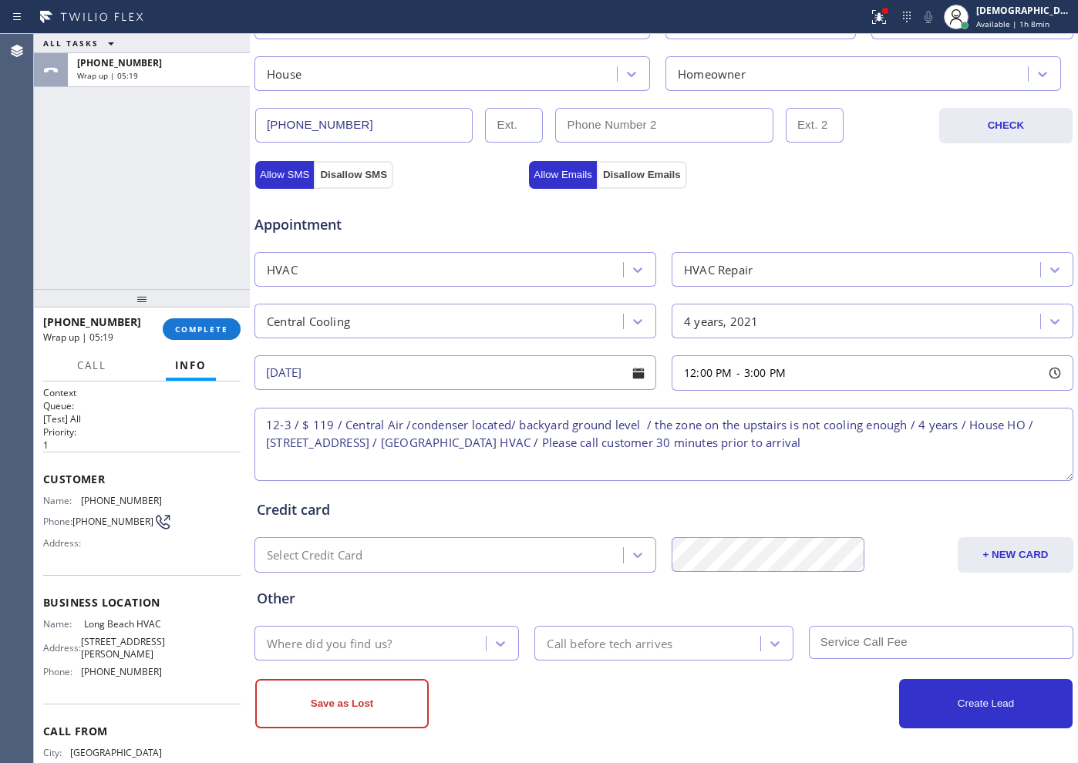
type textarea "12-3 / $ 119 / Central Air /condenser located/ backyard ground level / the zone…"
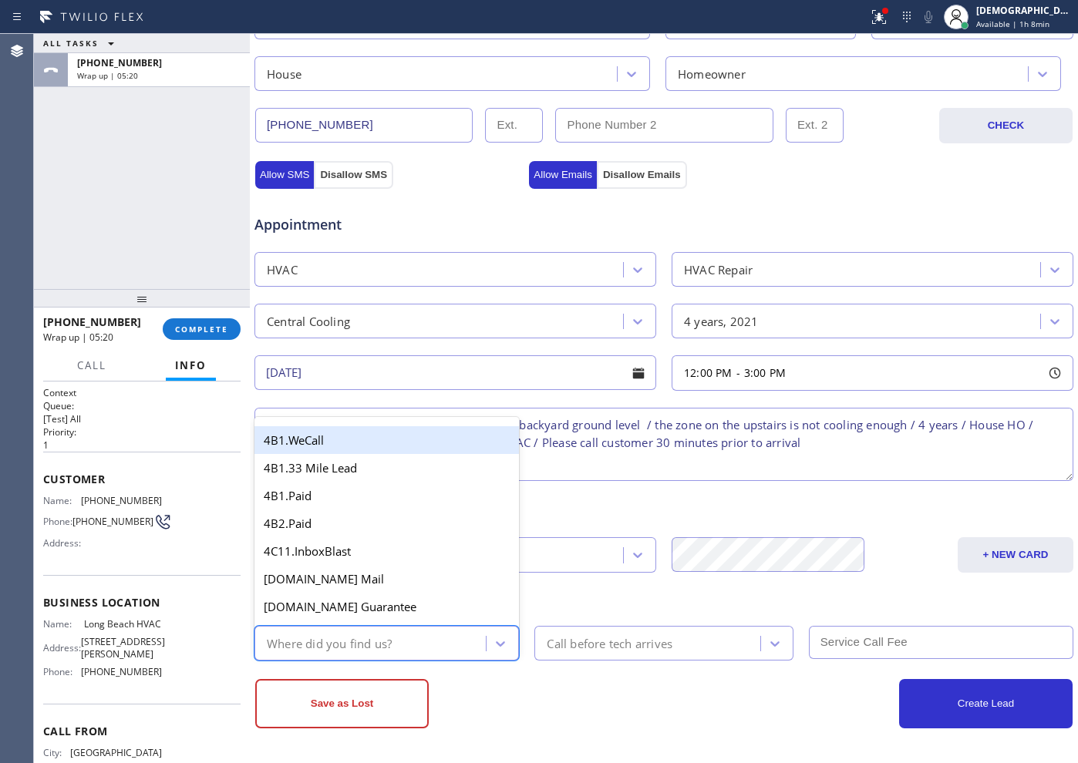
click at [430, 632] on div "Where did you find us?" at bounding box center [372, 643] width 227 height 27
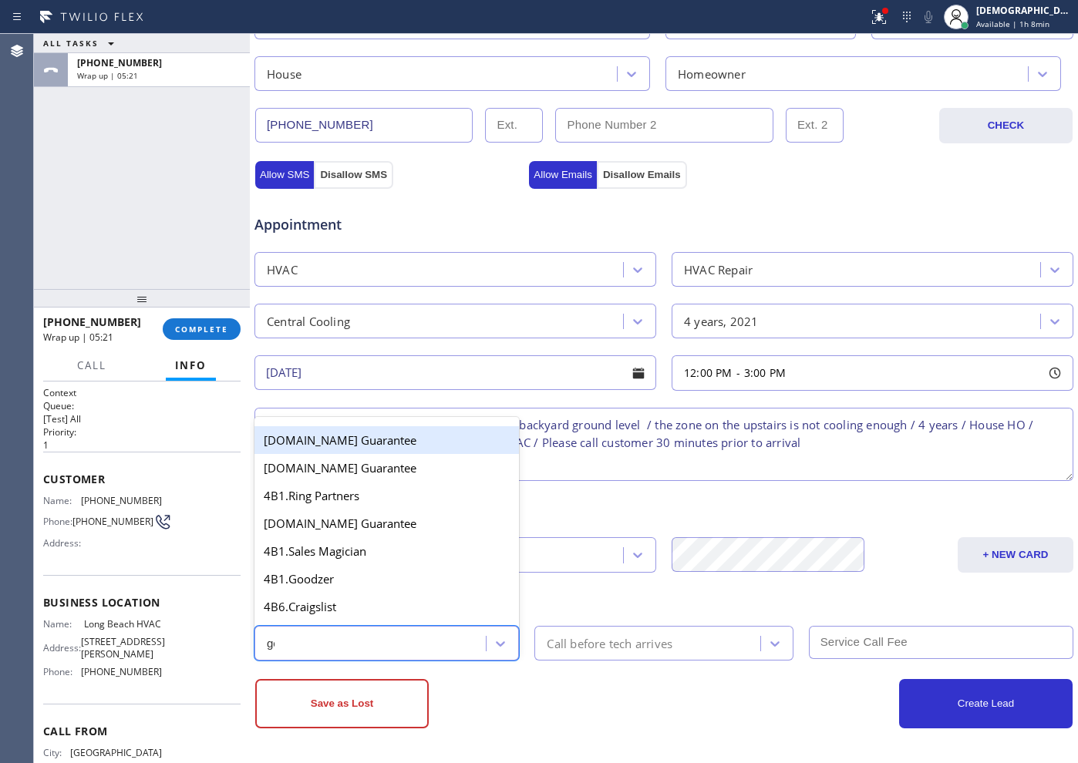
type input "goo"
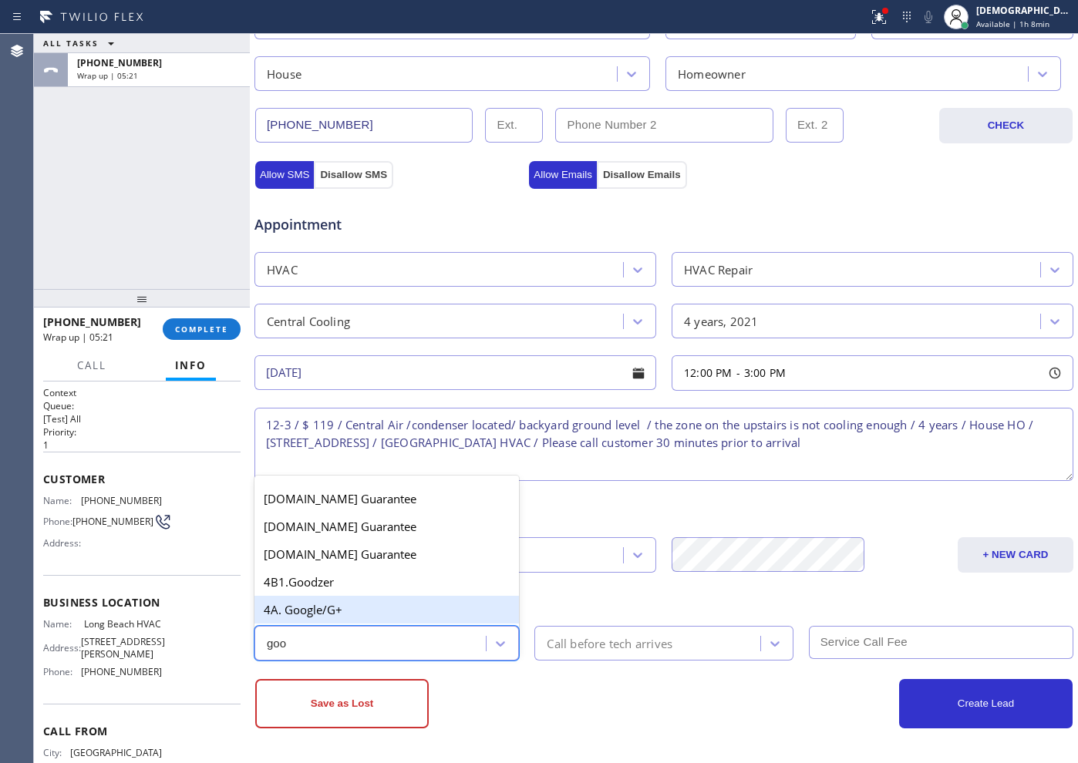
click at [396, 605] on div "4A. Google/G+" at bounding box center [386, 610] width 265 height 28
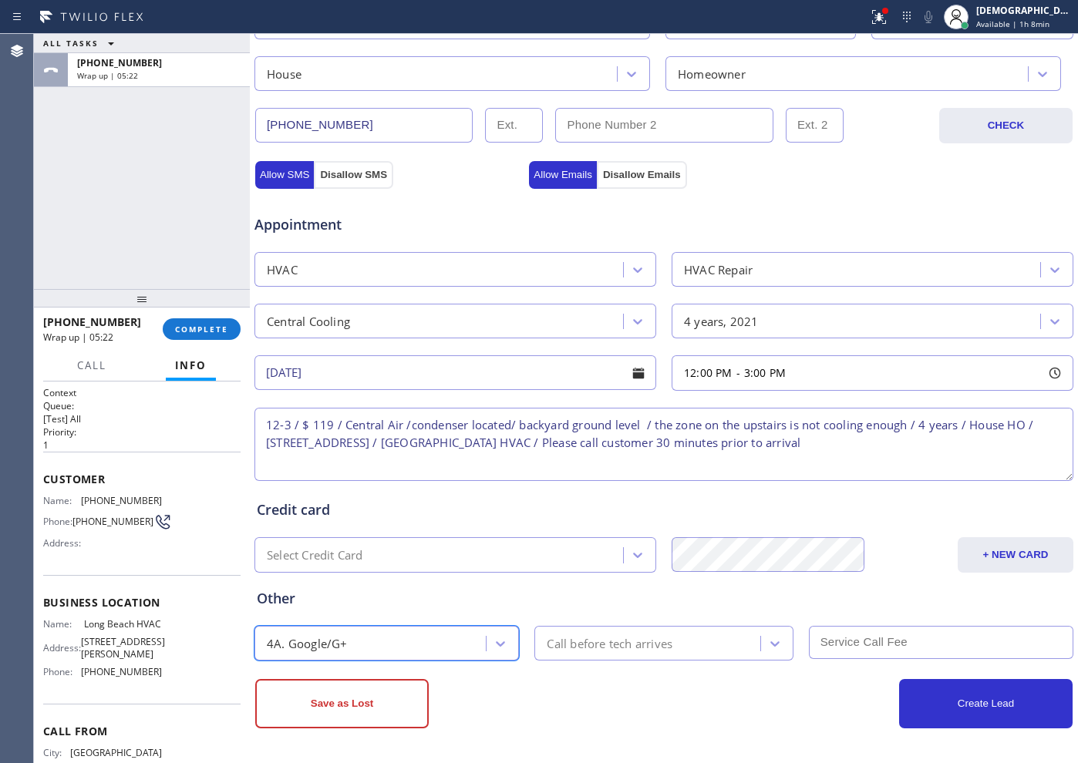
click at [575, 645] on div "Call before tech arrives" at bounding box center [610, 644] width 126 height 18
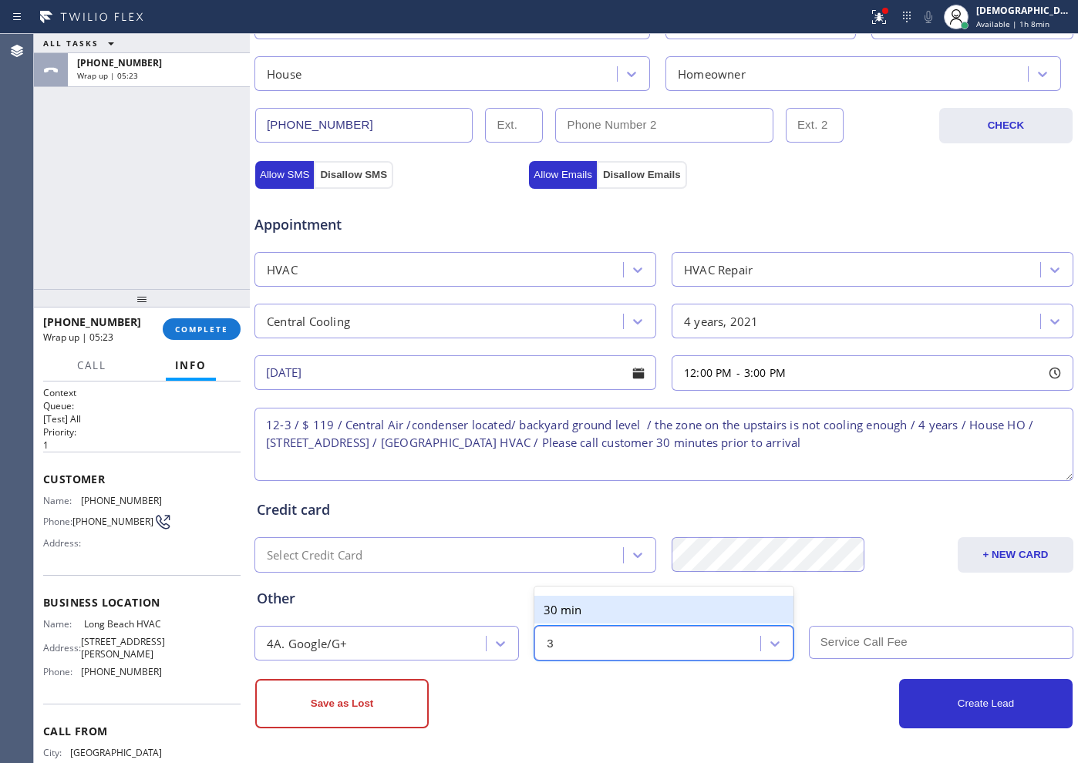
type input "30"
click at [568, 599] on div "30 min" at bounding box center [663, 610] width 258 height 28
click at [882, 651] on input "text" at bounding box center [941, 642] width 265 height 33
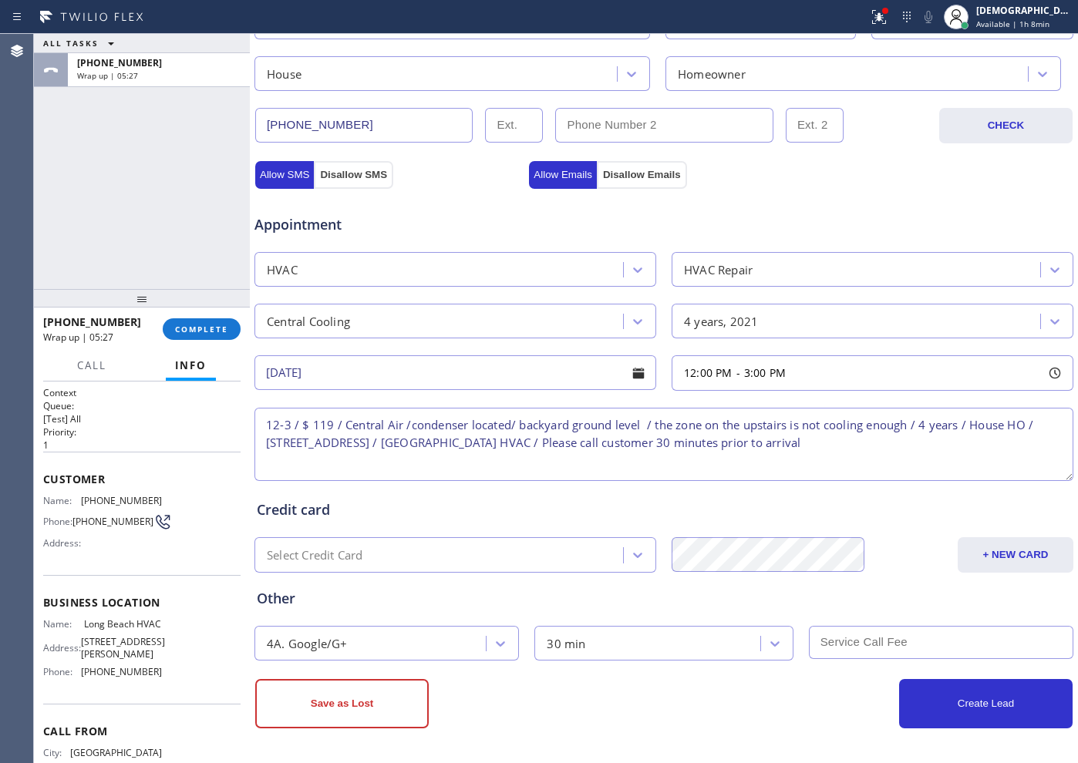
type input "0"
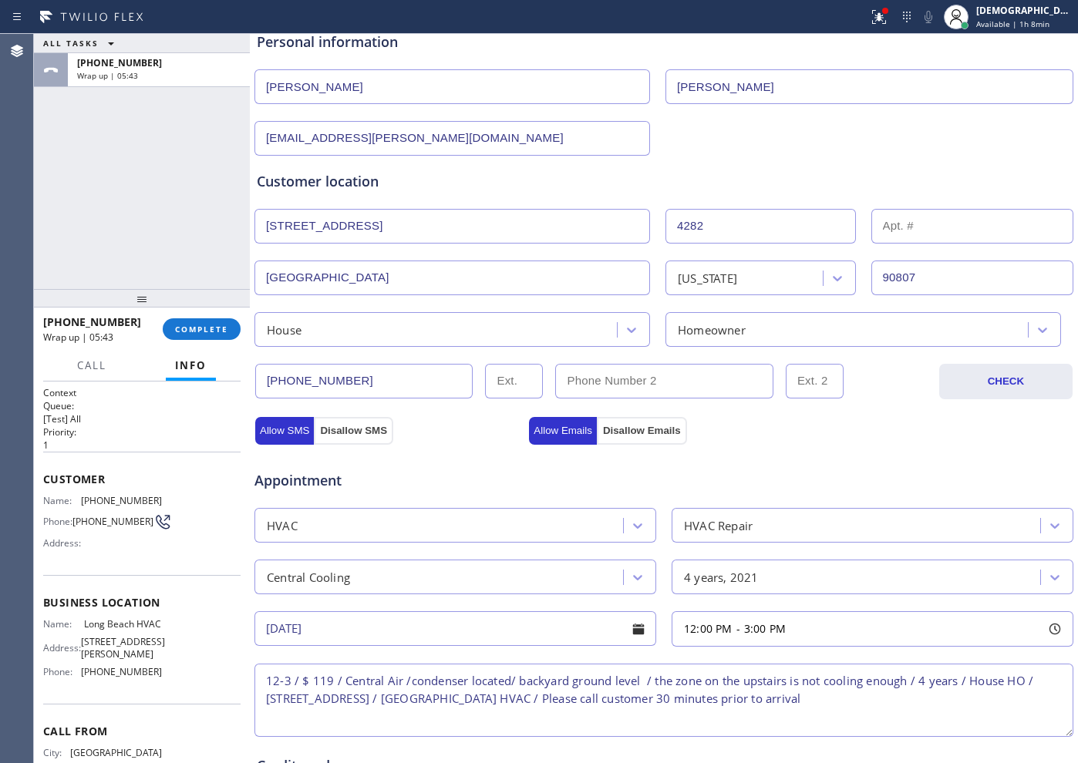
scroll to position [335, 0]
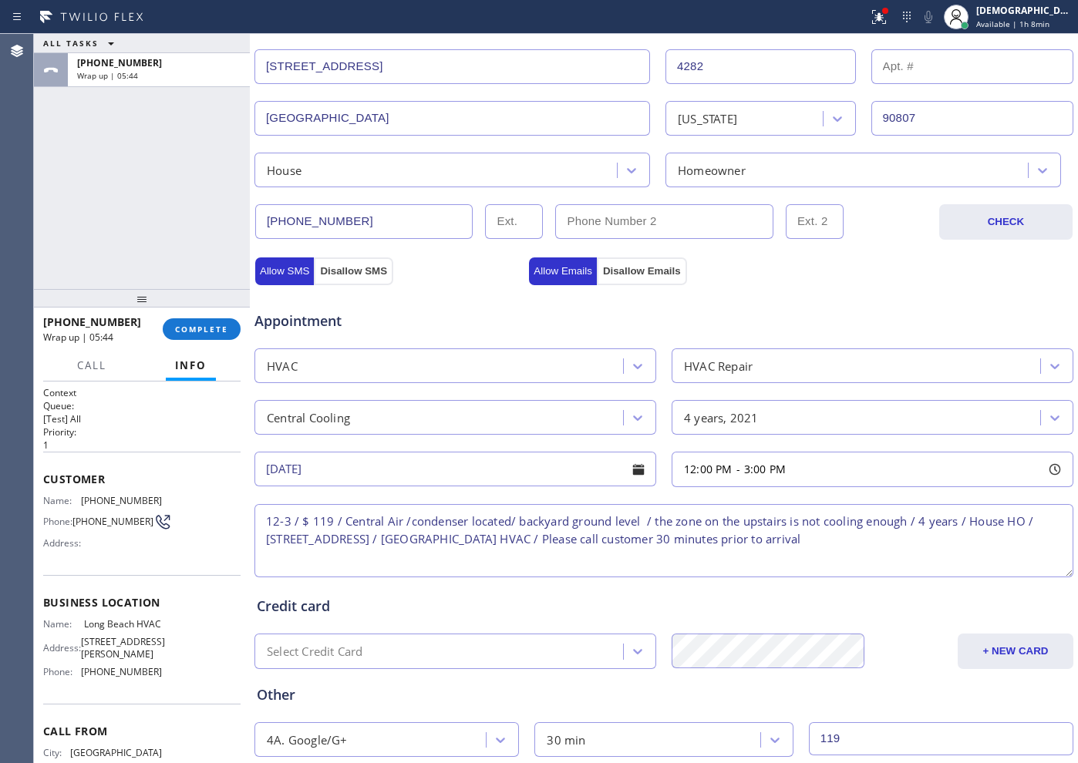
type input "119"
click at [862, 545] on textarea "12-3 / $ 119 / Central Air /condenser located/ backyard ground level / the zone…" at bounding box center [663, 540] width 819 height 73
click at [894, 544] on textarea "12-3 / $ 119 / Central Air /condenser located/ backyard ground level / the zone…" at bounding box center [663, 540] width 819 height 73
click at [979, 539] on textarea "12-3 / $ 119 / Central Air /condenser located/ backyard ground level / the zone…" at bounding box center [663, 540] width 819 height 73
click at [805, 551] on textarea "12-3 / $ 119 / Central Air /condenser located/ backyard ground level / the zone…" at bounding box center [663, 540] width 819 height 73
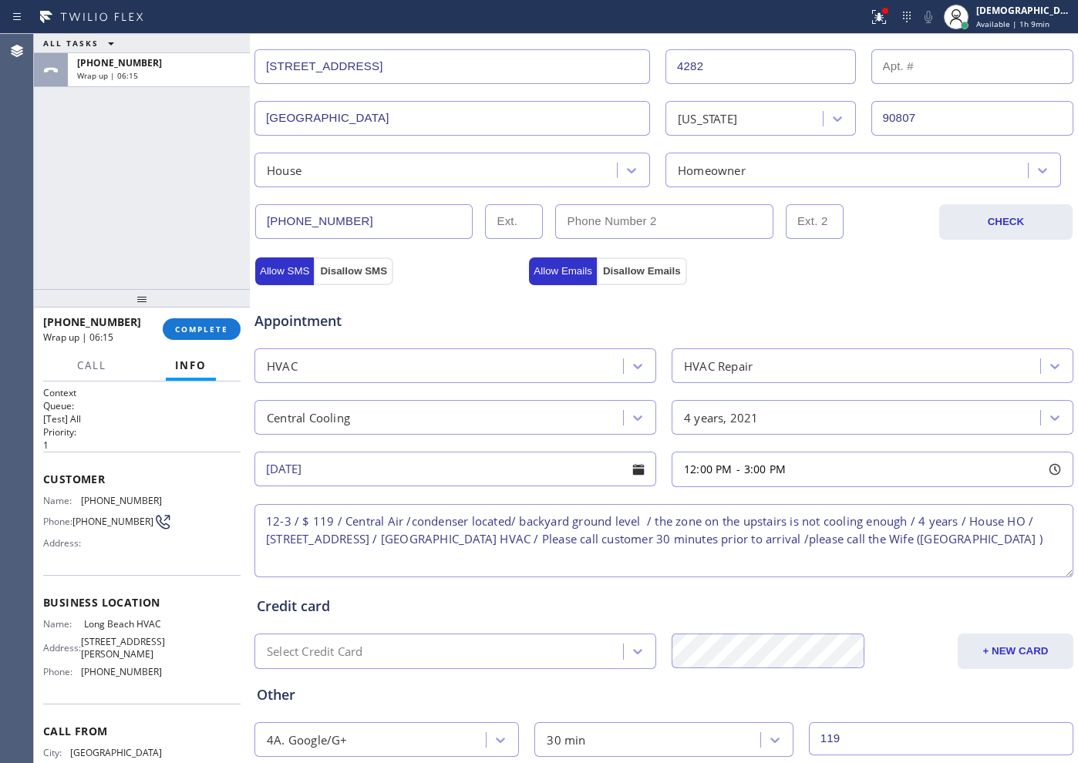
click at [1019, 537] on textarea "12-3 / $ 119 / Central Air /condenser located/ backyard ground level / the zone…" at bounding box center [663, 540] width 819 height 73
paste textarea "2064221036"
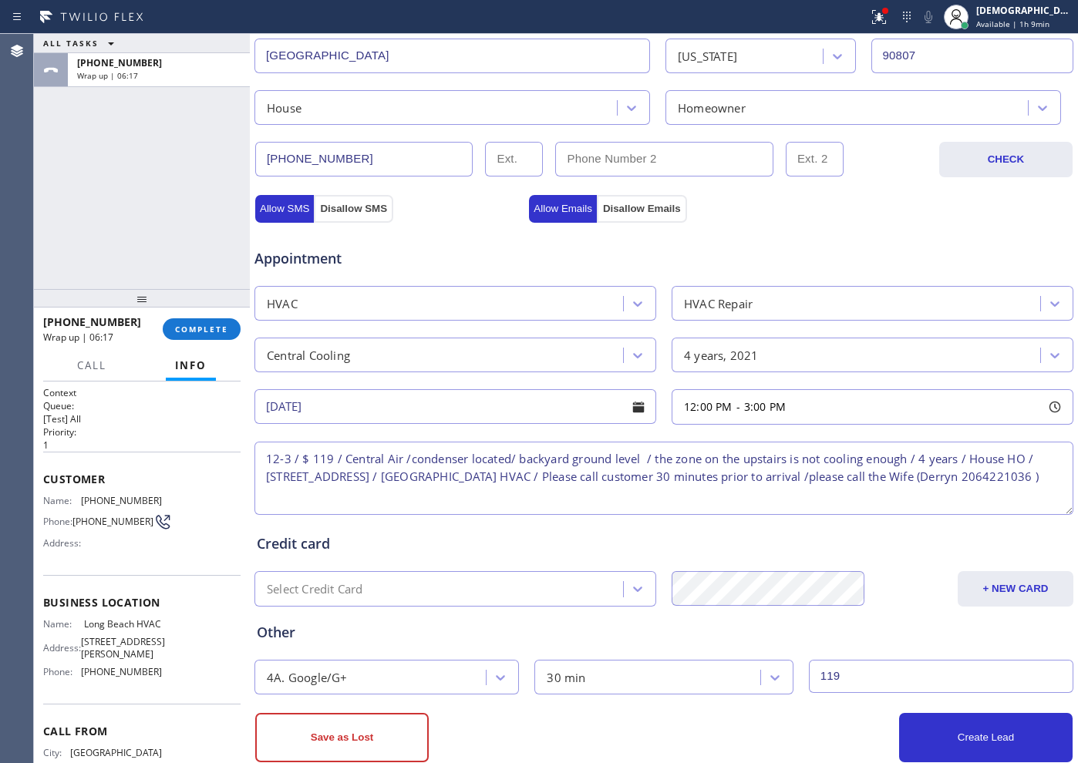
scroll to position [432, 0]
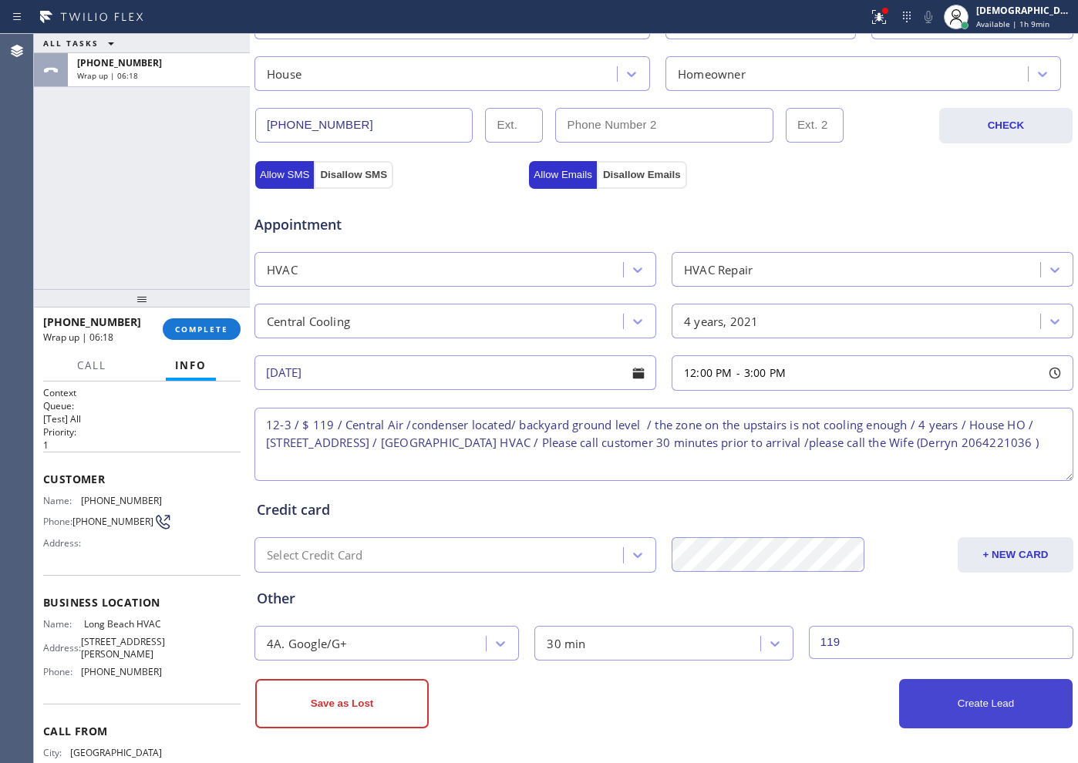
type textarea "12-3 / $ 119 / Central Air /condenser located/ backyard ground level / the zone…"
click at [956, 720] on button "Create Lead" at bounding box center [986, 703] width 174 height 49
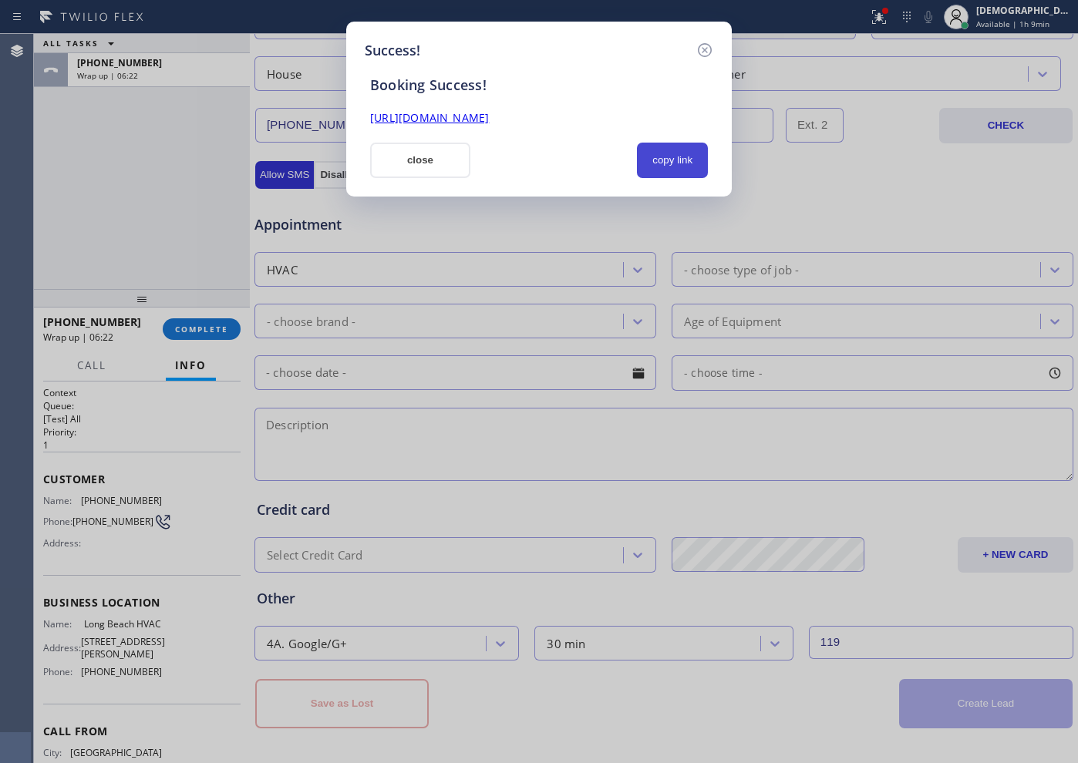
click at [662, 154] on button "copy link" at bounding box center [672, 160] width 71 height 35
click at [621, 107] on div "https://erp.apollosoft.co/customer/761778#portlet_lead" at bounding box center [539, 110] width 356 height 33
click at [489, 117] on link "https://erp.apollosoft.co/customer/761778#portlet_lead" at bounding box center [429, 117] width 119 height 15
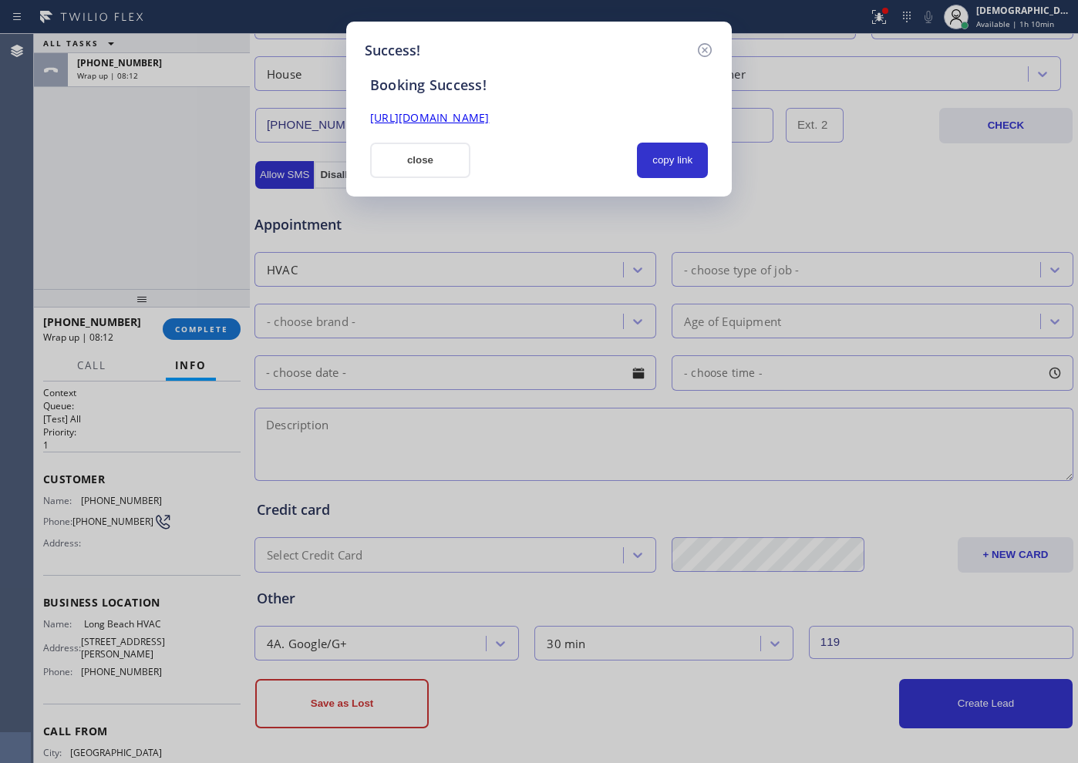
click at [410, 160] on button "close" at bounding box center [420, 160] width 100 height 35
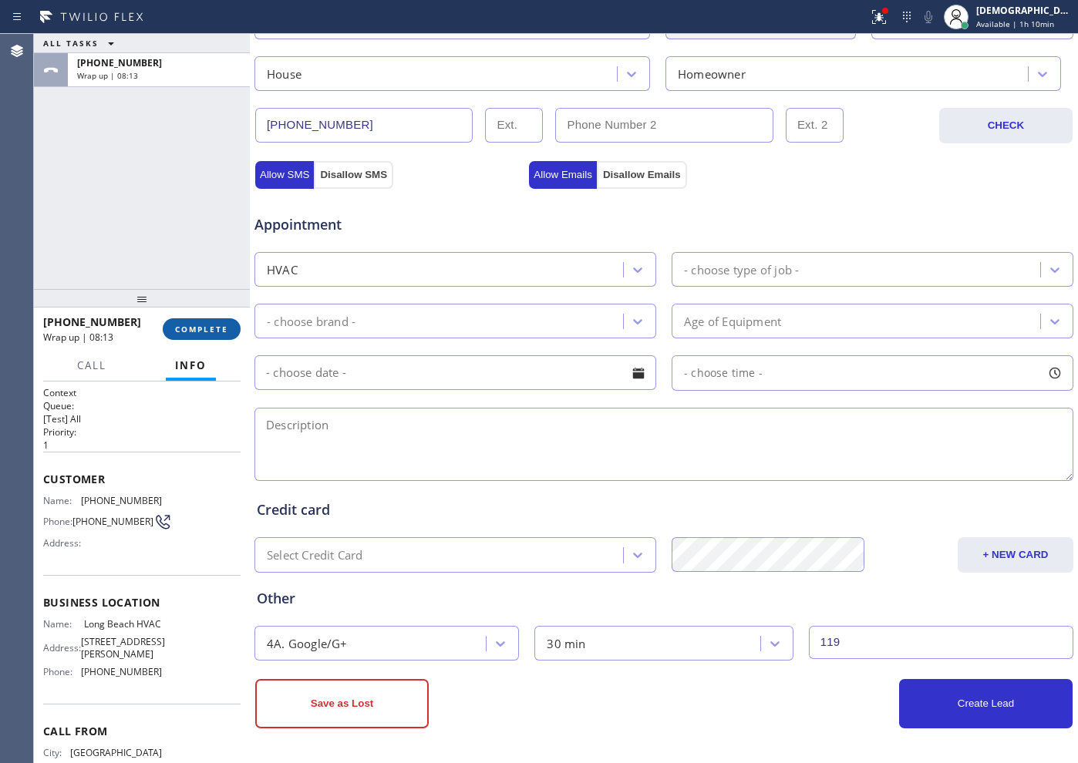
click at [238, 328] on button "COMPLETE" at bounding box center [202, 330] width 78 height 22
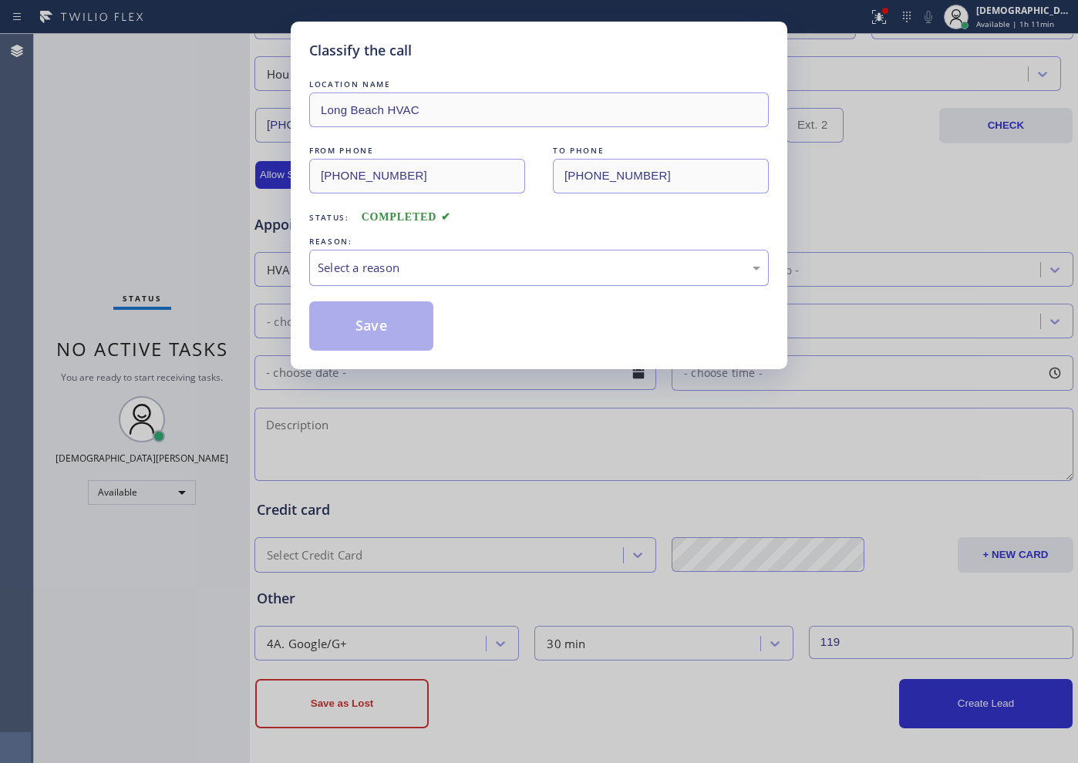
click at [472, 273] on div "Select a reason" at bounding box center [539, 268] width 443 height 18
click at [402, 339] on button "Save" at bounding box center [371, 326] width 124 height 49
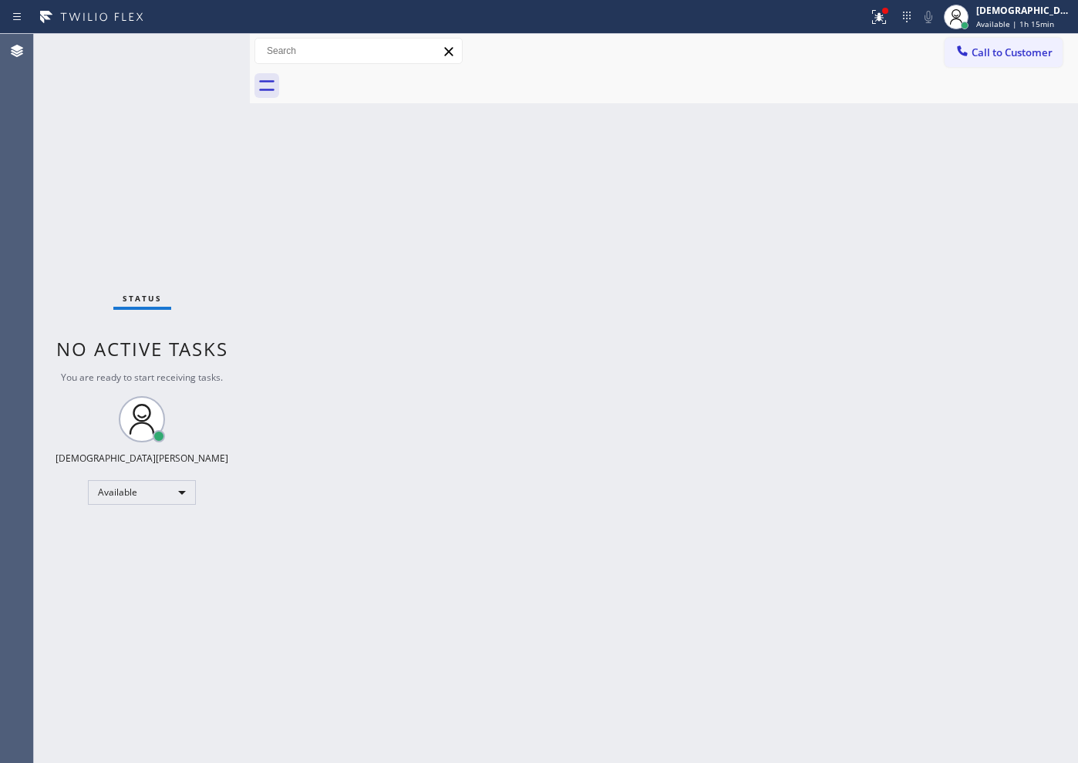
click at [201, 48] on div "Status No active tasks You are ready to start receiving tasks. Christian Cinco …" at bounding box center [142, 399] width 216 height 730
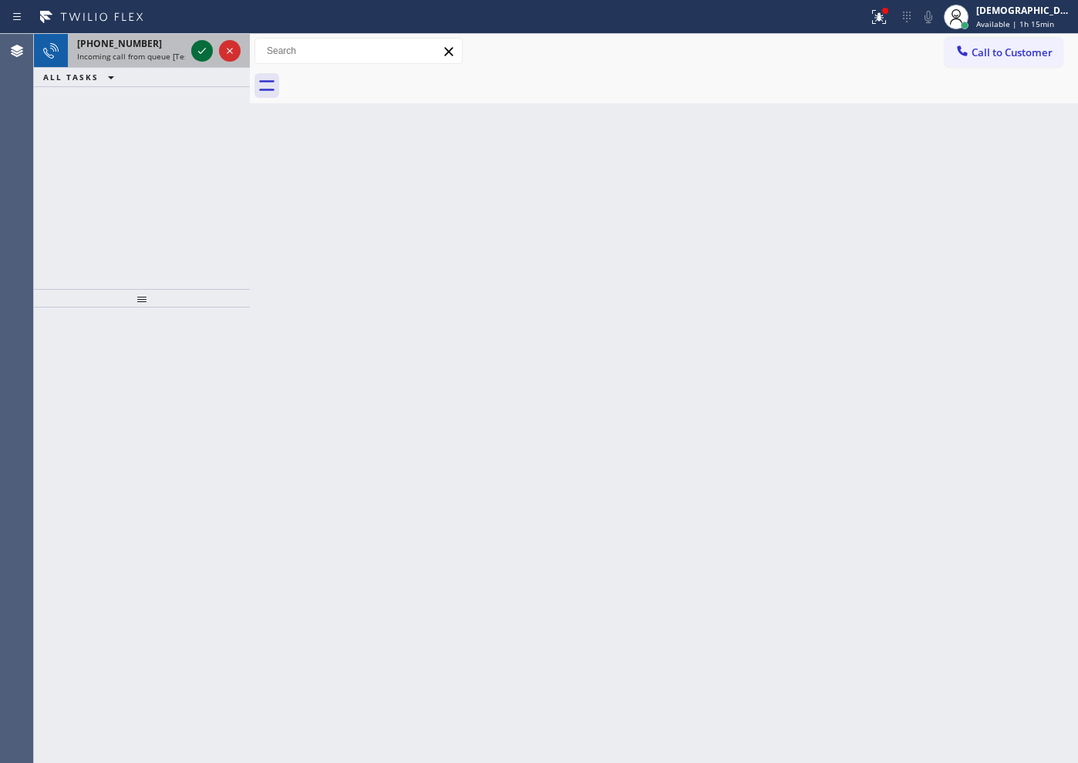
click at [200, 48] on icon at bounding box center [202, 51] width 19 height 19
click at [201, 58] on icon at bounding box center [202, 51] width 19 height 19
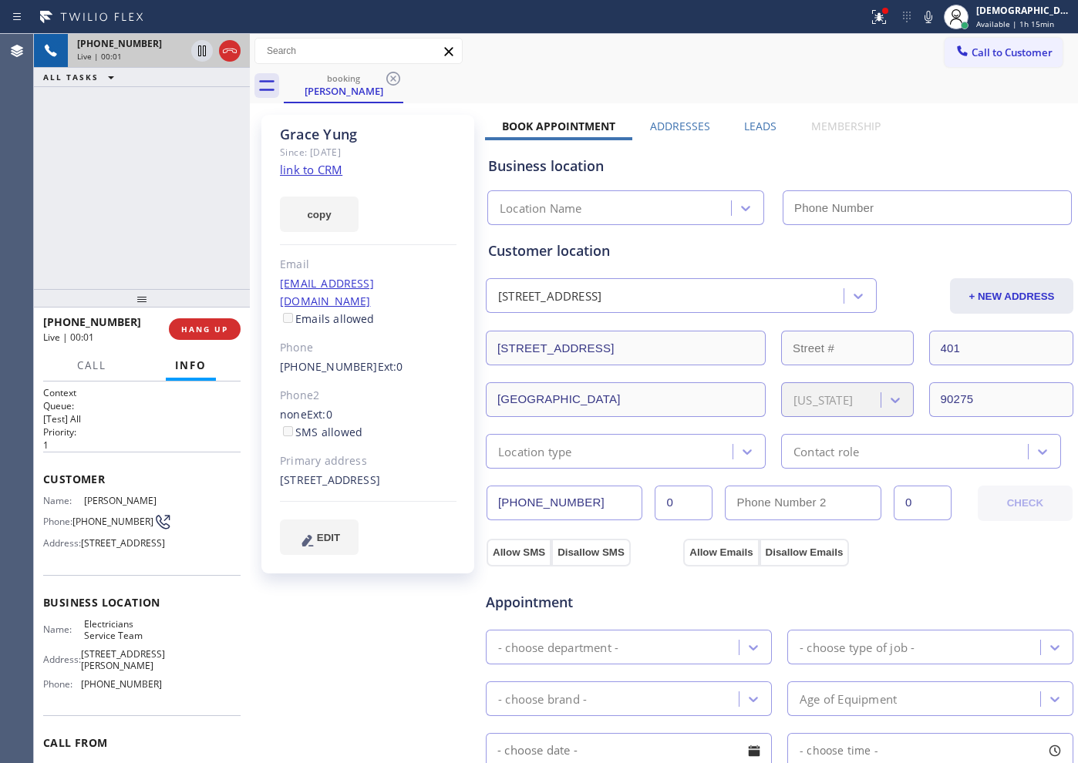
type input "(800) 568-8664"
click at [329, 172] on link "link to CRM" at bounding box center [311, 169] width 62 height 15
click at [197, 52] on icon at bounding box center [202, 51] width 19 height 19
click at [201, 54] on icon at bounding box center [202, 51] width 11 height 11
click at [232, 54] on icon at bounding box center [230, 51] width 19 height 19
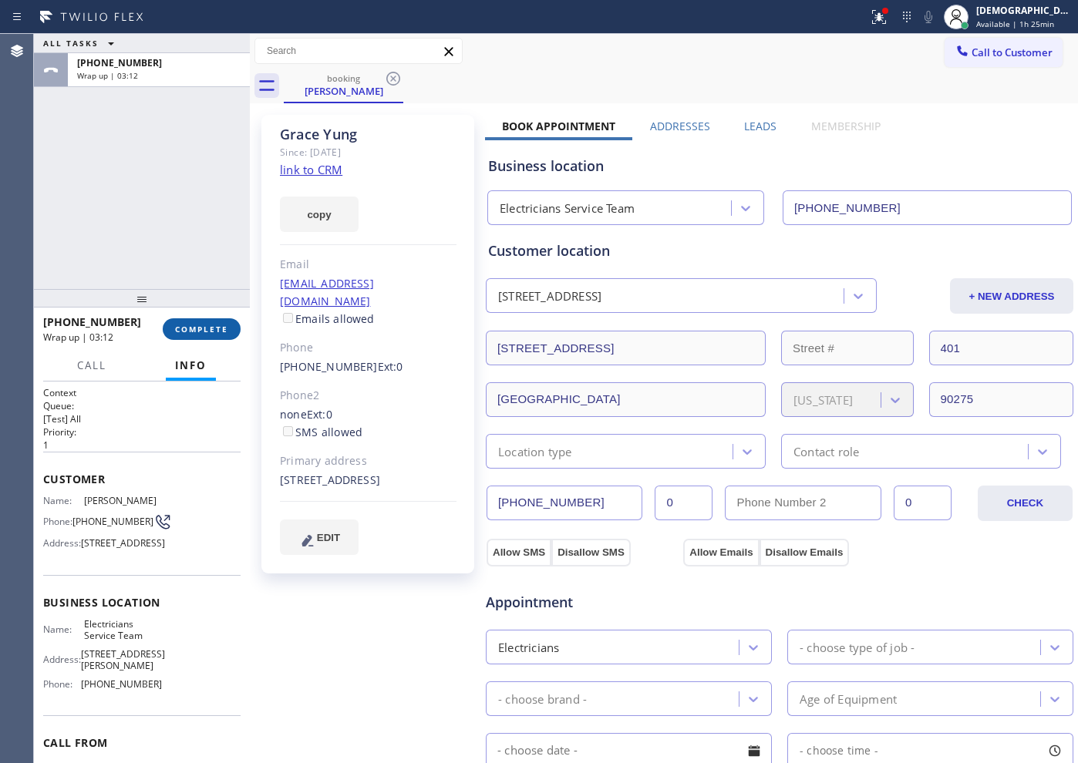
click at [183, 322] on button "COMPLETE" at bounding box center [202, 330] width 78 height 22
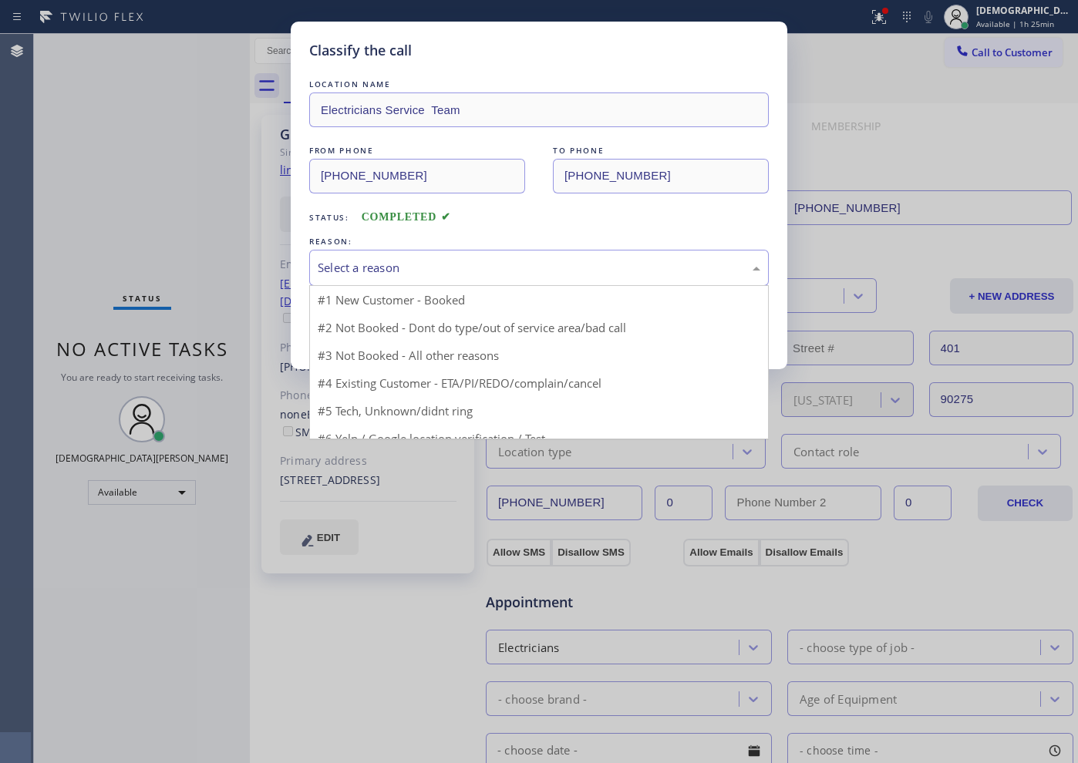
click at [483, 260] on div "Select a reason" at bounding box center [539, 268] width 443 height 18
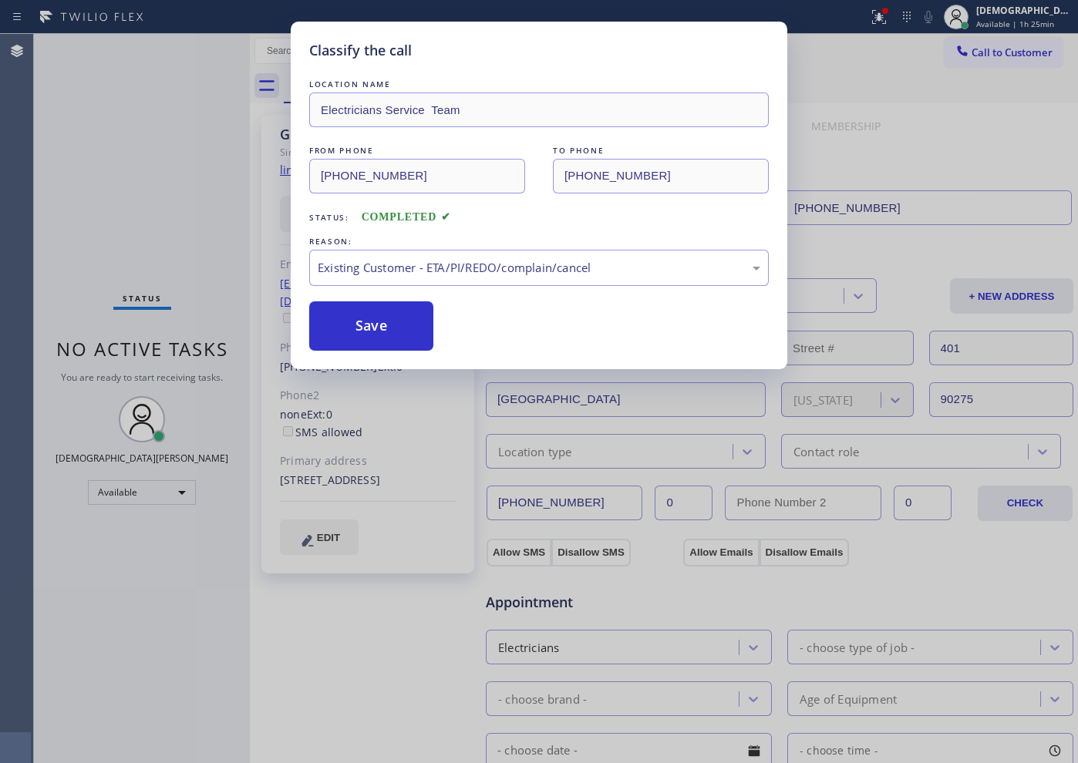
click at [382, 351] on div "Classify the call LOCATION NAME Electricians Service Team FROM PHONE (310) 748-…" at bounding box center [539, 196] width 497 height 348
click at [379, 340] on button "Save" at bounding box center [371, 326] width 124 height 49
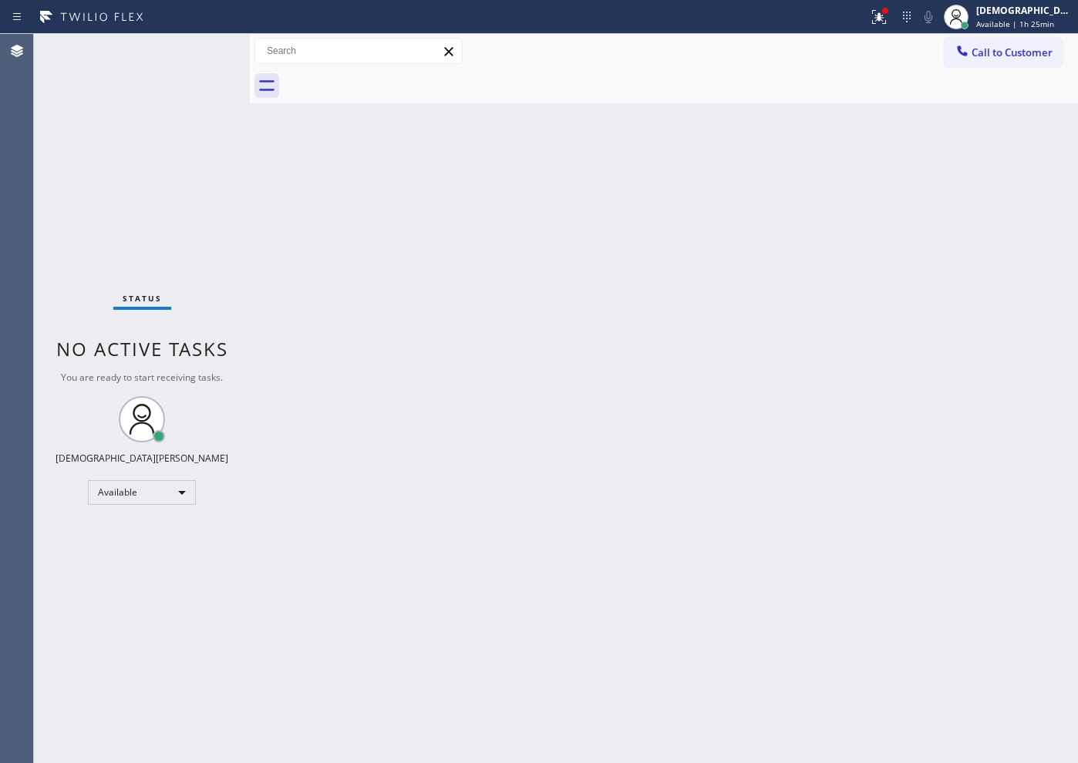
click at [79, 254] on div "Status No active tasks You are ready to start receiving tasks. Christian Cinco …" at bounding box center [142, 399] width 216 height 730
click at [76, 180] on div "Status No active tasks You are ready to start receiving tasks. Christian Cinco …" at bounding box center [142, 399] width 216 height 730
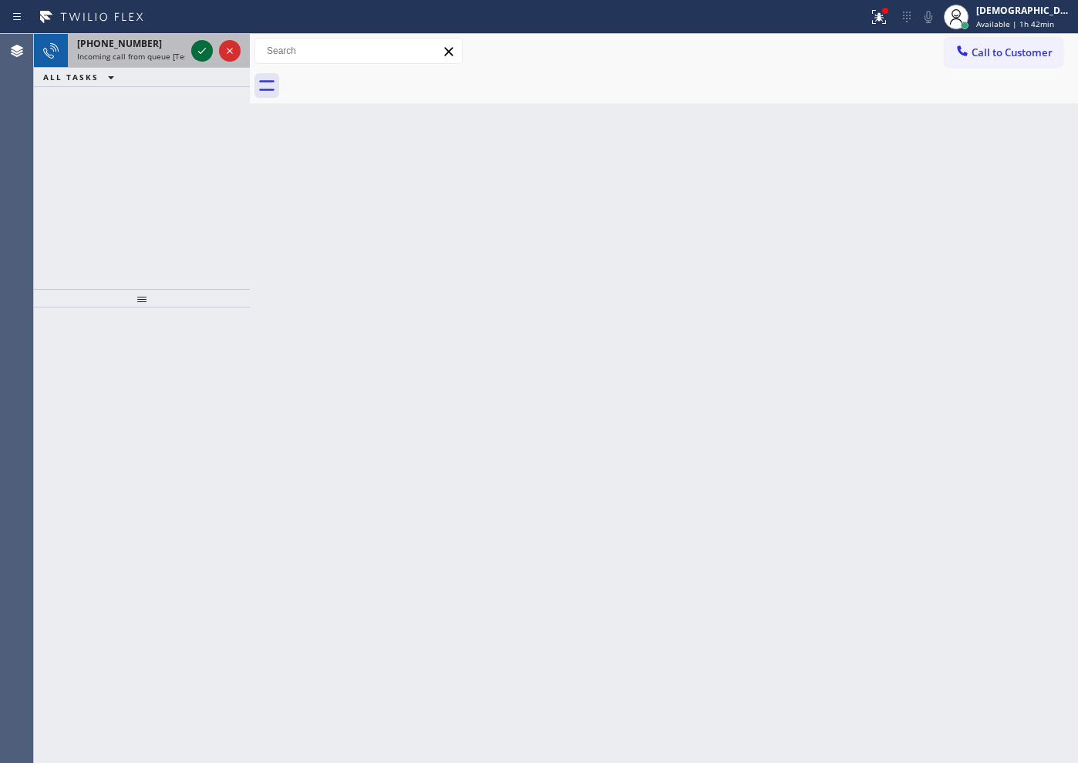
click at [203, 53] on icon at bounding box center [202, 51] width 19 height 19
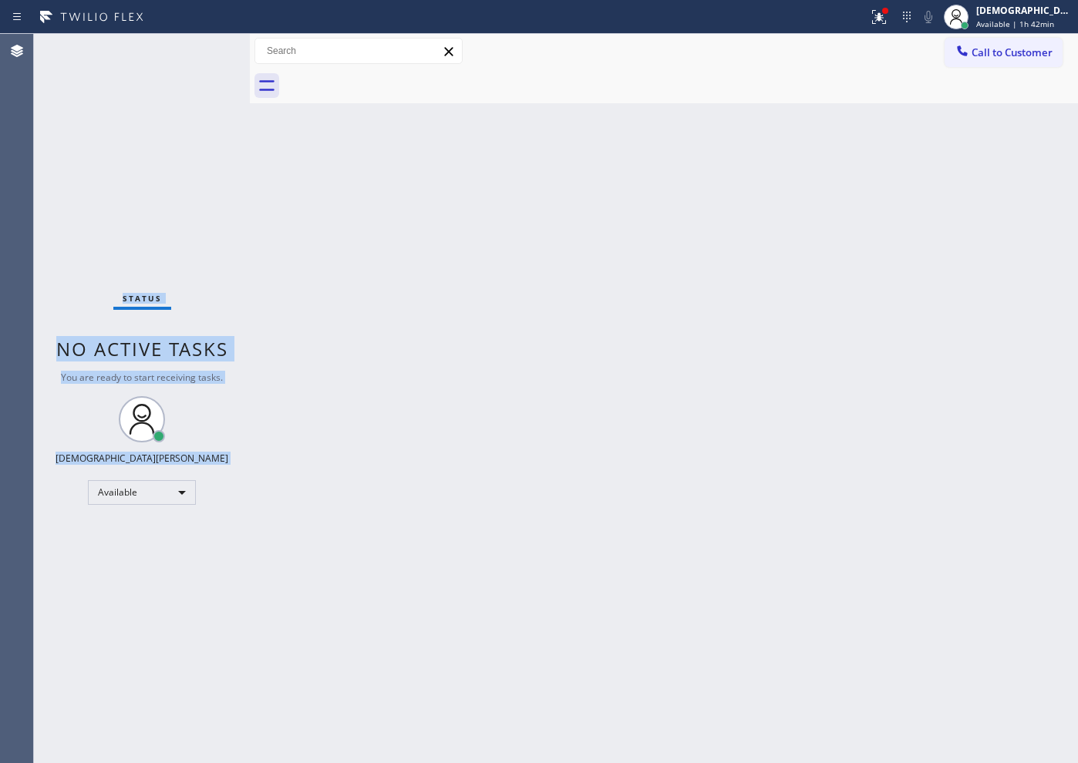
click at [194, 52] on div "Status No active tasks You are ready to start receiving tasks. Christian Cinco …" at bounding box center [142, 399] width 216 height 730
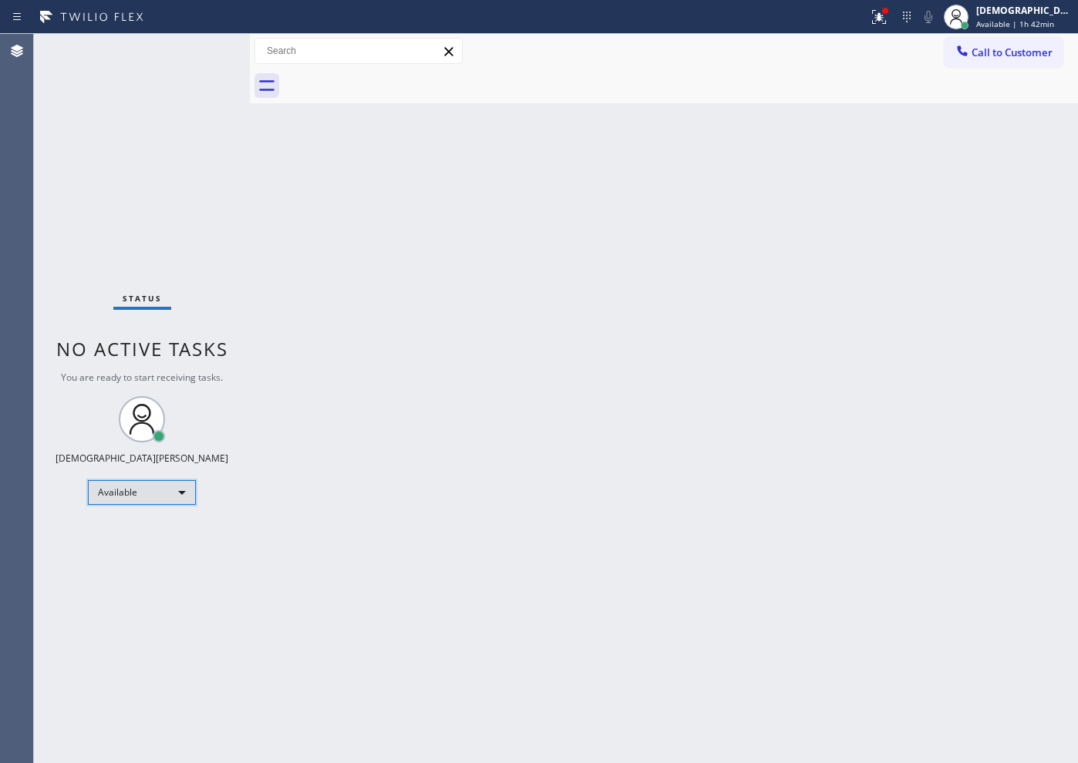
click at [150, 498] on div "Available" at bounding box center [142, 492] width 108 height 25
click at [126, 571] on li "Break" at bounding box center [141, 572] width 105 height 19
